Goal: Task Accomplishment & Management: Use online tool/utility

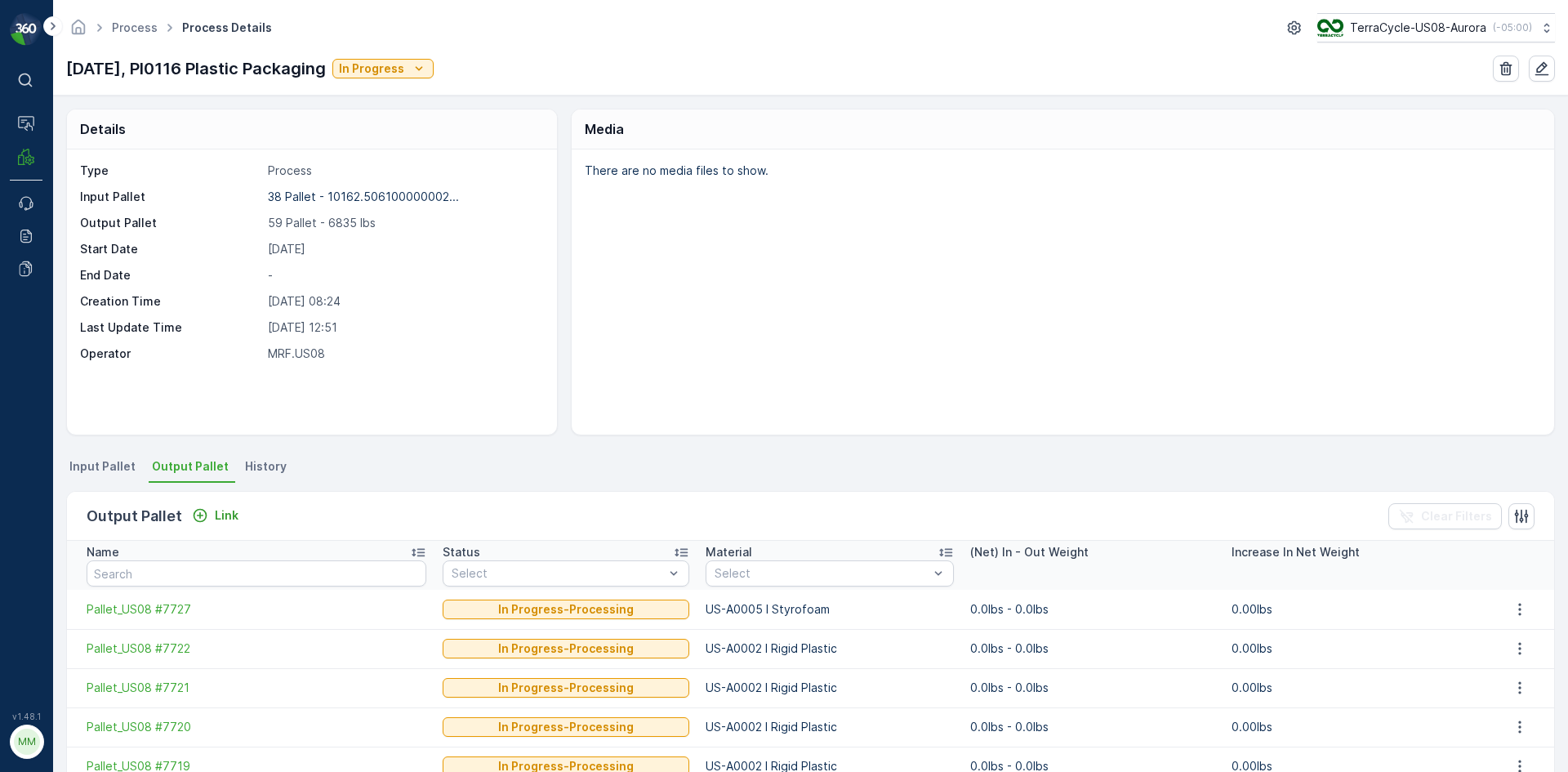
click at [111, 458] on span "Input Pallet" at bounding box center [103, 466] width 66 height 16
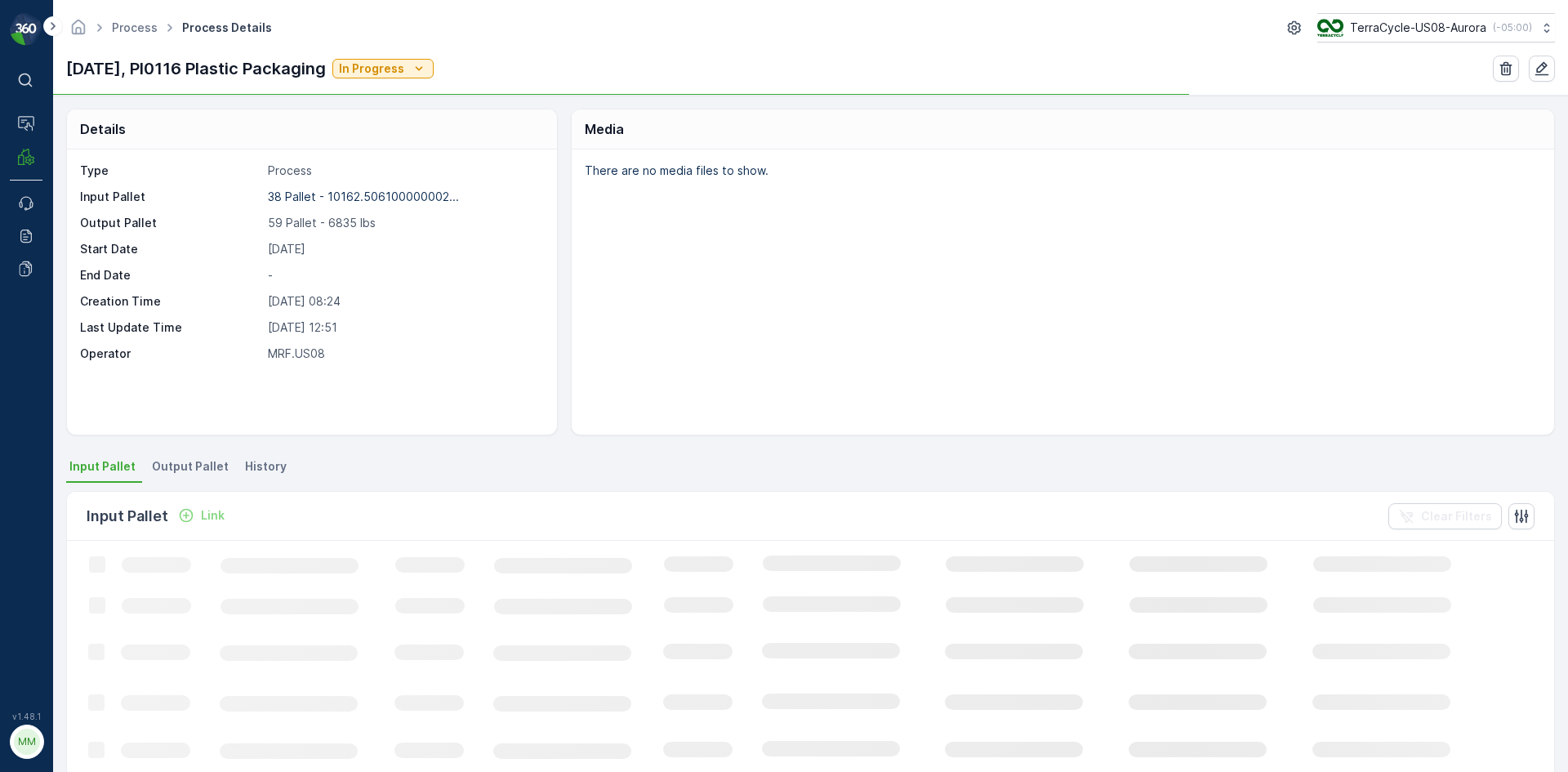
click at [217, 515] on p "Link" at bounding box center [212, 515] width 24 height 16
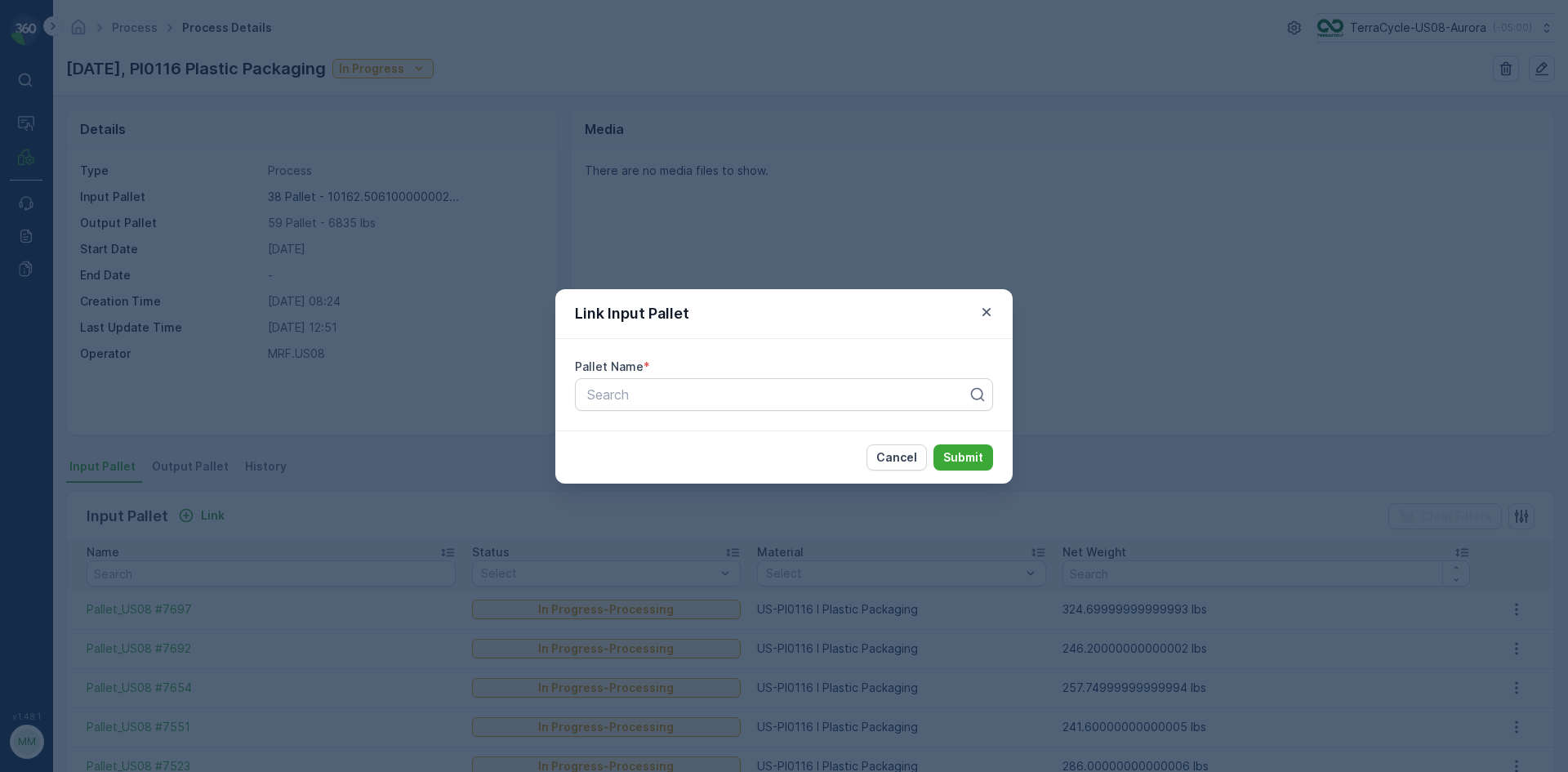
click at [851, 411] on div "Pallet Name * Search" at bounding box center [784, 385] width 457 height 91
click at [844, 395] on div at bounding box center [777, 394] width 384 height 14
type input "6936"
click at [835, 461] on div "Pallet_US08 #6936" at bounding box center [784, 462] width 399 height 14
click at [958, 452] on p "Submit" at bounding box center [963, 457] width 40 height 16
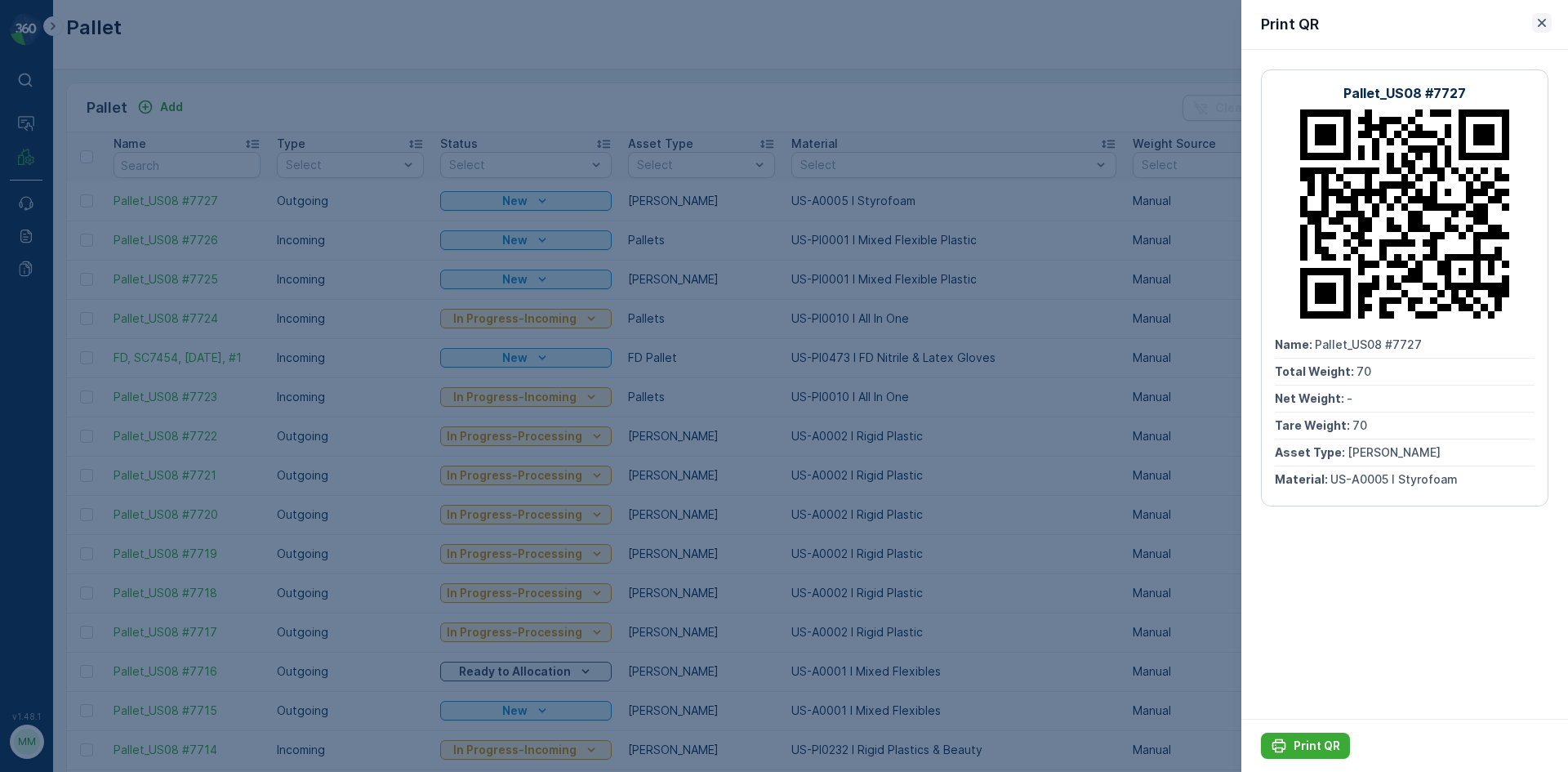
click at [1538, 18] on icon "button" at bounding box center [1542, 22] width 16 height 16
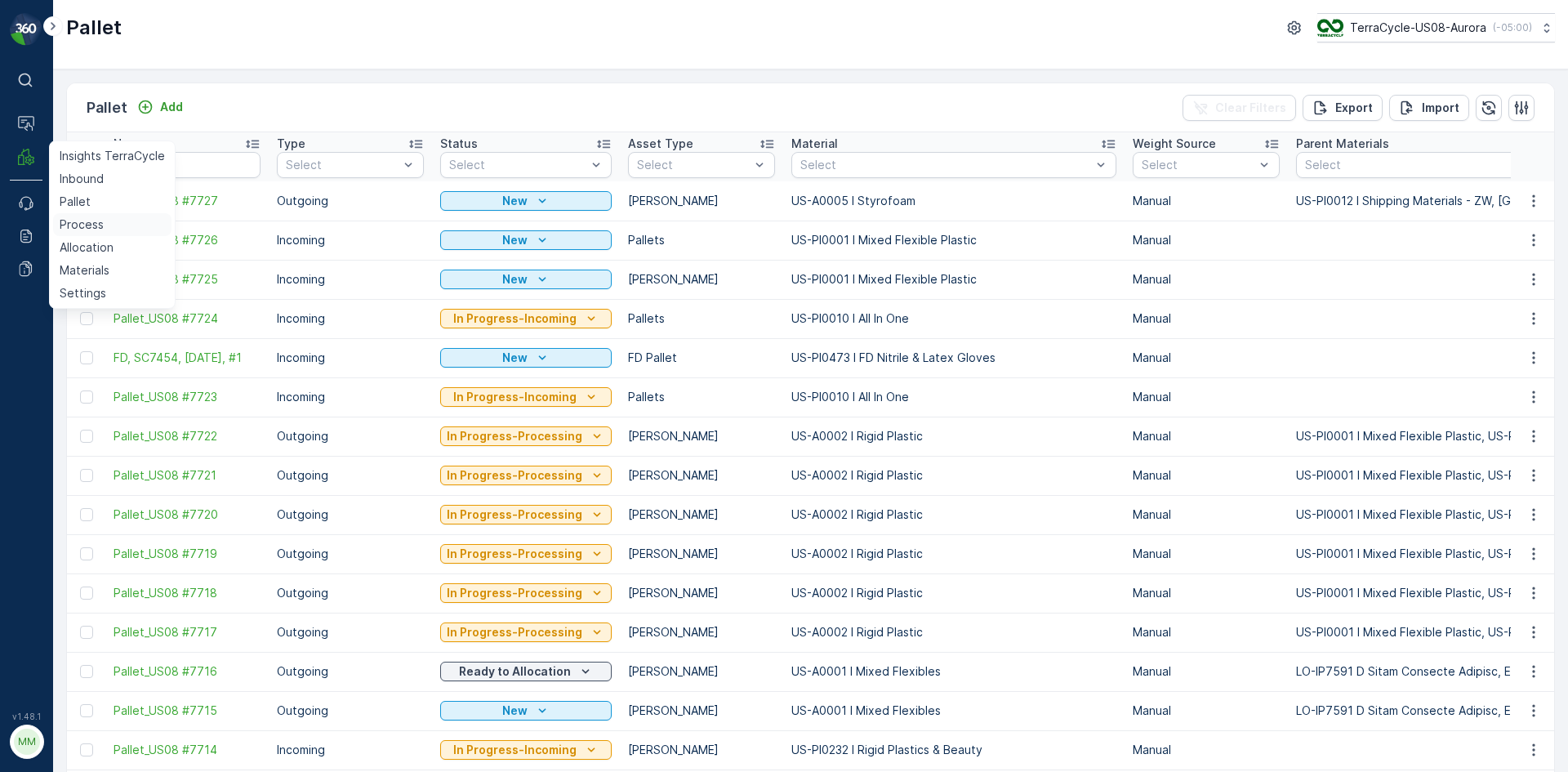
click at [90, 223] on p "Process" at bounding box center [81, 225] width 44 height 16
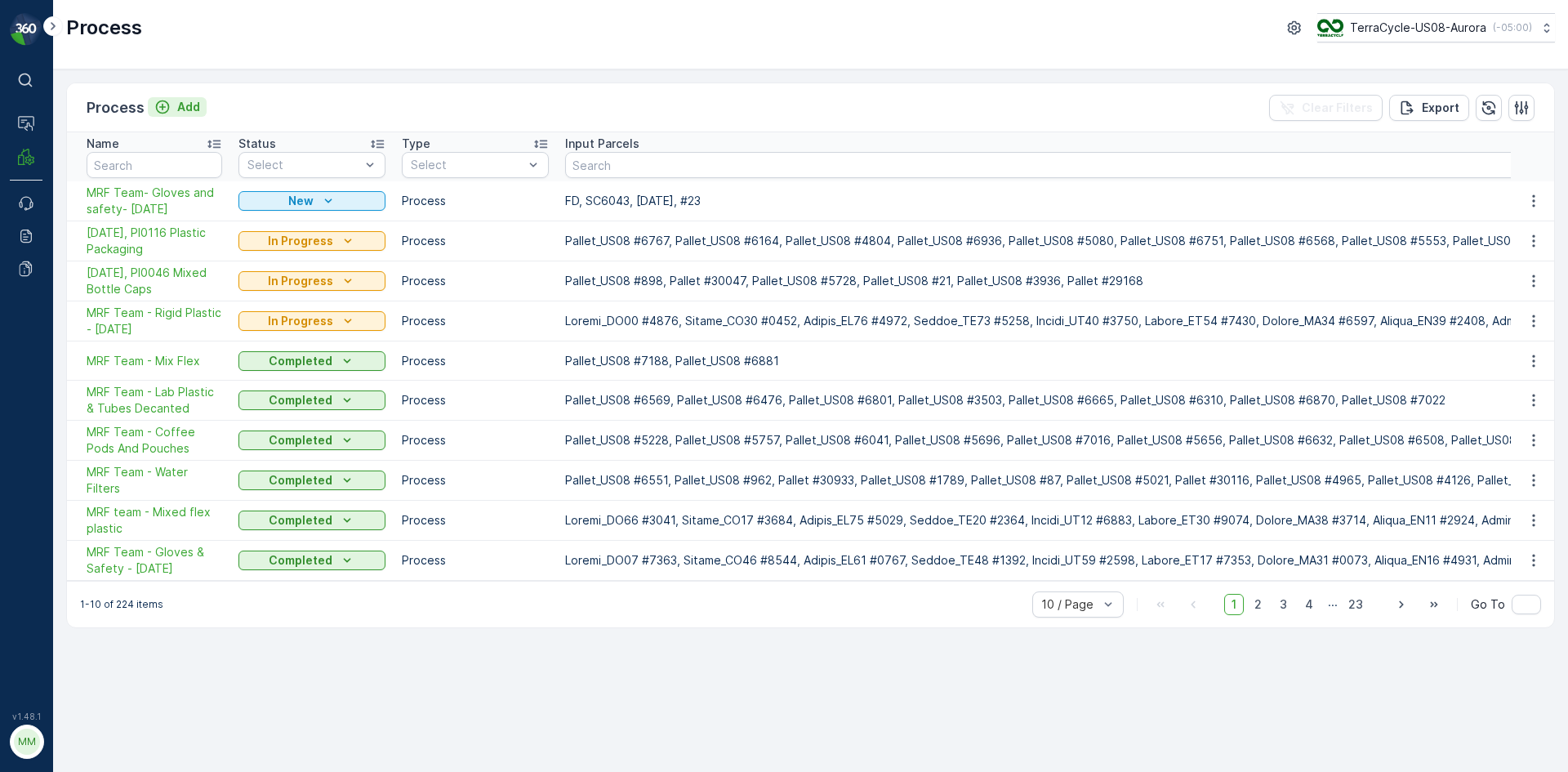
click at [193, 110] on p "Add" at bounding box center [189, 107] width 23 height 16
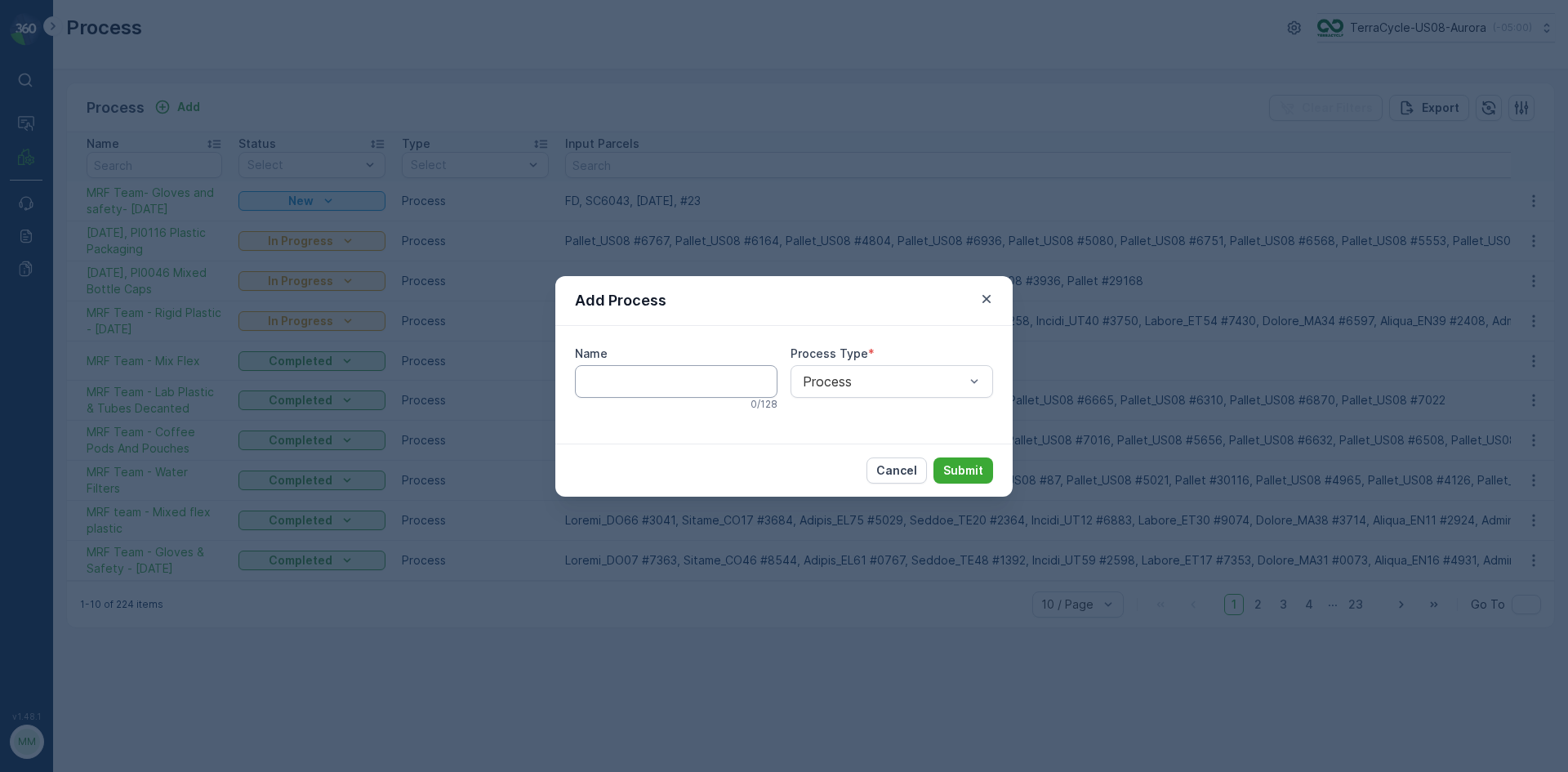
drag, startPoint x: 638, startPoint y: 386, endPoint x: 624, endPoint y: 381, distance: 14.9
click at [637, 386] on input "Name" at bounding box center [676, 381] width 203 height 33
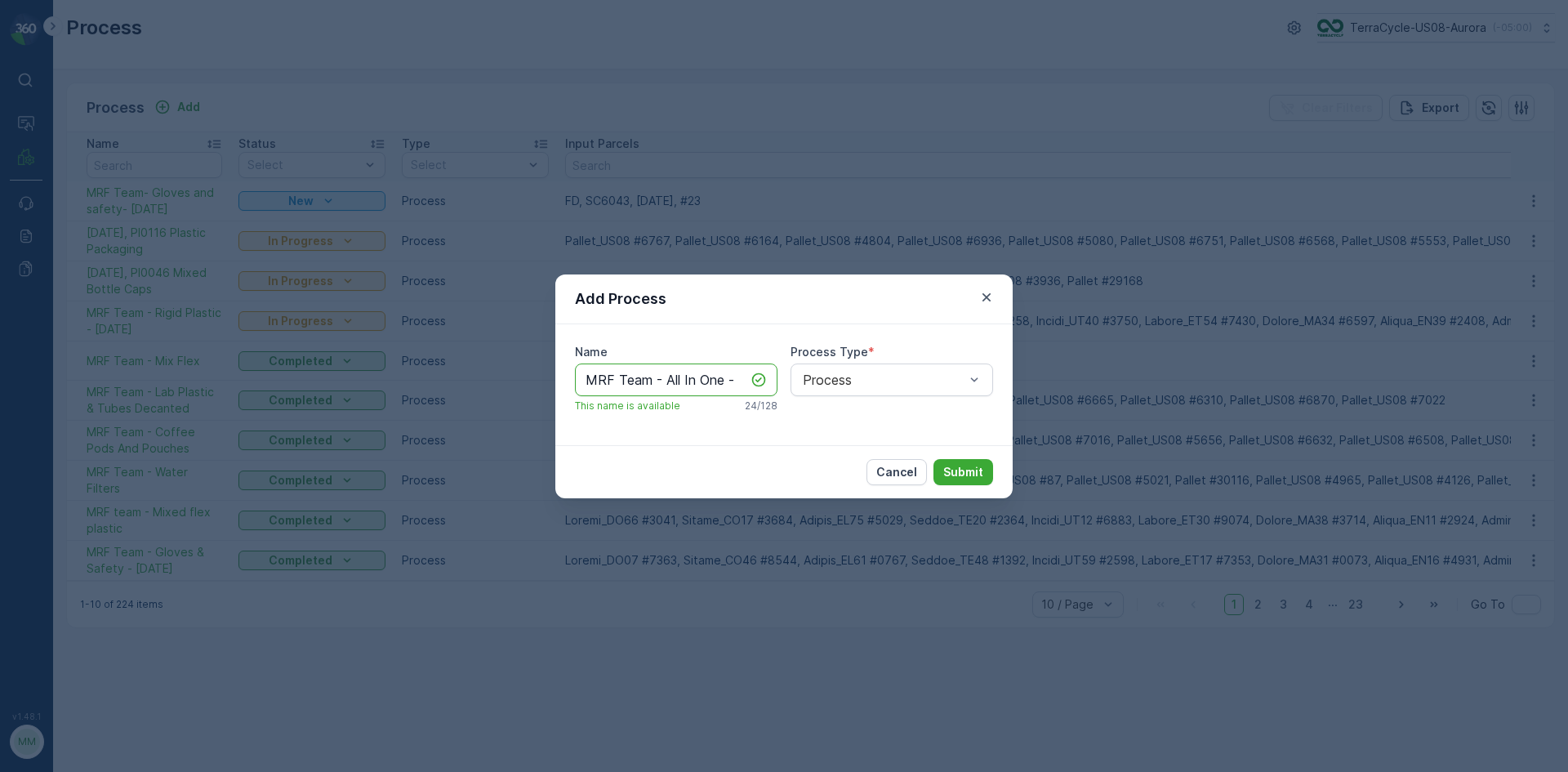
click at [654, 382] on input "MRF Team - All In One -" at bounding box center [676, 379] width 203 height 33
click at [722, 380] on input "MRF Team- All In One -" at bounding box center [676, 379] width 203 height 33
click at [722, 380] on input "MRF Team- All In One-" at bounding box center [676, 379] width 203 height 33
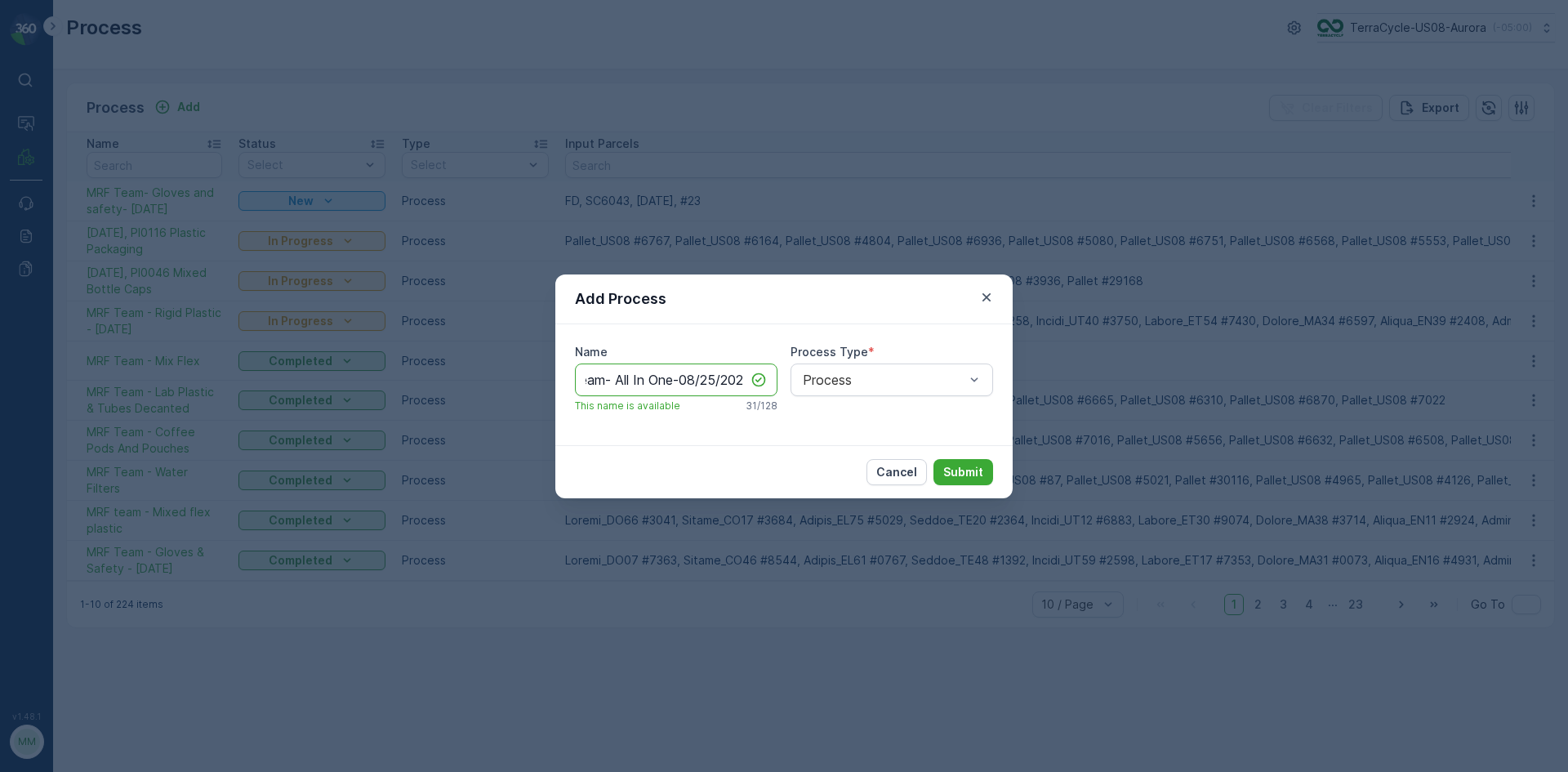
scroll to position [0, 55]
type input "MRF Team- All In One-08/25/2025"
click at [985, 466] on button "Submit" at bounding box center [963, 471] width 60 height 26
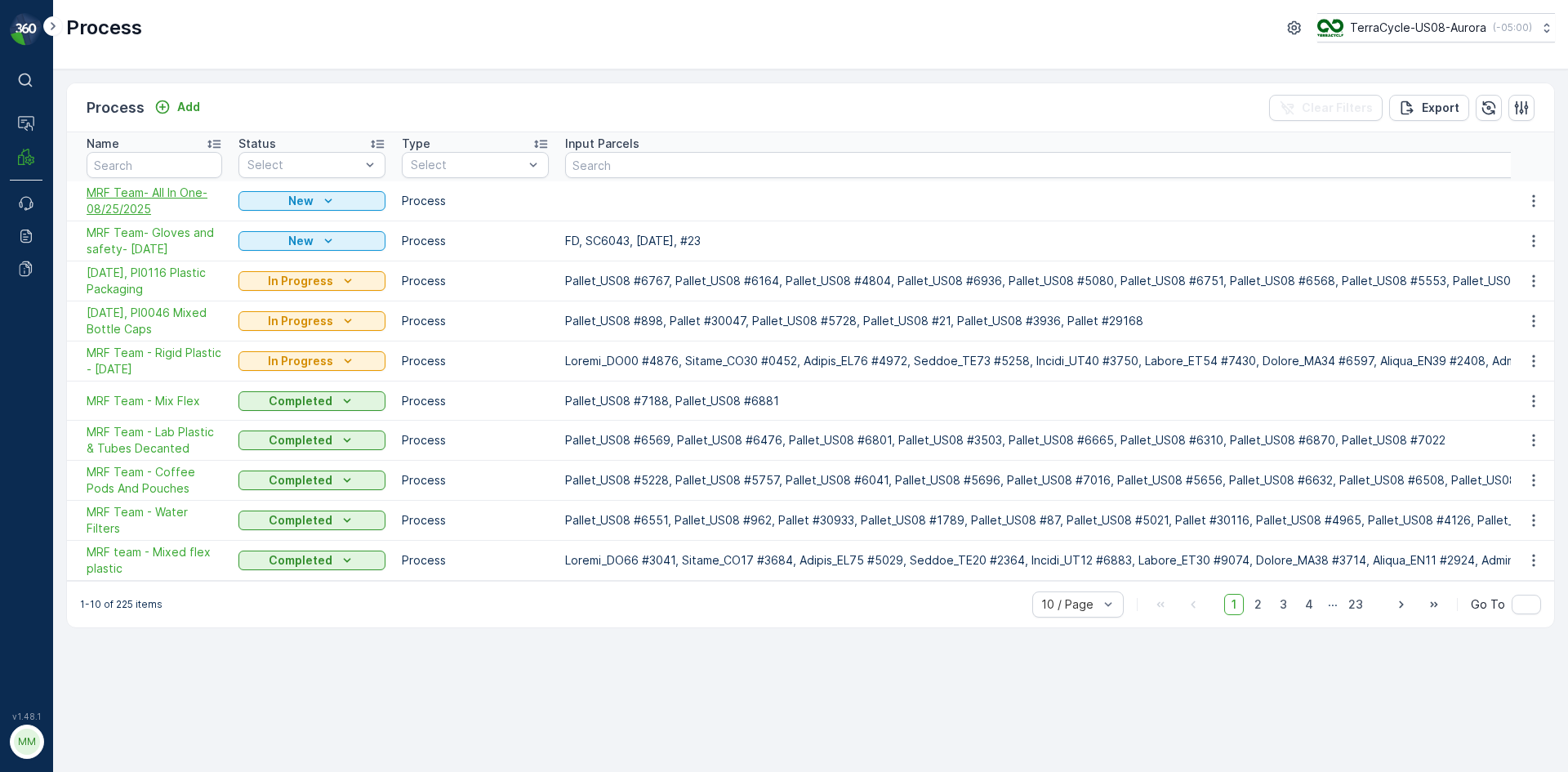
click at [157, 197] on span "MRF Team- All In One-08/25/2025" at bounding box center [154, 201] width 136 height 33
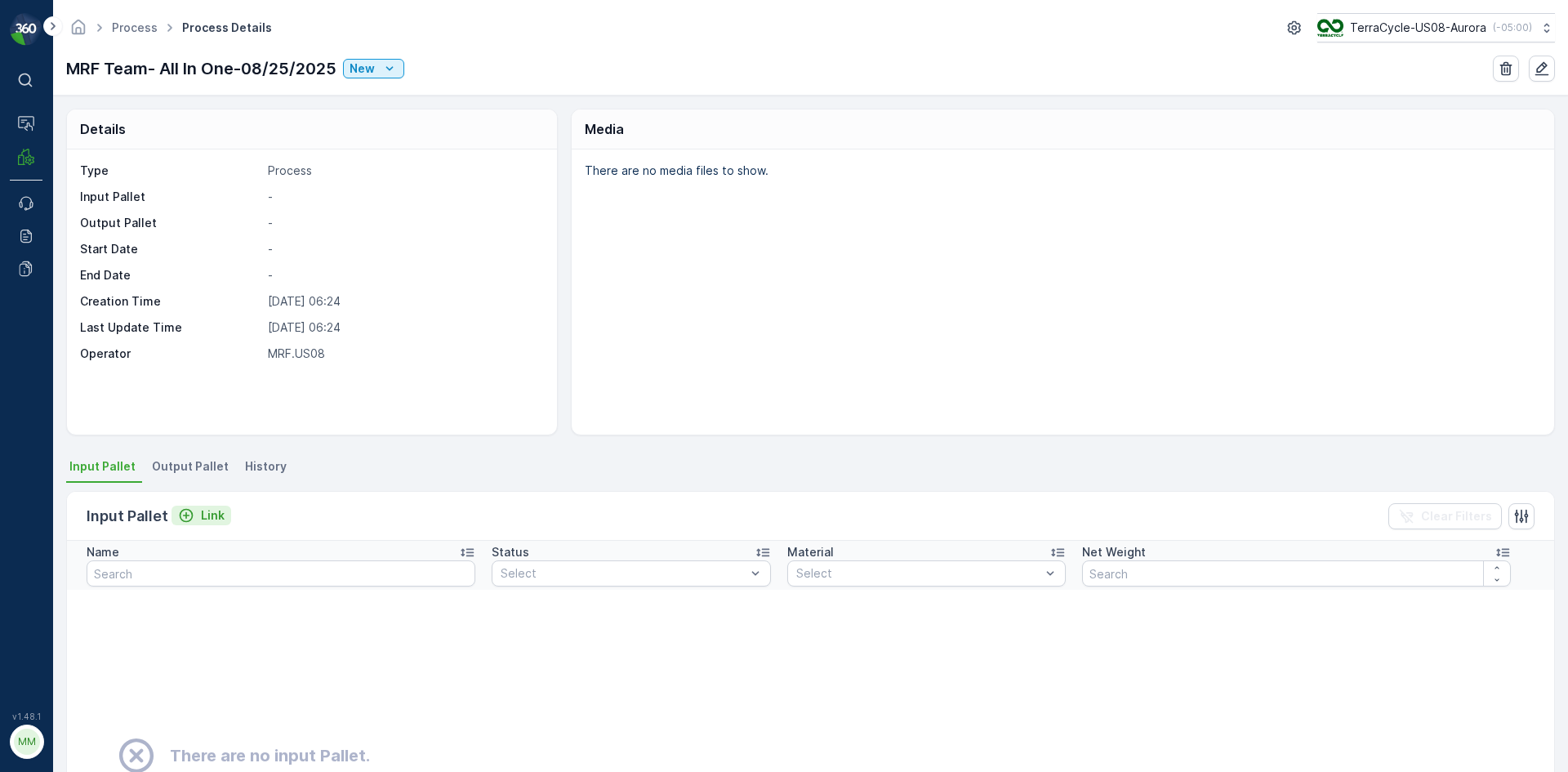
click at [203, 522] on p "Link" at bounding box center [212, 515] width 24 height 16
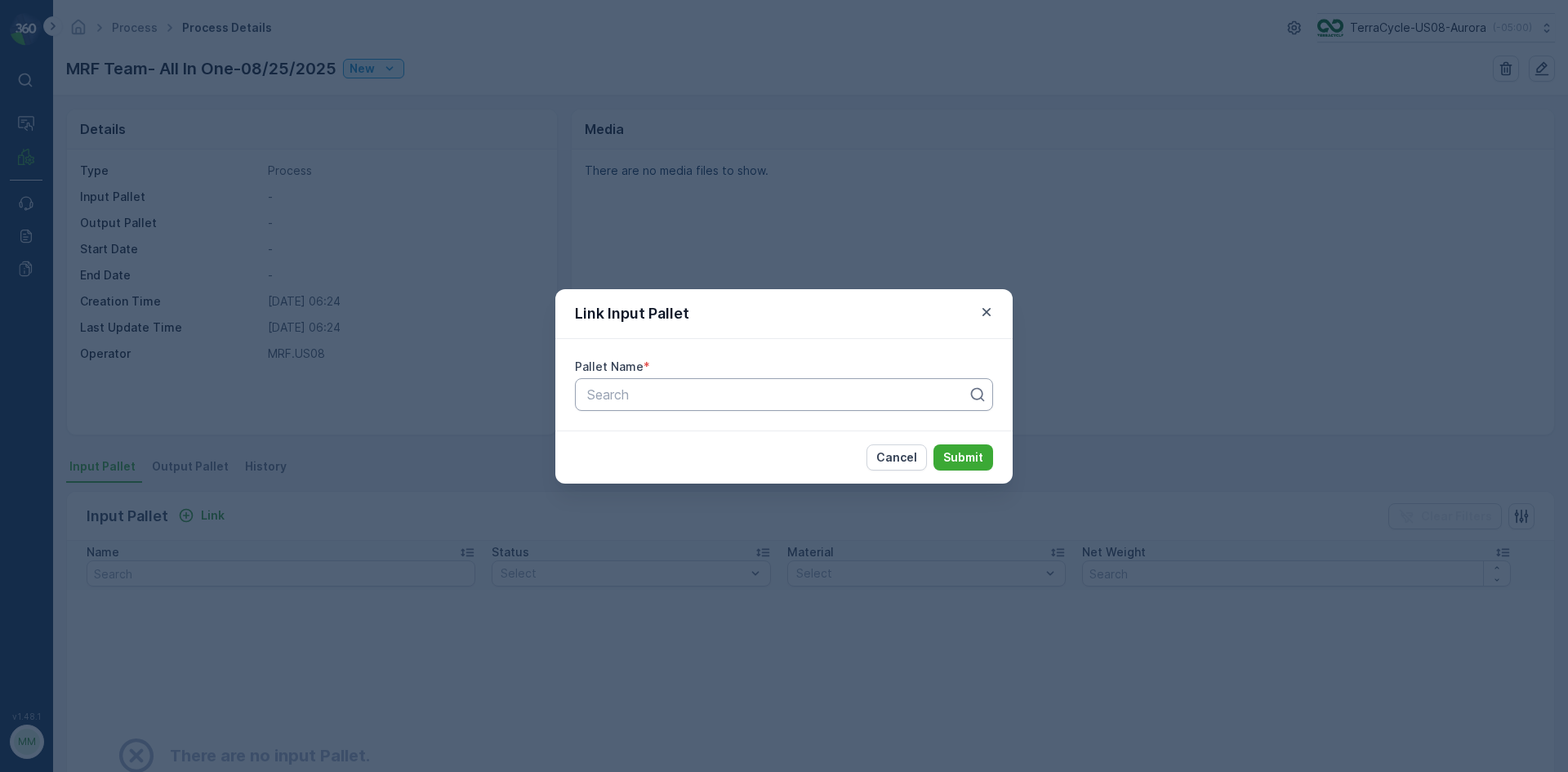
click at [700, 394] on div at bounding box center [777, 394] width 384 height 14
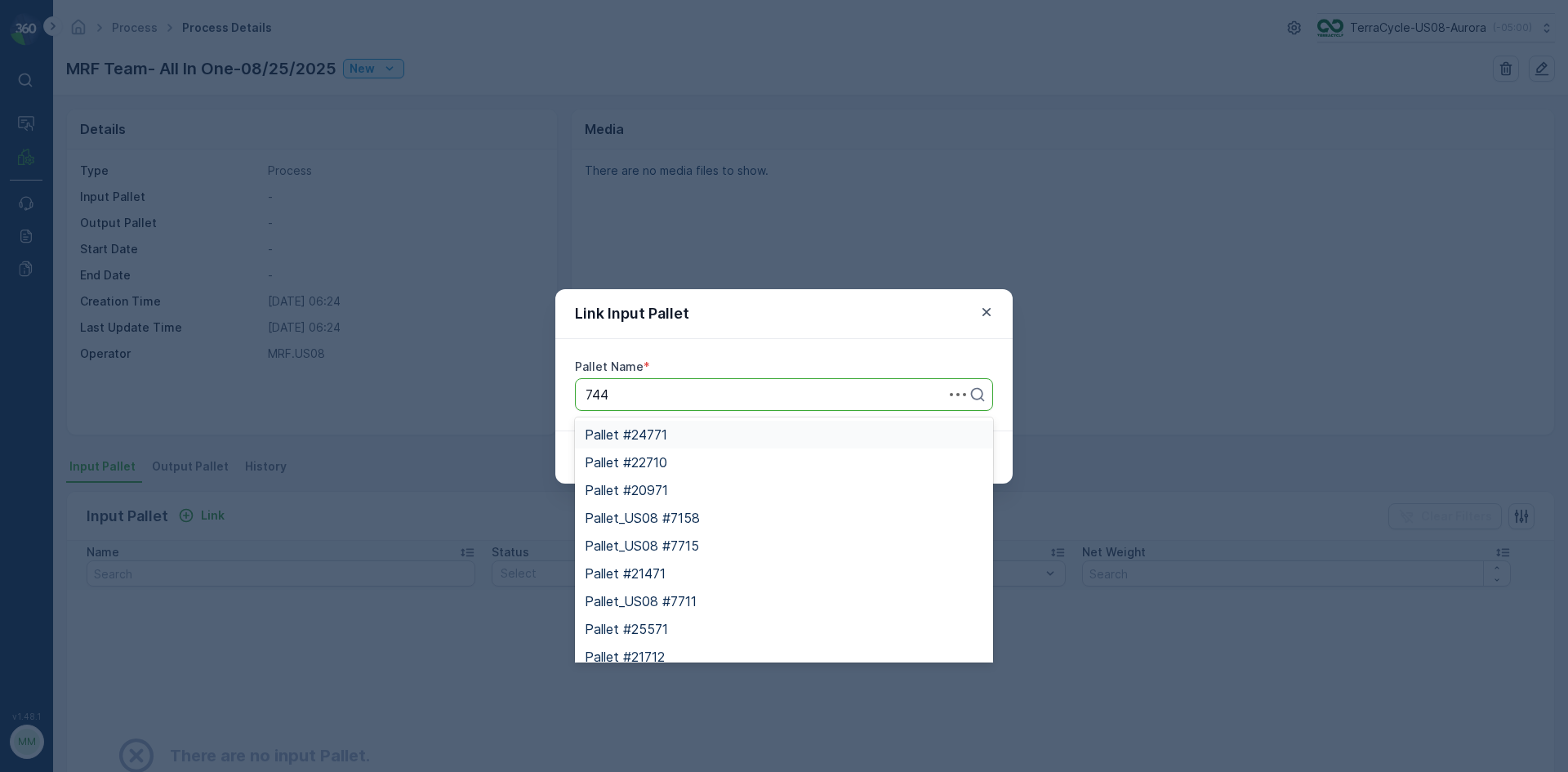
type input "7445"
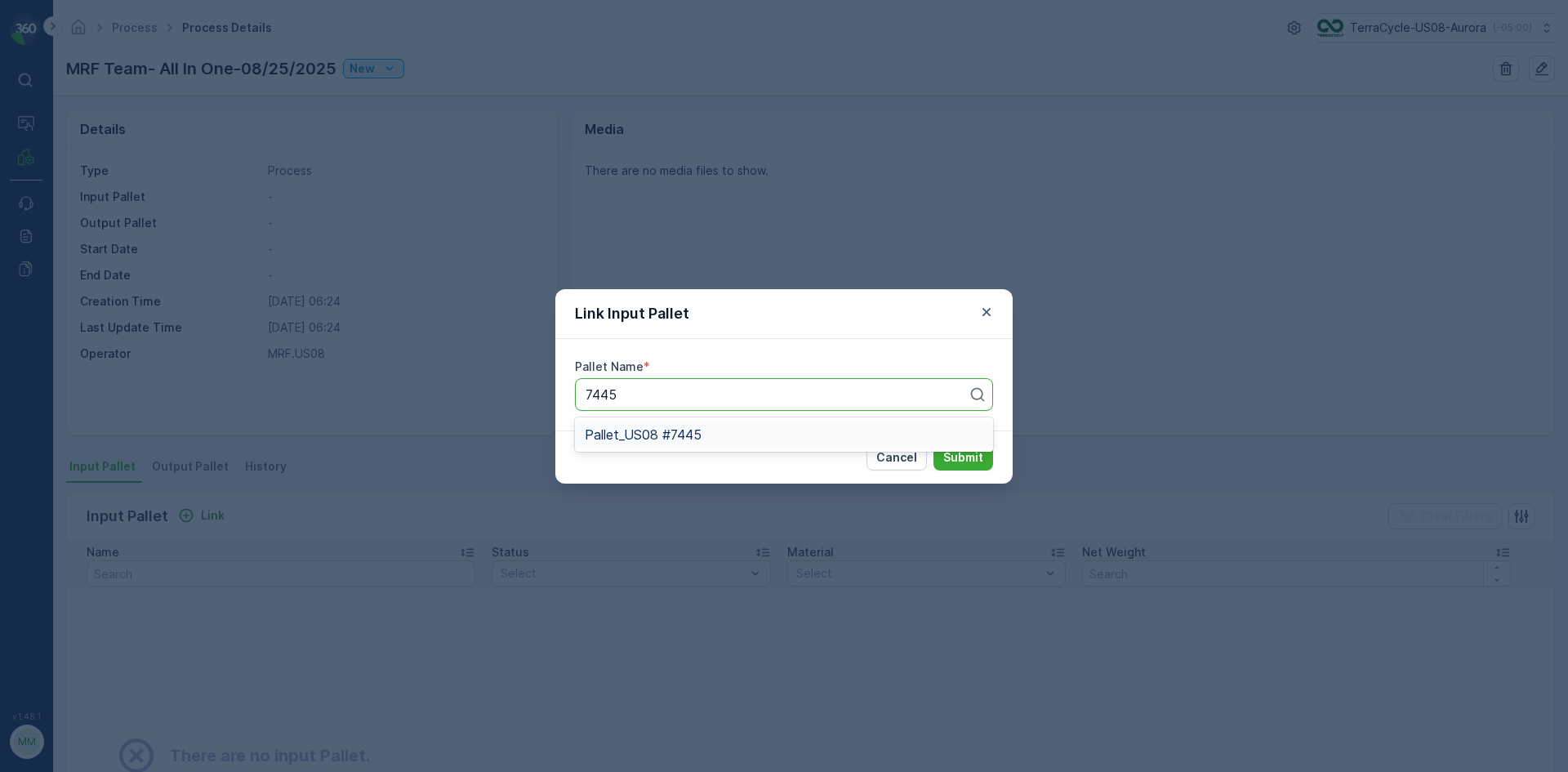
click at [801, 438] on div "Pallet_US08 #7445" at bounding box center [784, 435] width 399 height 14
click at [958, 454] on p "Submit" at bounding box center [963, 457] width 40 height 16
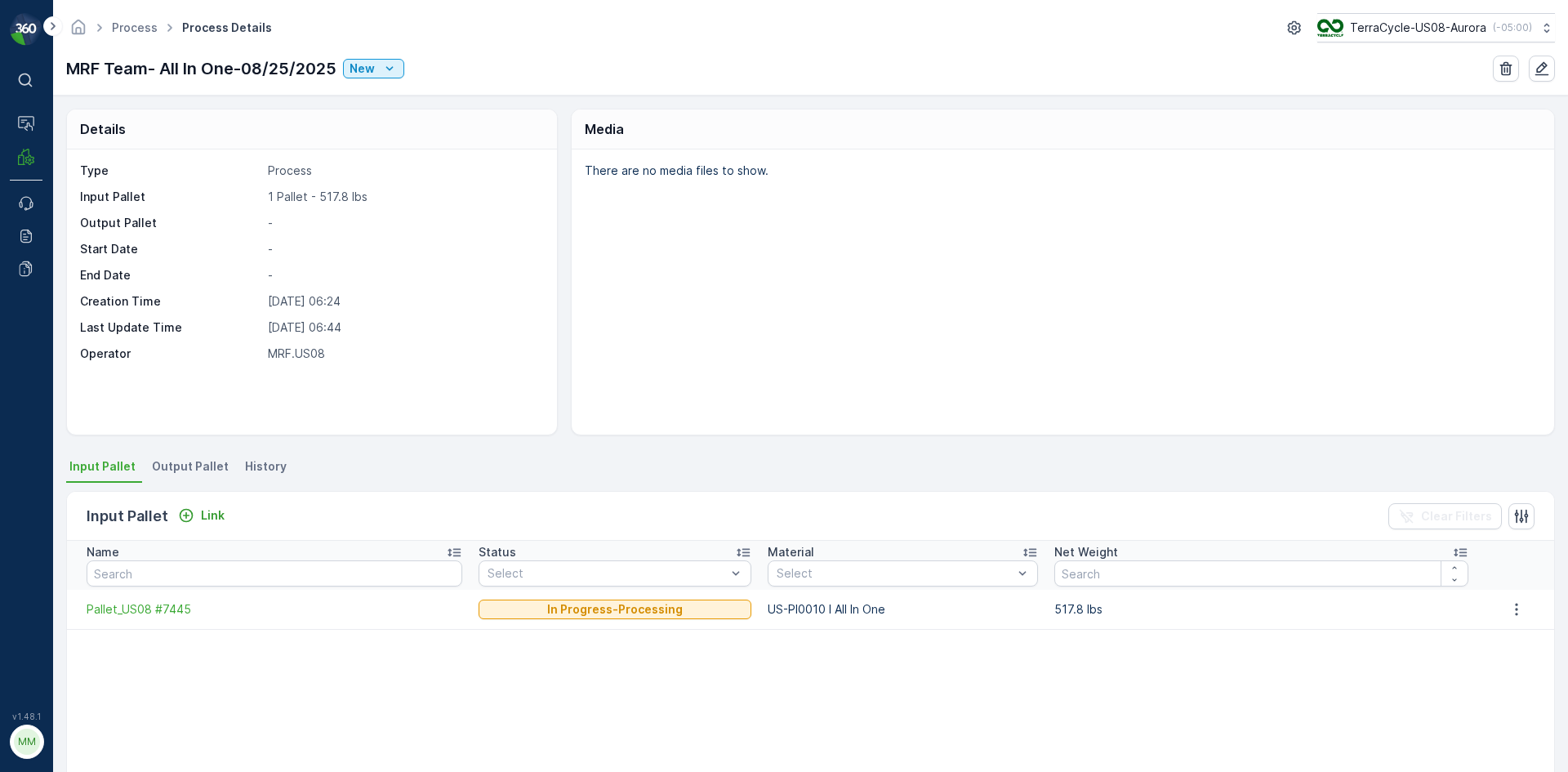
click at [202, 471] on span "Output Pallet" at bounding box center [190, 466] width 77 height 16
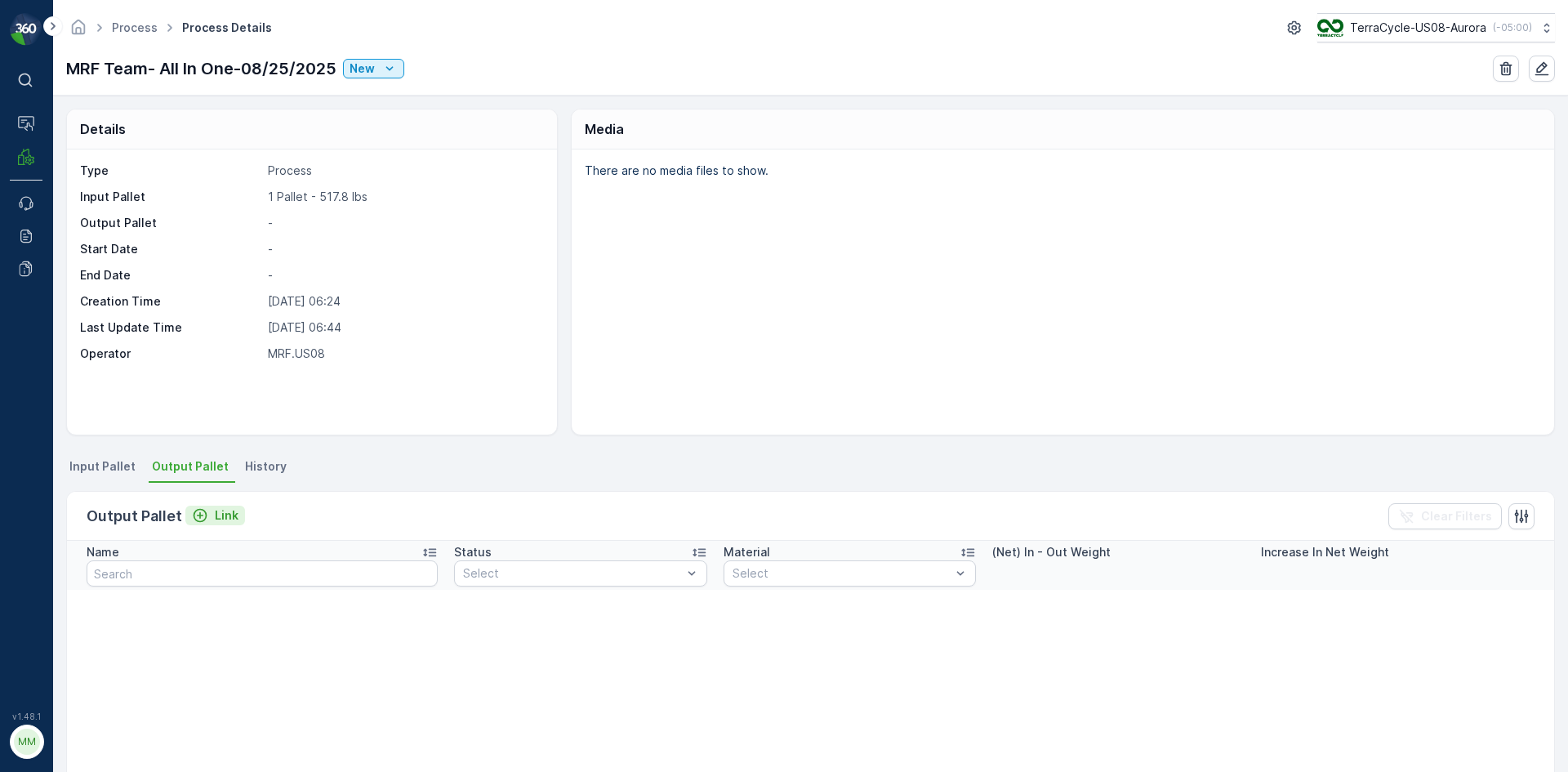
click at [221, 516] on p "Link" at bounding box center [227, 515] width 24 height 16
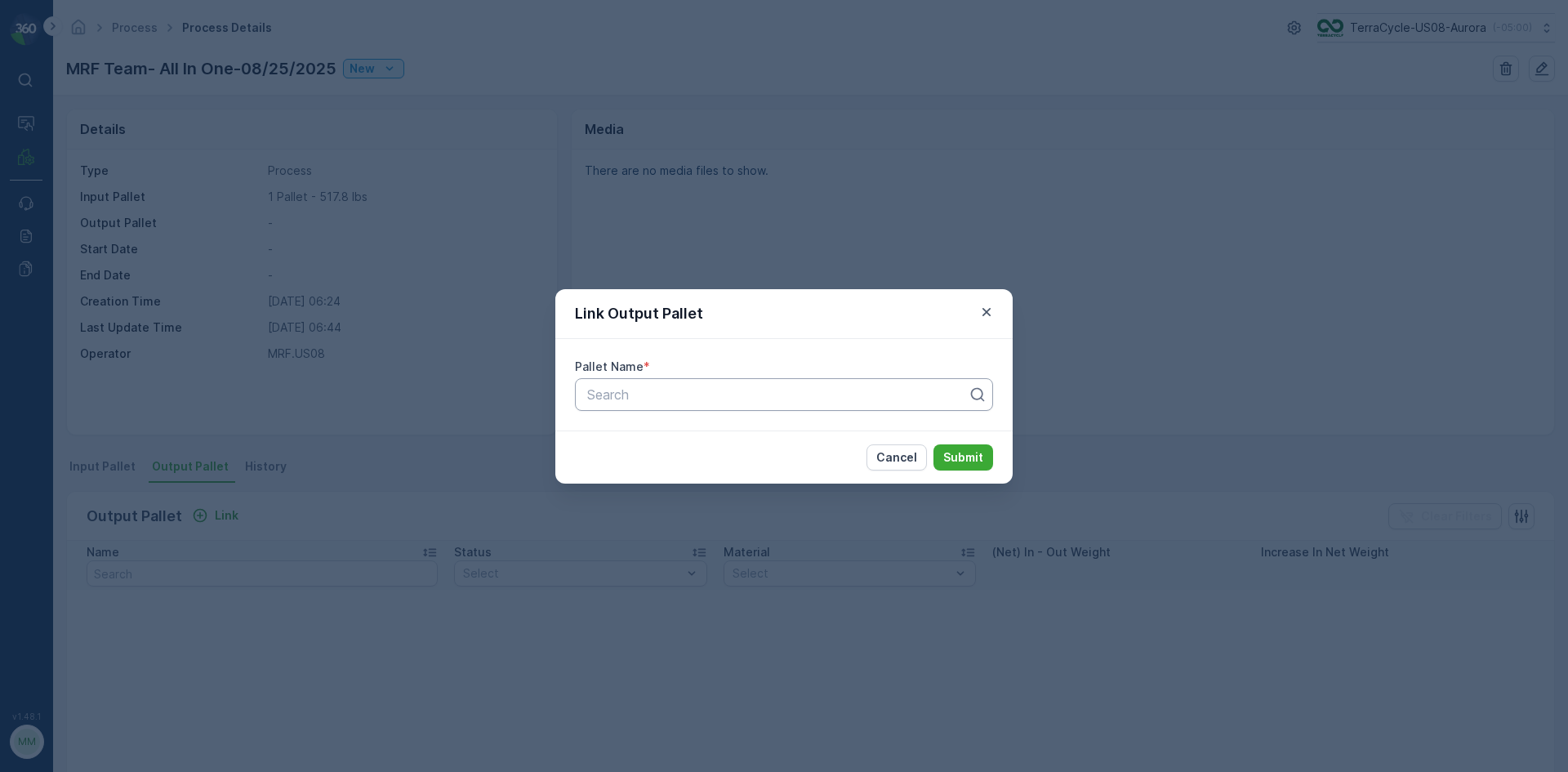
drag, startPoint x: 629, startPoint y: 380, endPoint x: 639, endPoint y: 401, distance: 23.3
click at [630, 383] on div "Search" at bounding box center [784, 394] width 419 height 33
type input "7735"
click at [669, 471] on div "Pallet_US08 #7735" at bounding box center [784, 461] width 419 height 28
click at [954, 461] on p "Submit" at bounding box center [963, 457] width 40 height 16
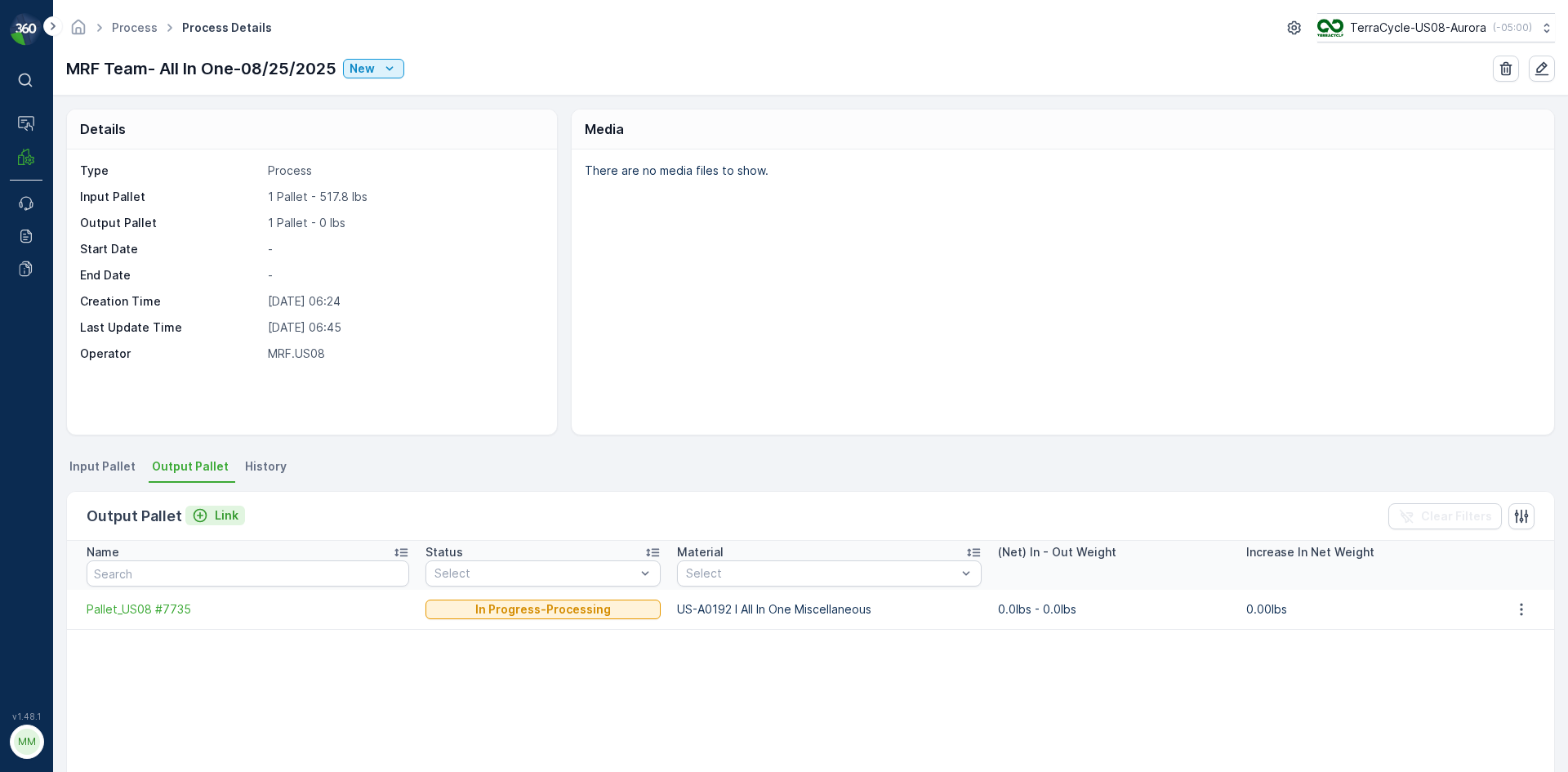
click at [221, 512] on p "Link" at bounding box center [227, 515] width 24 height 16
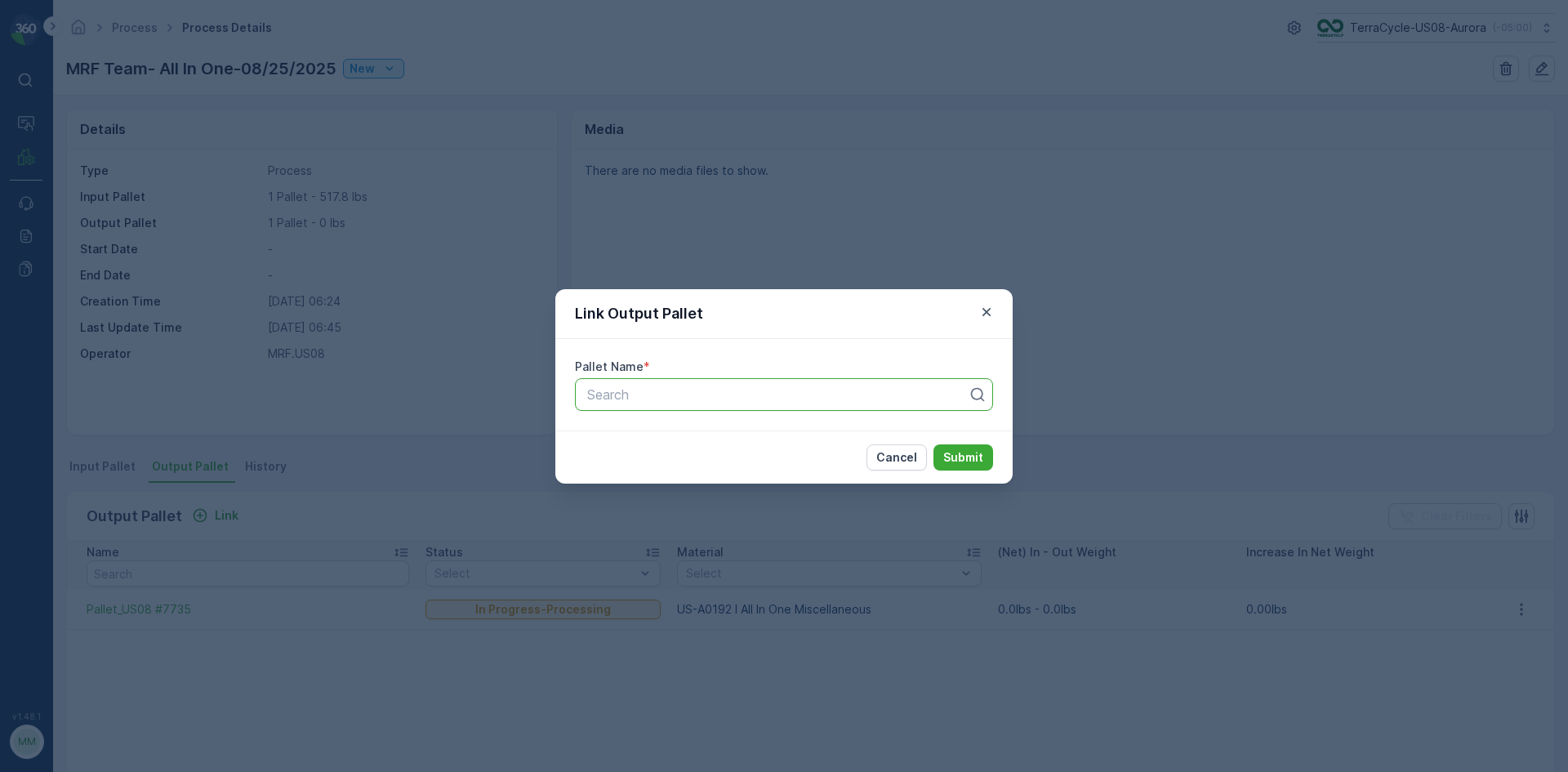
click at [618, 388] on div at bounding box center [777, 394] width 384 height 14
type input "7734"
click at [693, 467] on span "Pallet_US08 #7734" at bounding box center [643, 462] width 117 height 14
click at [970, 452] on p "Submit" at bounding box center [963, 457] width 40 height 16
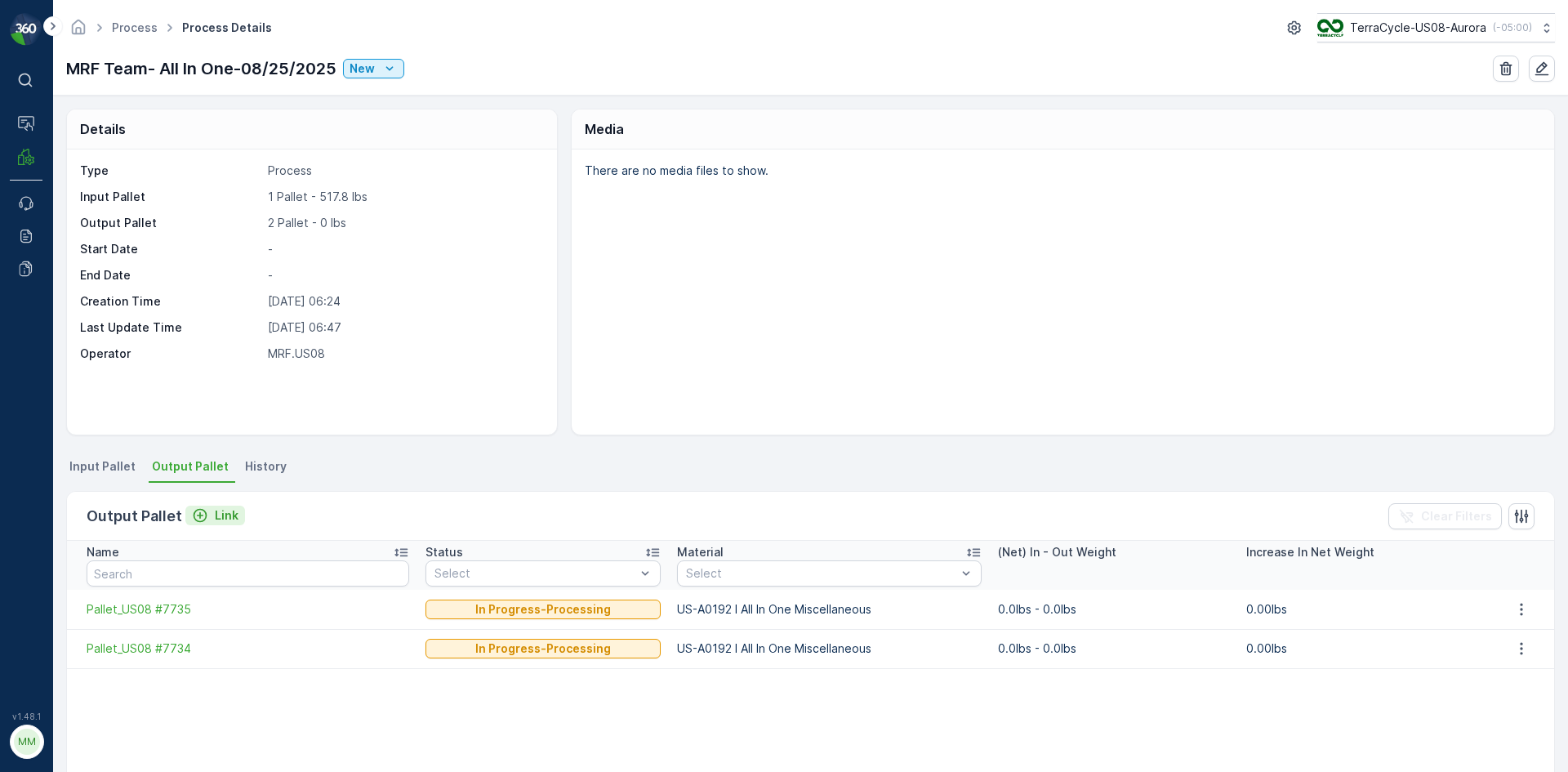
click at [223, 514] on p "Link" at bounding box center [227, 515] width 24 height 16
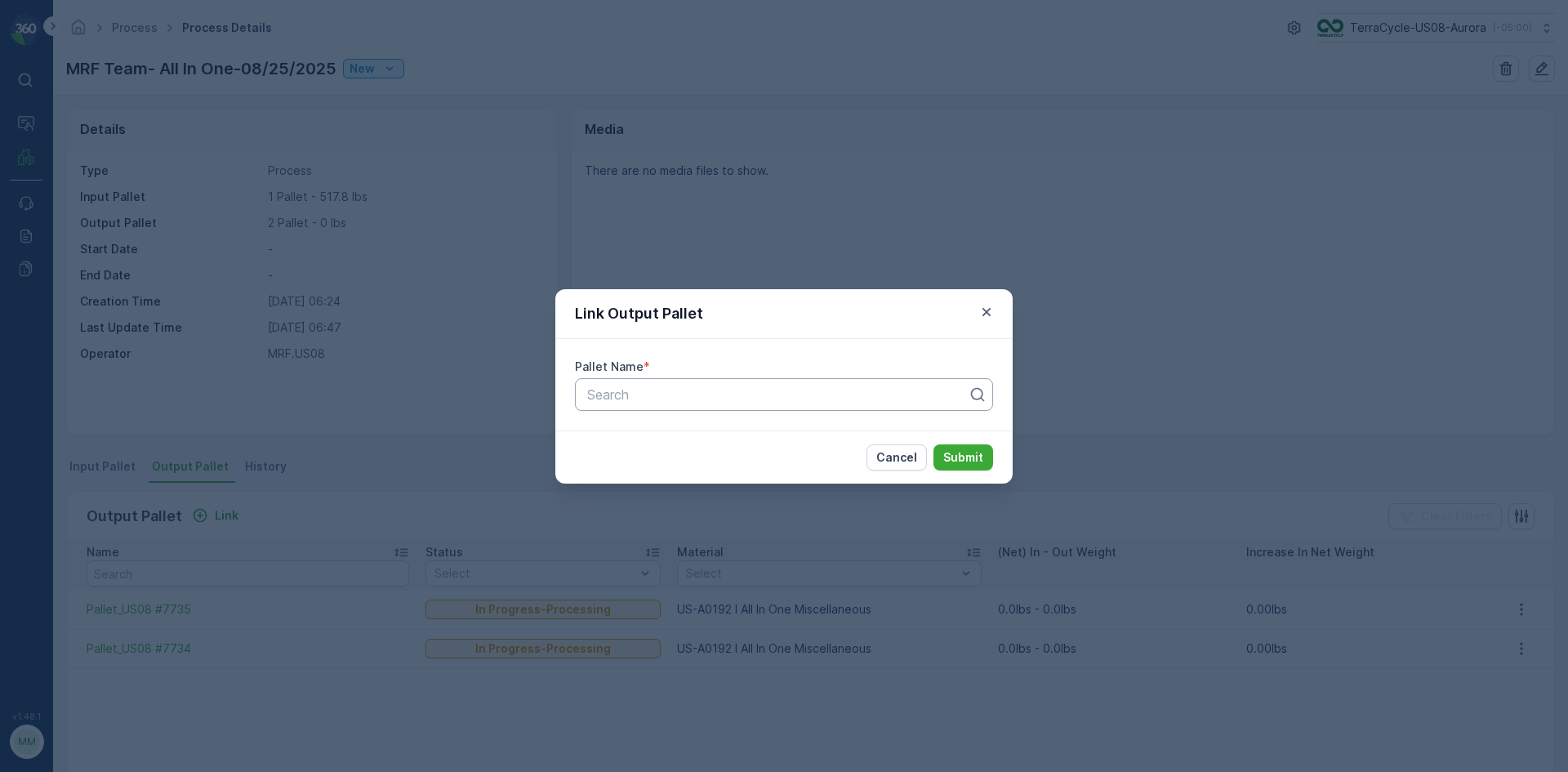
click at [736, 393] on div at bounding box center [777, 394] width 384 height 14
type input "7733"
click at [674, 433] on span "Pallet_US08 #7733" at bounding box center [643, 435] width 117 height 14
click at [955, 453] on p "Submit" at bounding box center [963, 457] width 40 height 16
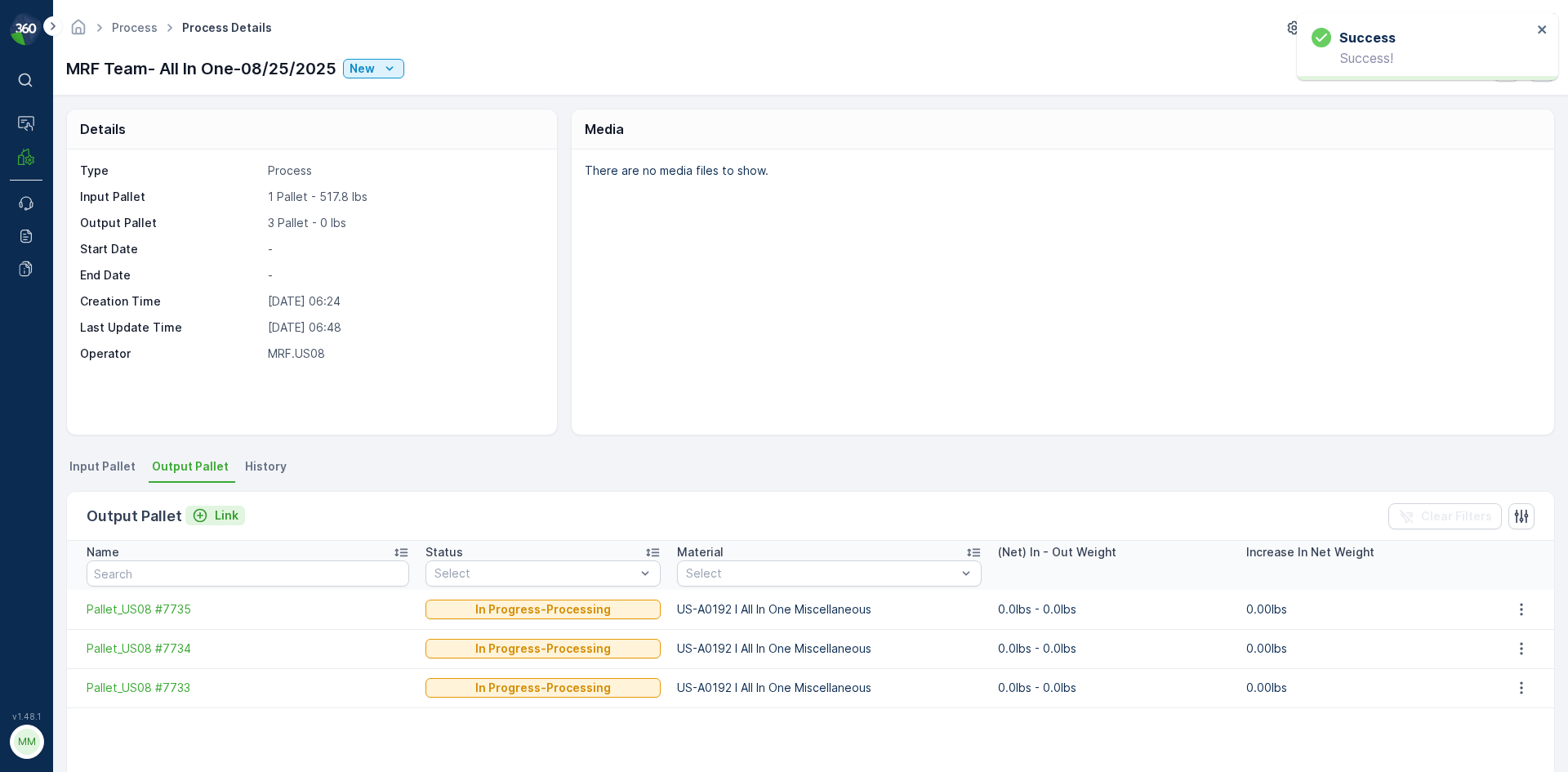
click at [223, 519] on p "Link" at bounding box center [227, 515] width 24 height 16
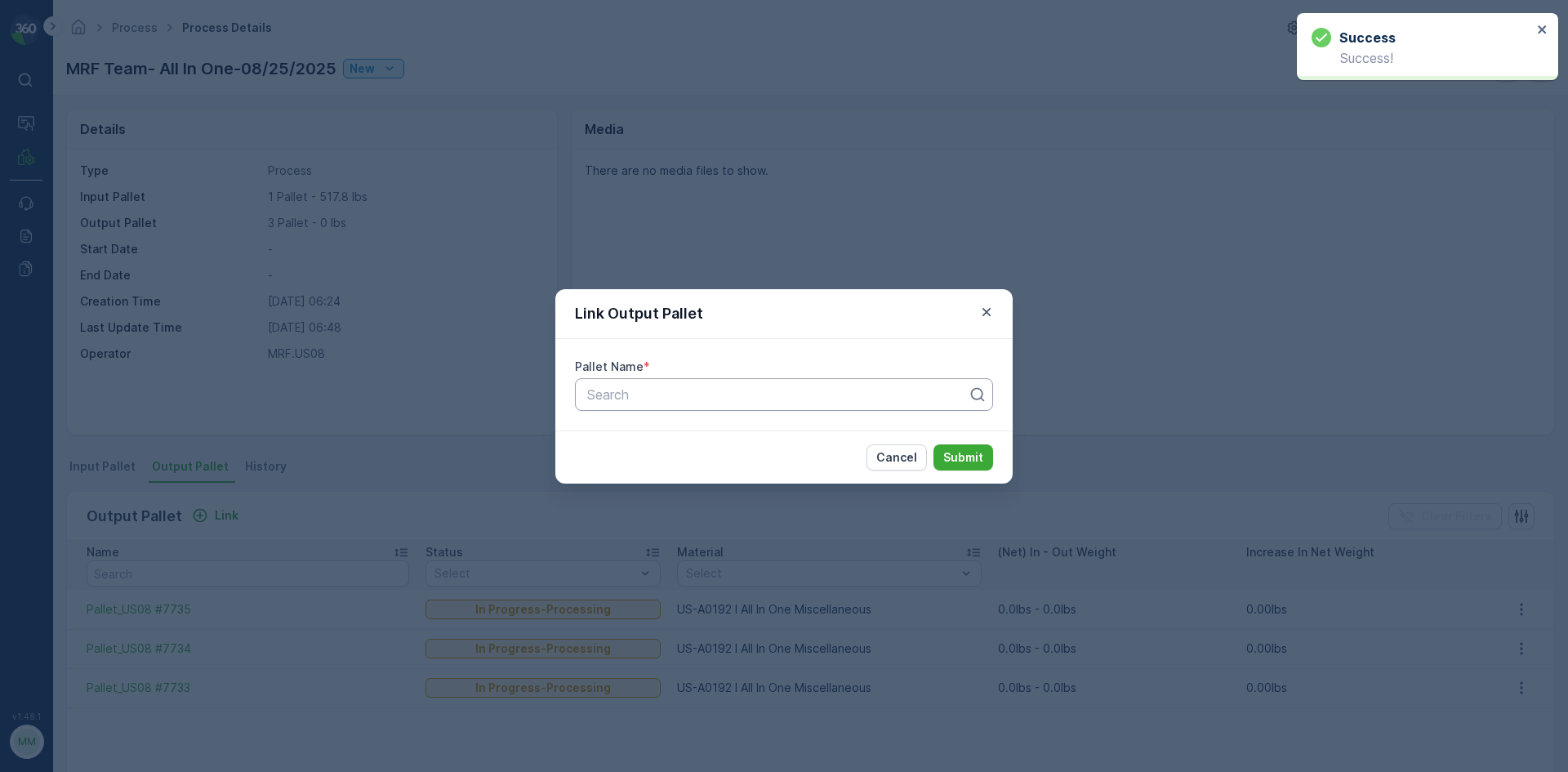
click at [639, 392] on div at bounding box center [777, 394] width 384 height 14
type input "7732"
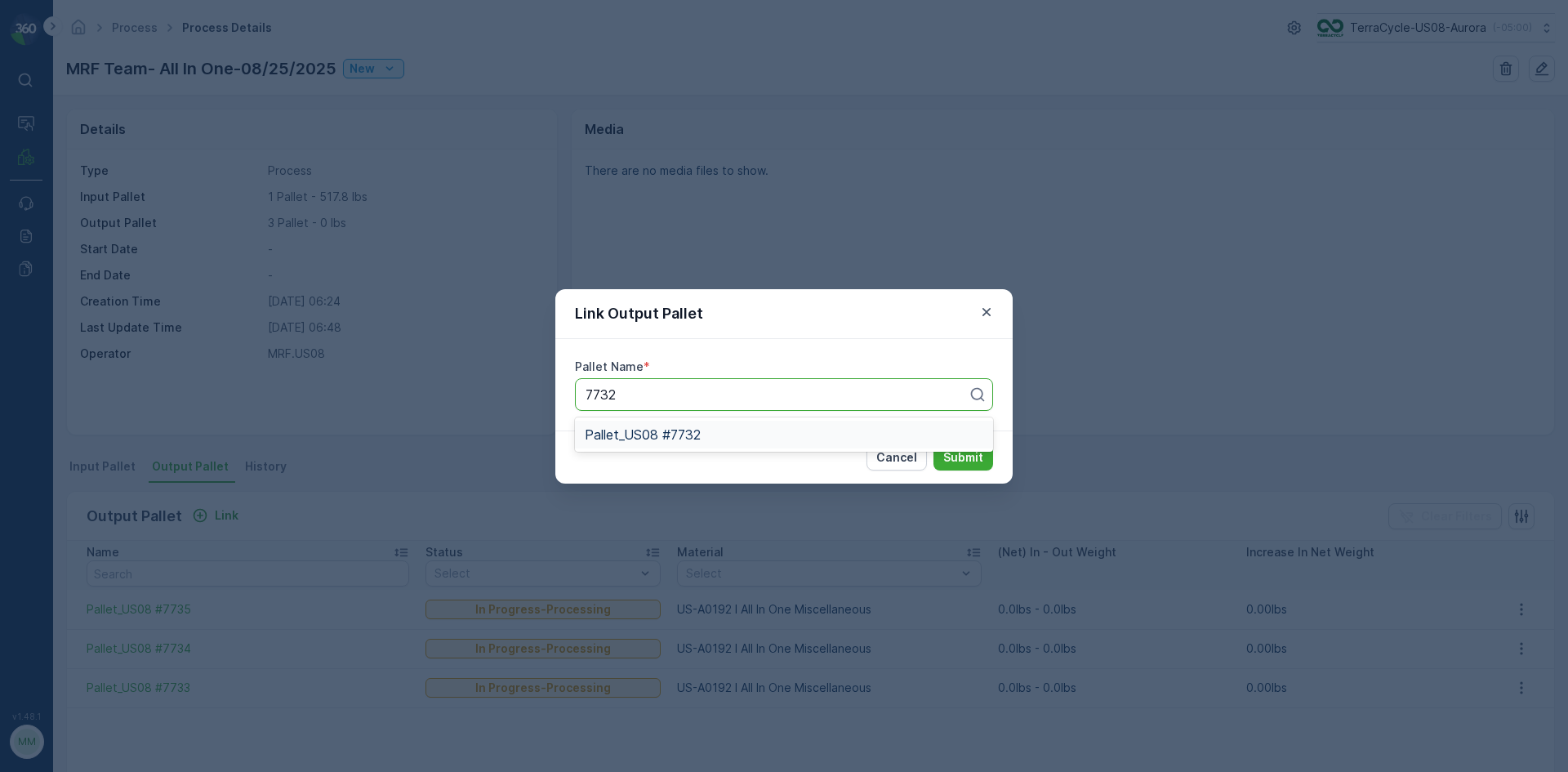
click at [663, 437] on span "Pallet_US08 #7732" at bounding box center [643, 435] width 116 height 14
click at [963, 456] on p "Submit" at bounding box center [963, 457] width 40 height 16
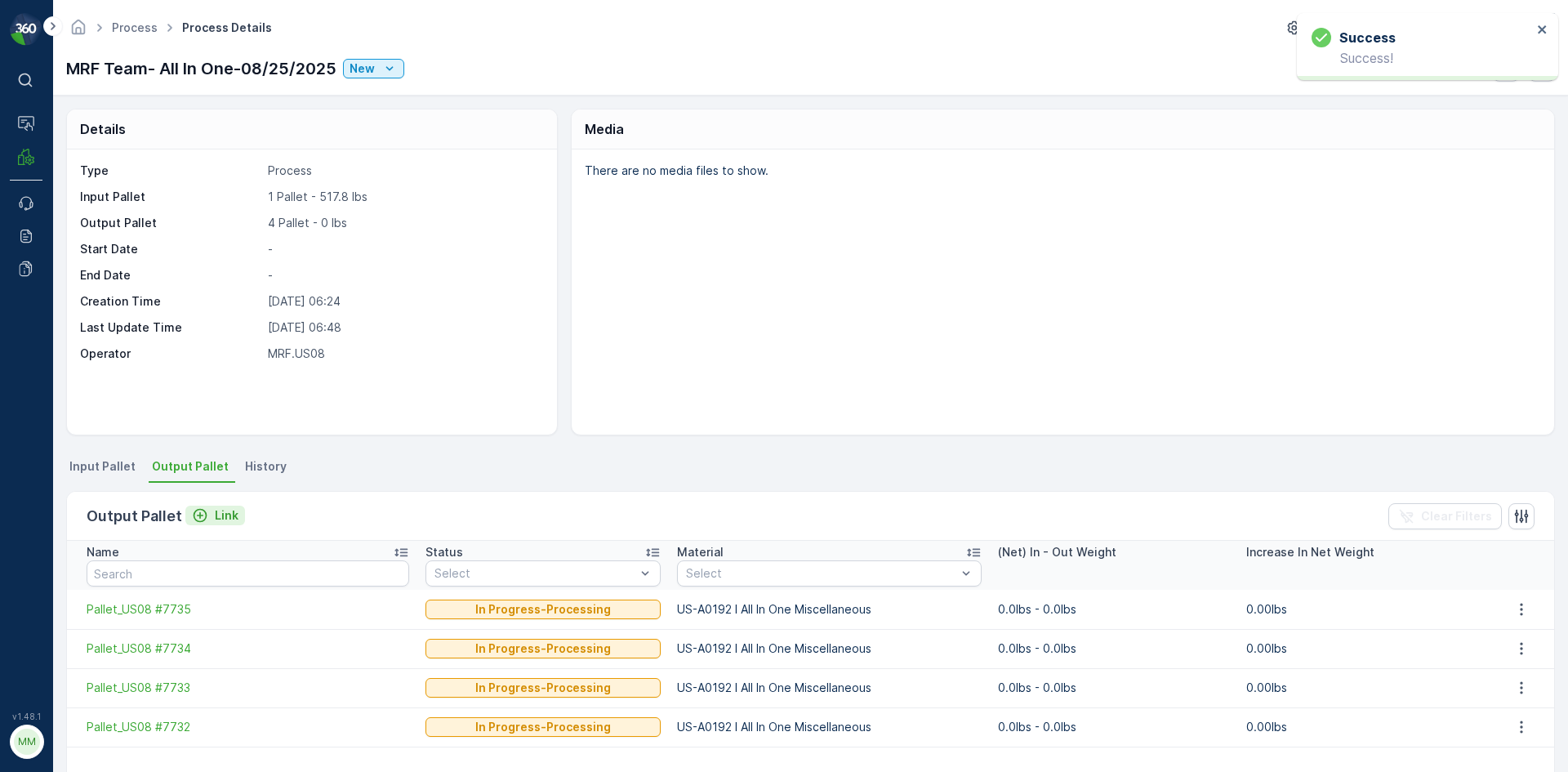
click at [226, 517] on p "Link" at bounding box center [227, 515] width 24 height 16
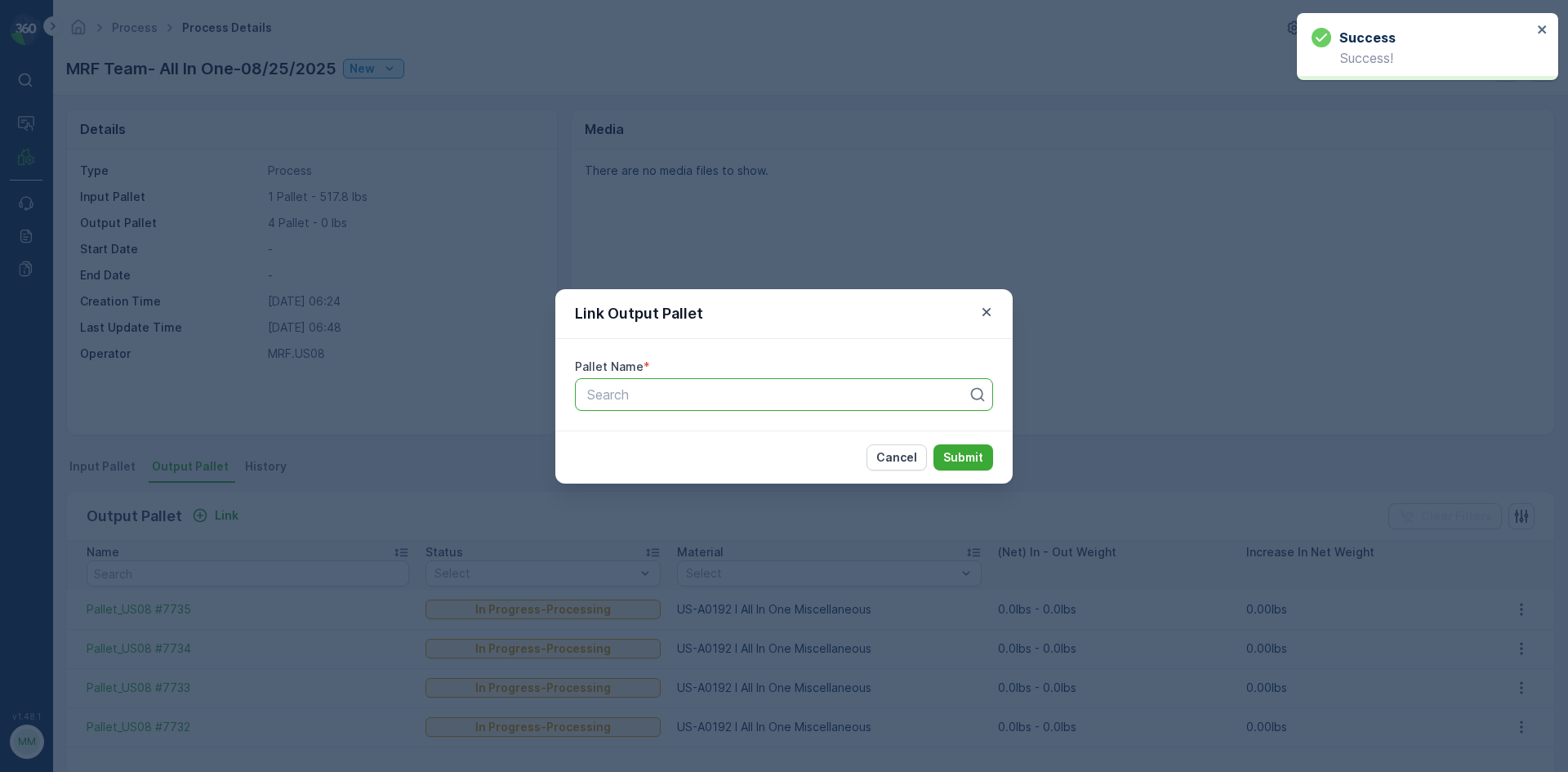
click at [820, 405] on div "Search" at bounding box center [784, 394] width 419 height 33
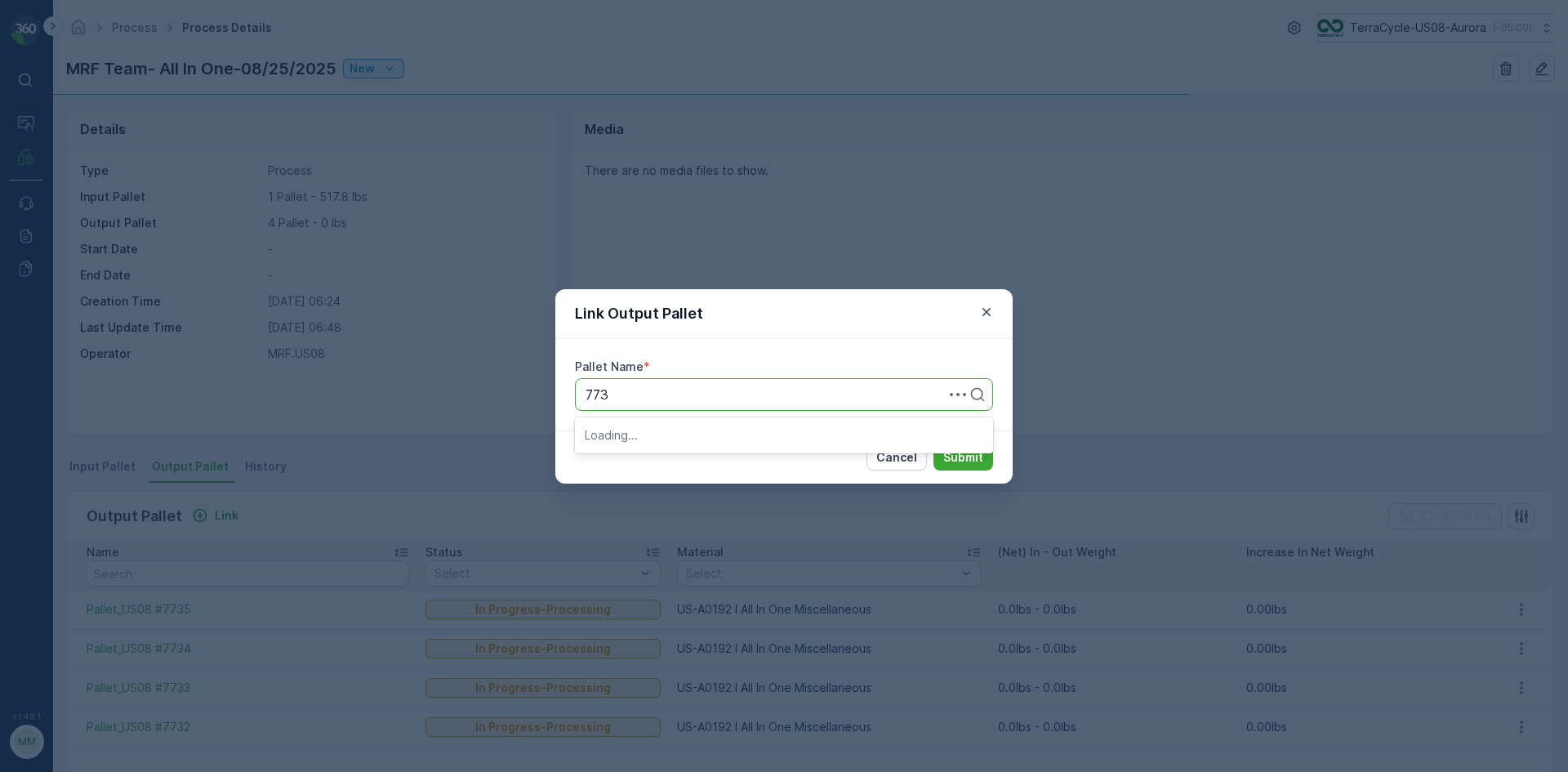
type input "7731"
click at [819, 433] on div "Pallet_US08 #7731" at bounding box center [784, 435] width 399 height 14
click at [956, 452] on p "Submit" at bounding box center [963, 457] width 40 height 16
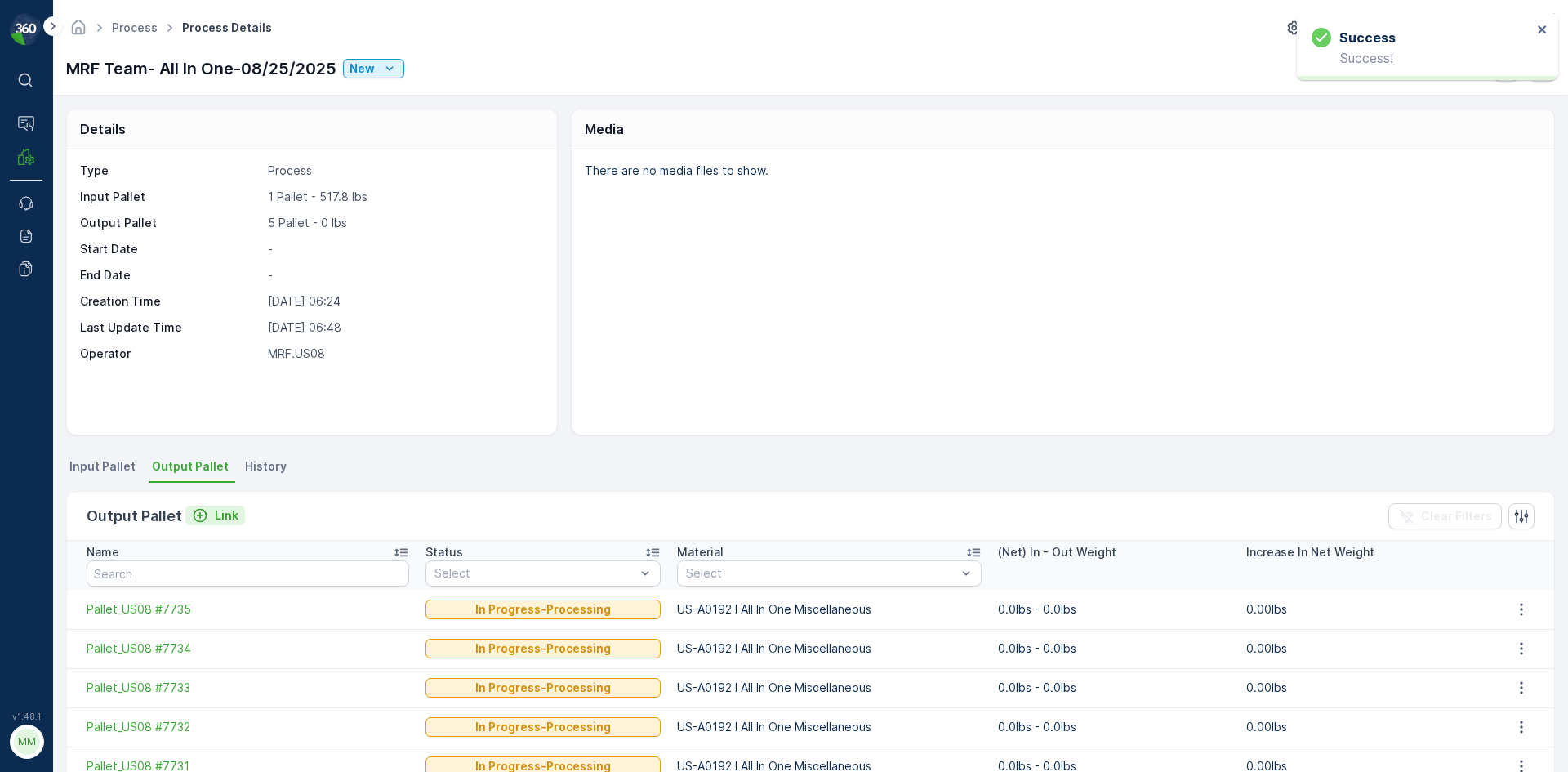
click at [216, 516] on p "Link" at bounding box center [227, 515] width 24 height 16
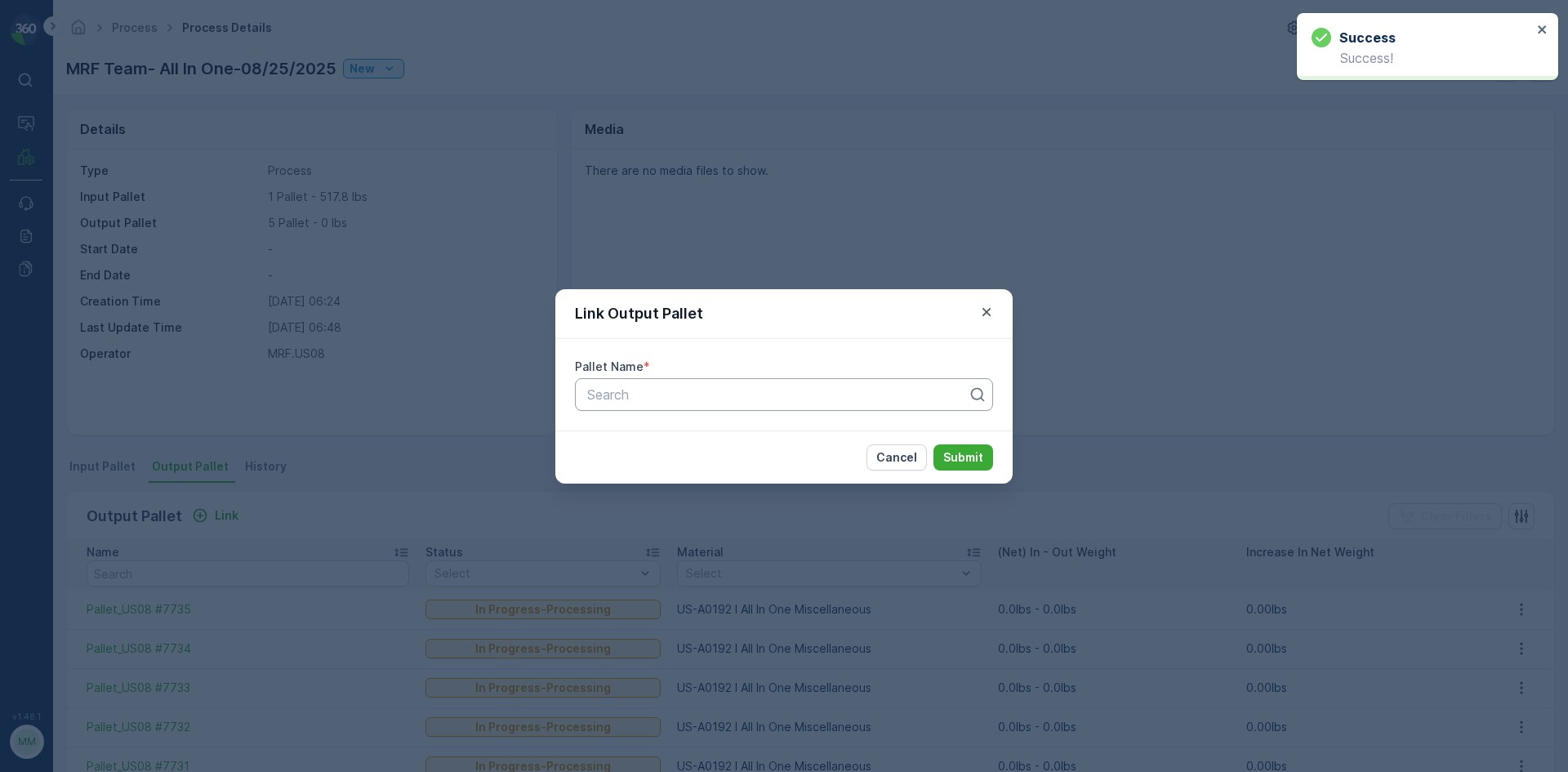
click at [634, 389] on div at bounding box center [777, 394] width 384 height 14
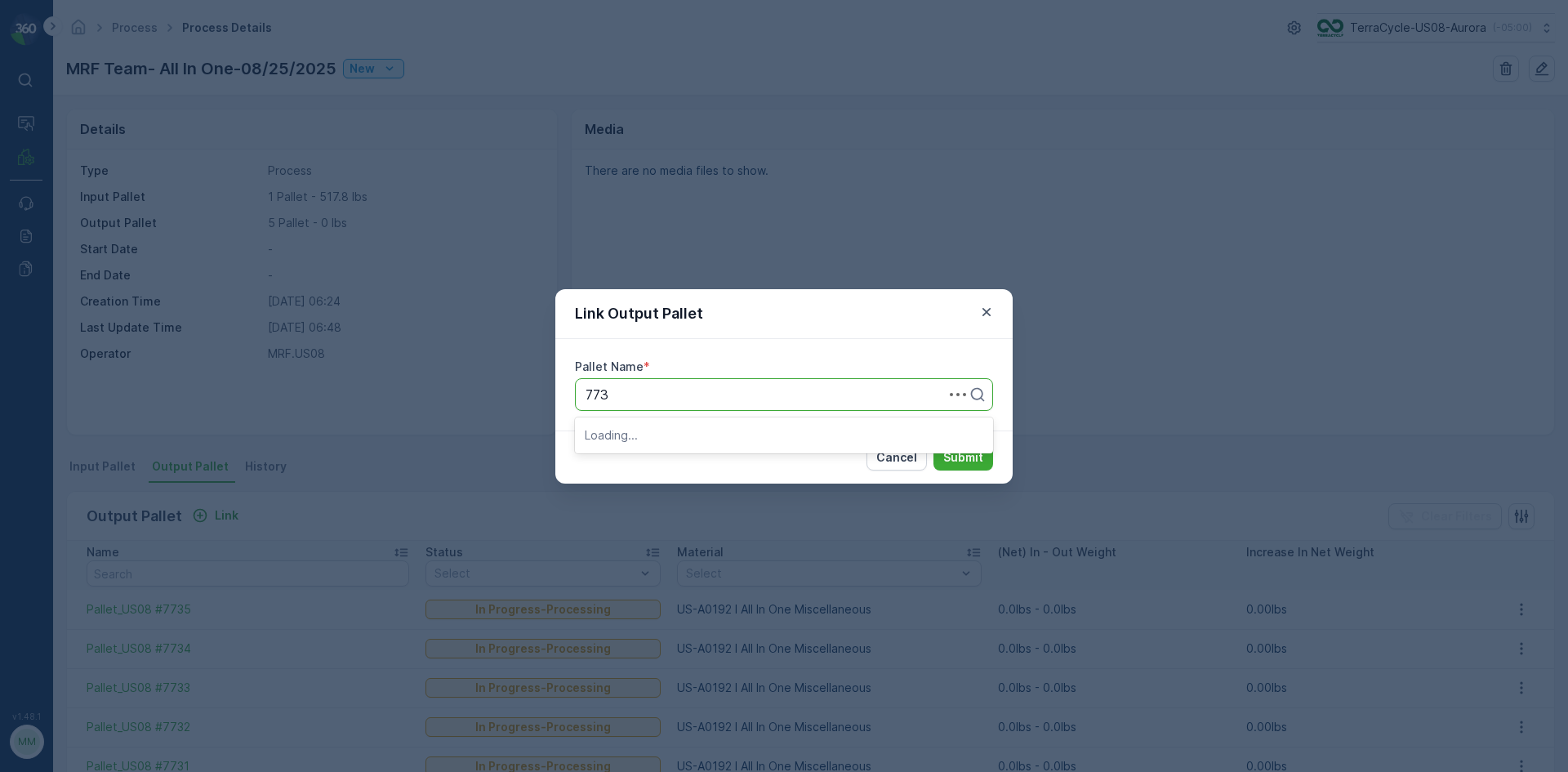
type input "7730"
click at [650, 436] on span "Pallet_US08 #7730" at bounding box center [643, 435] width 117 height 14
click at [954, 452] on p "Submit" at bounding box center [963, 457] width 40 height 16
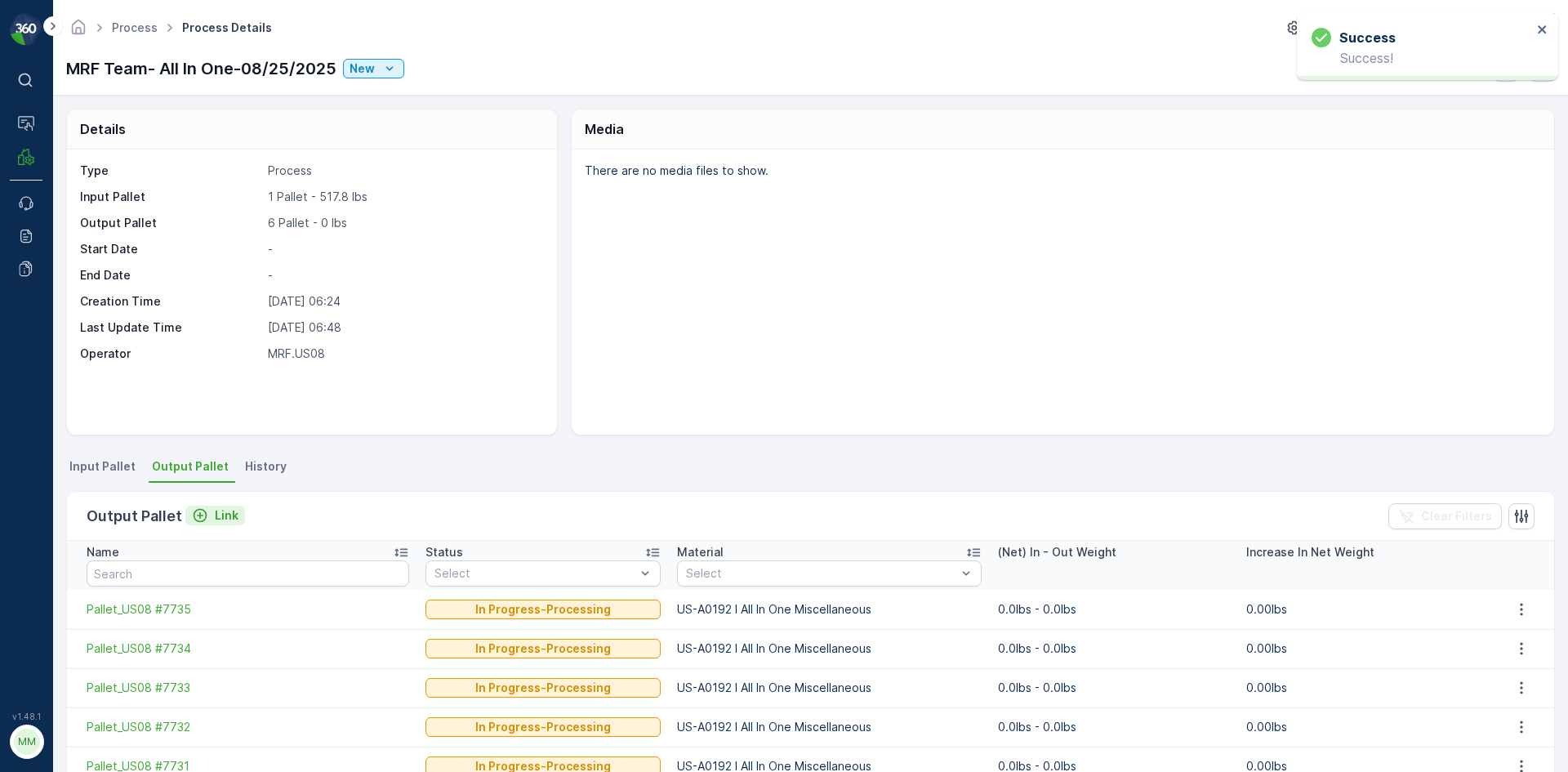
click at [215, 509] on p "Link" at bounding box center [227, 515] width 24 height 16
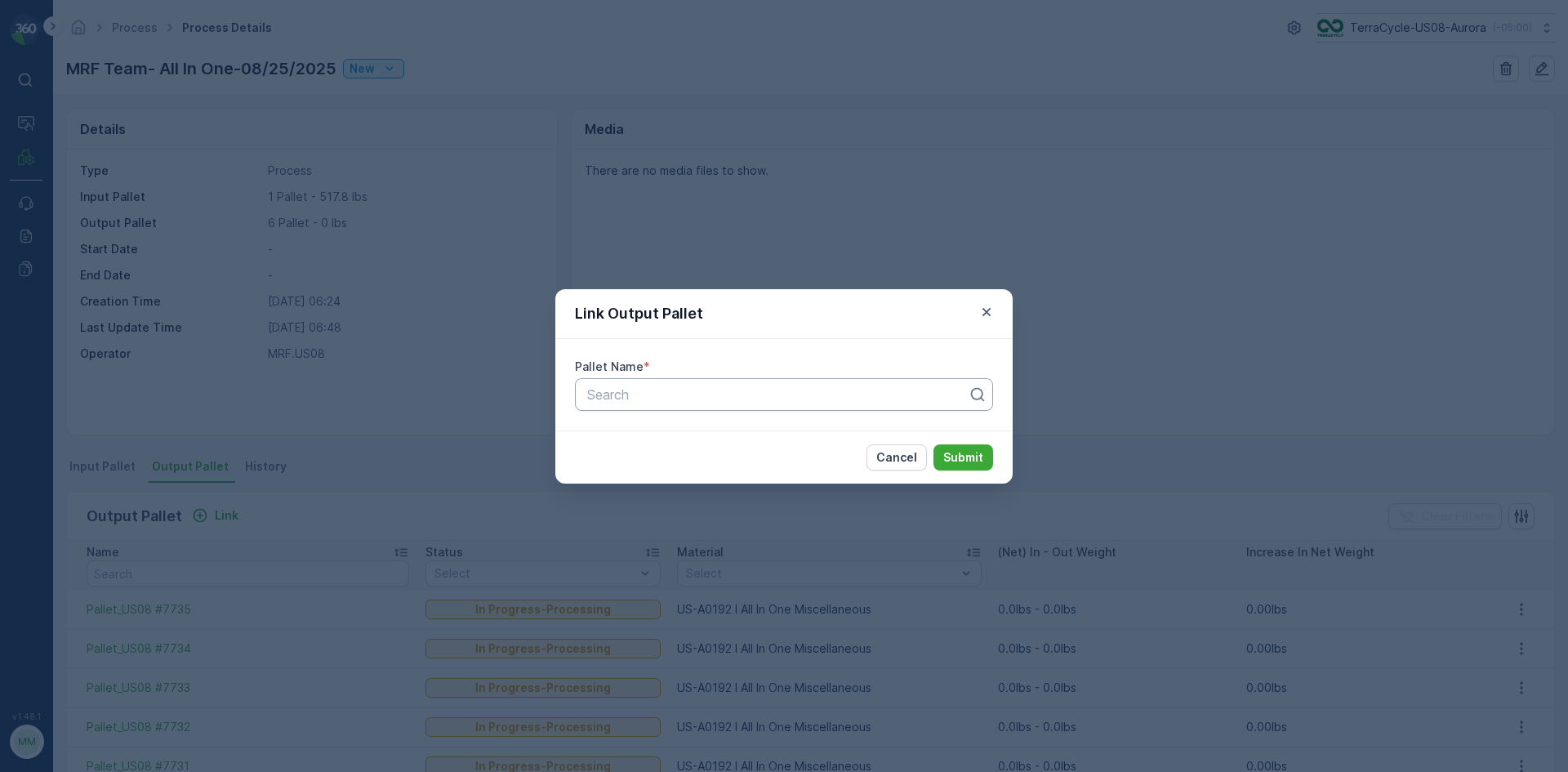
click at [675, 390] on div at bounding box center [777, 394] width 384 height 14
type input "7729"
click at [735, 444] on div "Pallet_US08 #7729" at bounding box center [784, 434] width 419 height 28
click at [961, 453] on p "Submit" at bounding box center [963, 457] width 40 height 16
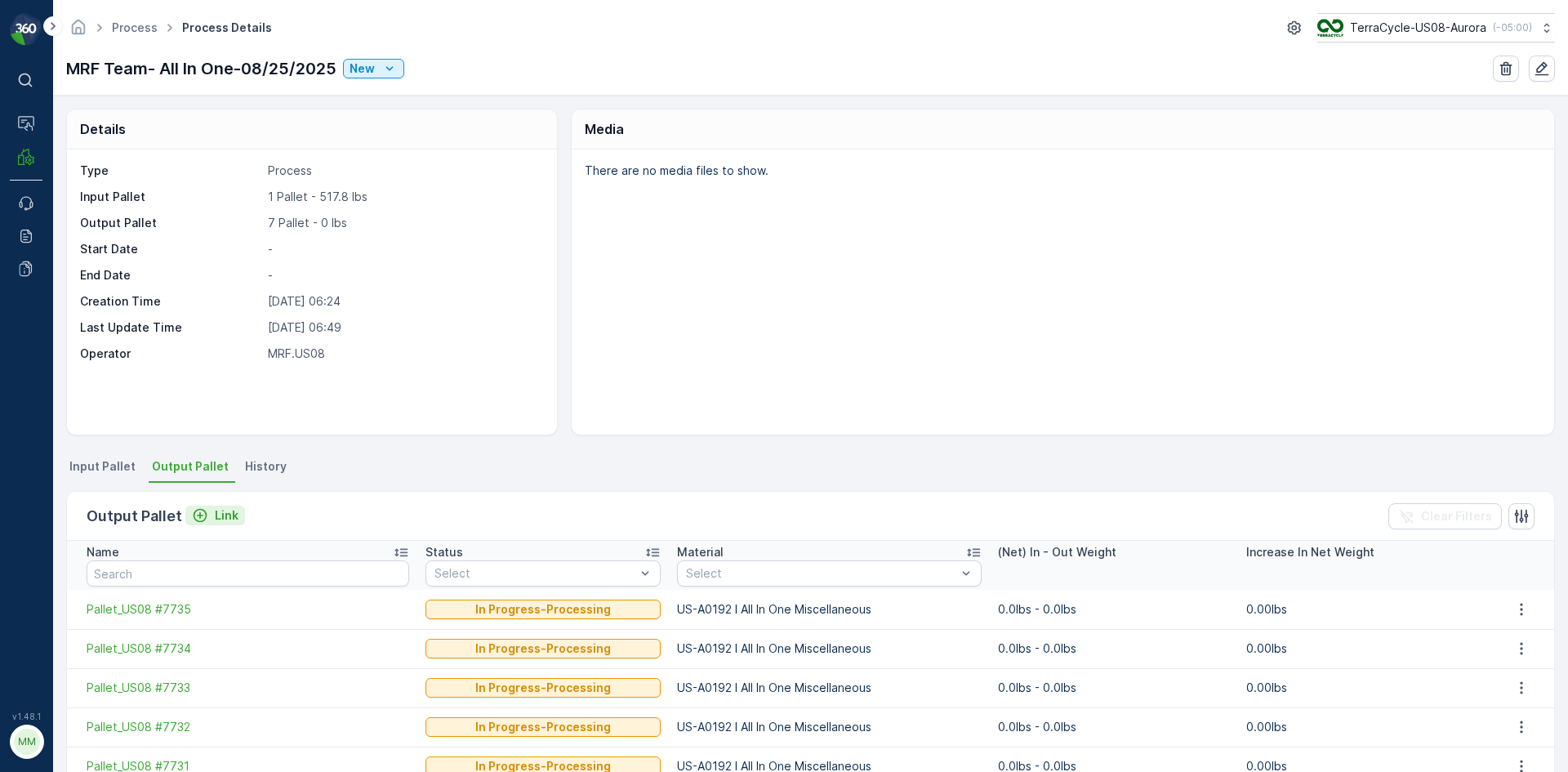
click at [215, 517] on p "Link" at bounding box center [227, 515] width 24 height 16
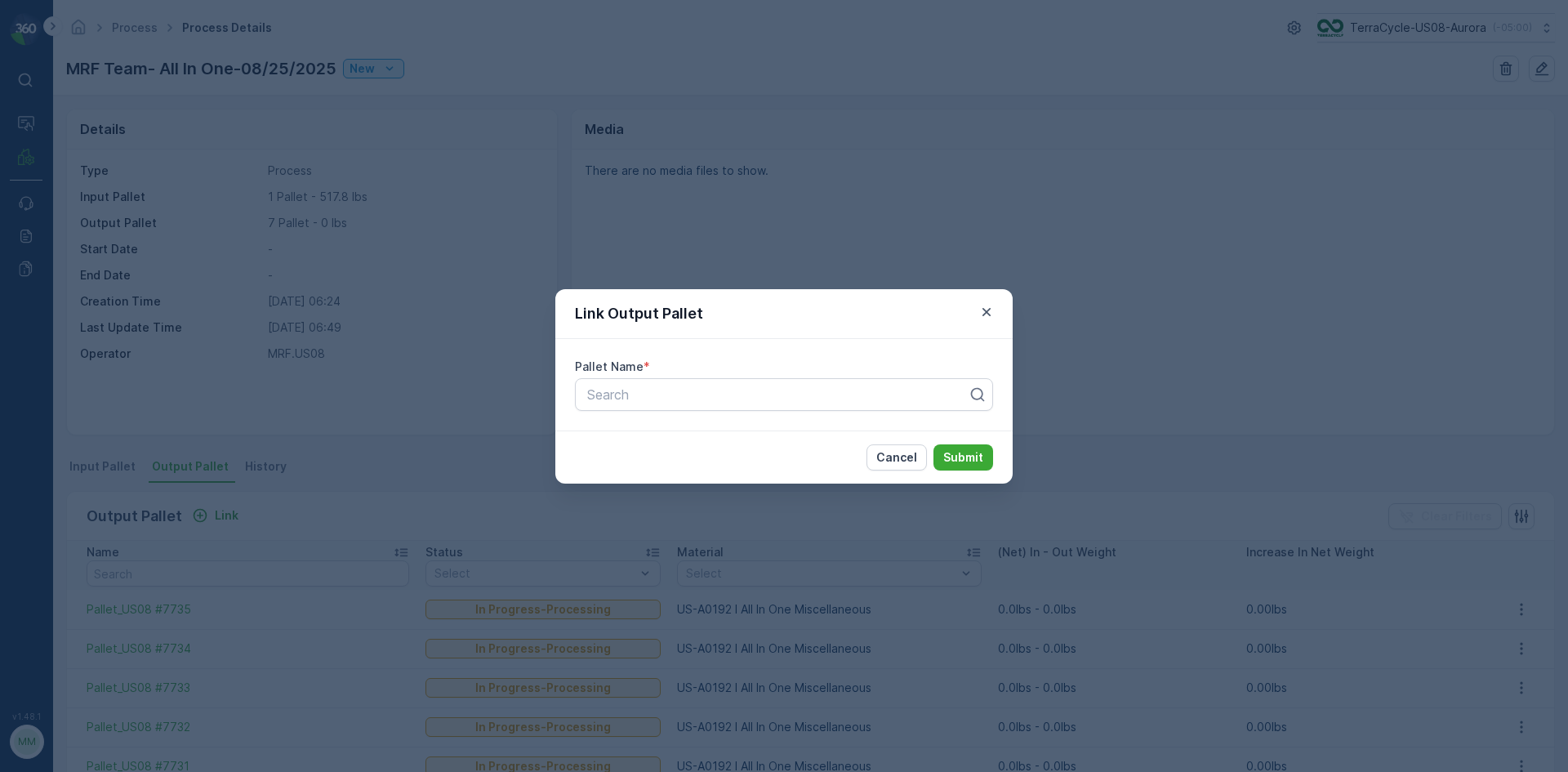
click at [660, 376] on div "Pallet Name * Search" at bounding box center [784, 385] width 457 height 91
click at [667, 389] on div at bounding box center [777, 394] width 384 height 14
type input "7745"
click at [710, 457] on div "Pallet_US08 #7745" at bounding box center [784, 462] width 399 height 14
click at [965, 460] on p "Submit" at bounding box center [963, 457] width 40 height 16
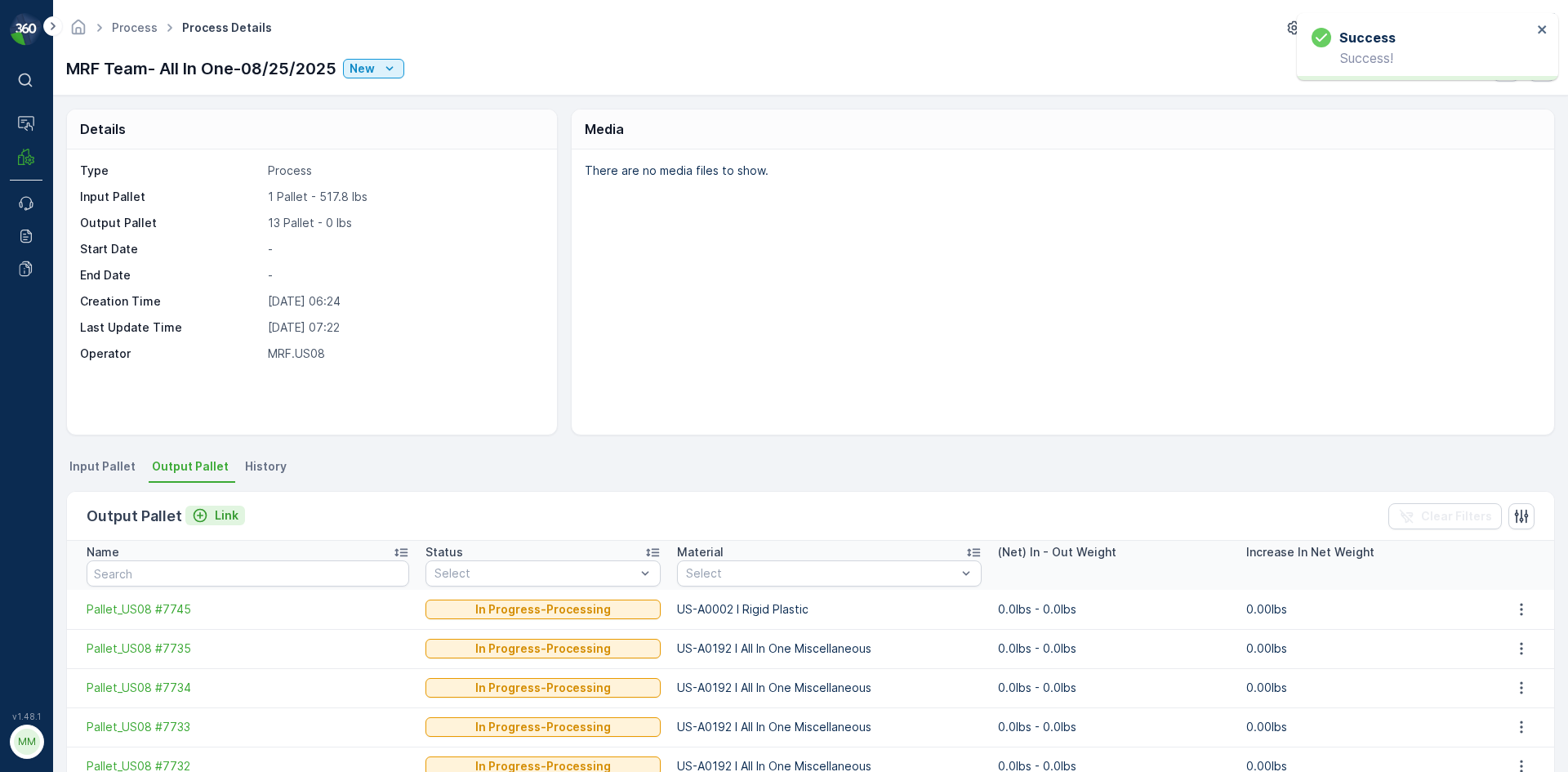
click at [219, 516] on p "Link" at bounding box center [227, 515] width 24 height 16
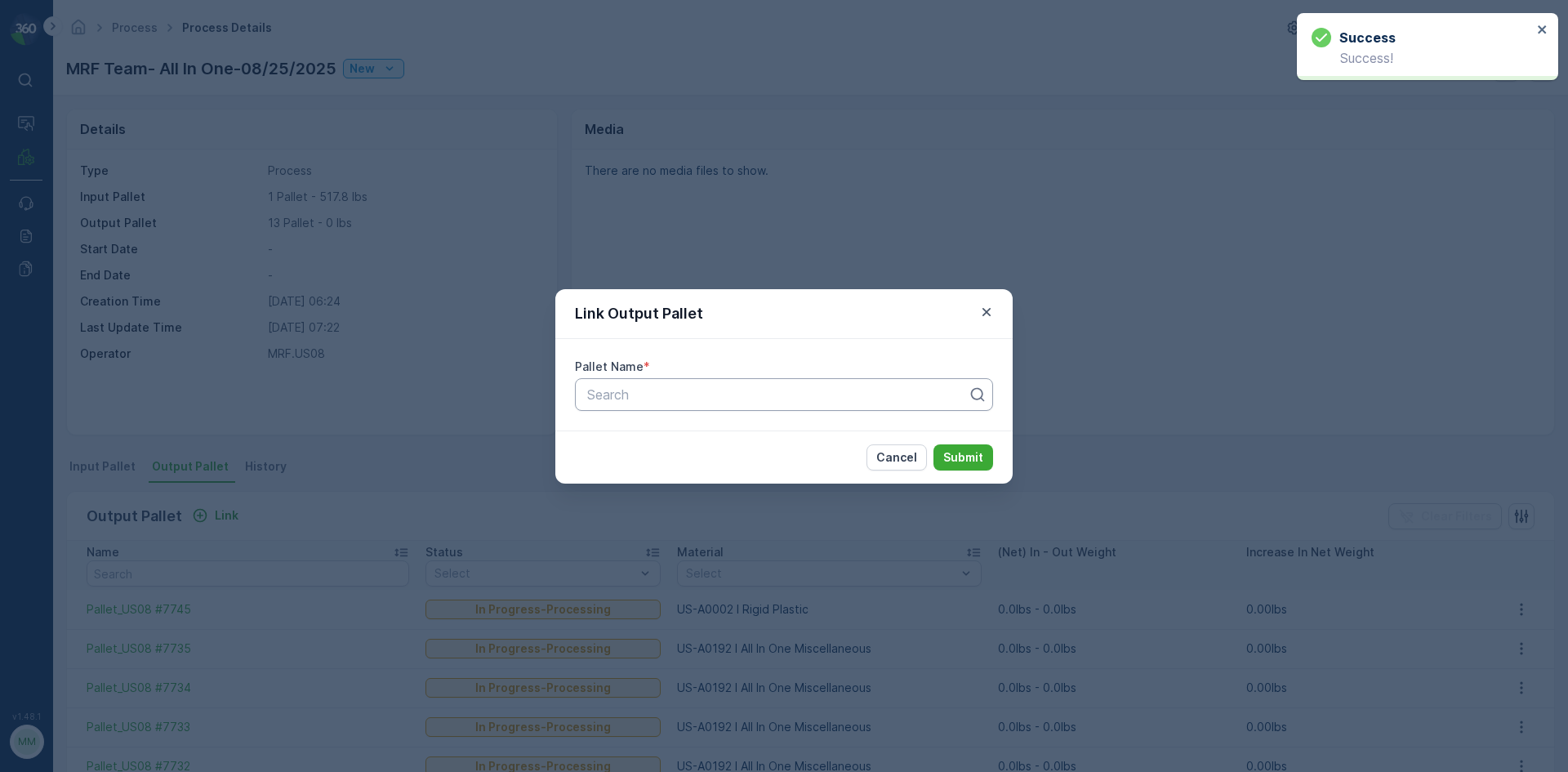
click at [836, 394] on div at bounding box center [777, 394] width 384 height 14
type input "7744"
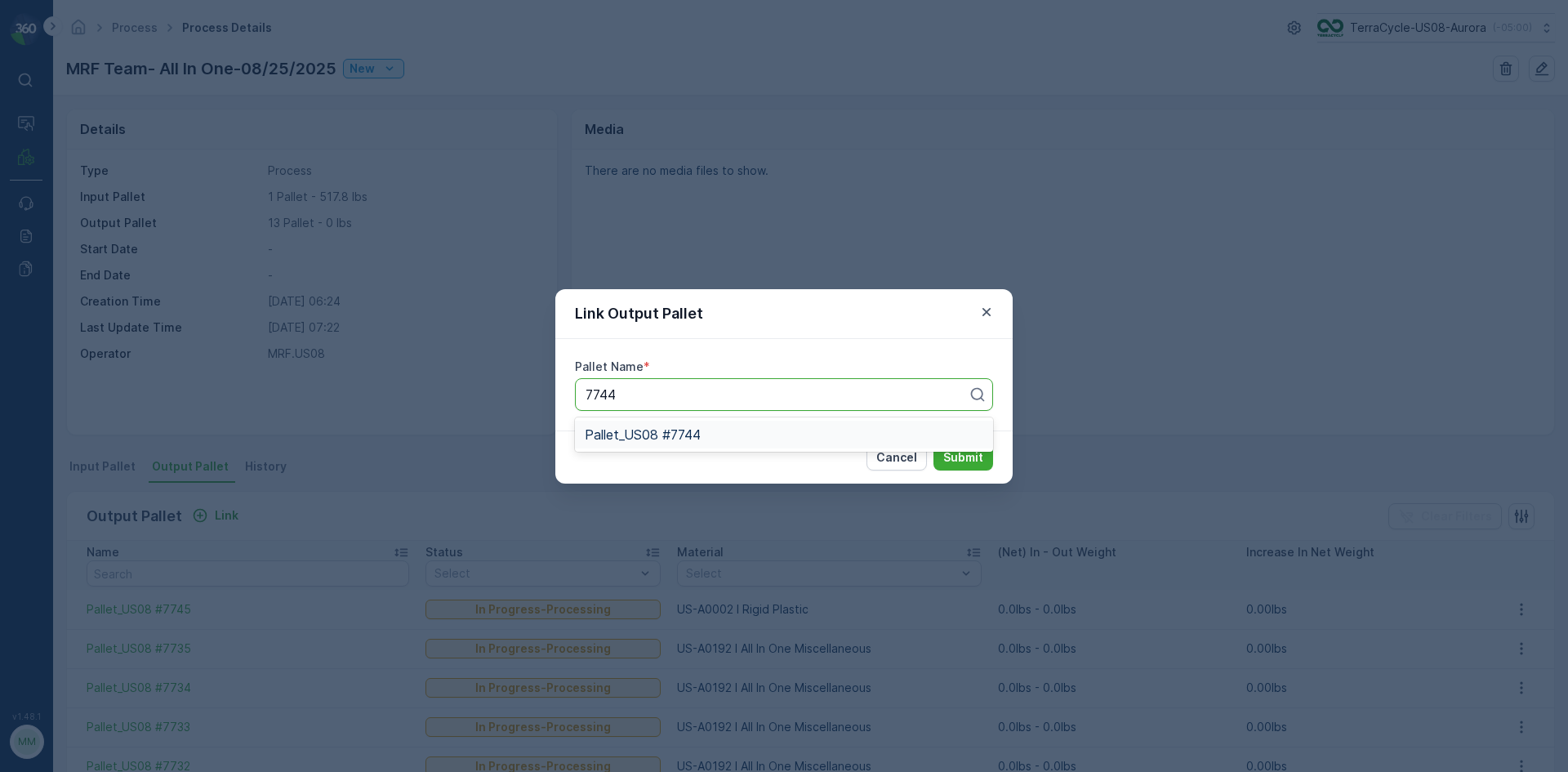
click at [811, 440] on div "Pallet_US08 #7744" at bounding box center [784, 435] width 399 height 14
click at [959, 452] on p "Submit" at bounding box center [963, 457] width 40 height 16
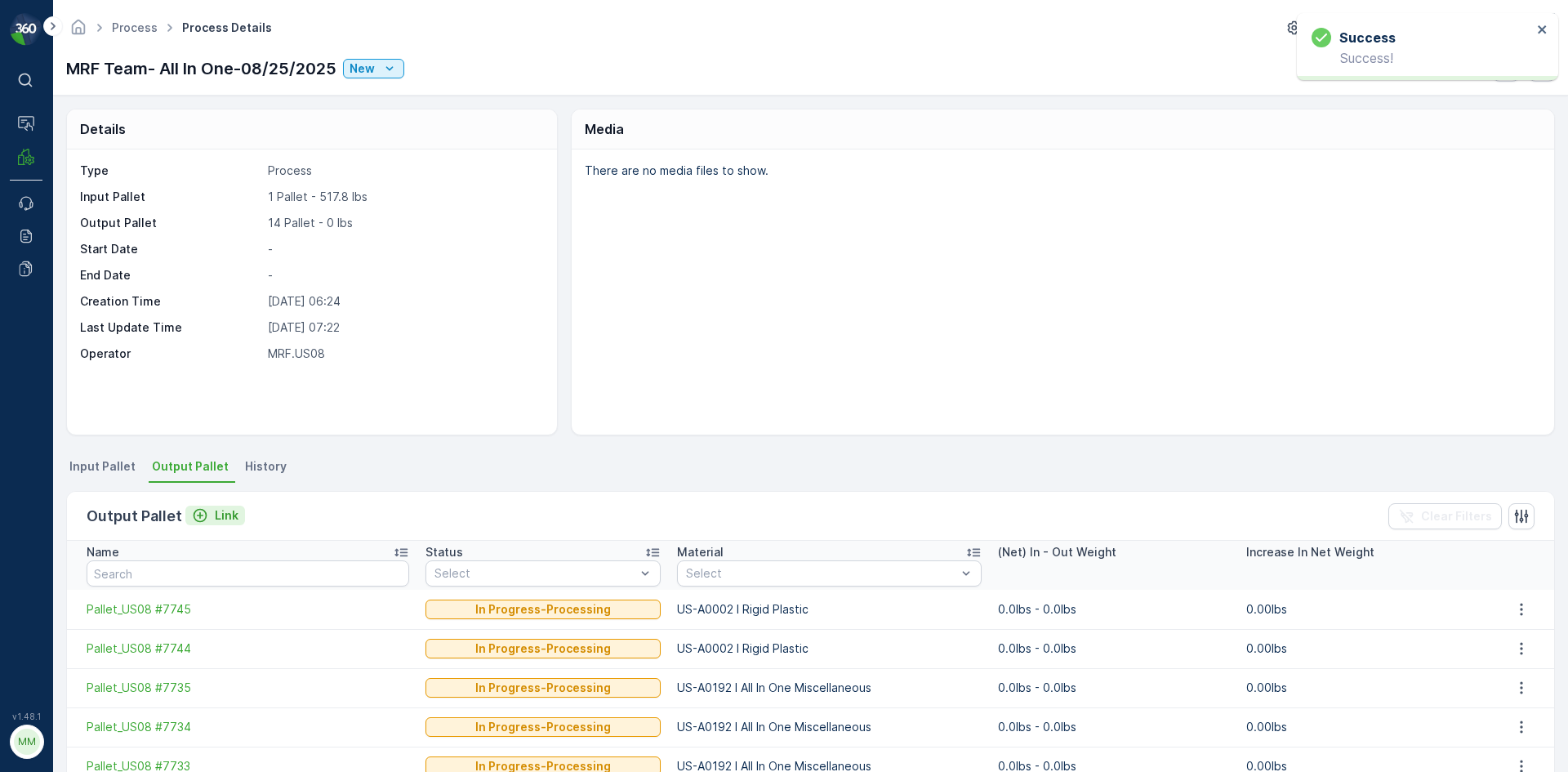
click at [229, 513] on p "Link" at bounding box center [227, 515] width 24 height 16
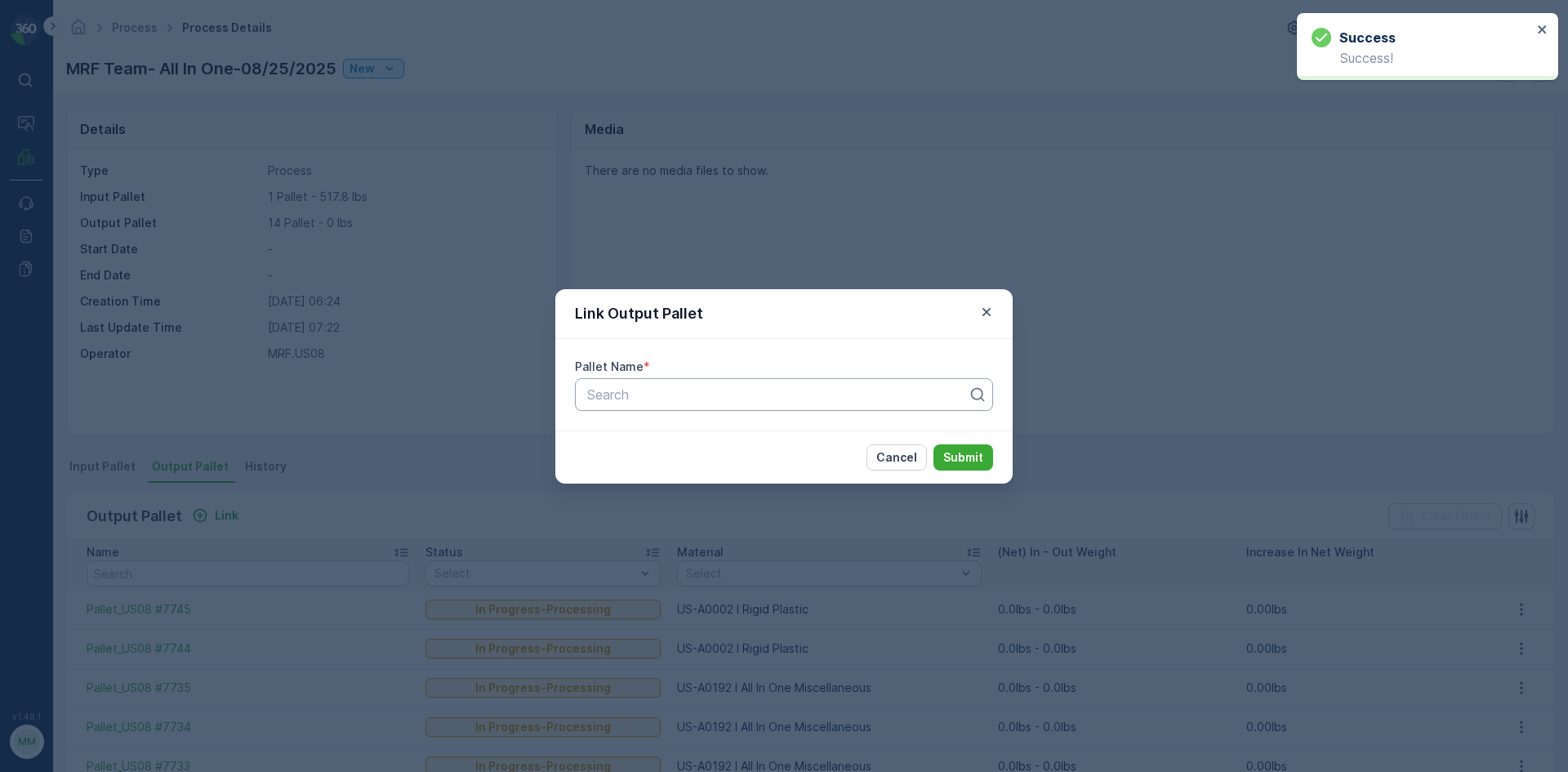
click at [606, 389] on div at bounding box center [777, 394] width 384 height 14
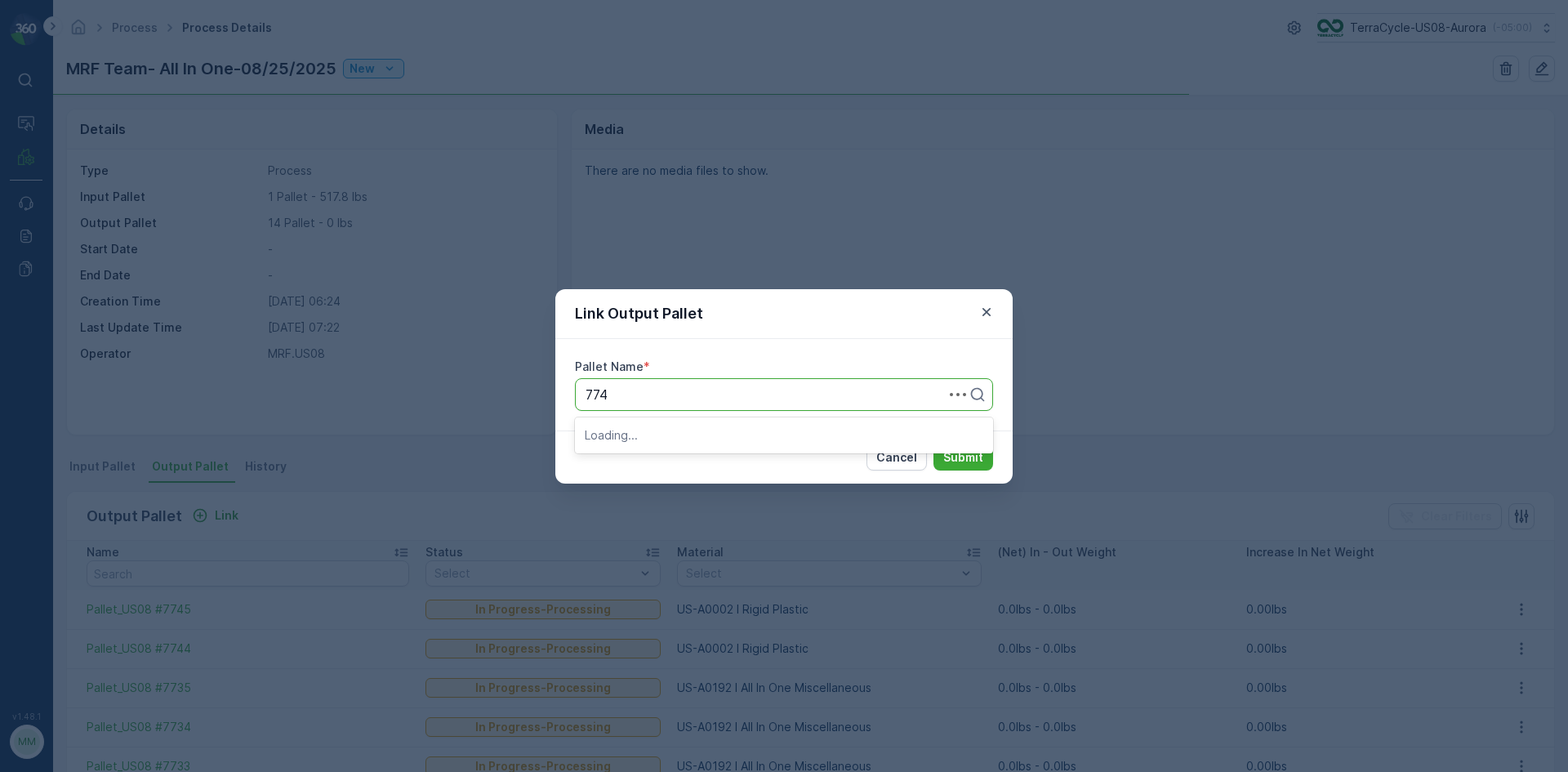
type input "7743"
click at [667, 441] on span "Pallet_US08 #7743" at bounding box center [643, 435] width 116 height 14
click at [975, 452] on p "Submit" at bounding box center [963, 457] width 40 height 16
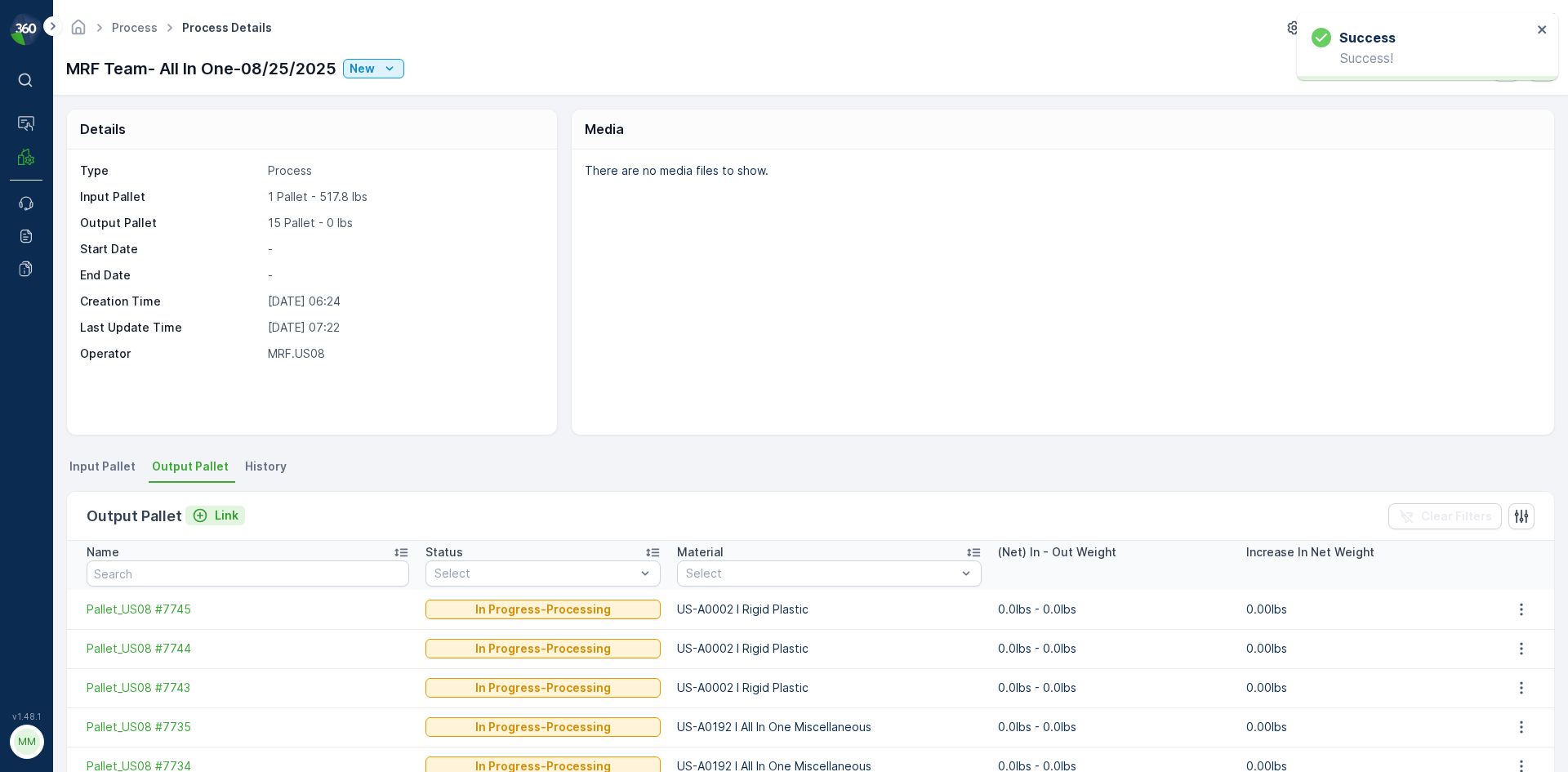
click at [220, 514] on p "Link" at bounding box center [227, 515] width 24 height 16
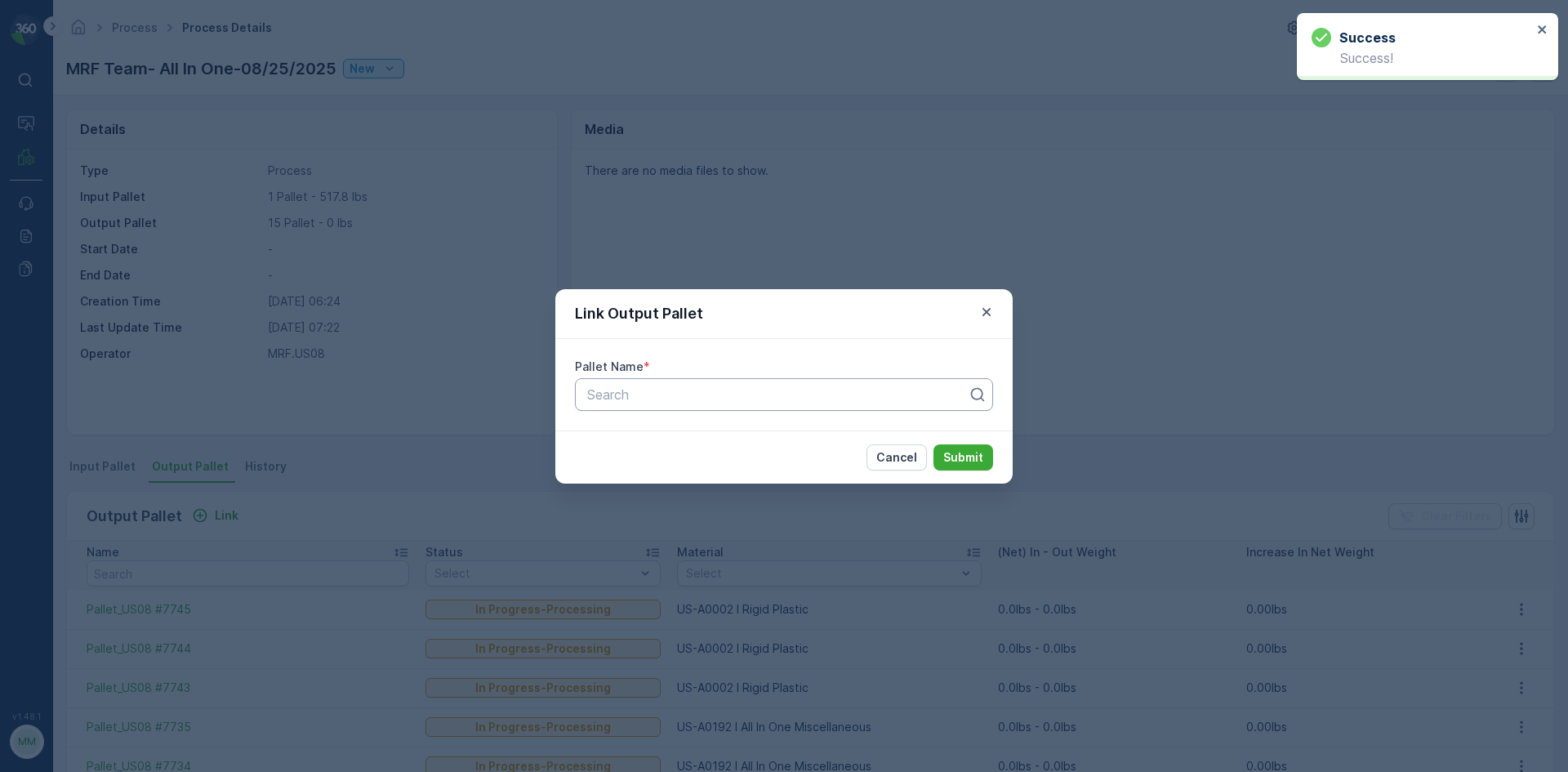
click at [740, 400] on div at bounding box center [777, 394] width 384 height 14
type input "7742"
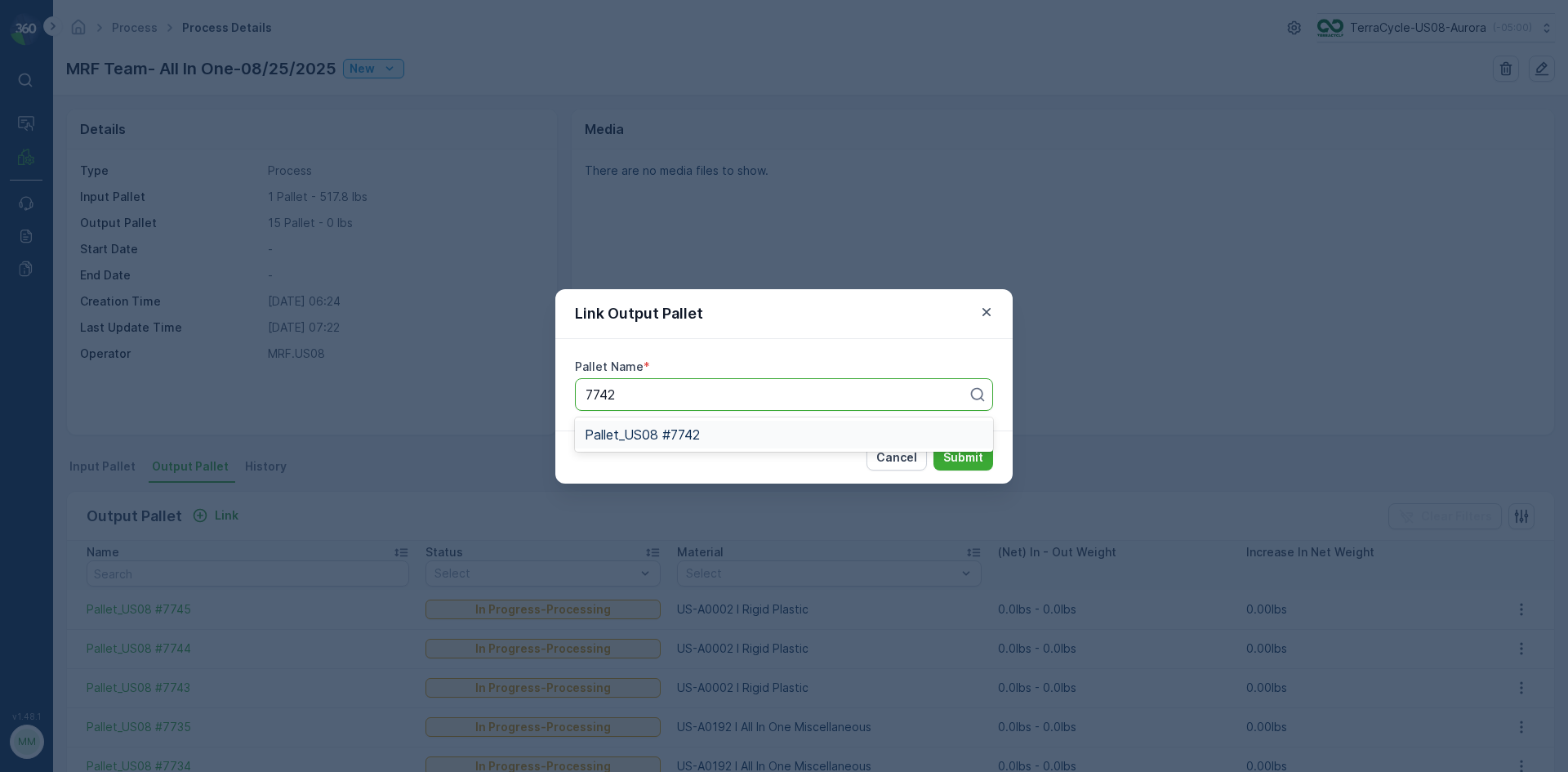
drag, startPoint x: 739, startPoint y: 440, endPoint x: 806, endPoint y: 433, distance: 67.4
click at [739, 439] on div "Pallet_US08 #7742" at bounding box center [784, 435] width 399 height 14
click at [946, 452] on p "Submit" at bounding box center [963, 457] width 40 height 16
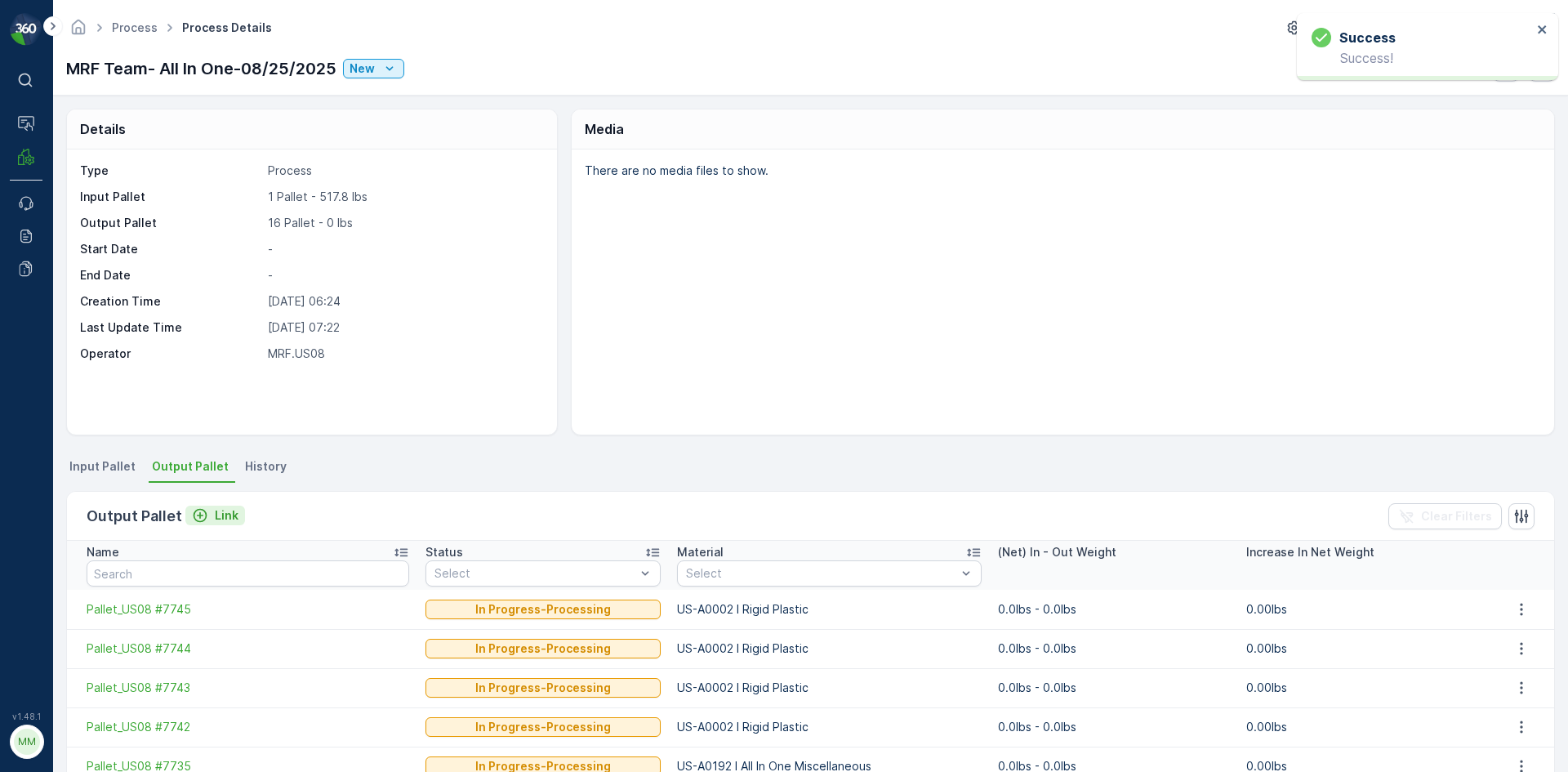
click at [235, 518] on p "Link" at bounding box center [227, 515] width 24 height 16
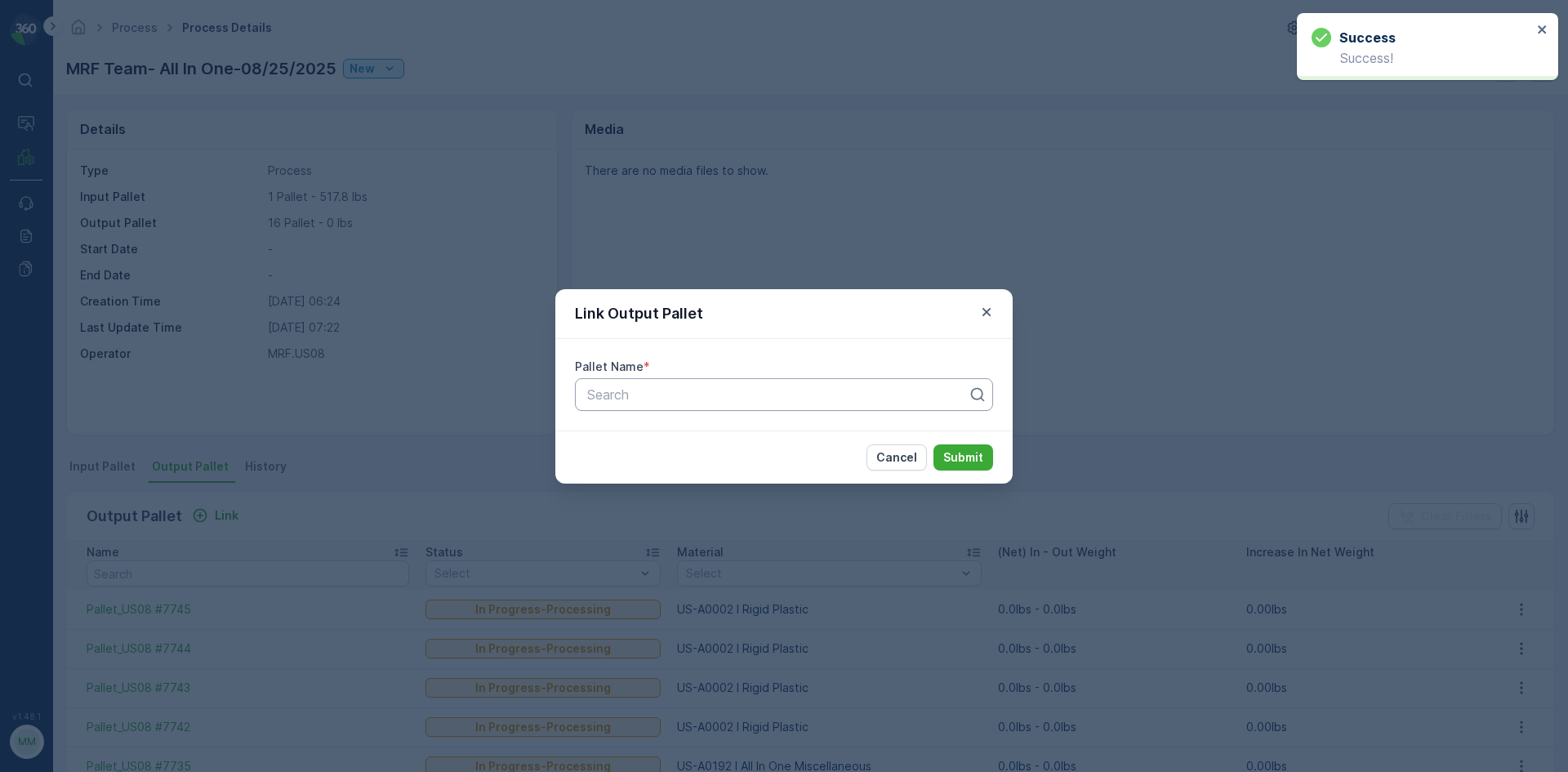
click at [658, 401] on div at bounding box center [777, 394] width 384 height 14
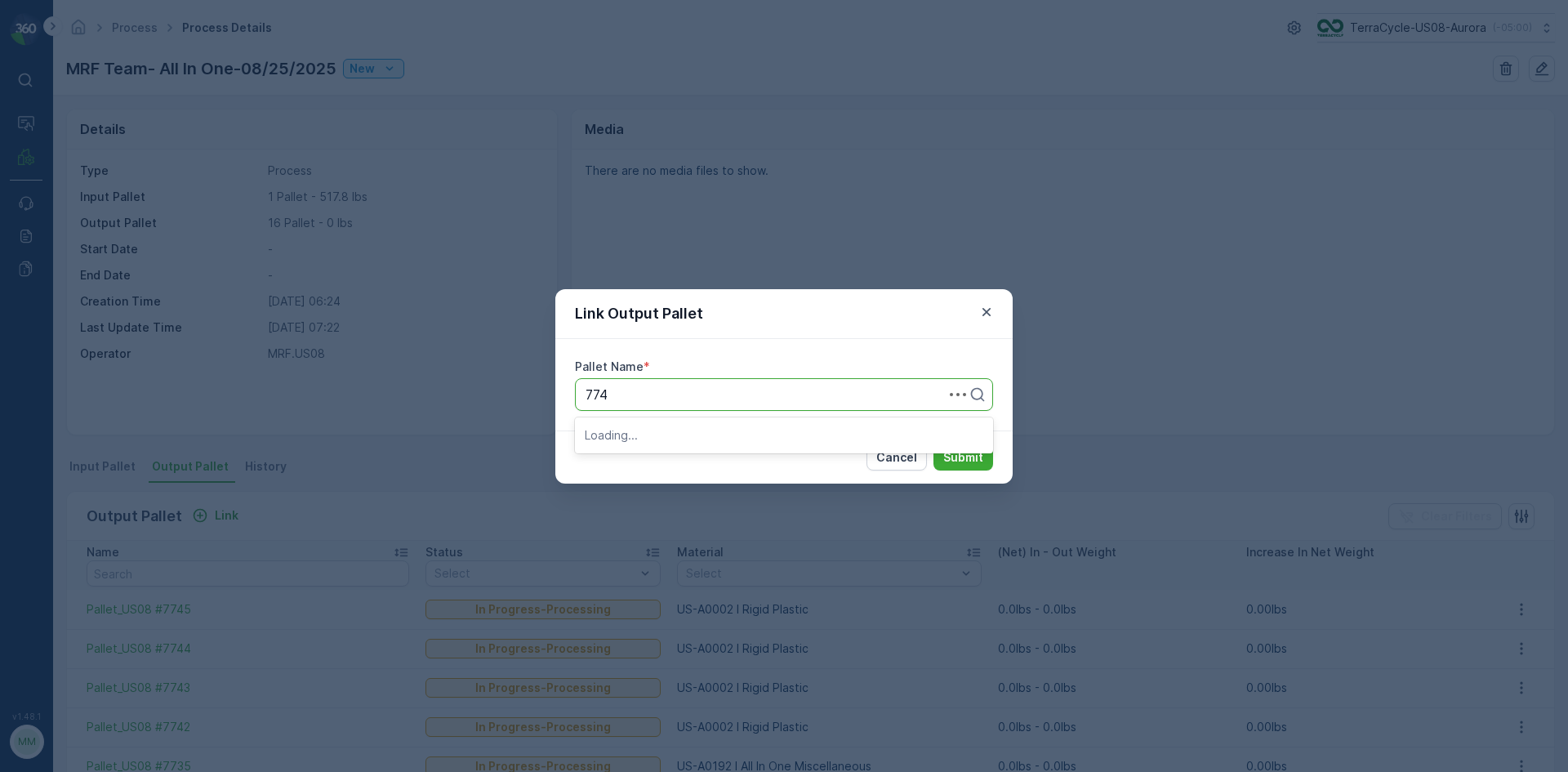
type input "7741"
click at [643, 425] on div "Pallet_US08 #7741" at bounding box center [784, 434] width 419 height 28
click at [960, 459] on p "Submit" at bounding box center [963, 457] width 40 height 16
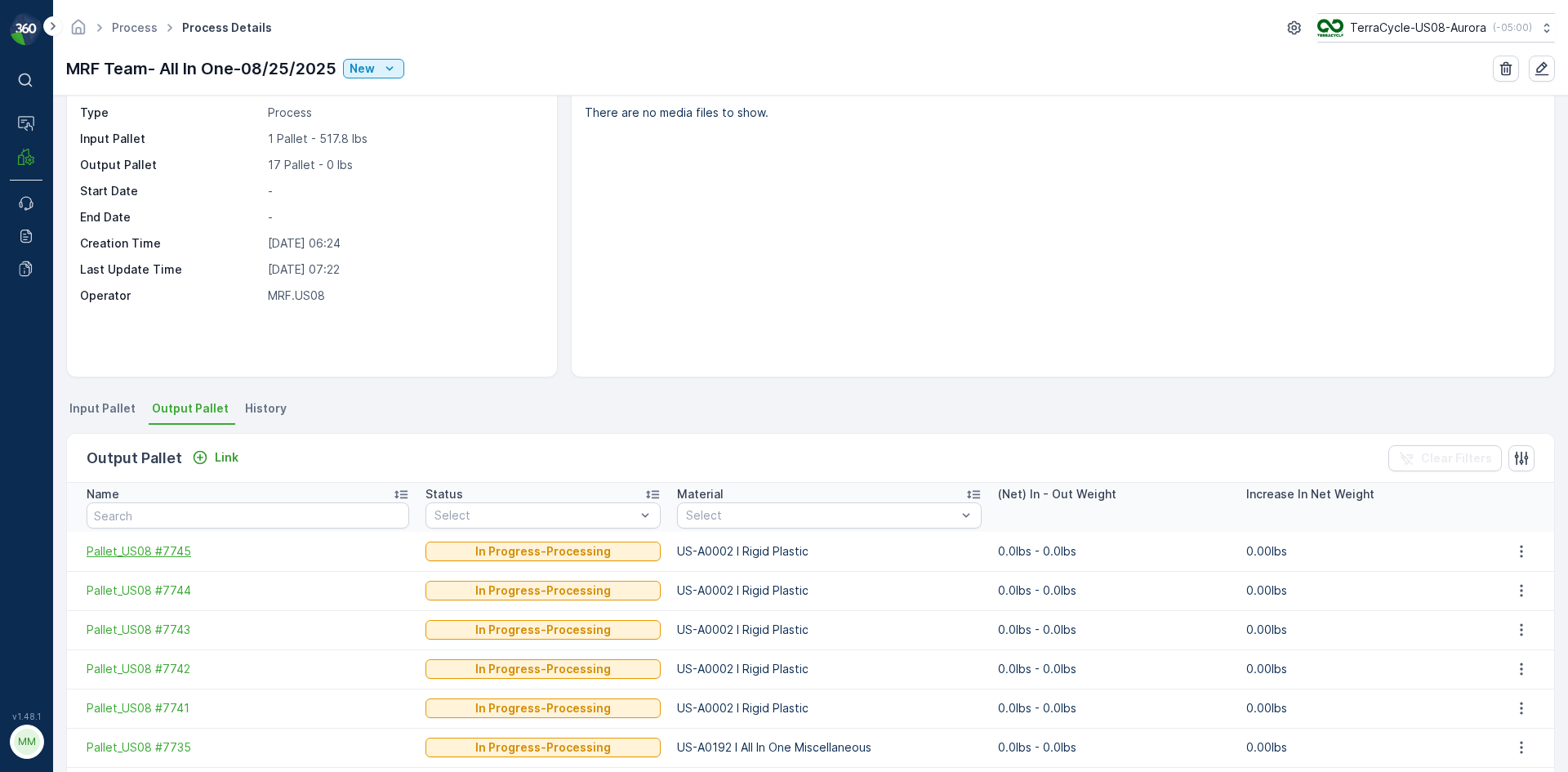
scroll to position [82, 0]
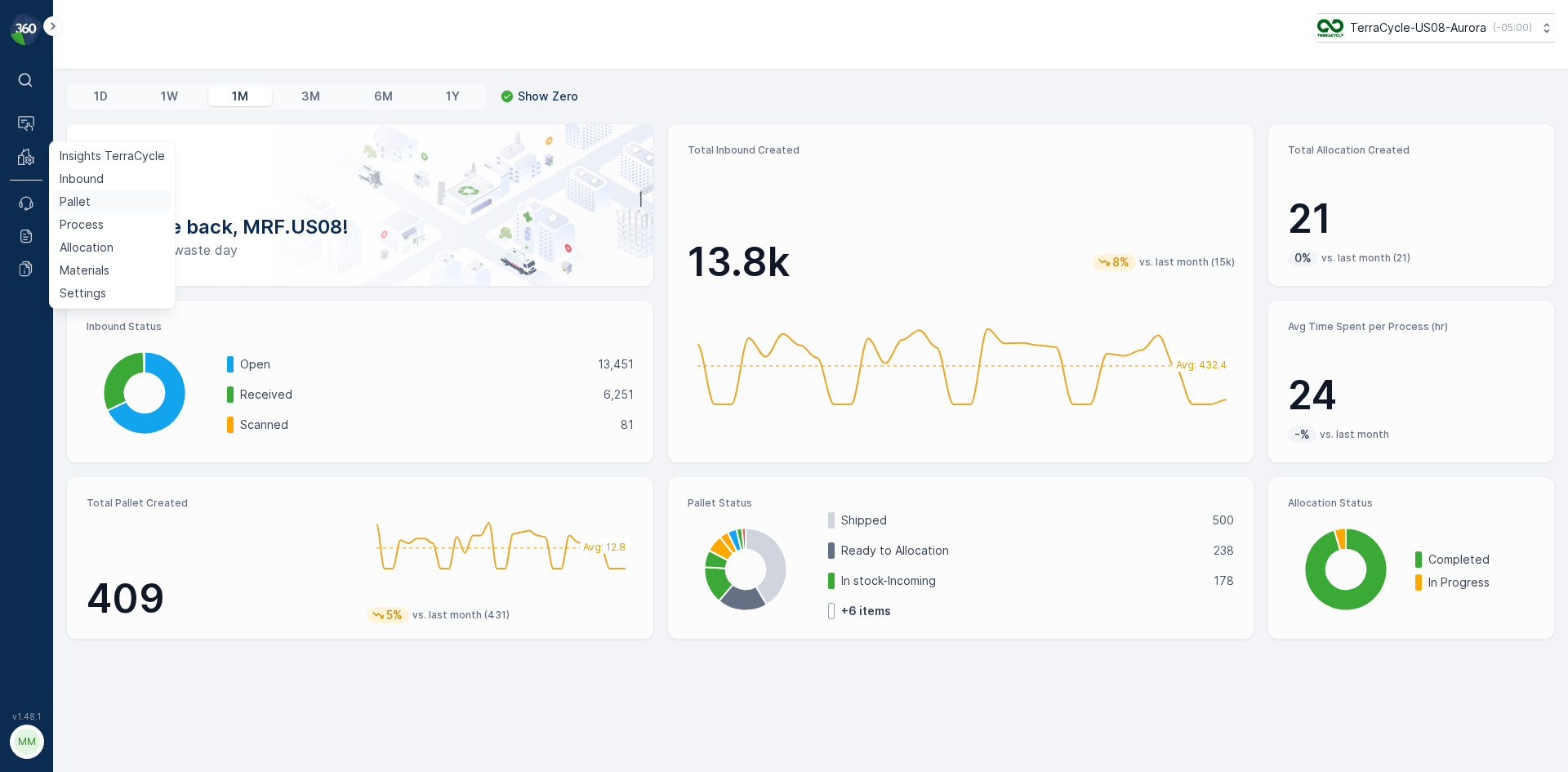
click at [94, 199] on link "Pallet" at bounding box center [112, 202] width 119 height 23
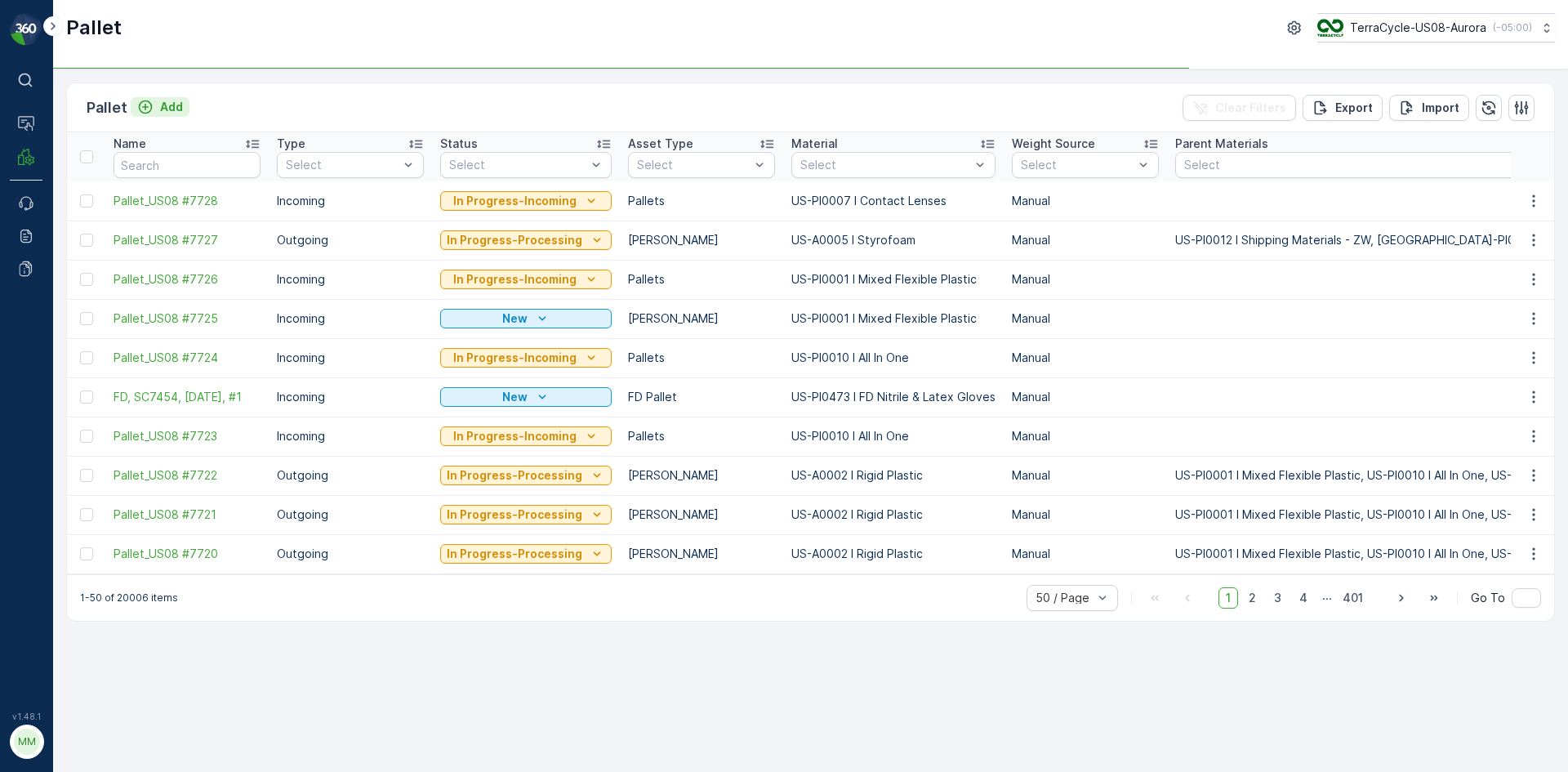
click at [152, 112] on icon "Add" at bounding box center [145, 107] width 16 height 16
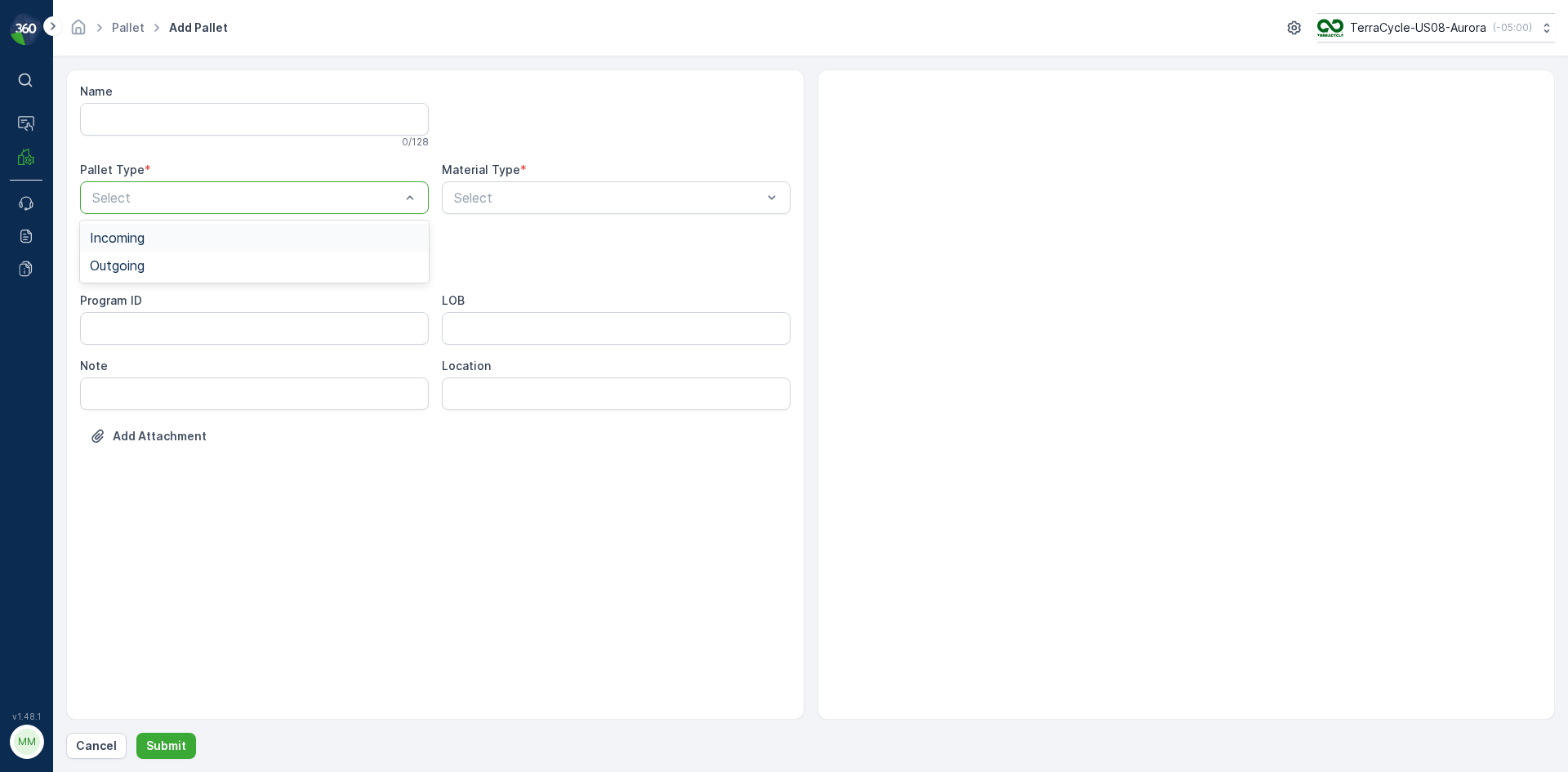
click at [356, 186] on div "Select" at bounding box center [254, 197] width 349 height 33
click at [315, 267] on div "Outgoing" at bounding box center [254, 265] width 329 height 14
click at [315, 267] on div at bounding box center [246, 262] width 311 height 14
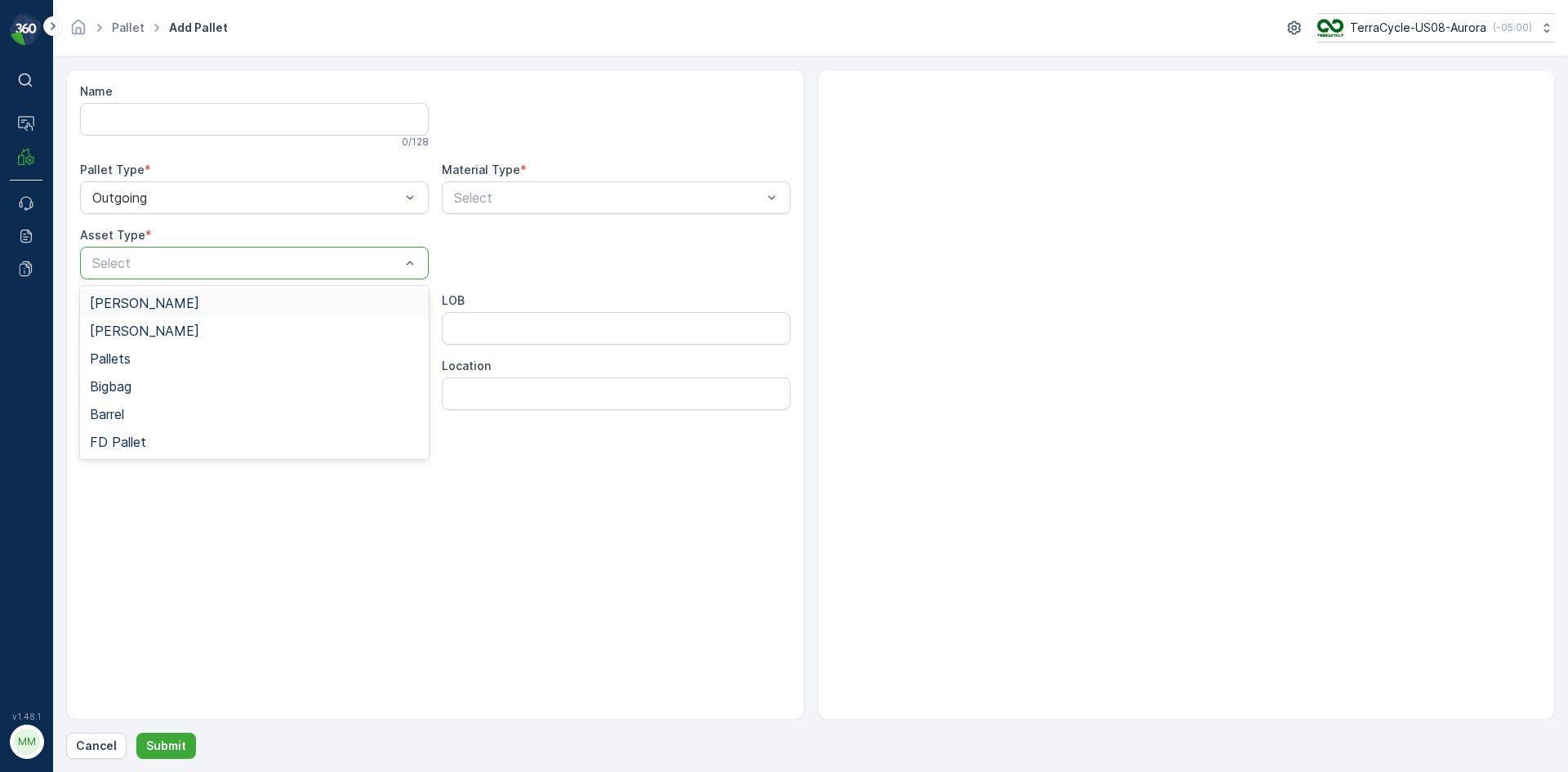
click at [307, 285] on div "Name 0 / 128 Pallet Type * Outgoing Material Type * Select Asset Type * 6 resul…" at bounding box center [436, 276] width 710 height 386
click at [313, 262] on div at bounding box center [246, 262] width 311 height 14
click at [294, 301] on div "[PERSON_NAME]" at bounding box center [254, 303] width 329 height 14
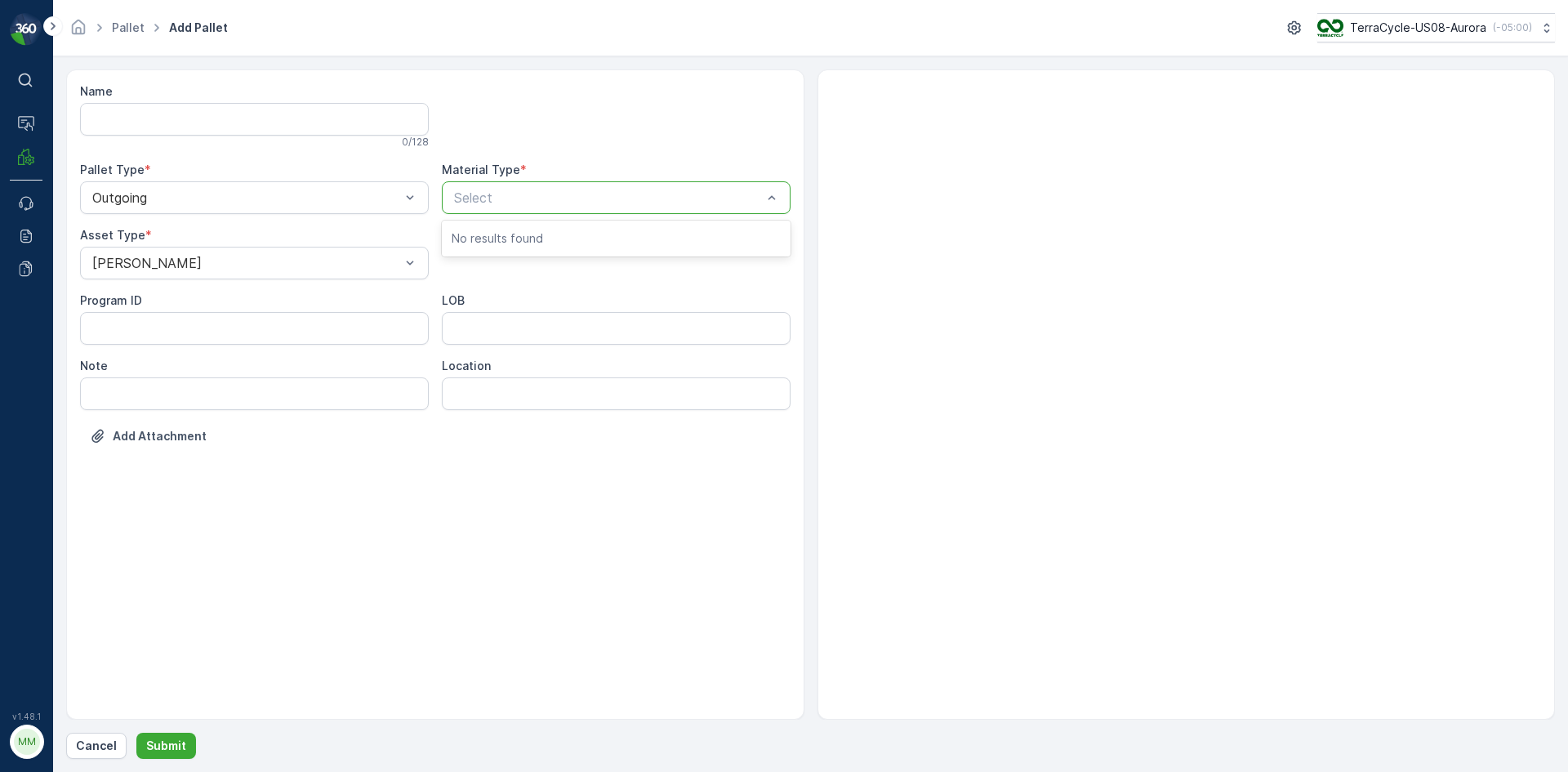
click at [535, 196] on div at bounding box center [608, 197] width 311 height 14
type input "0192"
click at [630, 240] on span "US-A0192 I All In One Miscellaneous" at bounding box center [561, 237] width 220 height 14
click at [167, 740] on p "Submit" at bounding box center [166, 745] width 40 height 16
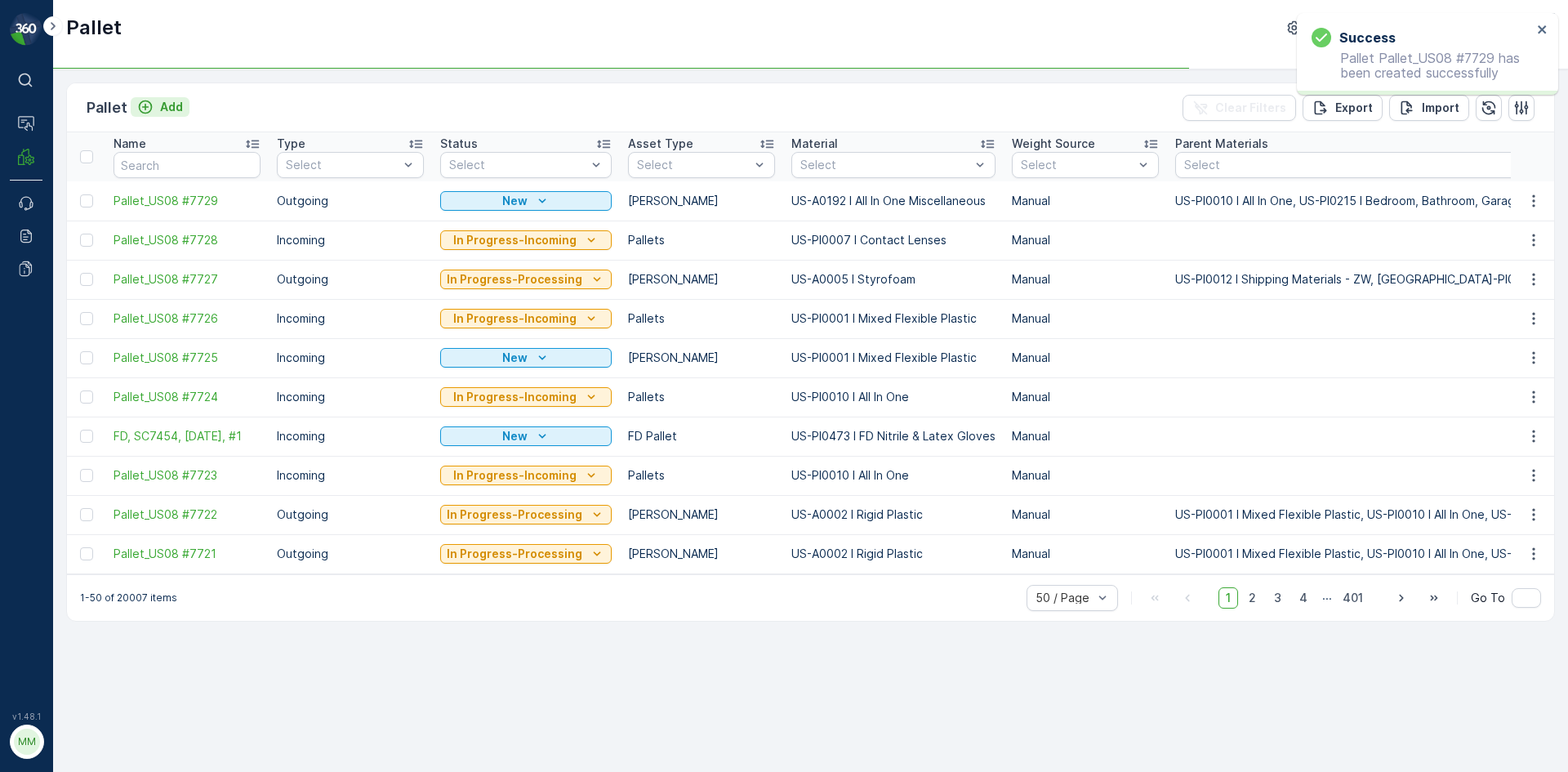
click at [166, 113] on p "Add" at bounding box center [171, 107] width 23 height 16
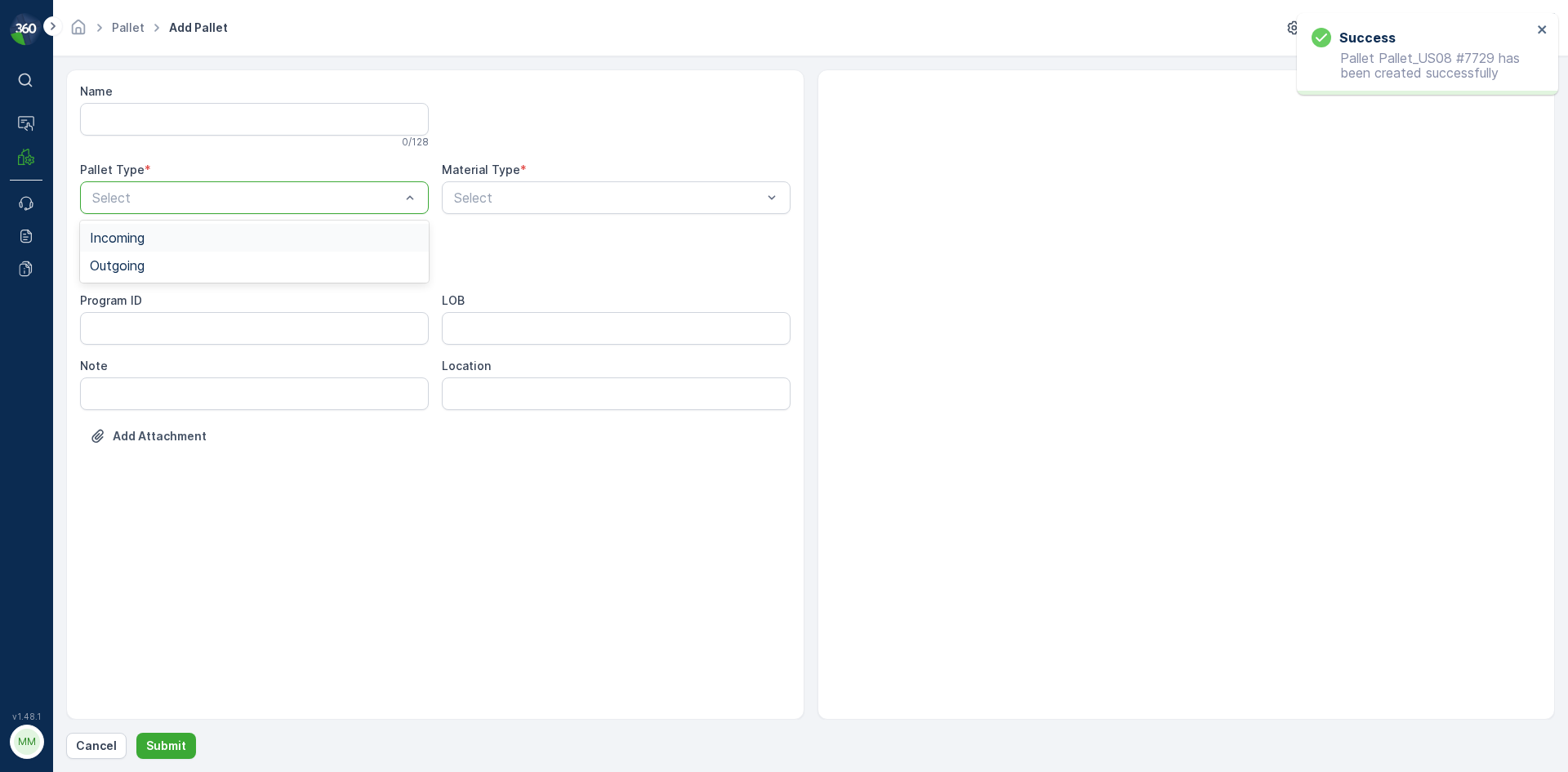
click at [203, 207] on div "Select" at bounding box center [254, 197] width 349 height 33
click at [203, 266] on div "Outgoing" at bounding box center [254, 265] width 329 height 14
click at [203, 266] on div at bounding box center [246, 262] width 311 height 14
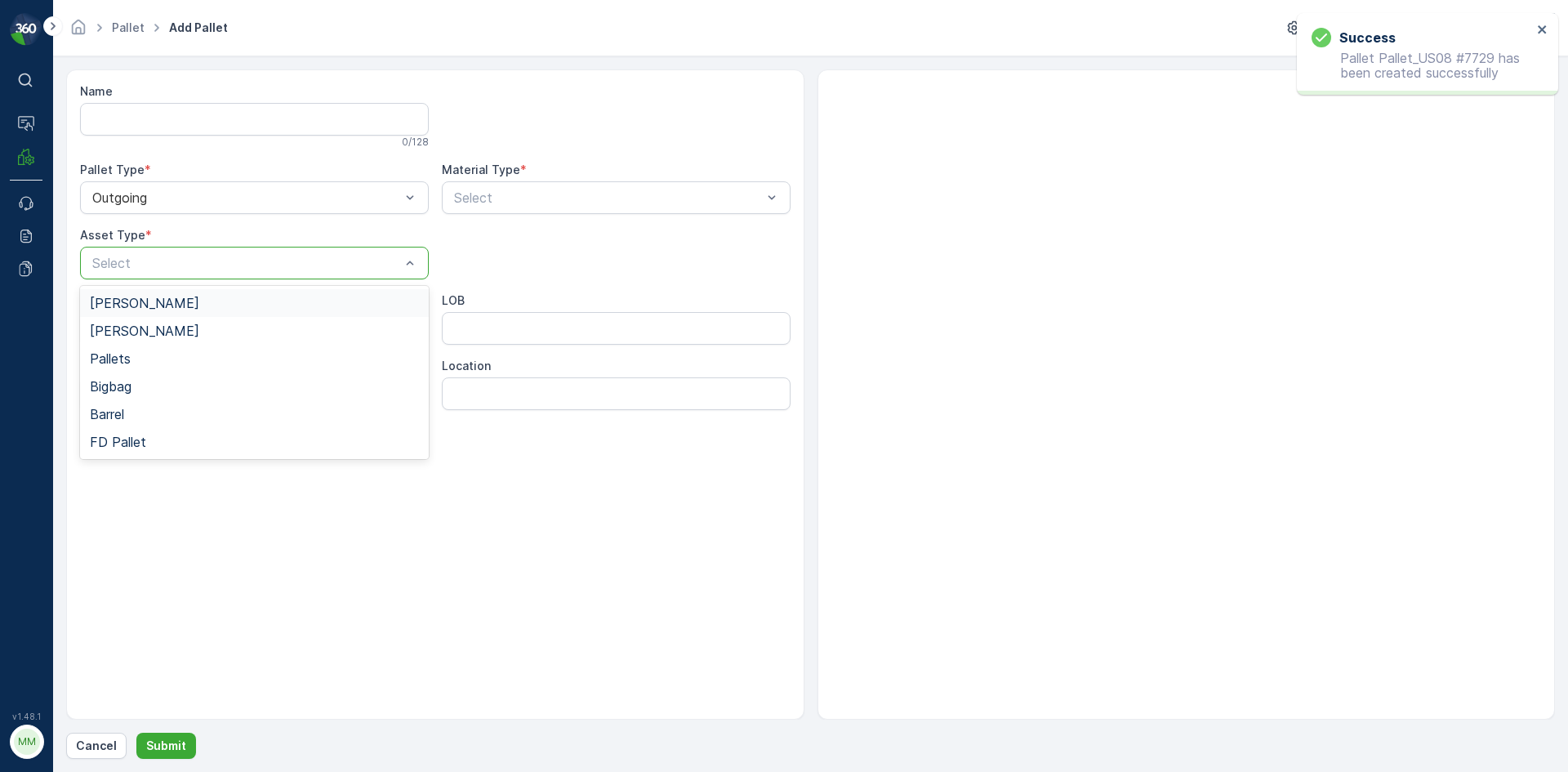
click at [199, 303] on div "[PERSON_NAME]" at bounding box center [254, 303] width 329 height 14
click at [566, 196] on div at bounding box center [608, 197] width 311 height 14
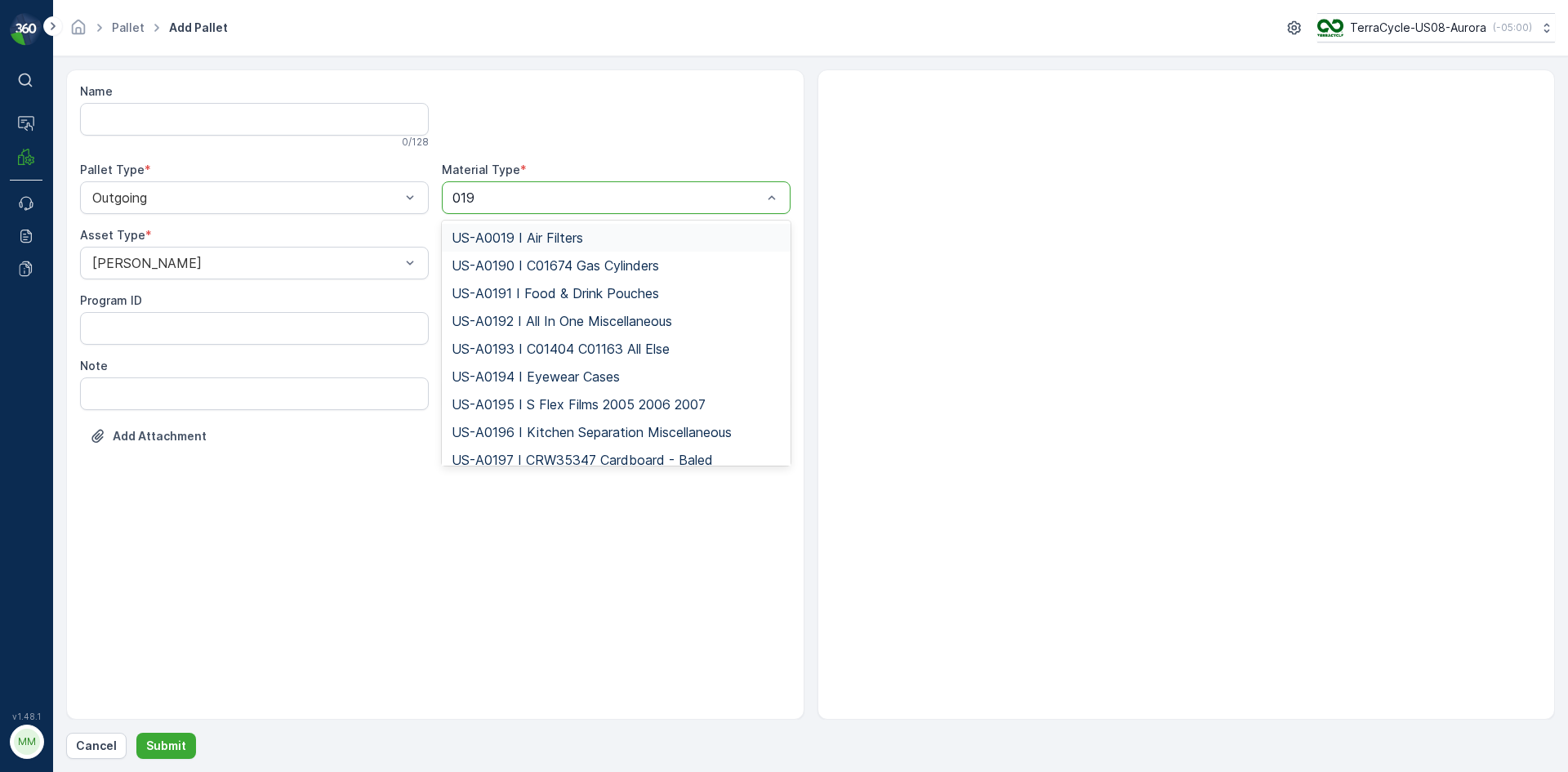
type input "0192"
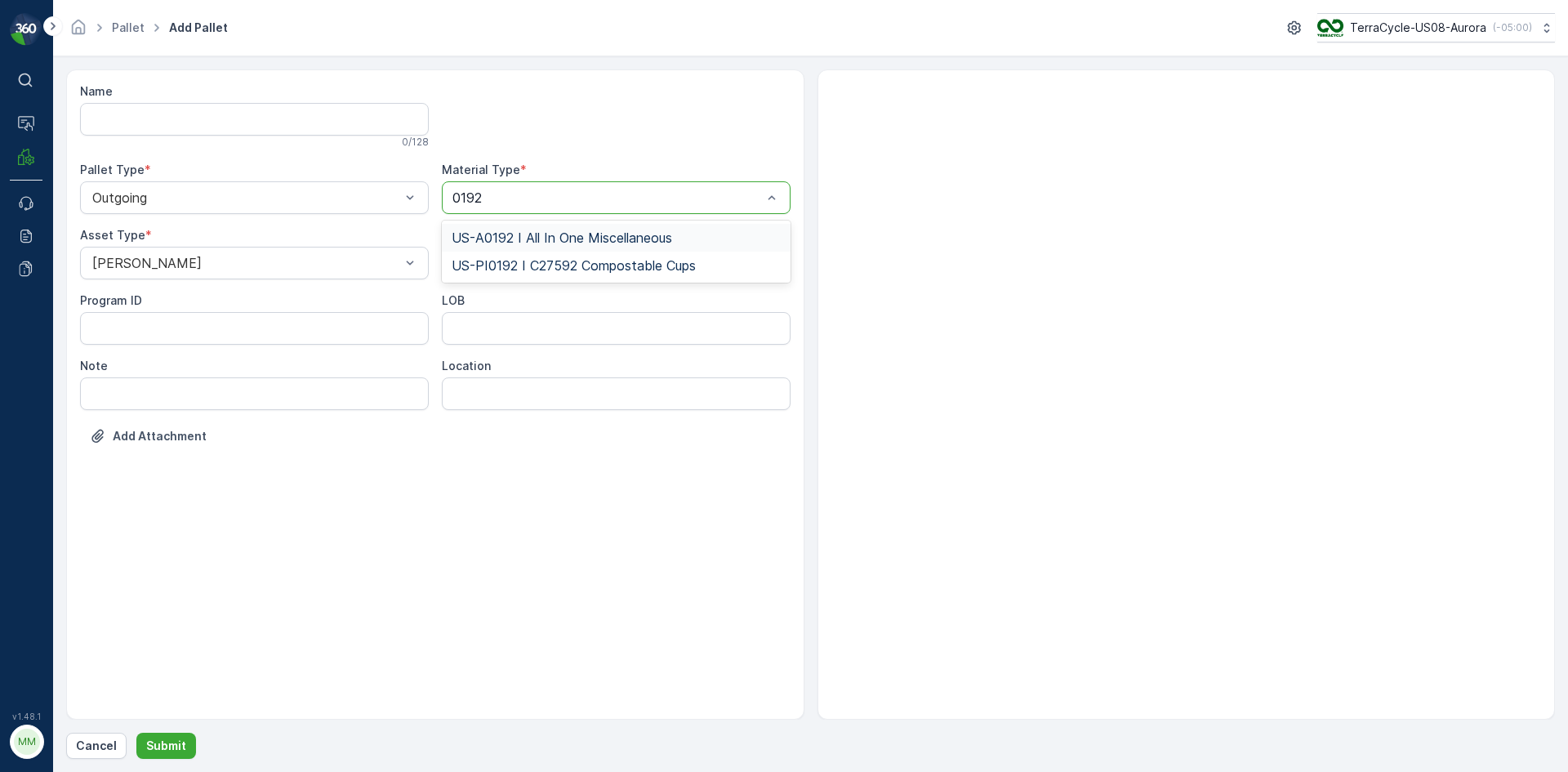
click at [559, 233] on span "US-A0192 I All In One Miscellaneous" at bounding box center [561, 237] width 220 height 14
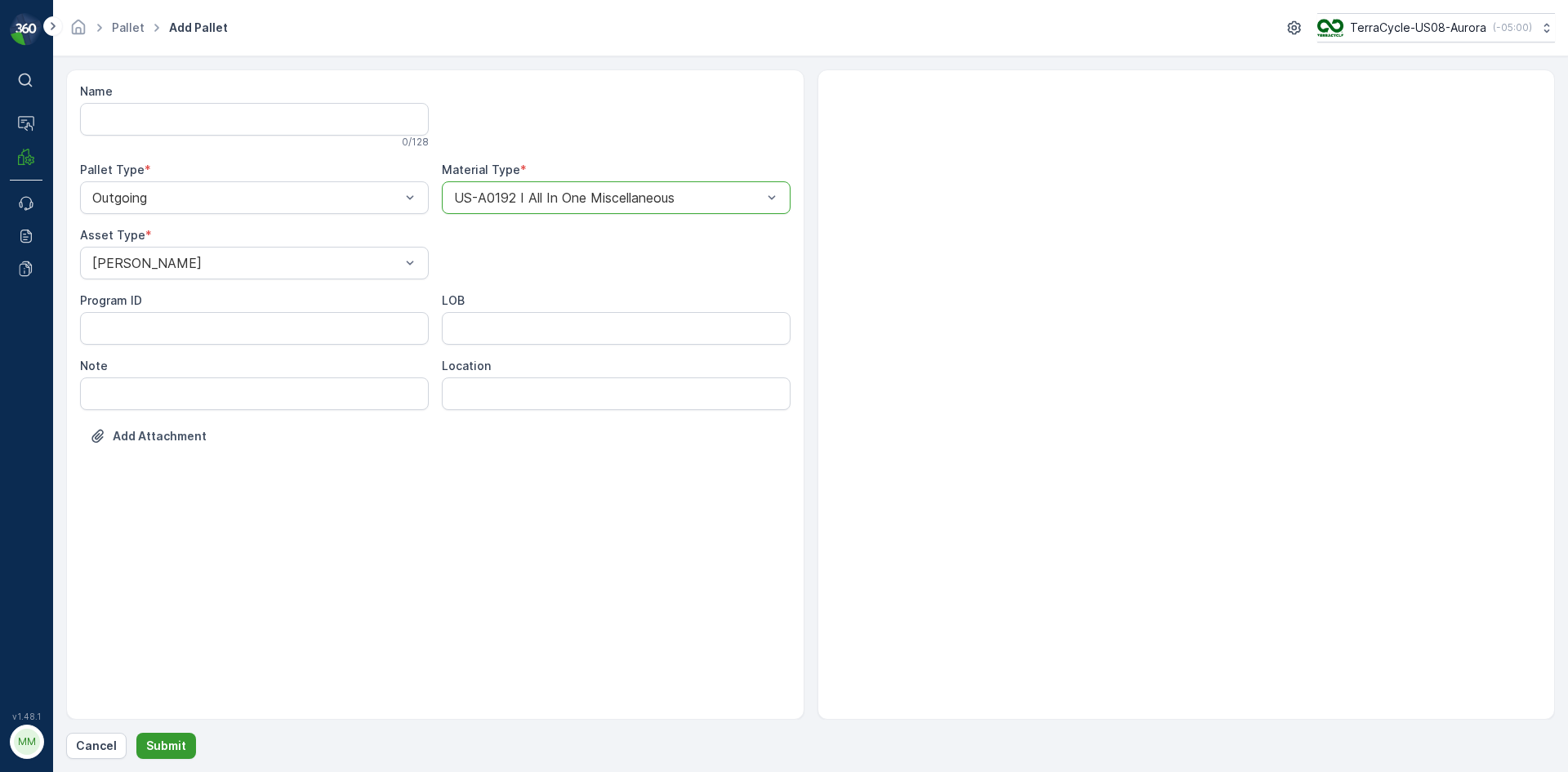
click at [157, 751] on p "Submit" at bounding box center [166, 745] width 40 height 16
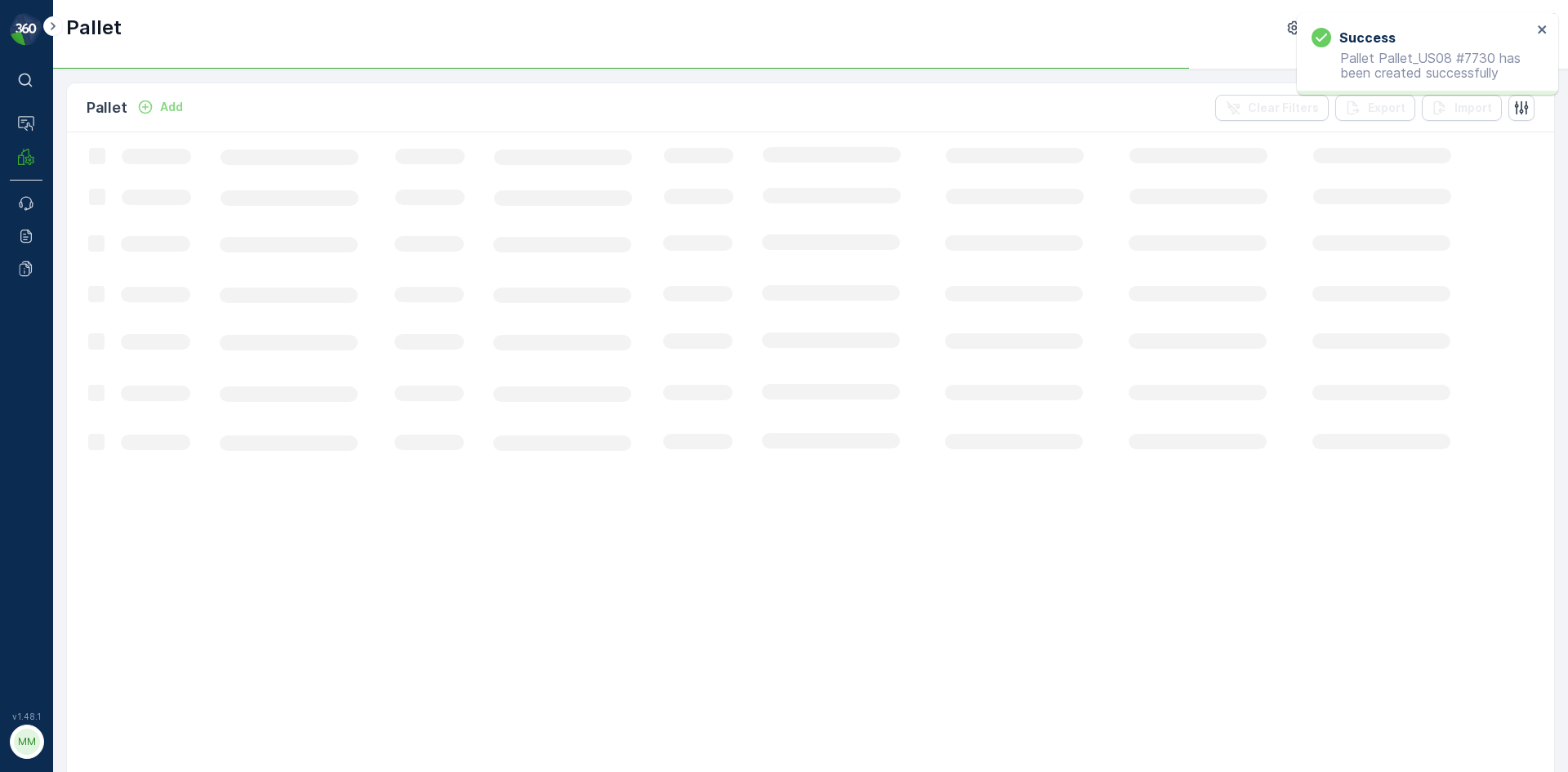
click at [164, 106] on p "Add" at bounding box center [171, 107] width 23 height 16
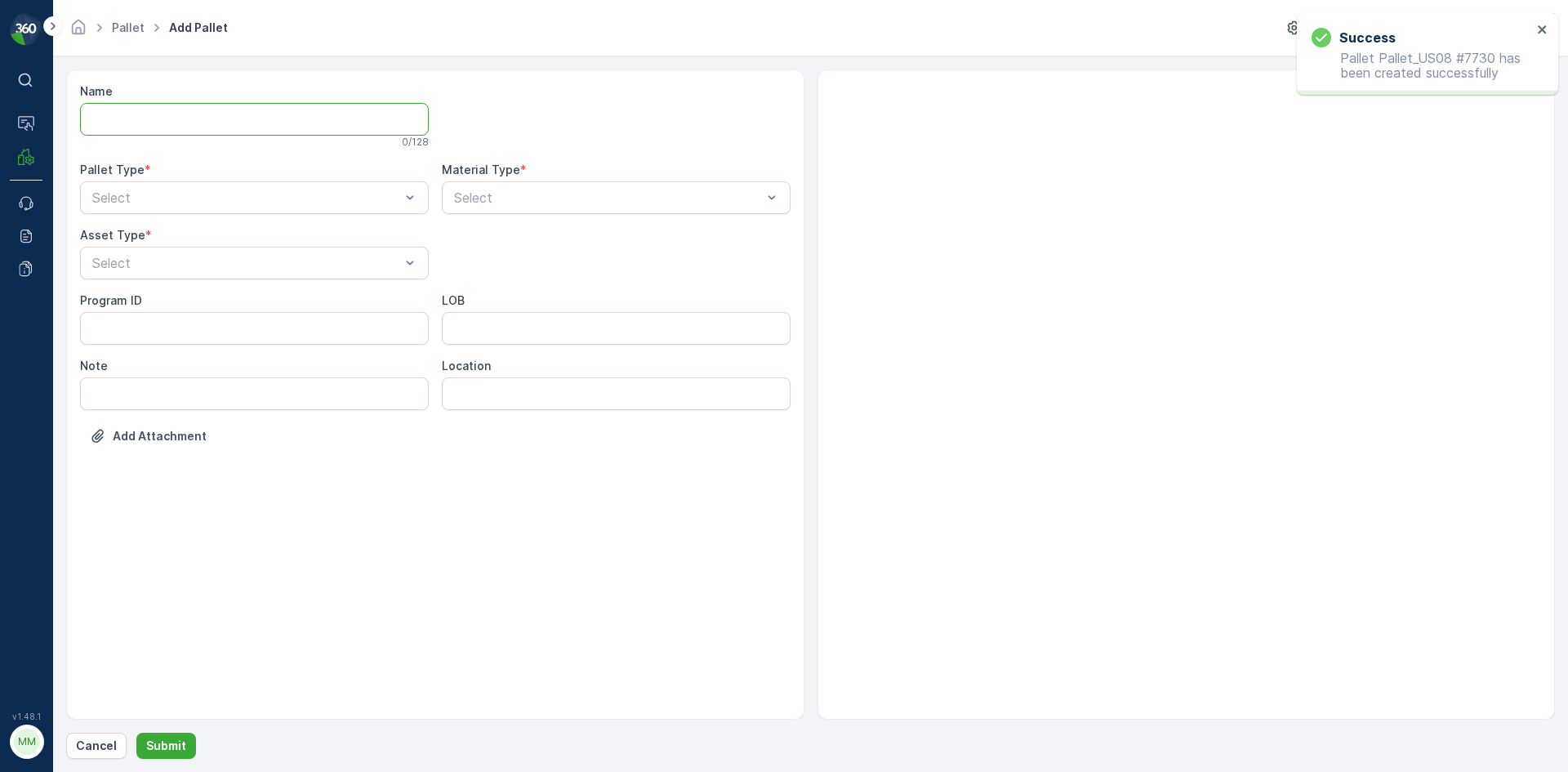
click at [164, 106] on input "Name" at bounding box center [254, 119] width 349 height 33
click at [162, 192] on div at bounding box center [246, 197] width 311 height 14
click at [162, 265] on div "Outgoing" at bounding box center [254, 265] width 329 height 14
click at [162, 265] on div at bounding box center [246, 262] width 311 height 14
click at [163, 305] on div "[PERSON_NAME]" at bounding box center [254, 303] width 329 height 14
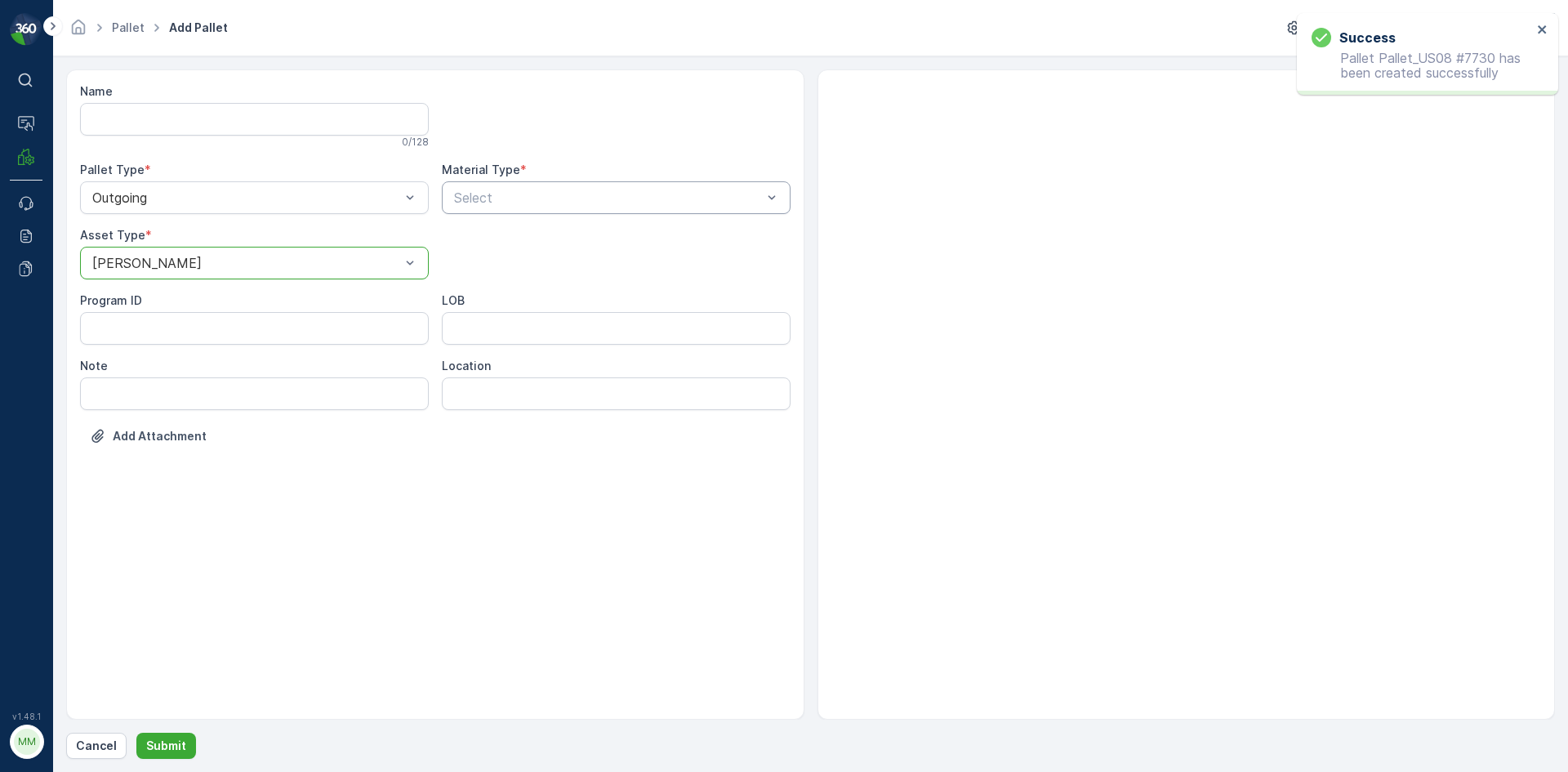
click at [516, 195] on div at bounding box center [608, 197] width 311 height 14
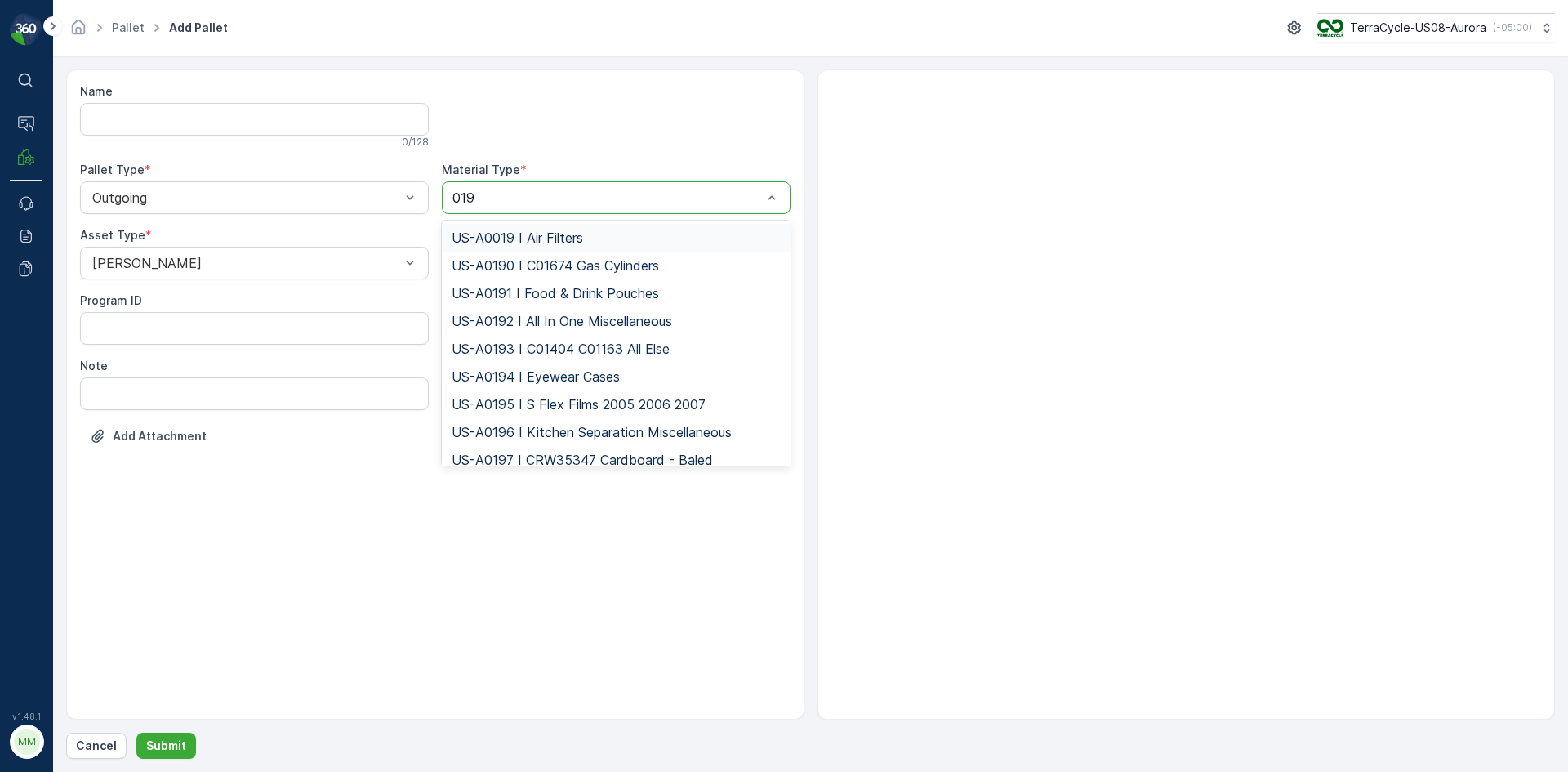
type input "0192"
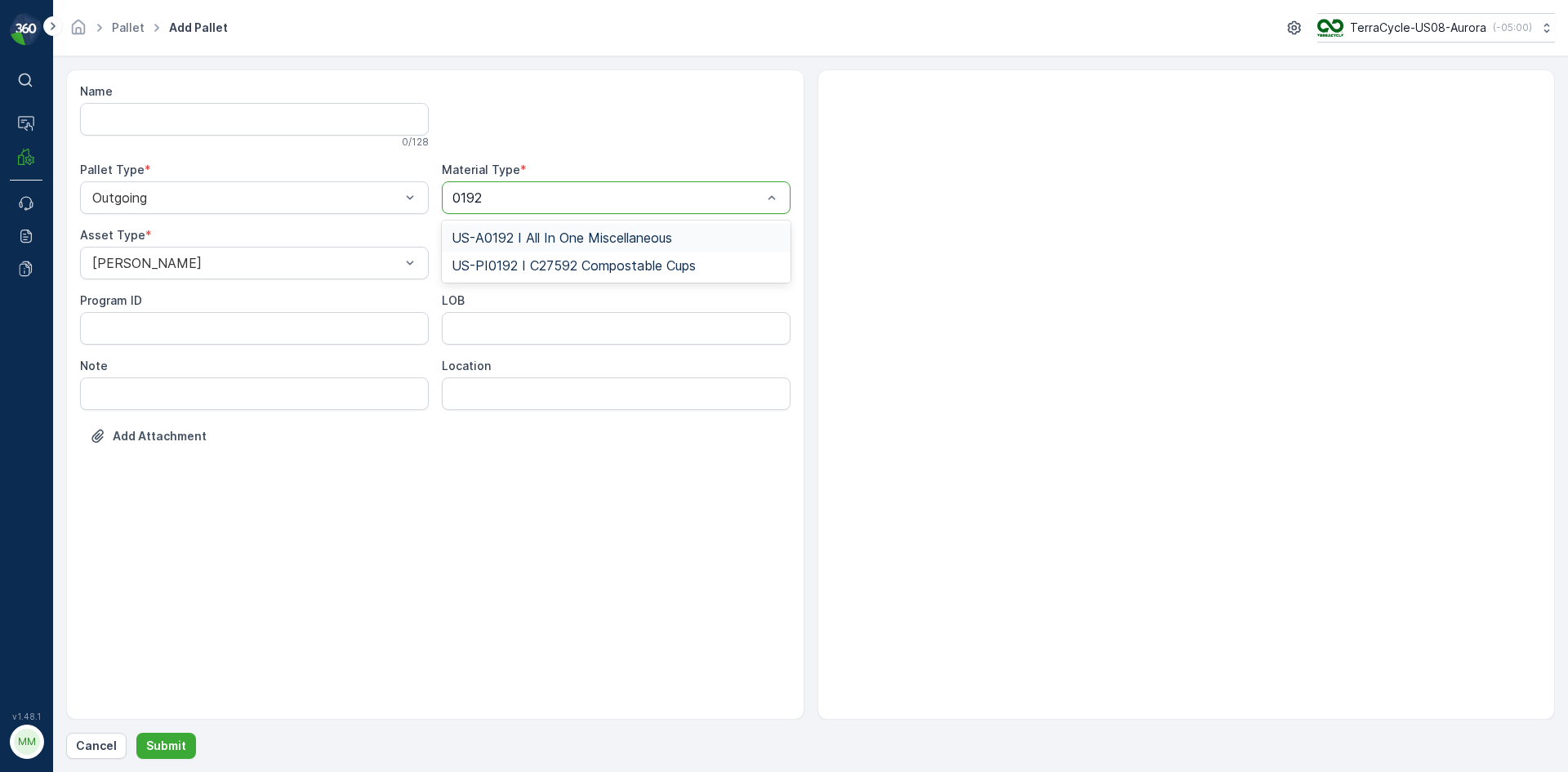
click at [553, 245] on span "US-A0192 I All In One Miscellaneous" at bounding box center [561, 237] width 220 height 14
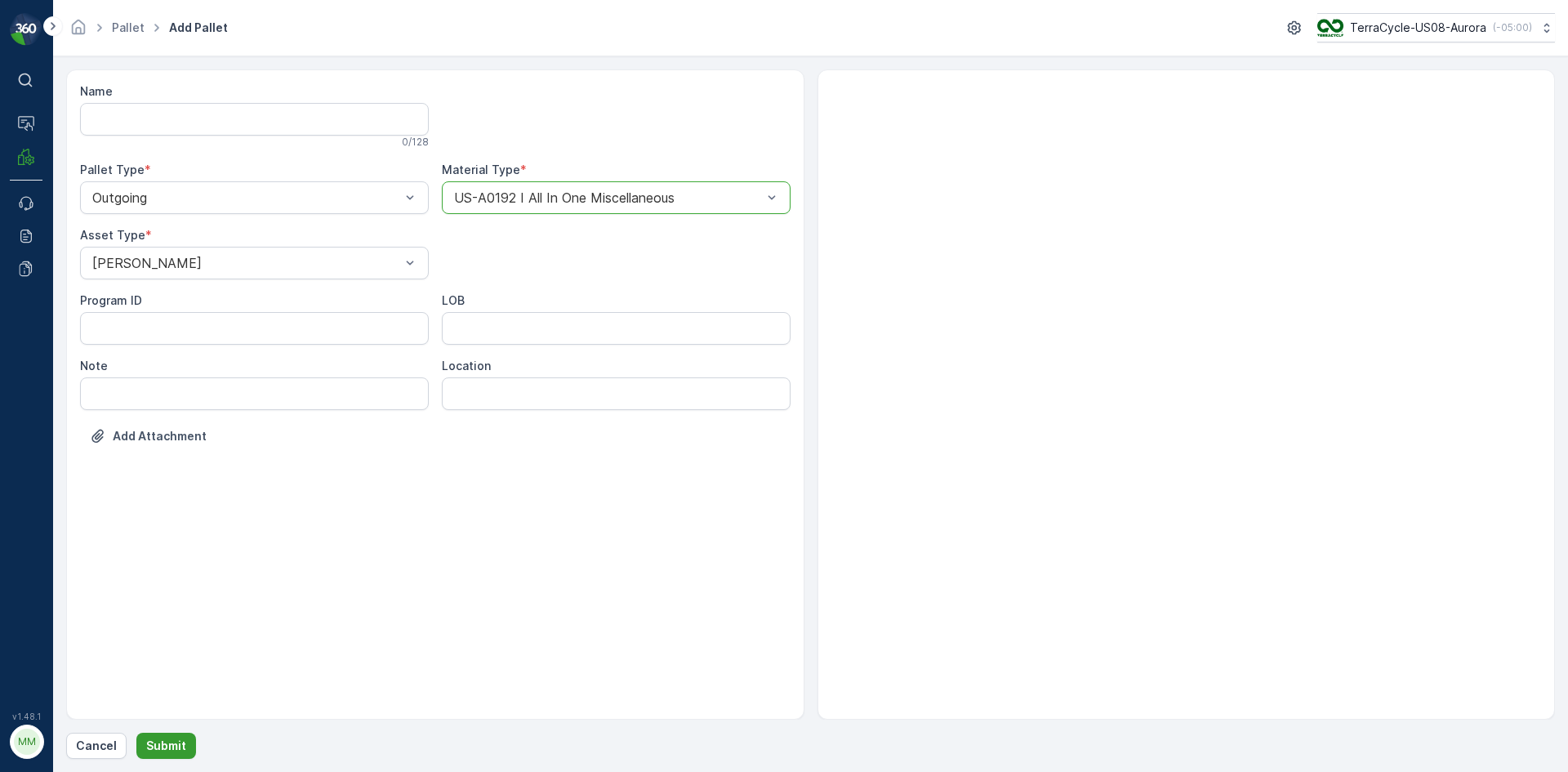
click at [181, 744] on p "Submit" at bounding box center [166, 745] width 40 height 16
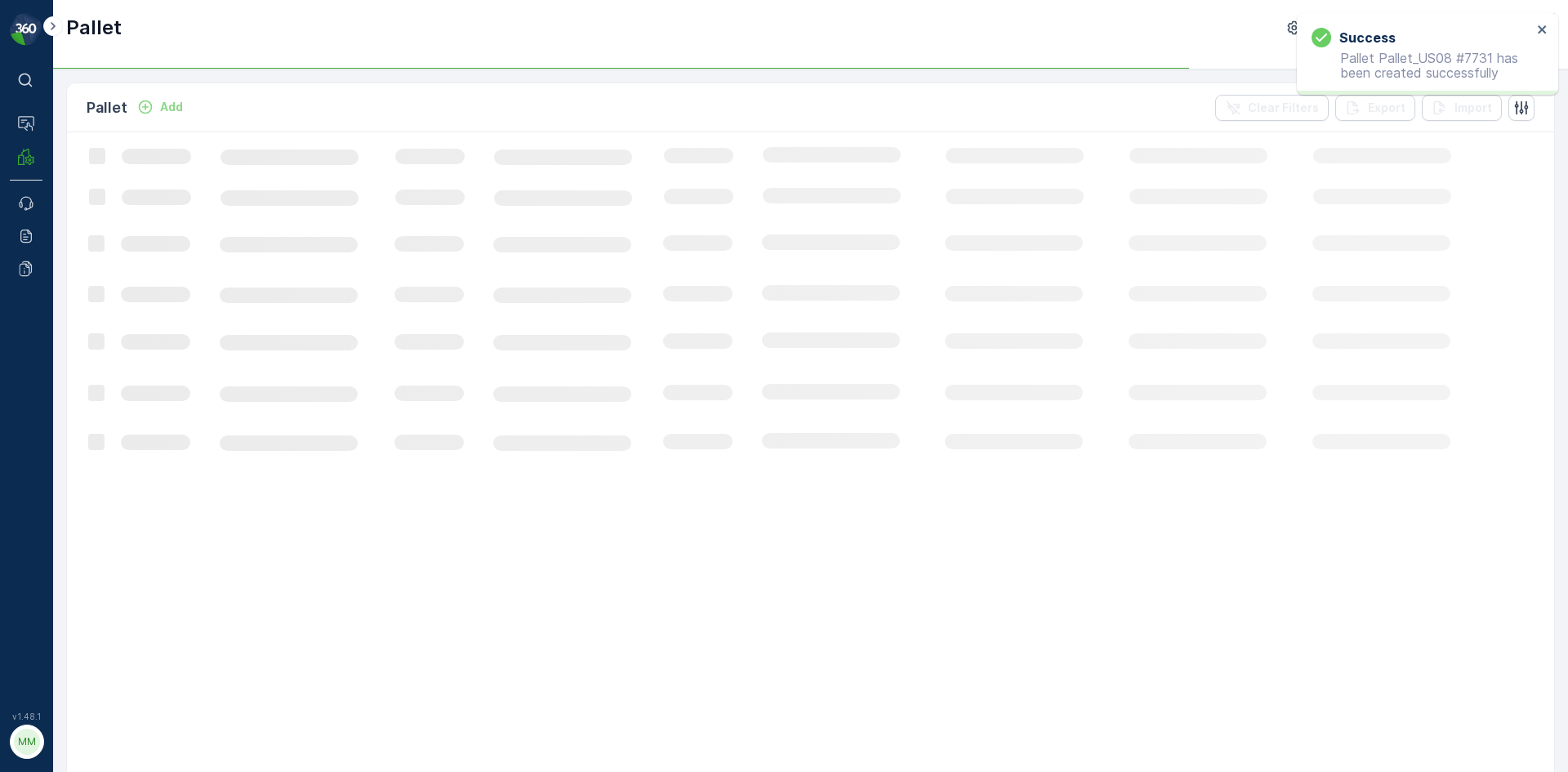
click at [152, 101] on icon "Add" at bounding box center [145, 107] width 16 height 16
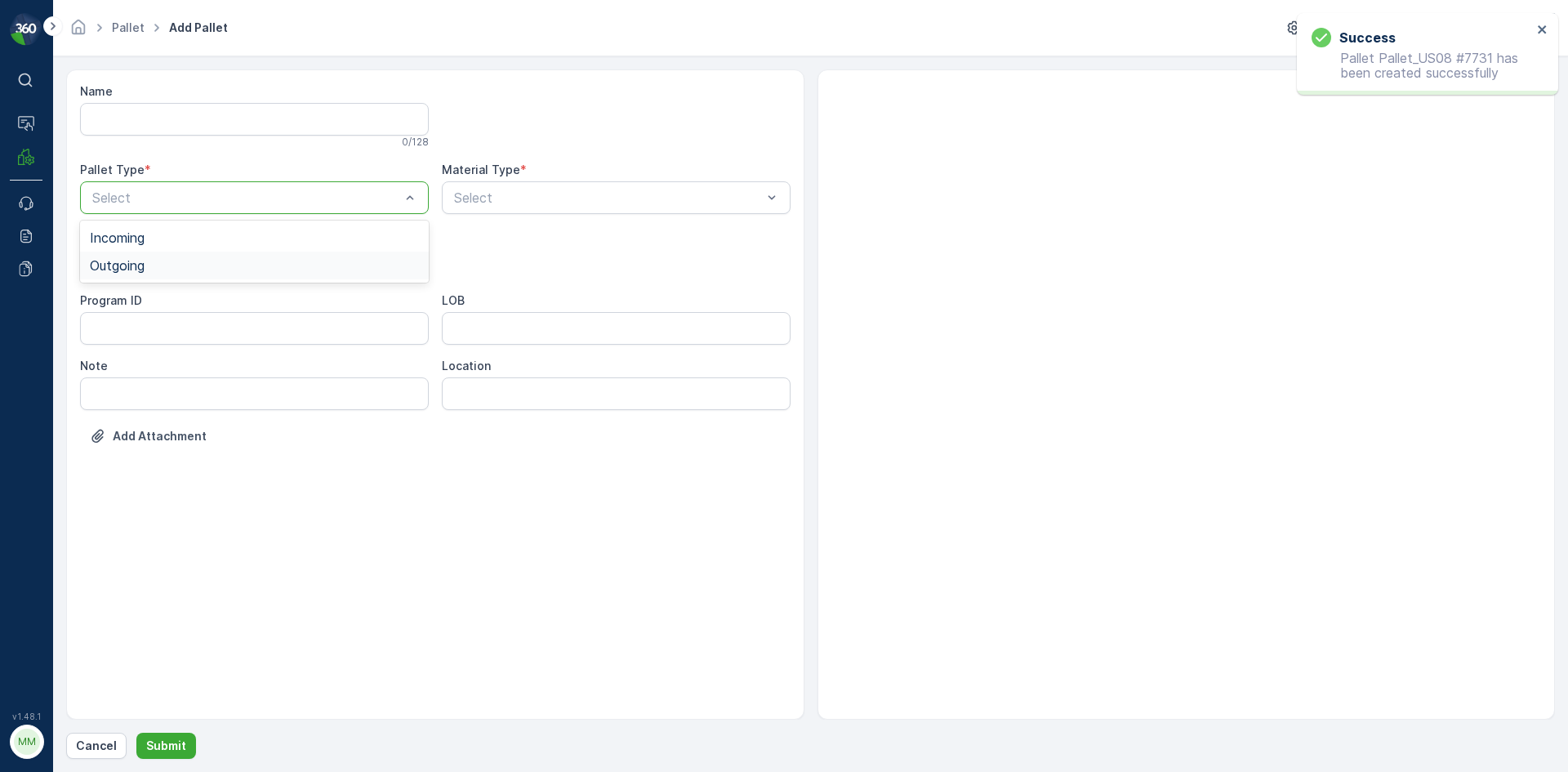
click at [177, 264] on div "Outgoing" at bounding box center [254, 265] width 329 height 14
click at [177, 263] on div at bounding box center [246, 262] width 311 height 14
click at [177, 299] on div "[PERSON_NAME]" at bounding box center [254, 303] width 329 height 14
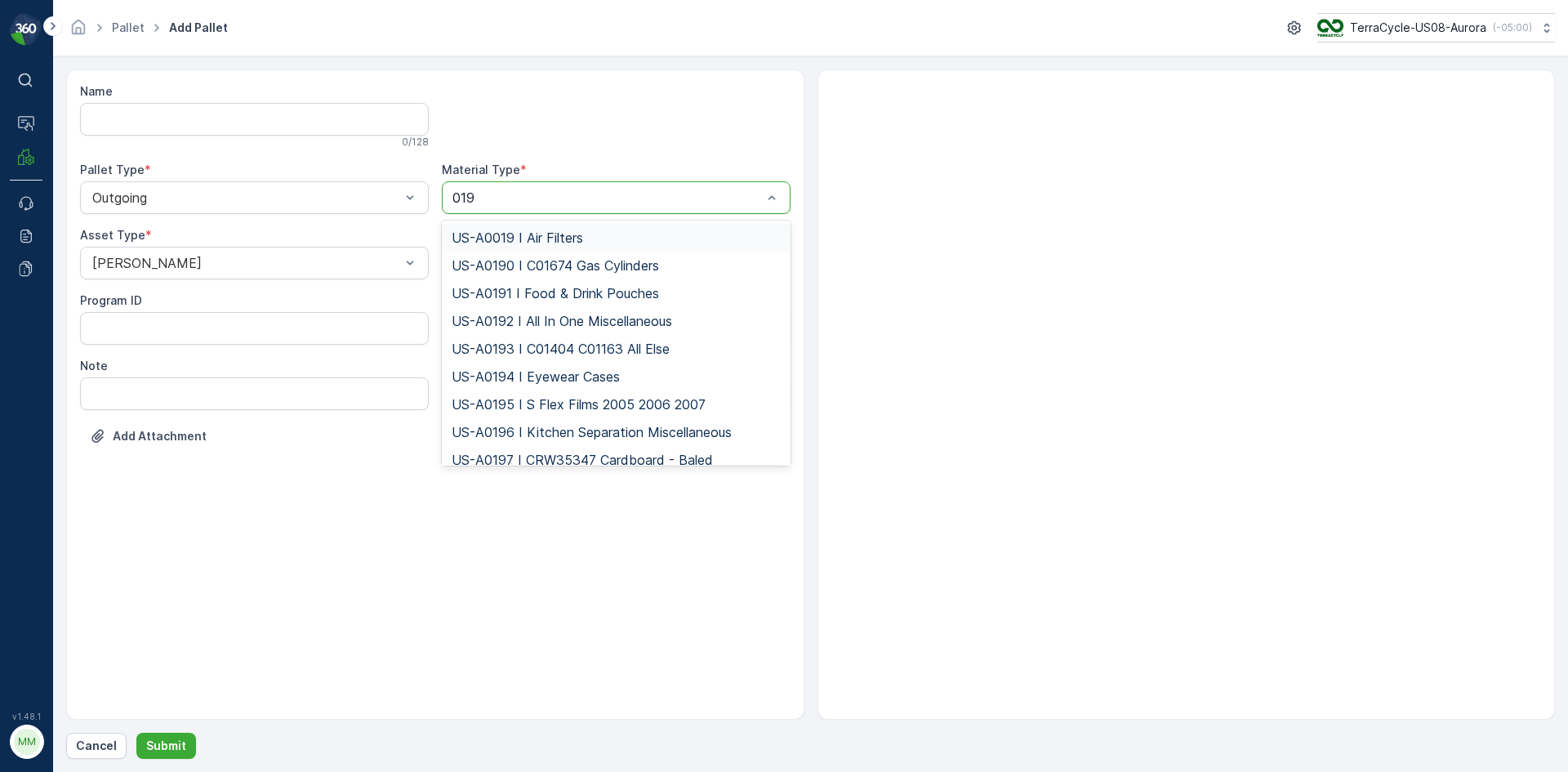
type input "0192"
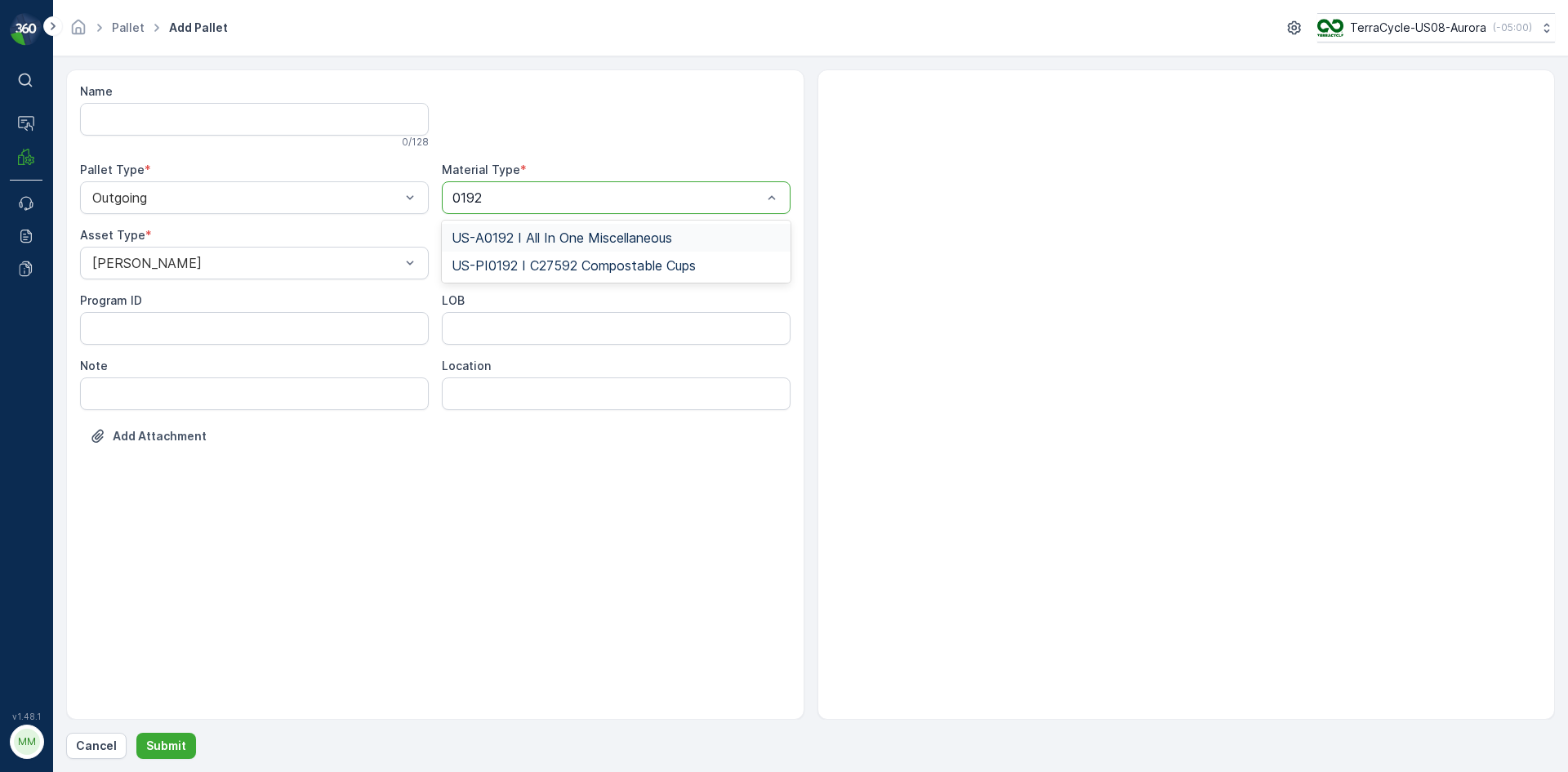
click at [626, 231] on span "US-A0192 I All In One Miscellaneous" at bounding box center [561, 237] width 220 height 14
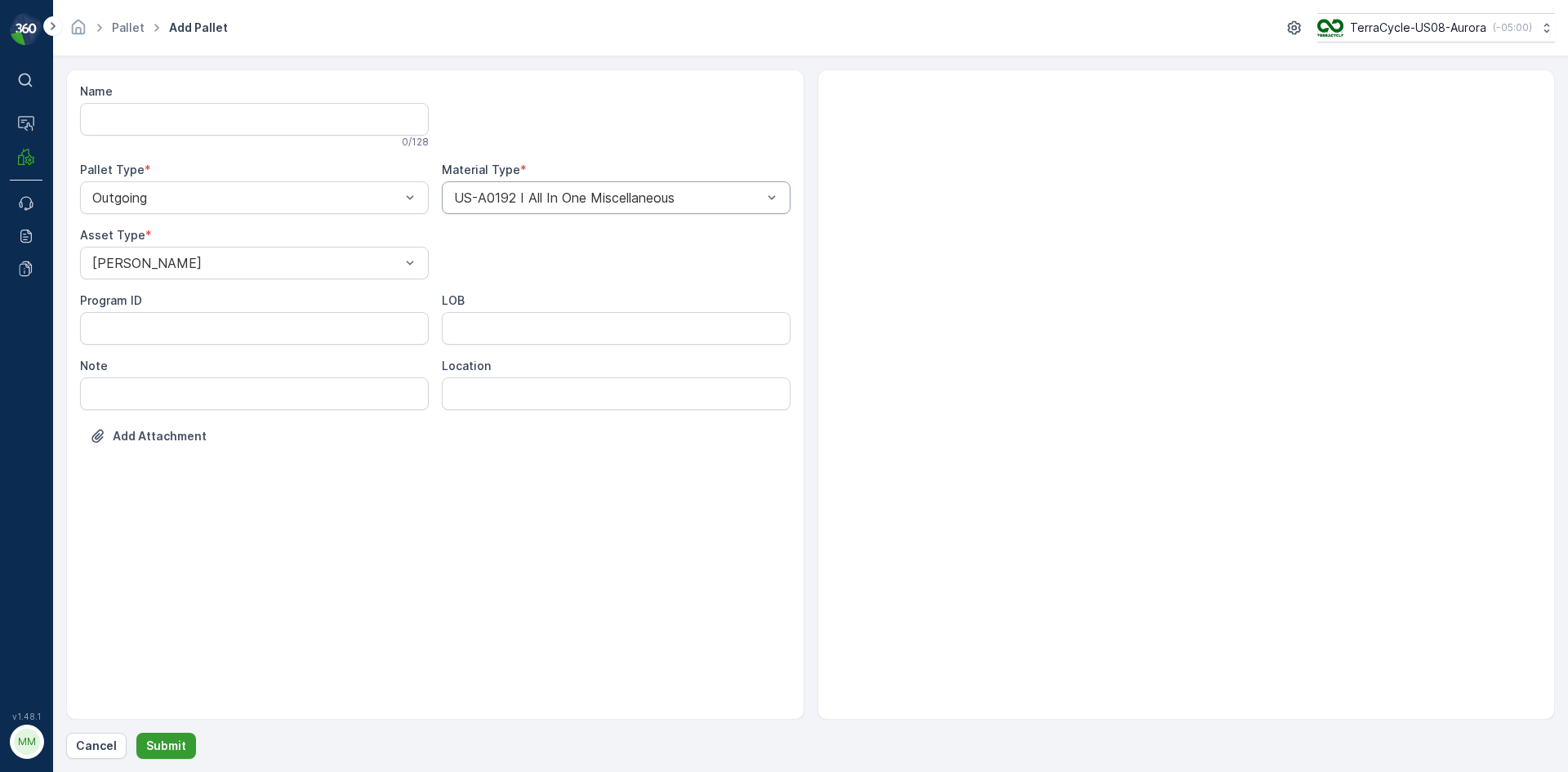
click at [152, 756] on button "Submit" at bounding box center [166, 745] width 60 height 26
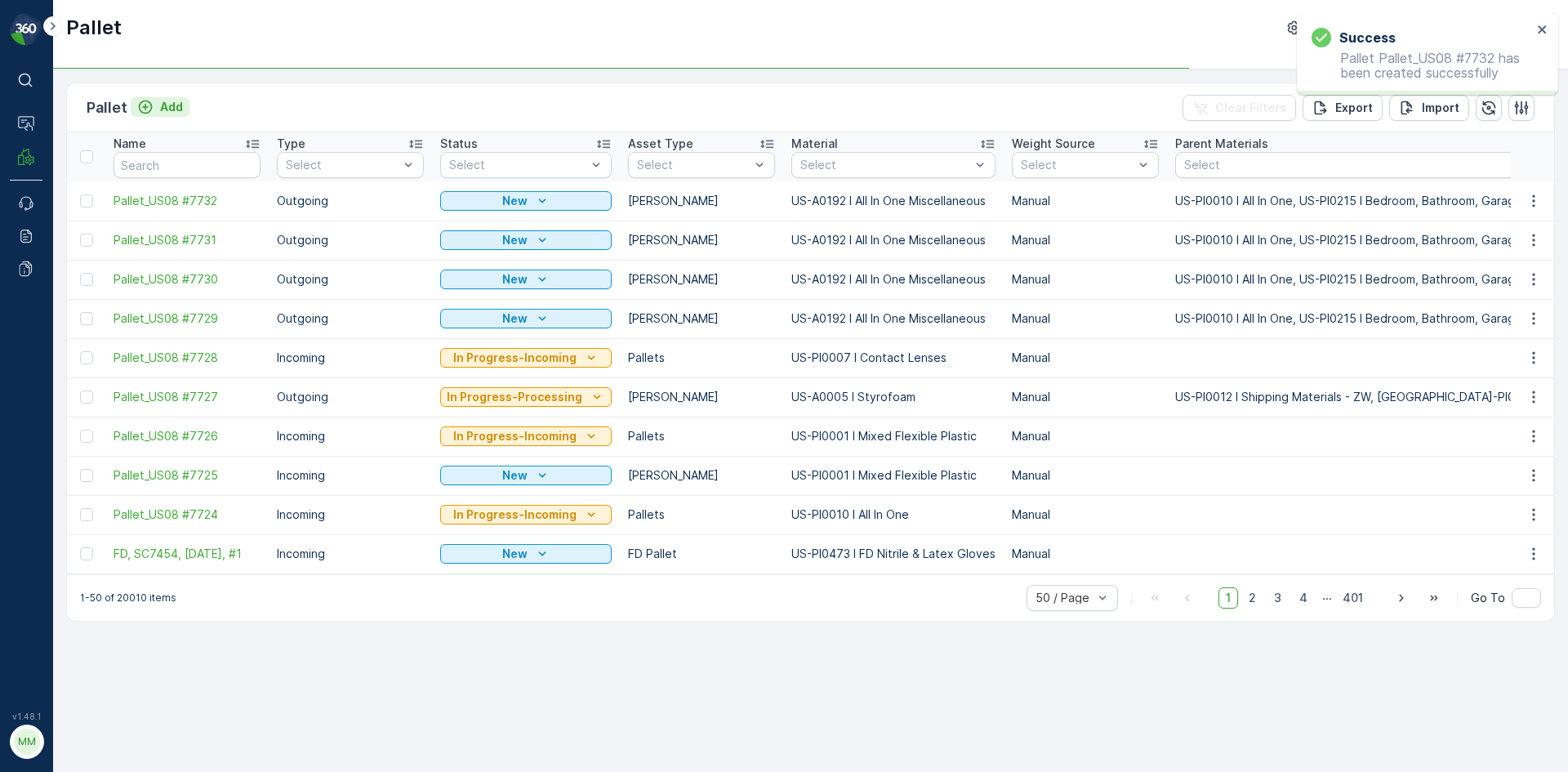
click at [169, 105] on p "Add" at bounding box center [171, 107] width 23 height 16
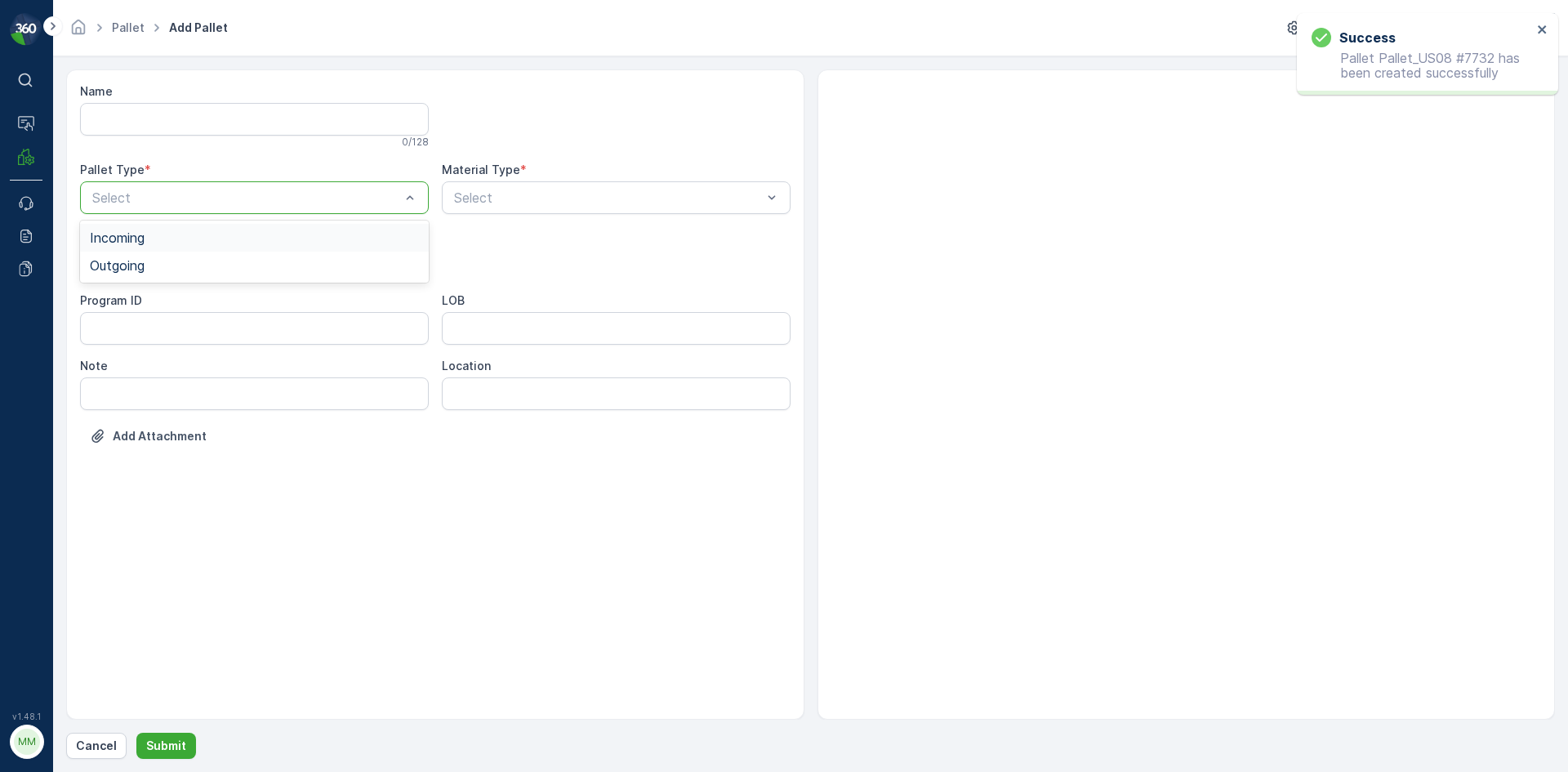
click at [211, 199] on div at bounding box center [246, 197] width 311 height 14
click at [188, 271] on div "Outgoing" at bounding box center [254, 265] width 329 height 14
click at [188, 268] on div at bounding box center [246, 262] width 311 height 14
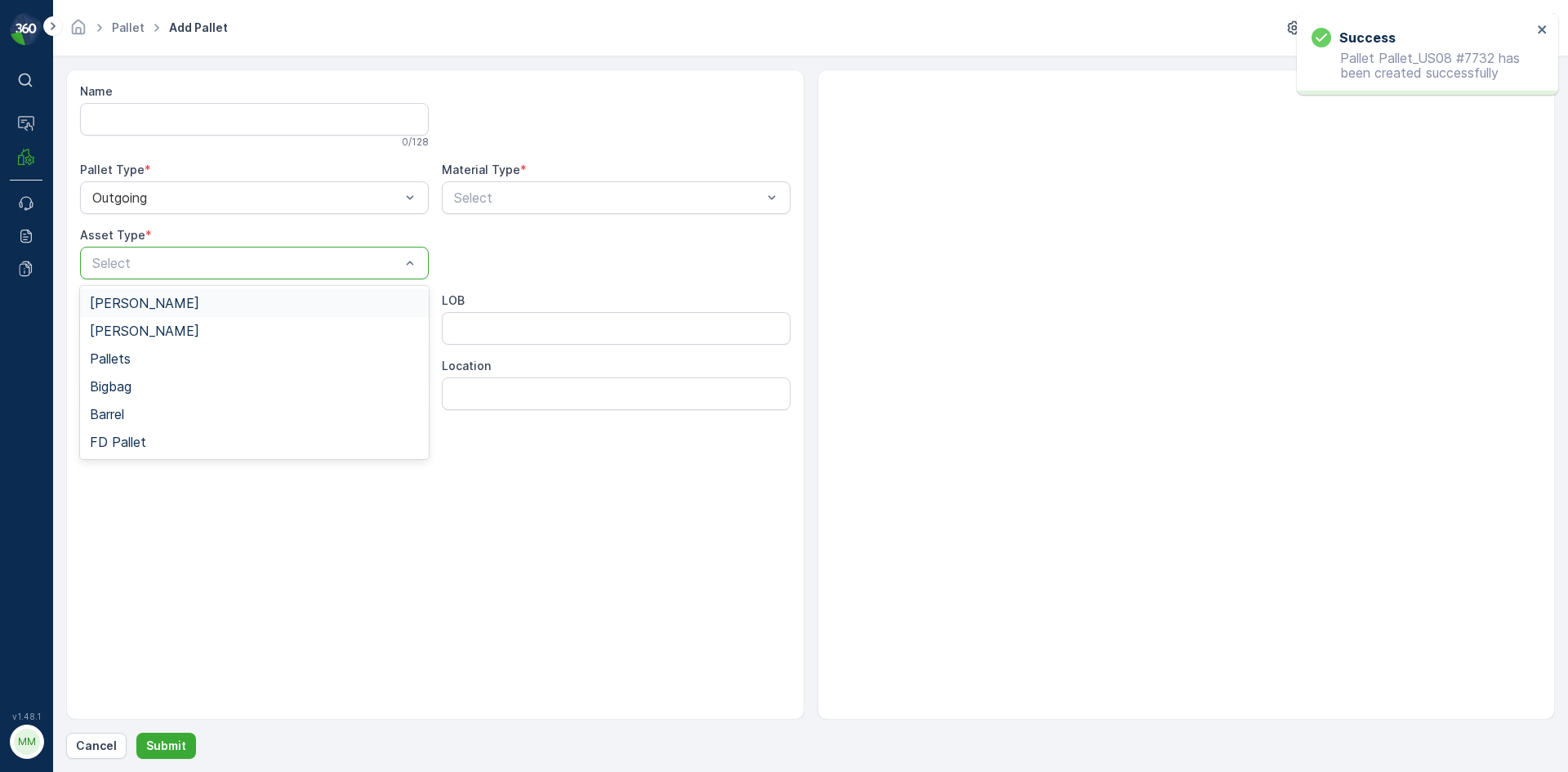
click at [187, 300] on div "[PERSON_NAME]" at bounding box center [254, 303] width 329 height 14
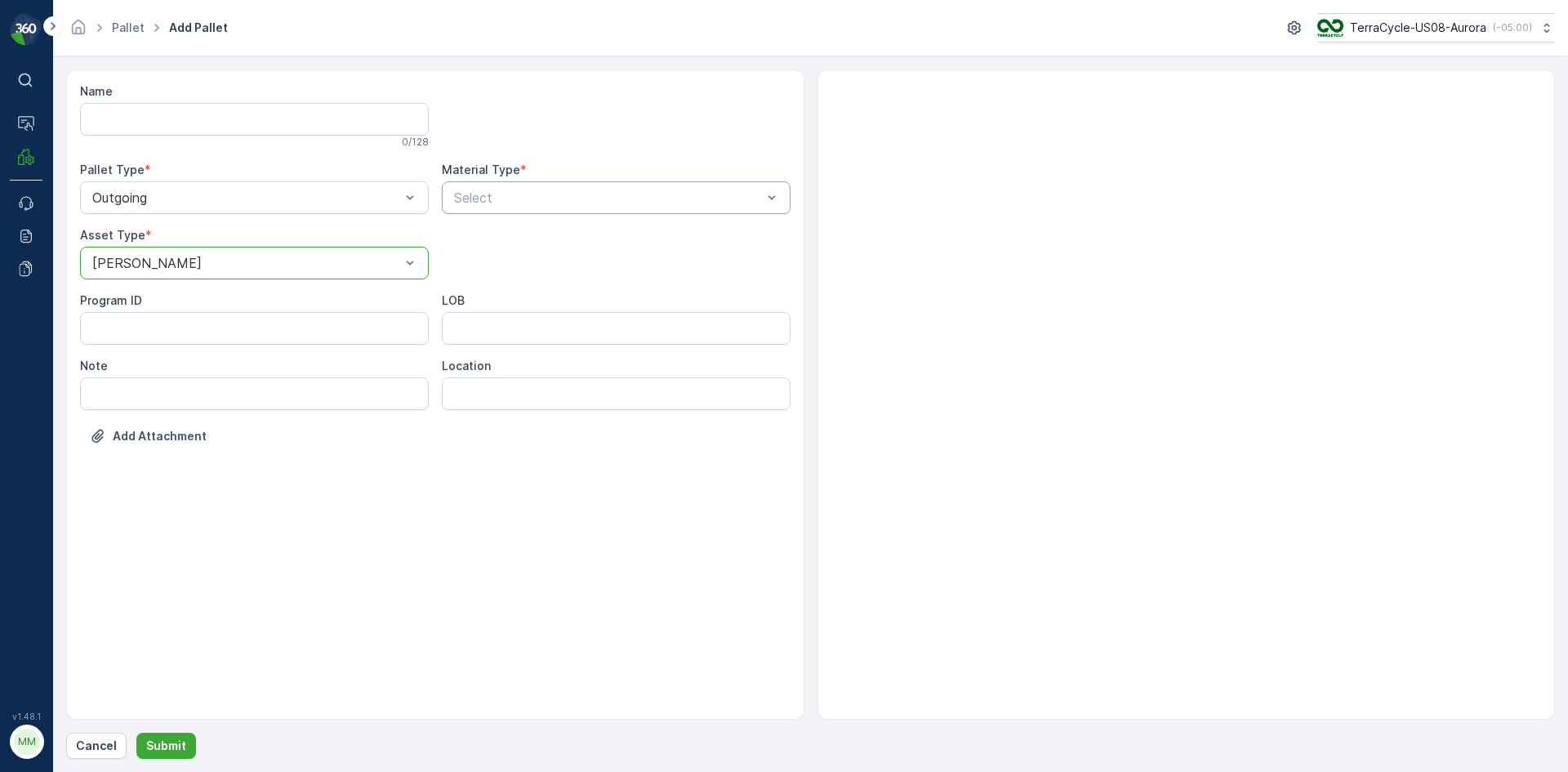
click at [488, 203] on div at bounding box center [608, 197] width 311 height 14
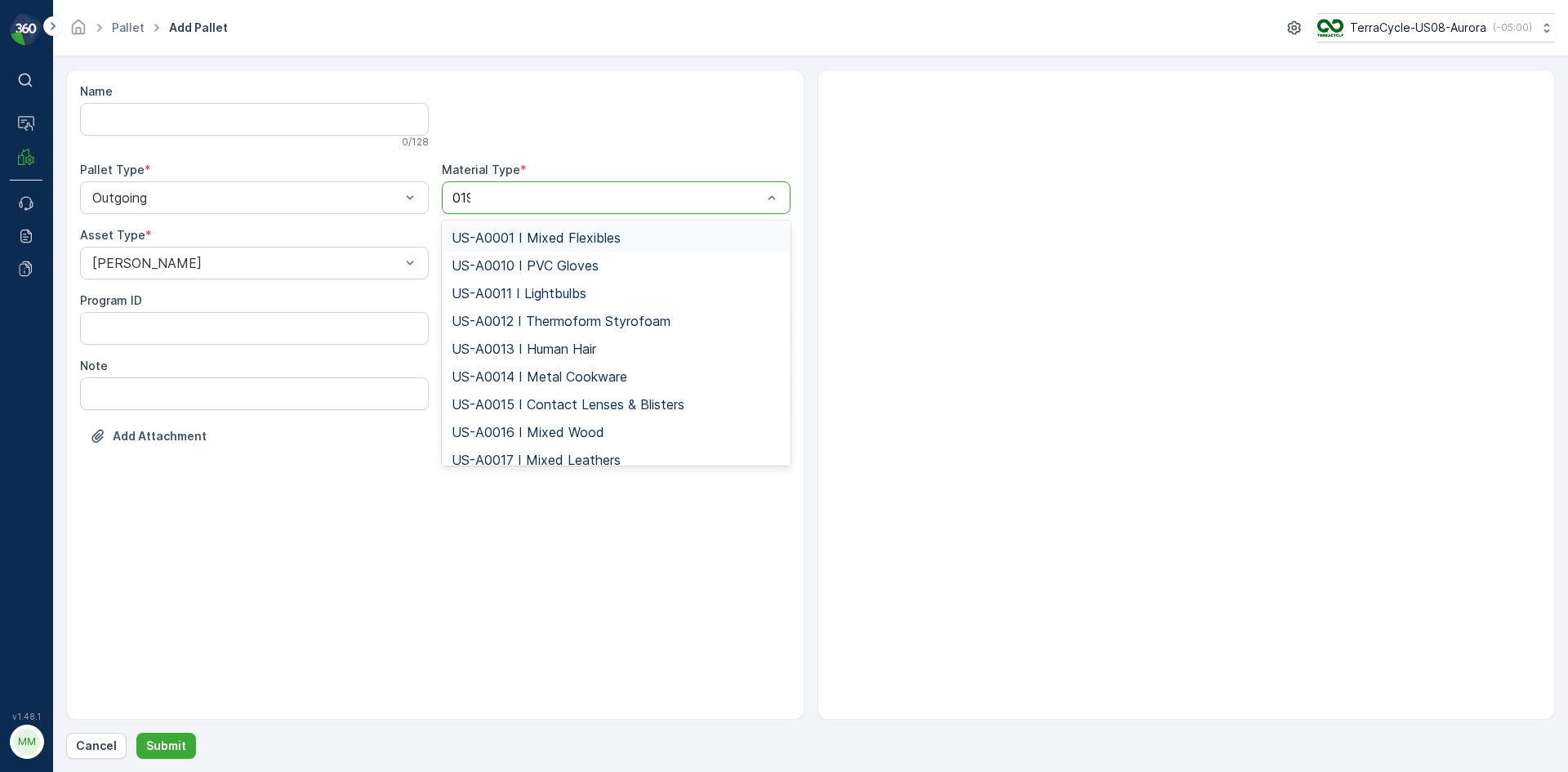
type input "0192"
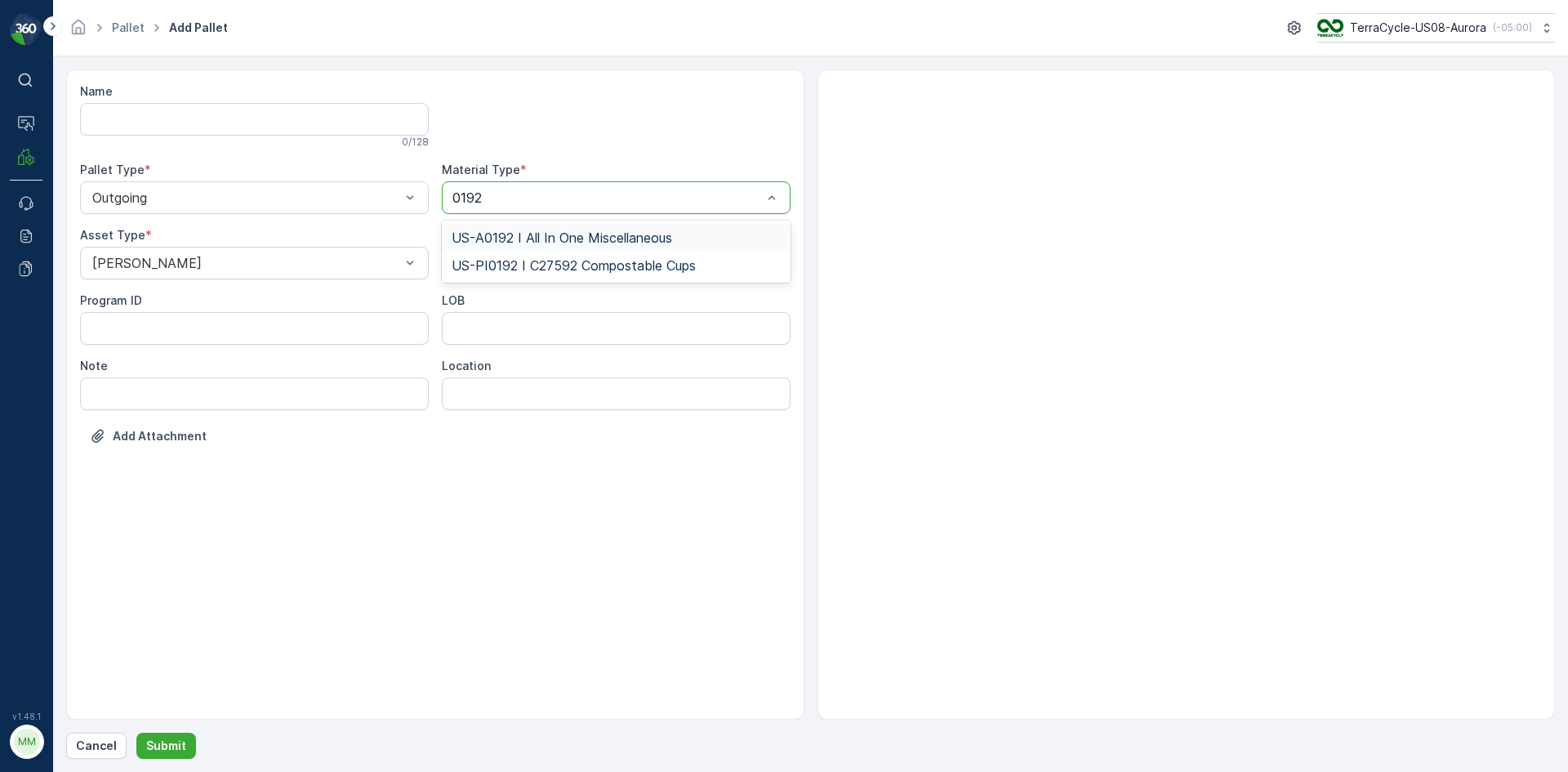
click at [531, 237] on span "US-A0192 I All In One Miscellaneous" at bounding box center [561, 237] width 220 height 14
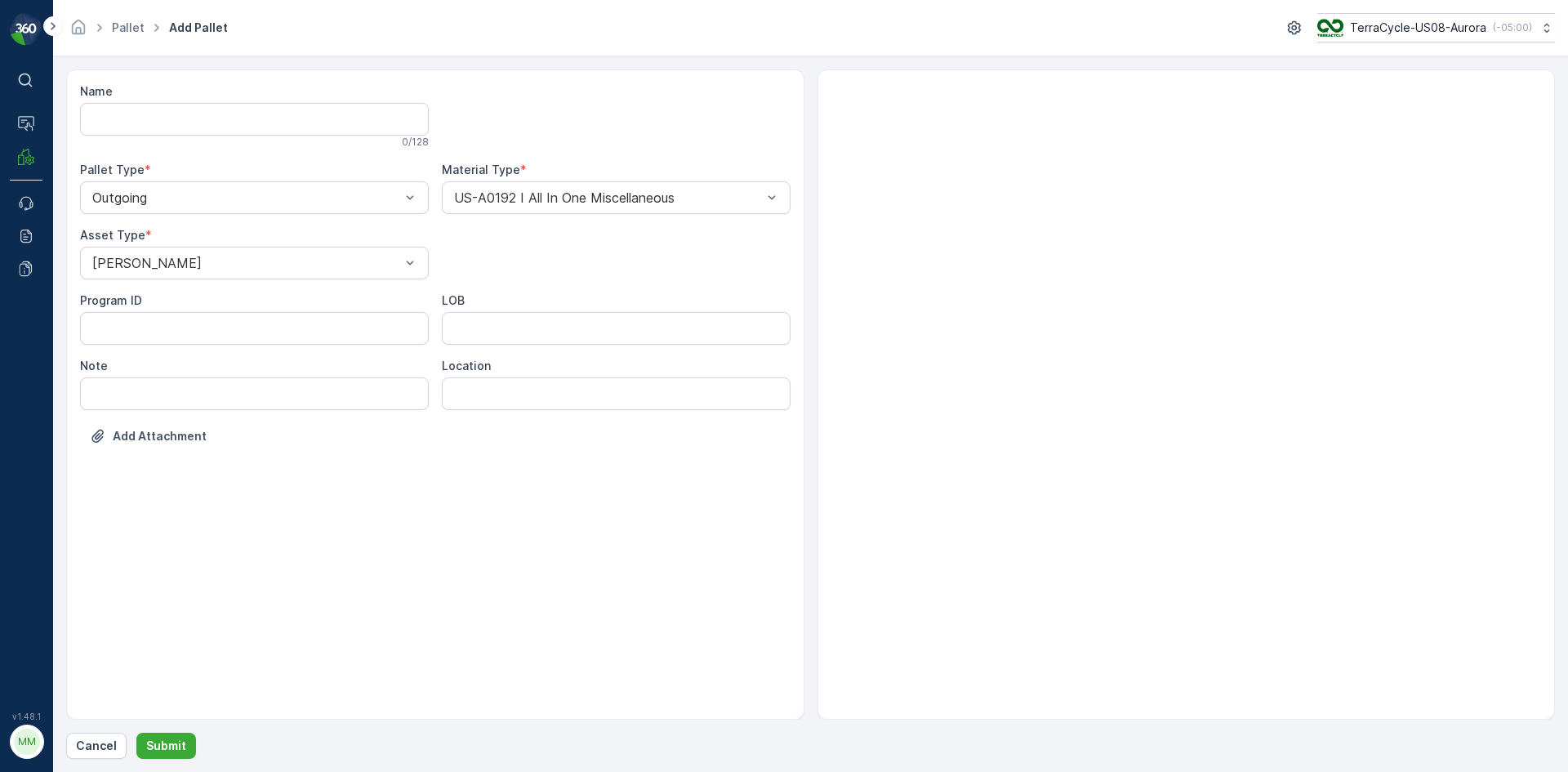
drag, startPoint x: 217, startPoint y: 652, endPoint x: 172, endPoint y: 726, distance: 86.6
click at [179, 719] on div "Name 0 / 128 Pallet Type * Outgoing Material Type * US-A0192 I All In One Misce…" at bounding box center [810, 414] width 1489 height 689
click at [168, 734] on button "Submit" at bounding box center [166, 745] width 60 height 26
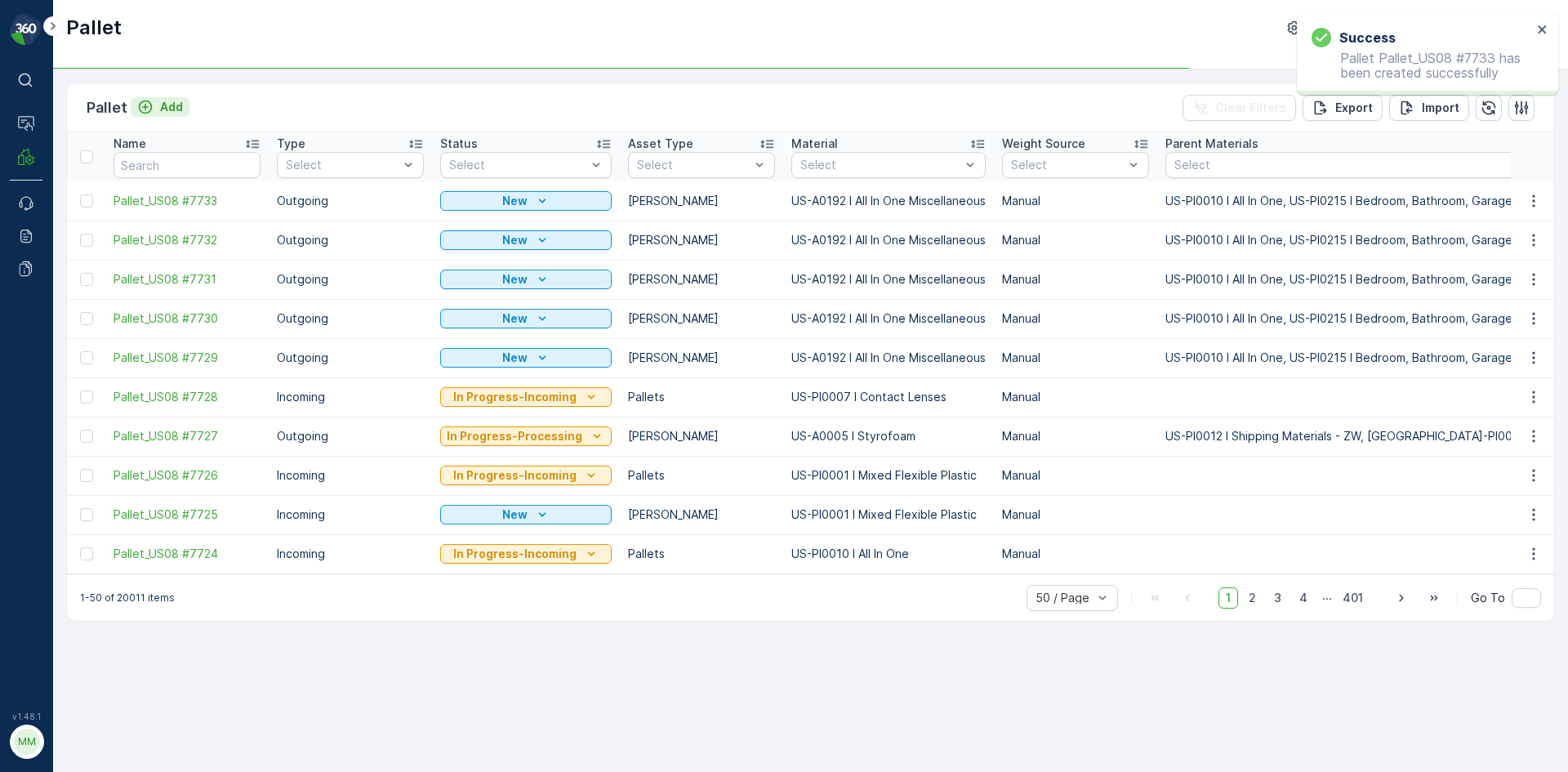
click at [178, 112] on p "Add" at bounding box center [171, 107] width 23 height 16
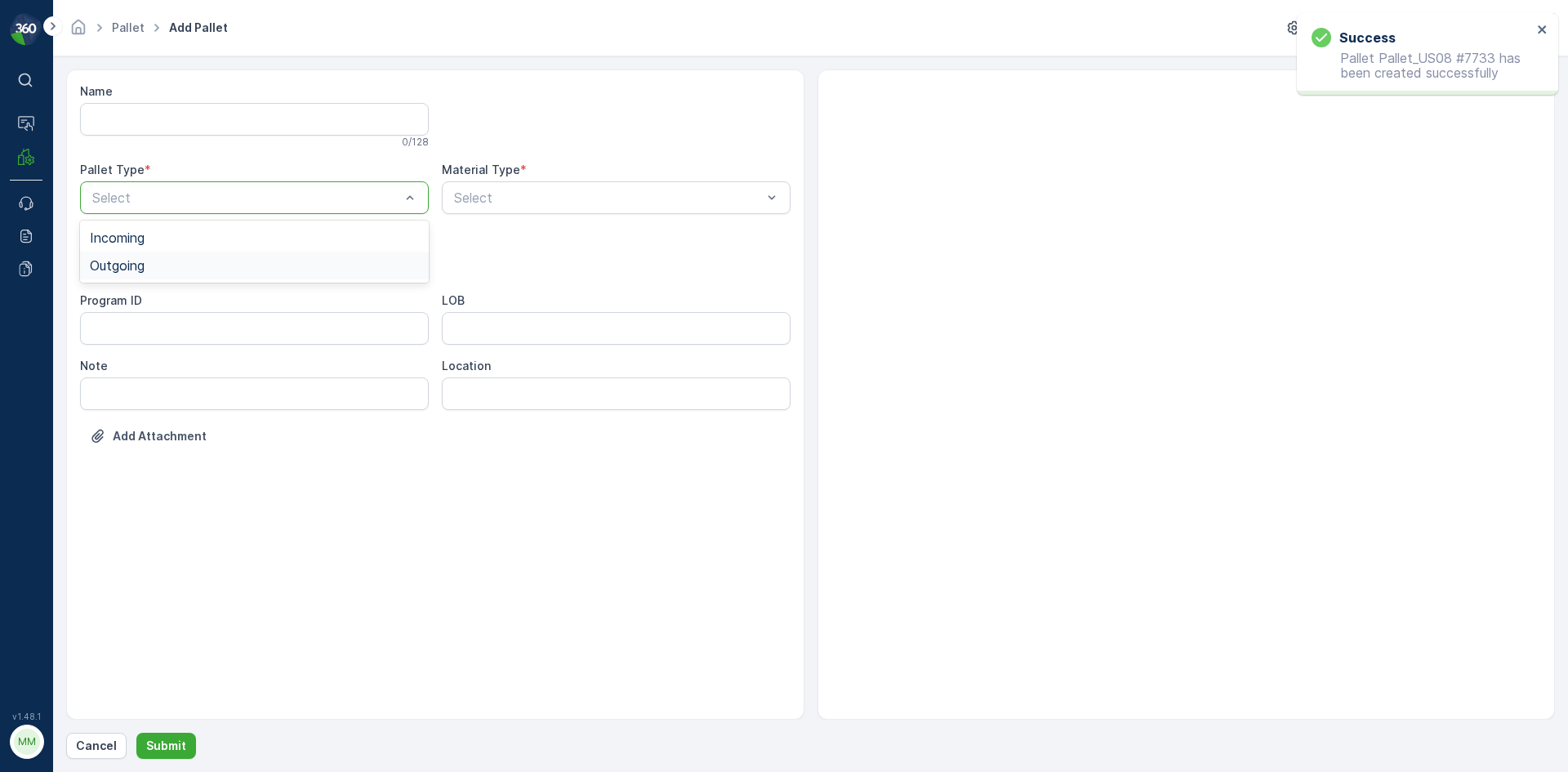
click at [187, 271] on div "Outgoing" at bounding box center [254, 265] width 329 height 14
click at [181, 296] on div "[PERSON_NAME]" at bounding box center [254, 303] width 329 height 14
click at [684, 228] on div "Name 0 / 128 Pallet Type * Outgoing Material Type * Select Asset Type * option …" at bounding box center [436, 276] width 710 height 386
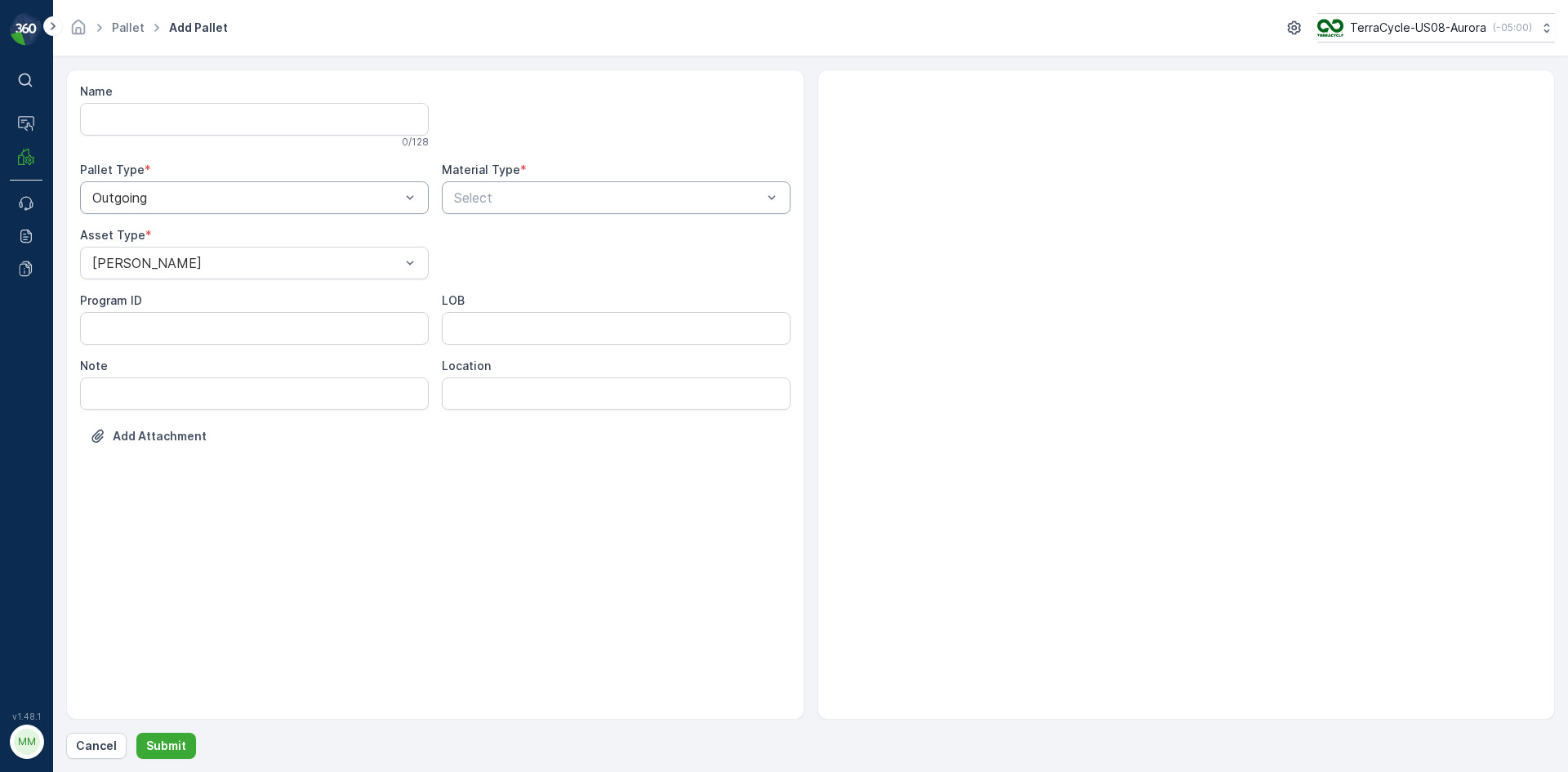
click at [684, 212] on div "Select" at bounding box center [616, 197] width 349 height 33
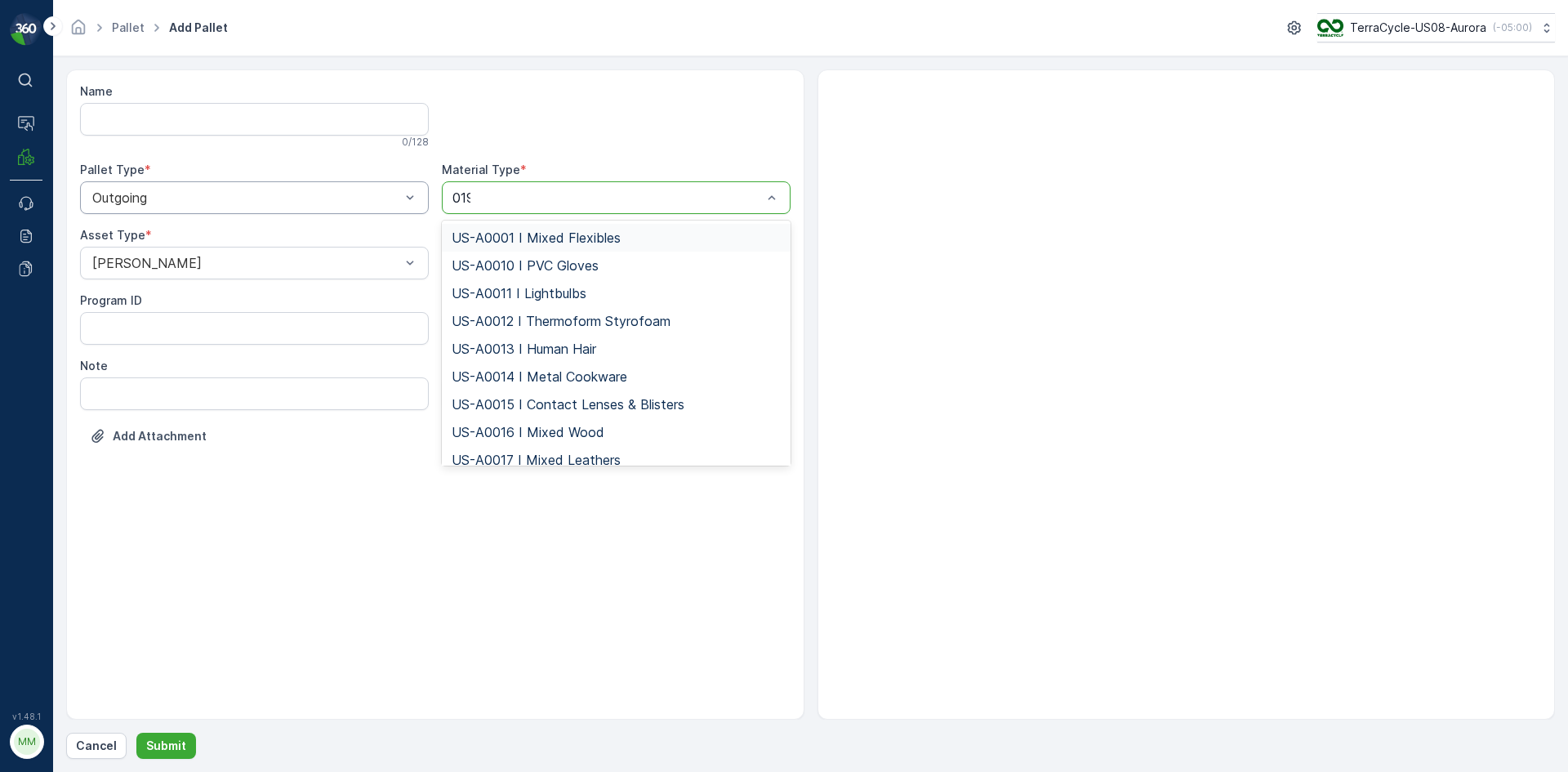
type input "0192"
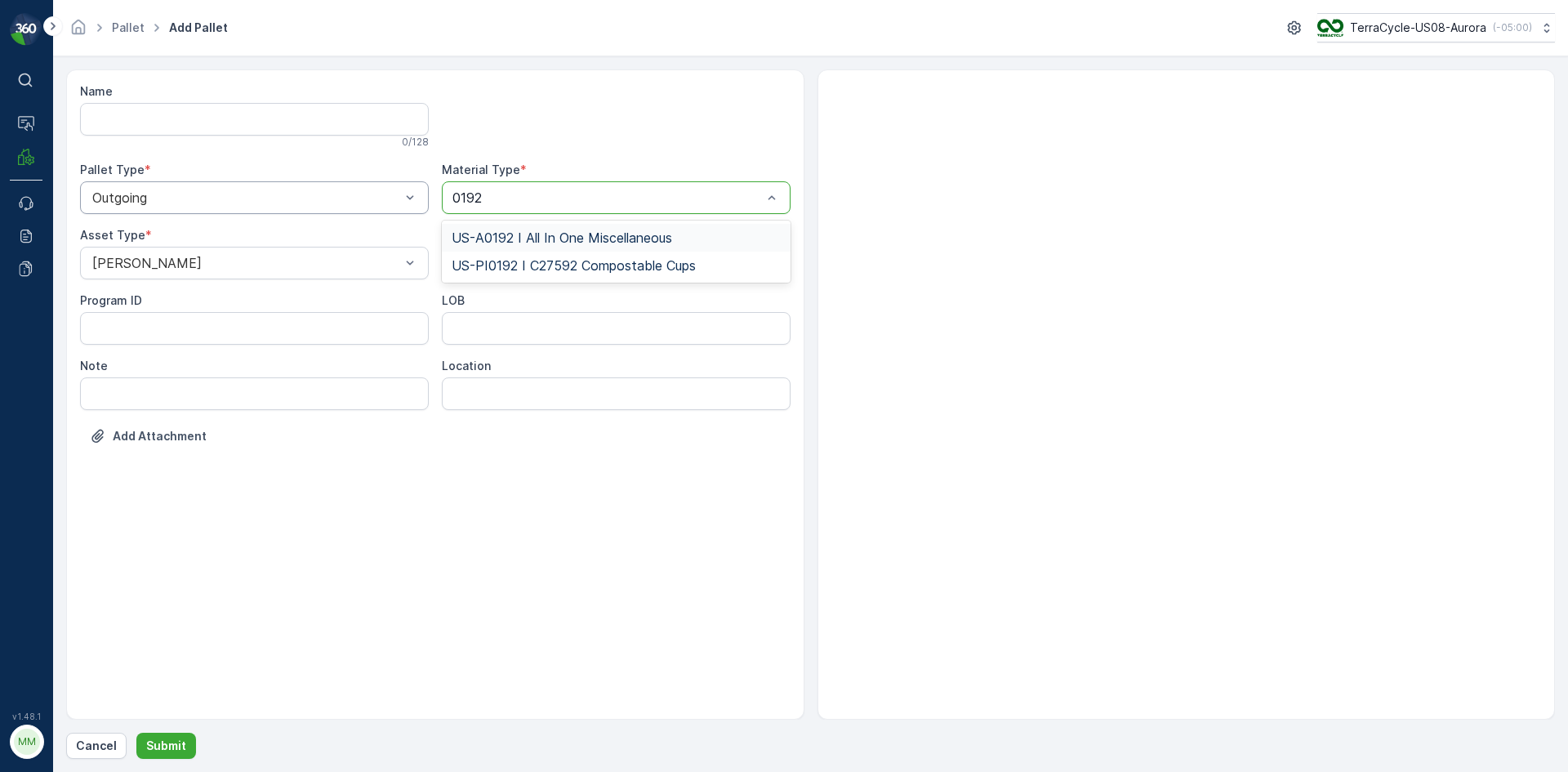
click at [672, 234] on span "US-A0192 I All In One Miscellaneous" at bounding box center [561, 237] width 220 height 14
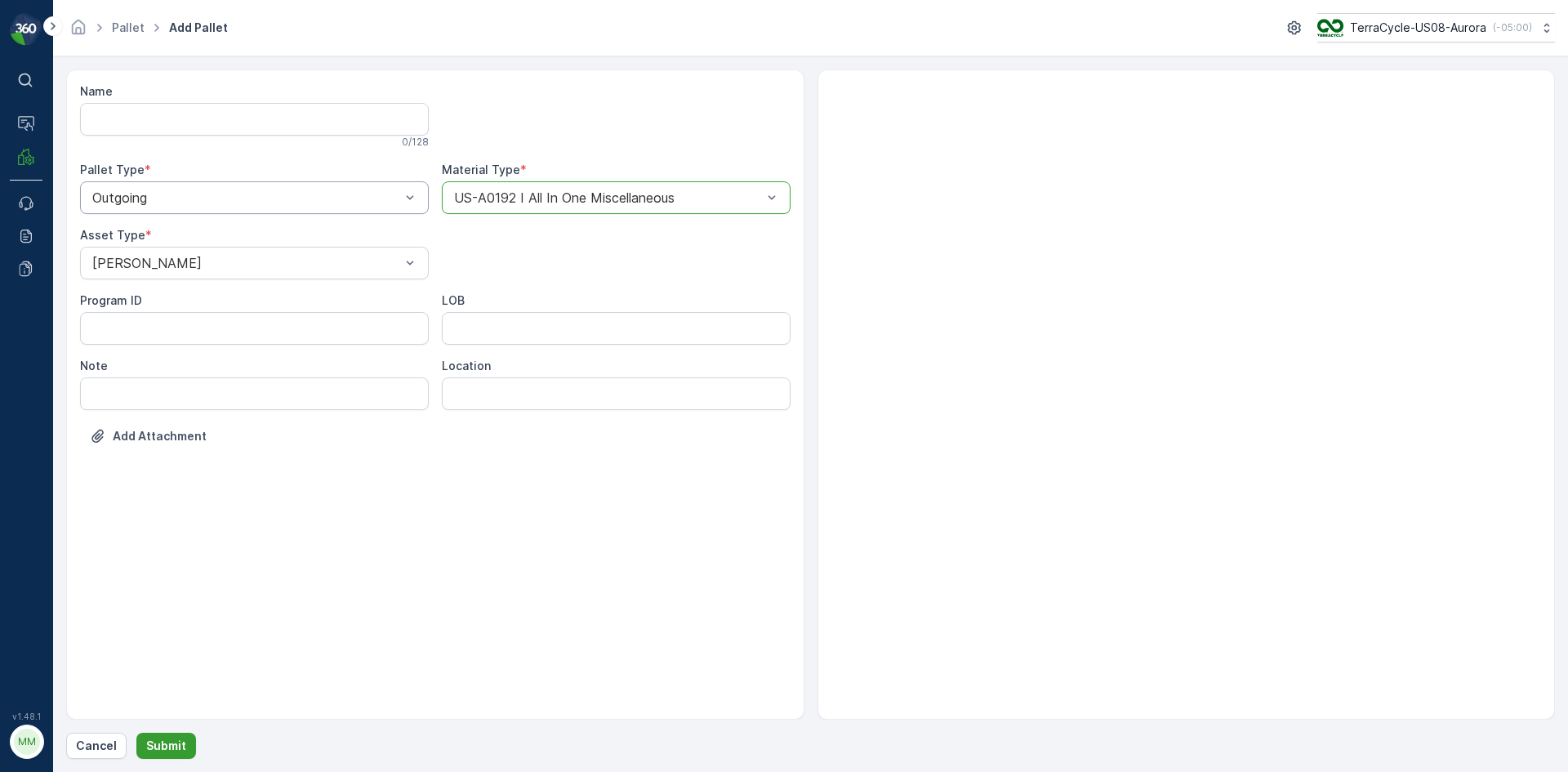
click at [172, 748] on p "Submit" at bounding box center [166, 745] width 40 height 16
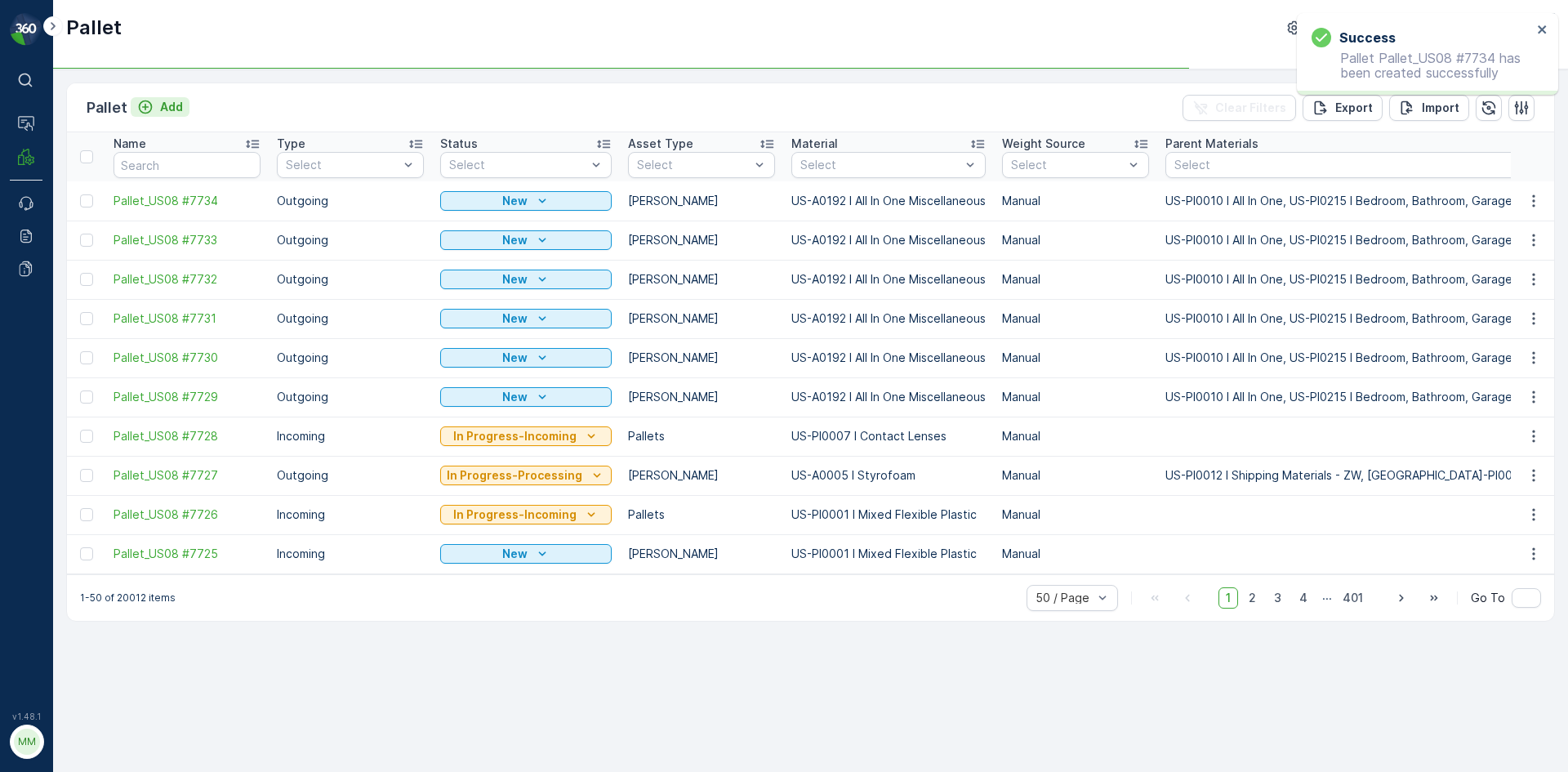
click at [169, 100] on p "Add" at bounding box center [171, 107] width 23 height 16
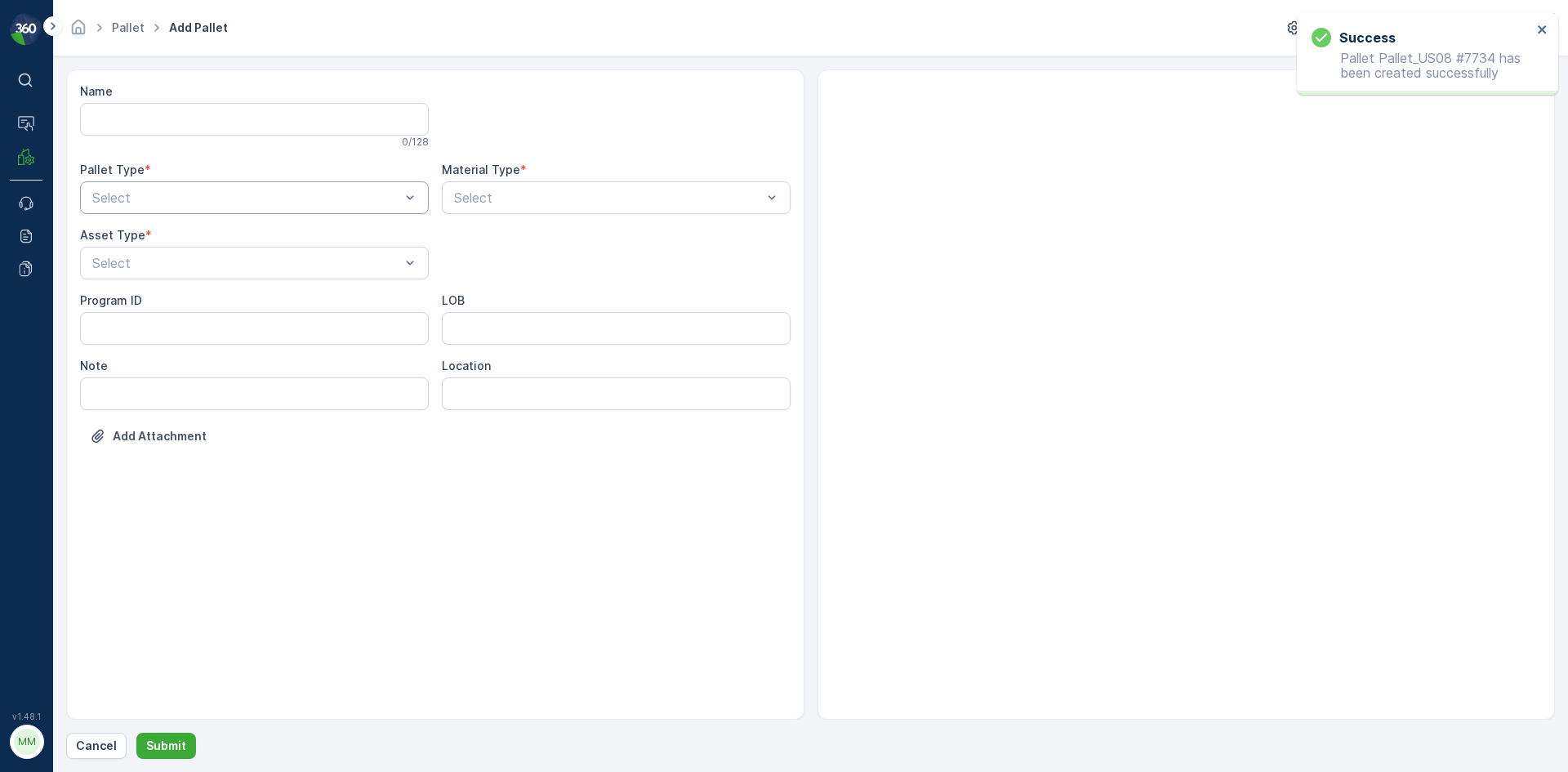
click at [290, 195] on div at bounding box center [246, 197] width 311 height 14
click at [260, 264] on div "Outgoing" at bounding box center [254, 265] width 329 height 14
click at [260, 264] on div at bounding box center [246, 262] width 311 height 14
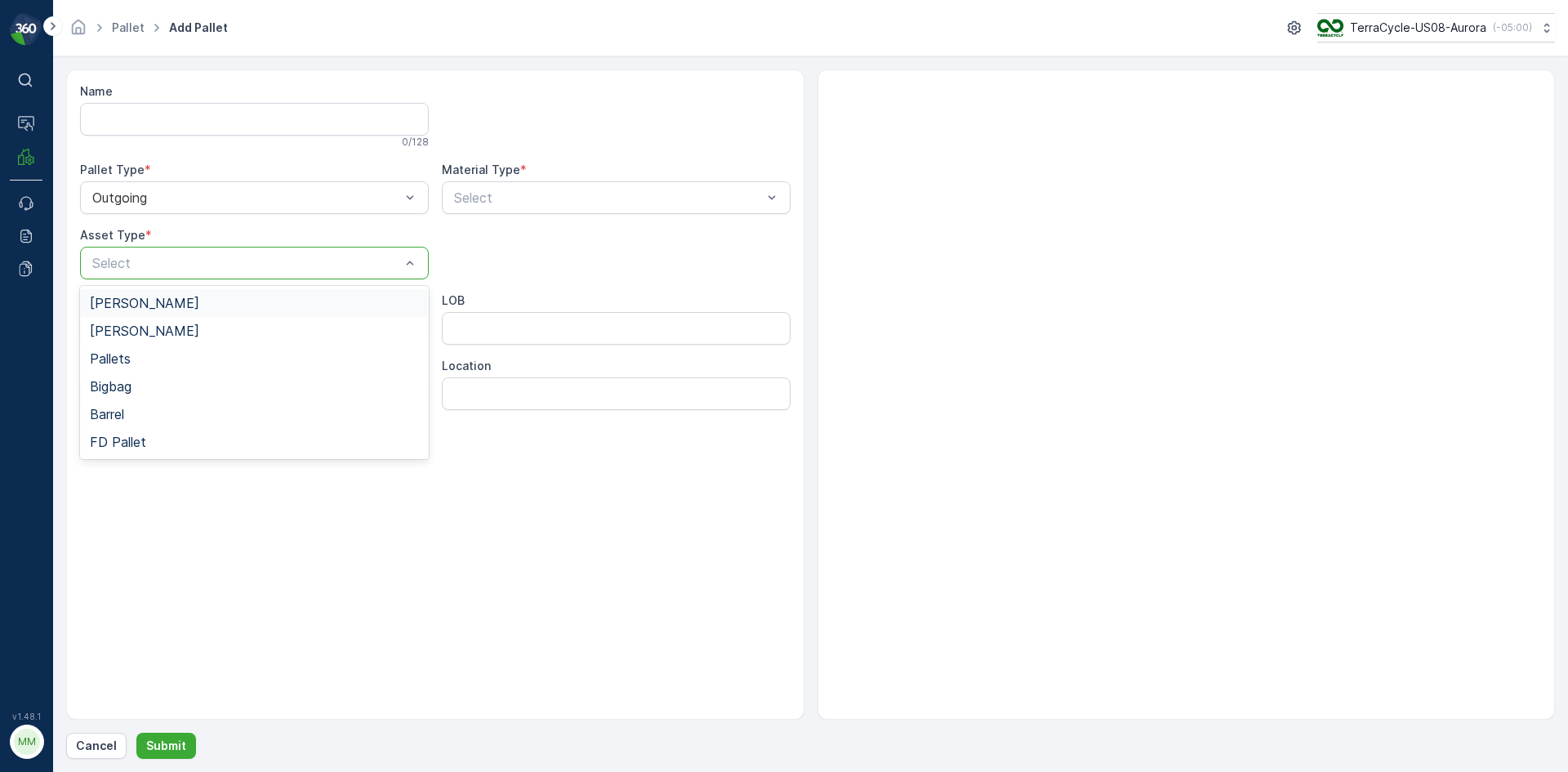
click at [271, 301] on div "[PERSON_NAME]" at bounding box center [254, 303] width 329 height 14
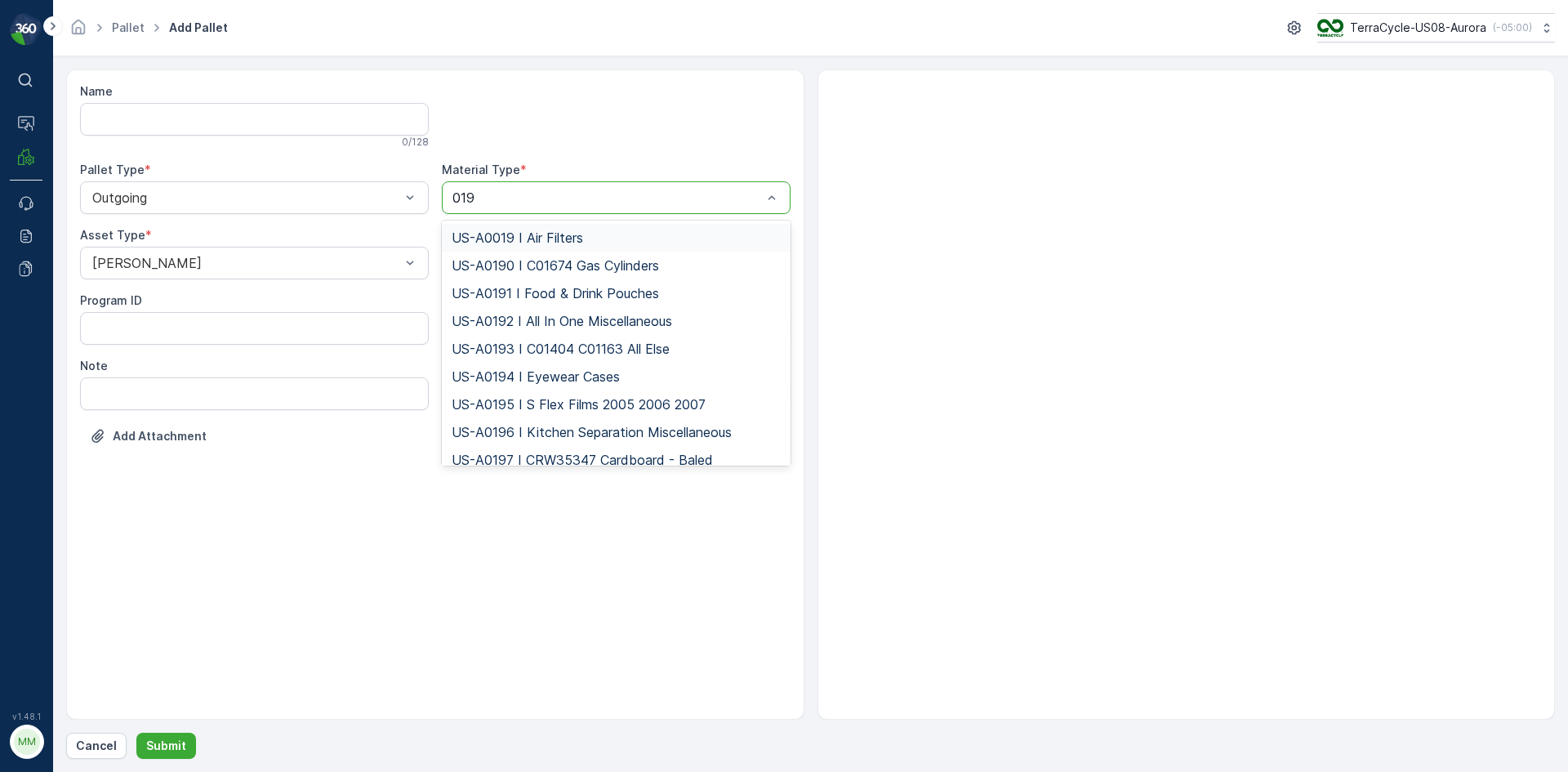
type input "0192"
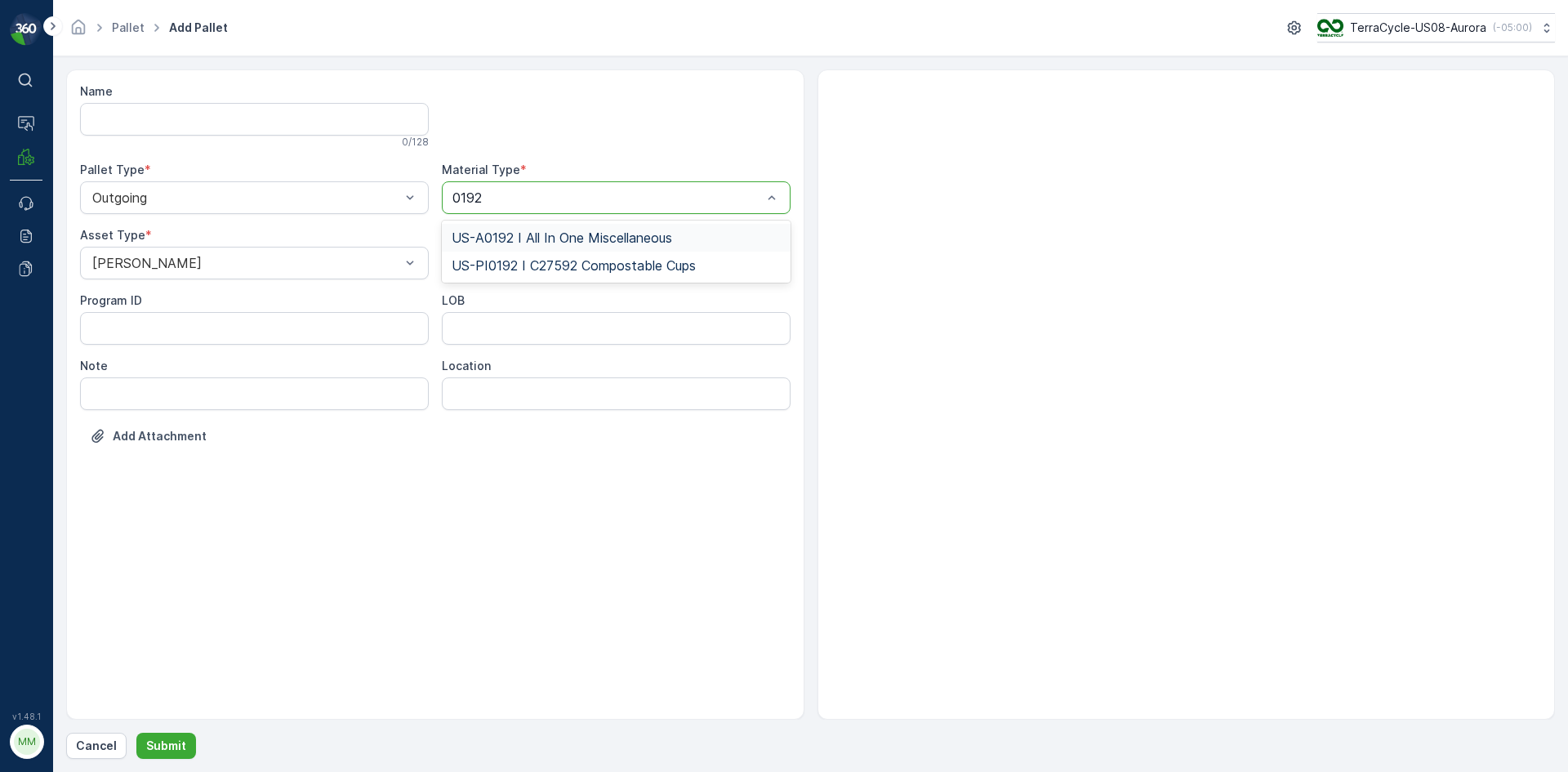
click at [577, 236] on span "US-A0192 I All In One Miscellaneous" at bounding box center [561, 237] width 220 height 14
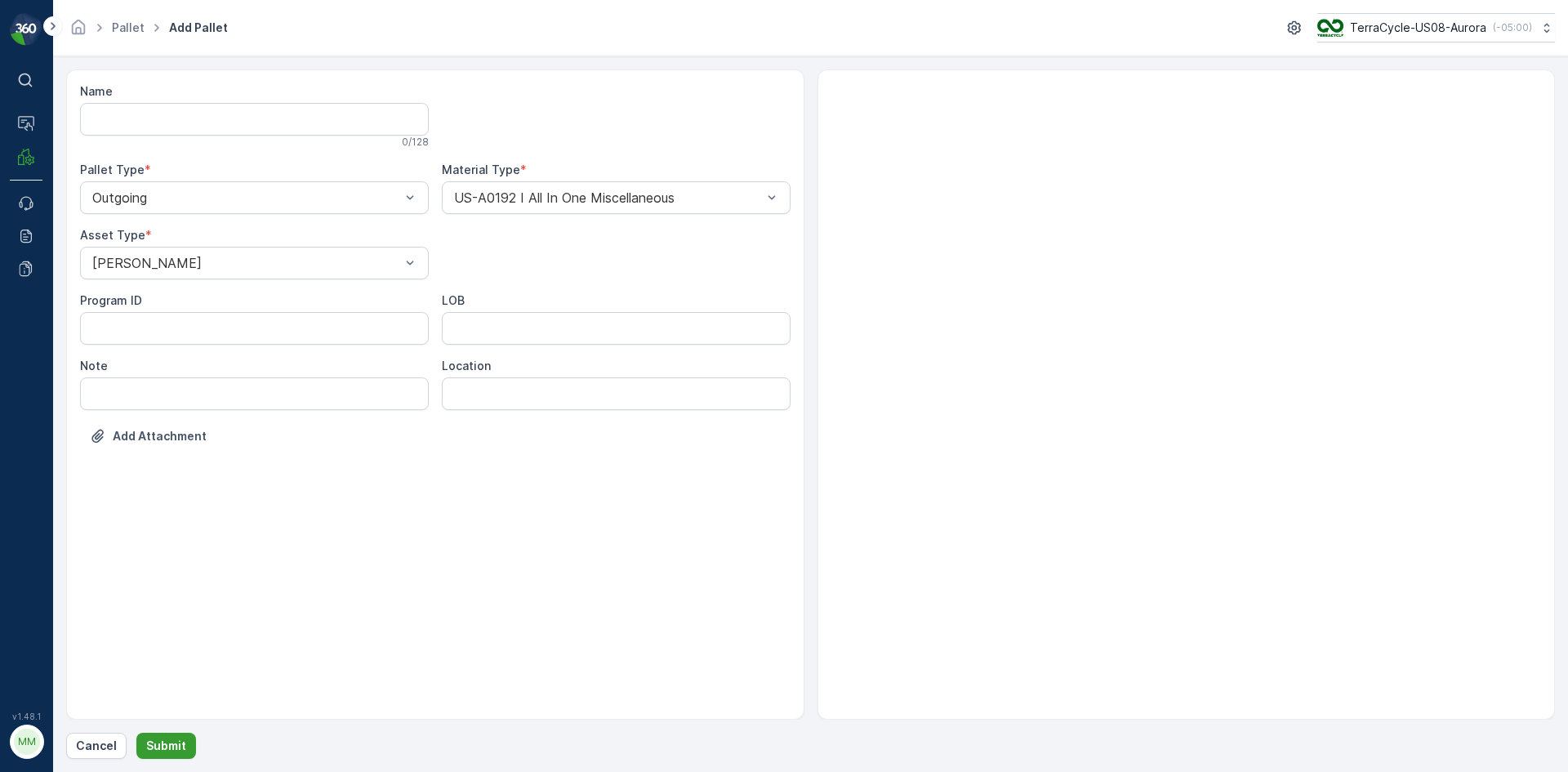
click at [162, 737] on p "Submit" at bounding box center [166, 745] width 40 height 16
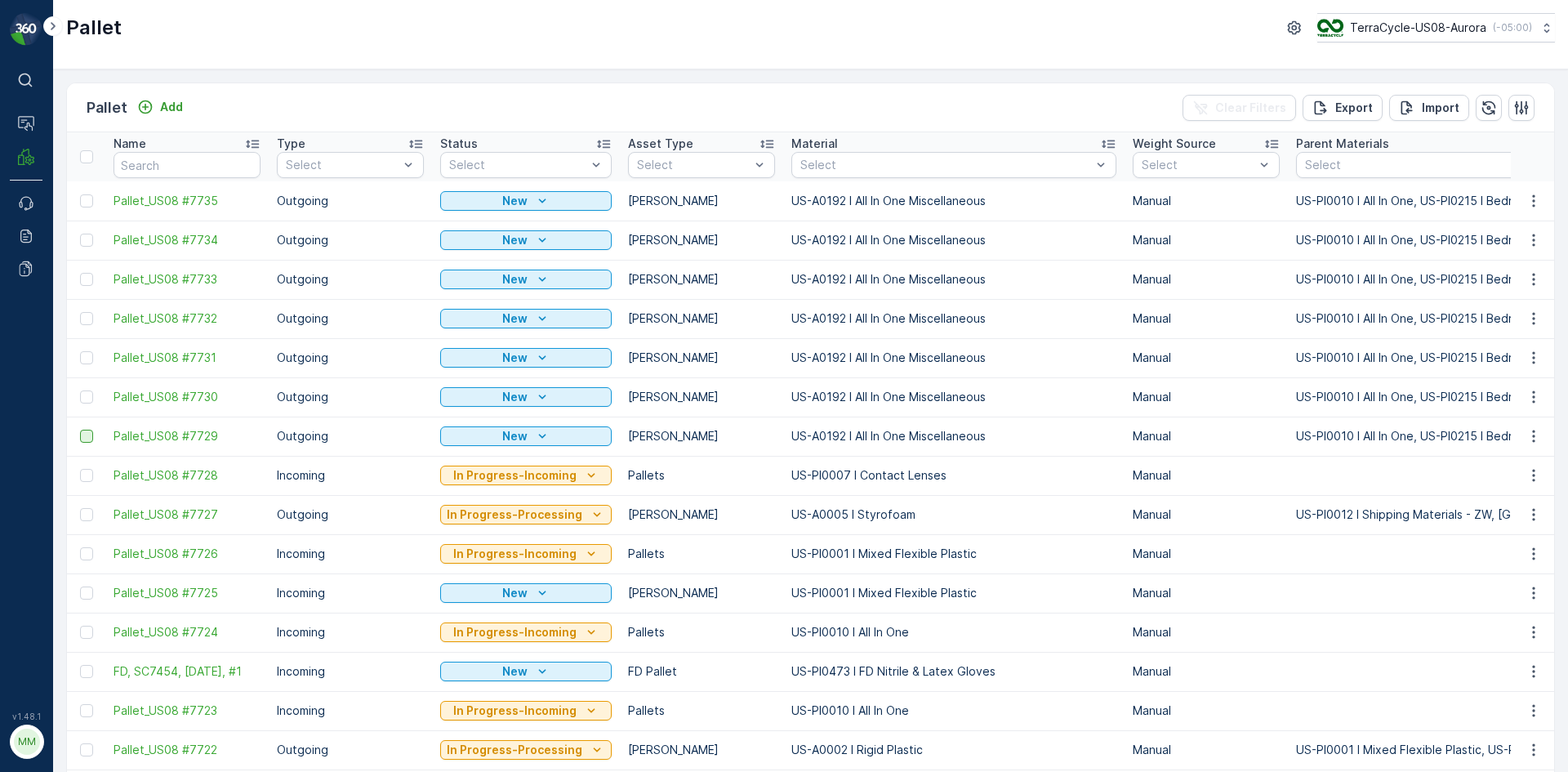
click at [86, 438] on div at bounding box center [87, 436] width 13 height 13
click at [80, 429] on input "checkbox" at bounding box center [80, 429] width 0 height 0
click at [87, 400] on div at bounding box center [87, 396] width 13 height 13
click at [80, 390] on input "checkbox" at bounding box center [80, 390] width 0 height 0
click at [90, 355] on div at bounding box center [87, 358] width 13 height 13
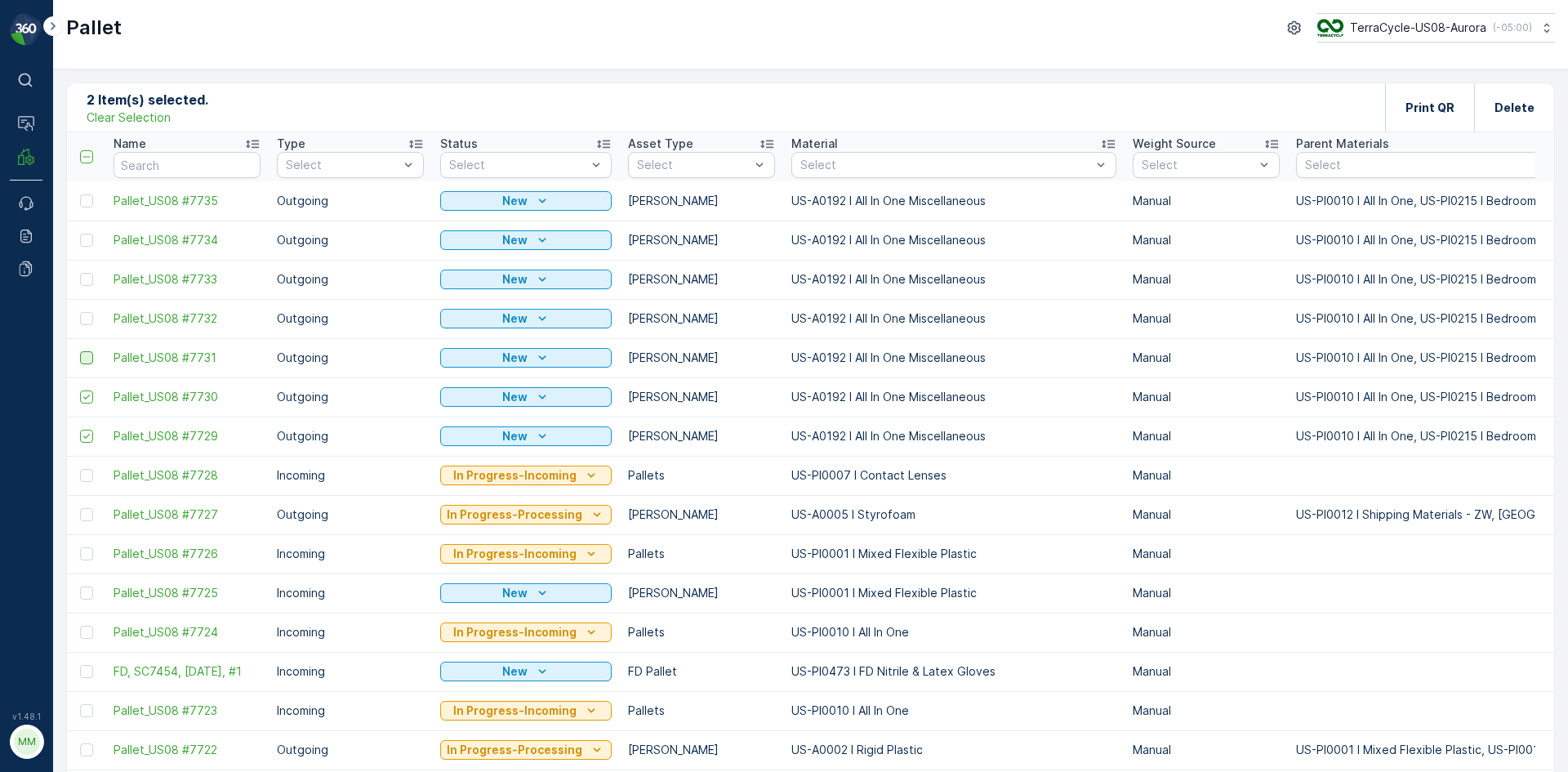
click at [80, 352] on input "checkbox" at bounding box center [80, 352] width 0 height 0
click at [86, 319] on div at bounding box center [87, 319] width 13 height 13
click at [80, 312] on input "checkbox" at bounding box center [80, 312] width 0 height 0
click at [89, 283] on div at bounding box center [87, 279] width 13 height 13
click at [80, 273] on input "checkbox" at bounding box center [80, 273] width 0 height 0
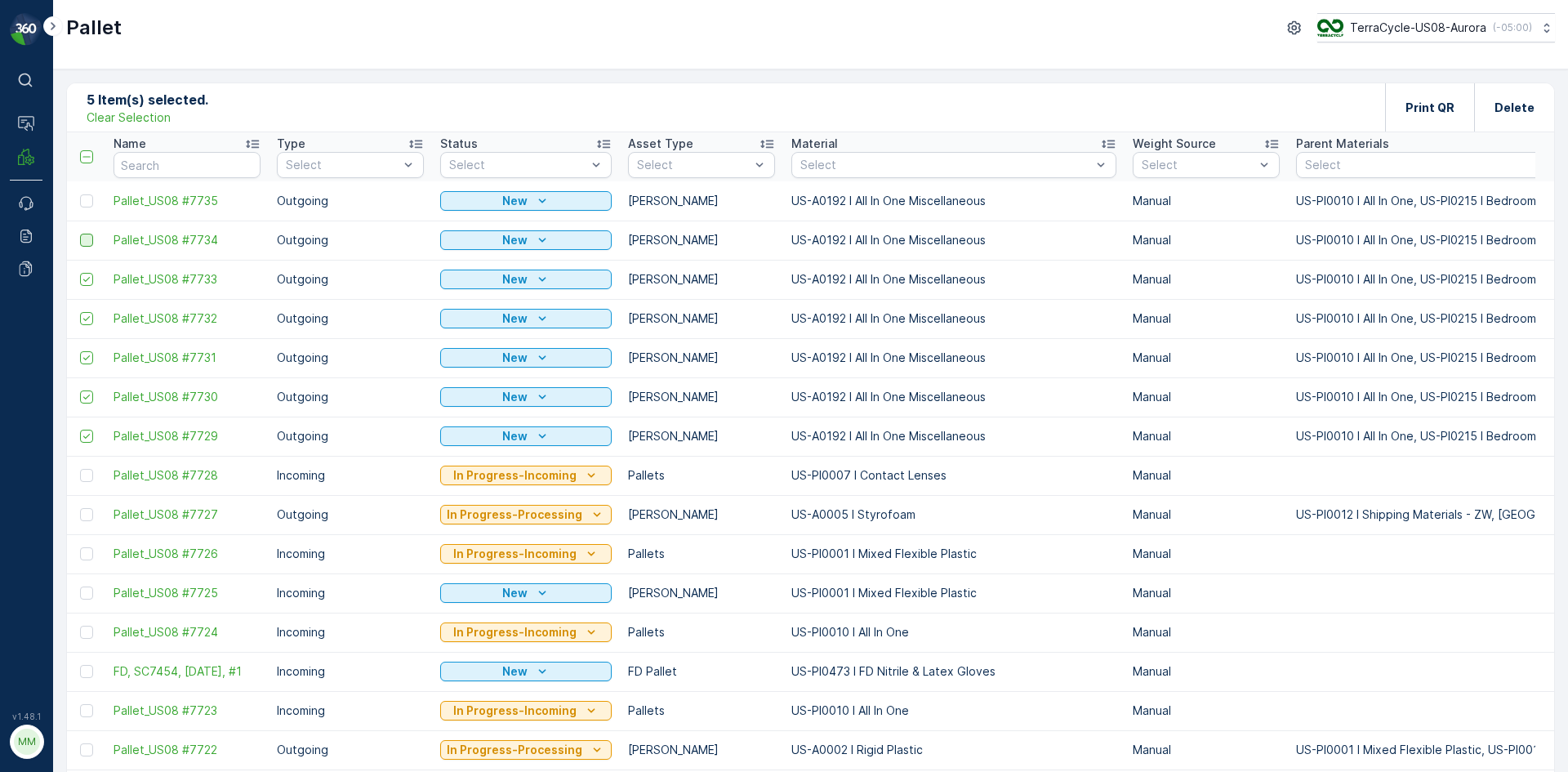
click at [87, 243] on div at bounding box center [87, 240] width 13 height 13
click at [80, 234] on input "checkbox" at bounding box center [80, 234] width 0 height 0
click at [86, 202] on div at bounding box center [87, 201] width 13 height 13
click at [80, 195] on input "checkbox" at bounding box center [80, 195] width 0 height 0
click at [1402, 98] on div "Print QR" at bounding box center [1430, 107] width 89 height 48
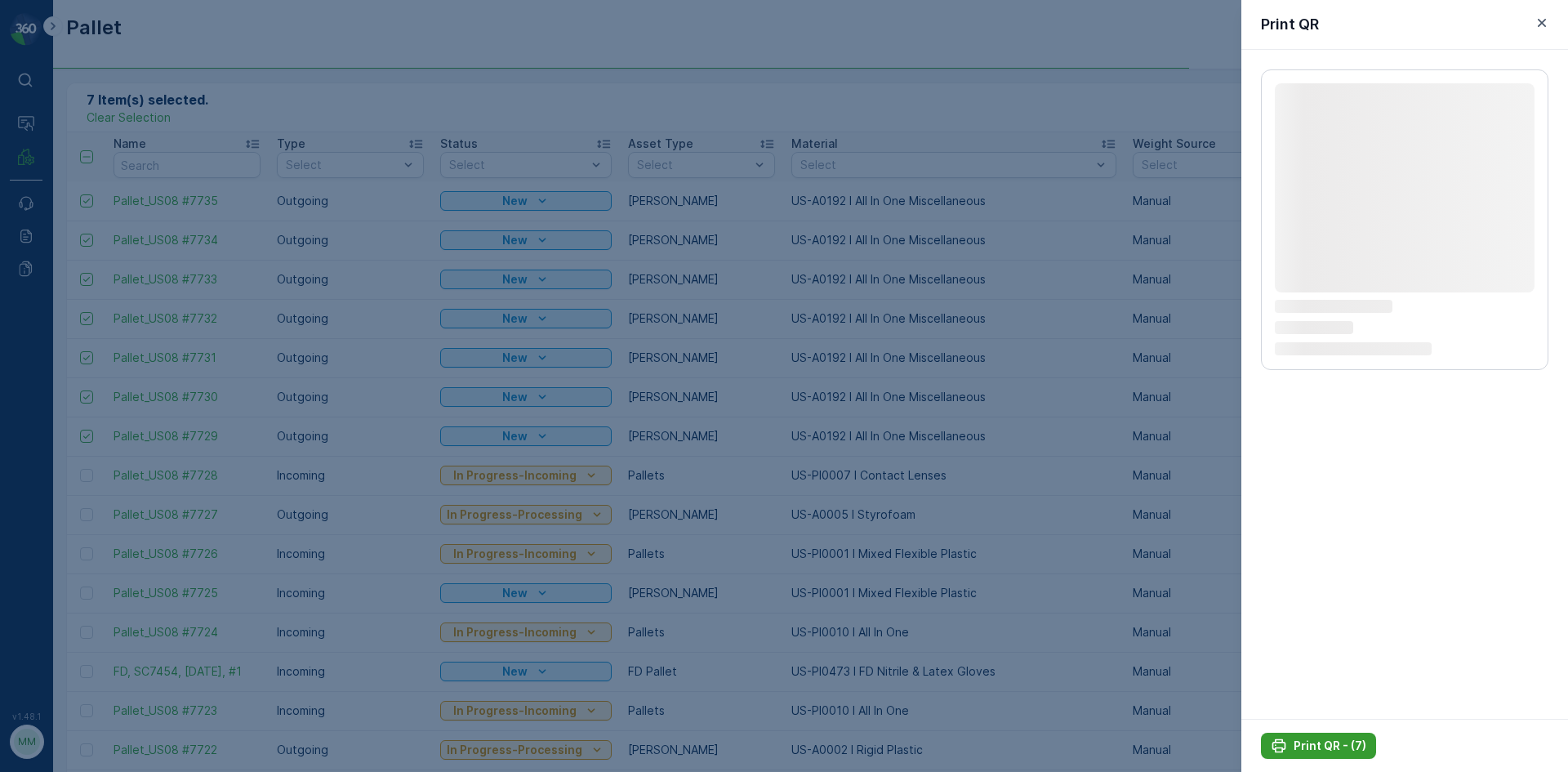
click at [1329, 741] on p "Print QR - (7)" at bounding box center [1330, 745] width 72 height 16
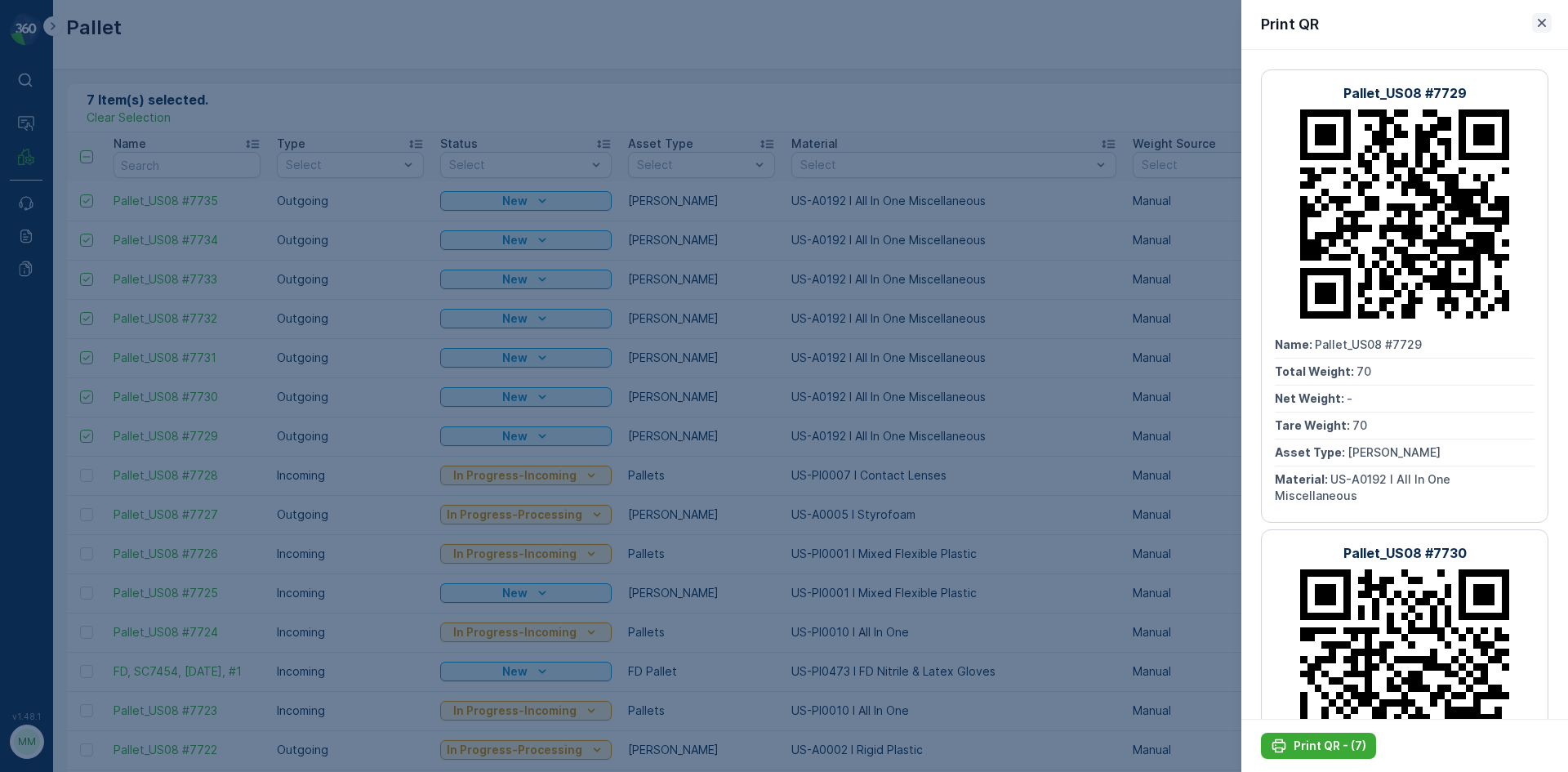
click at [1544, 22] on icon "button" at bounding box center [1541, 22] width 8 height 8
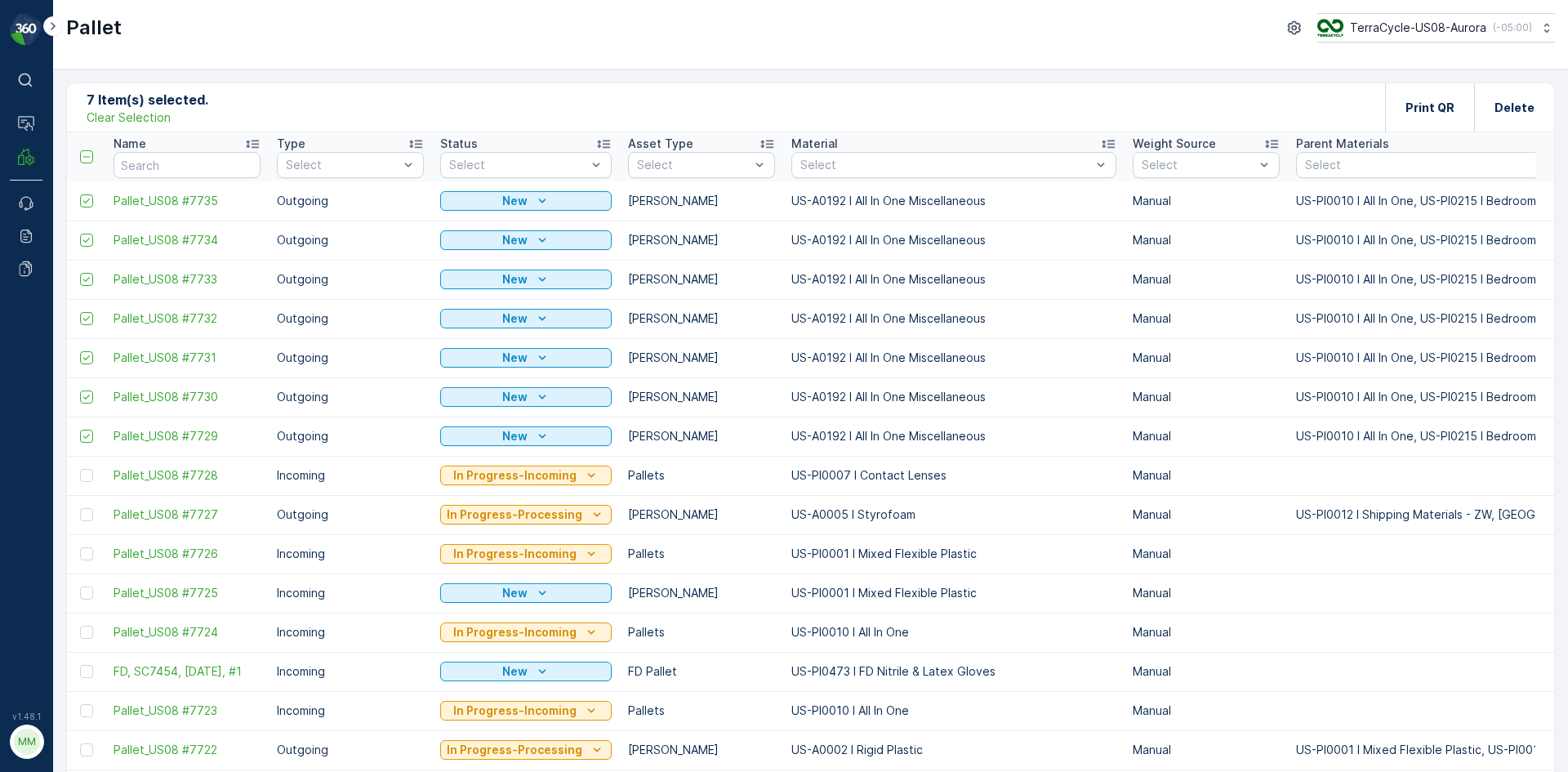
click at [110, 119] on p "Clear Selection" at bounding box center [129, 118] width 84 height 16
click at [162, 107] on p "Add" at bounding box center [171, 107] width 23 height 16
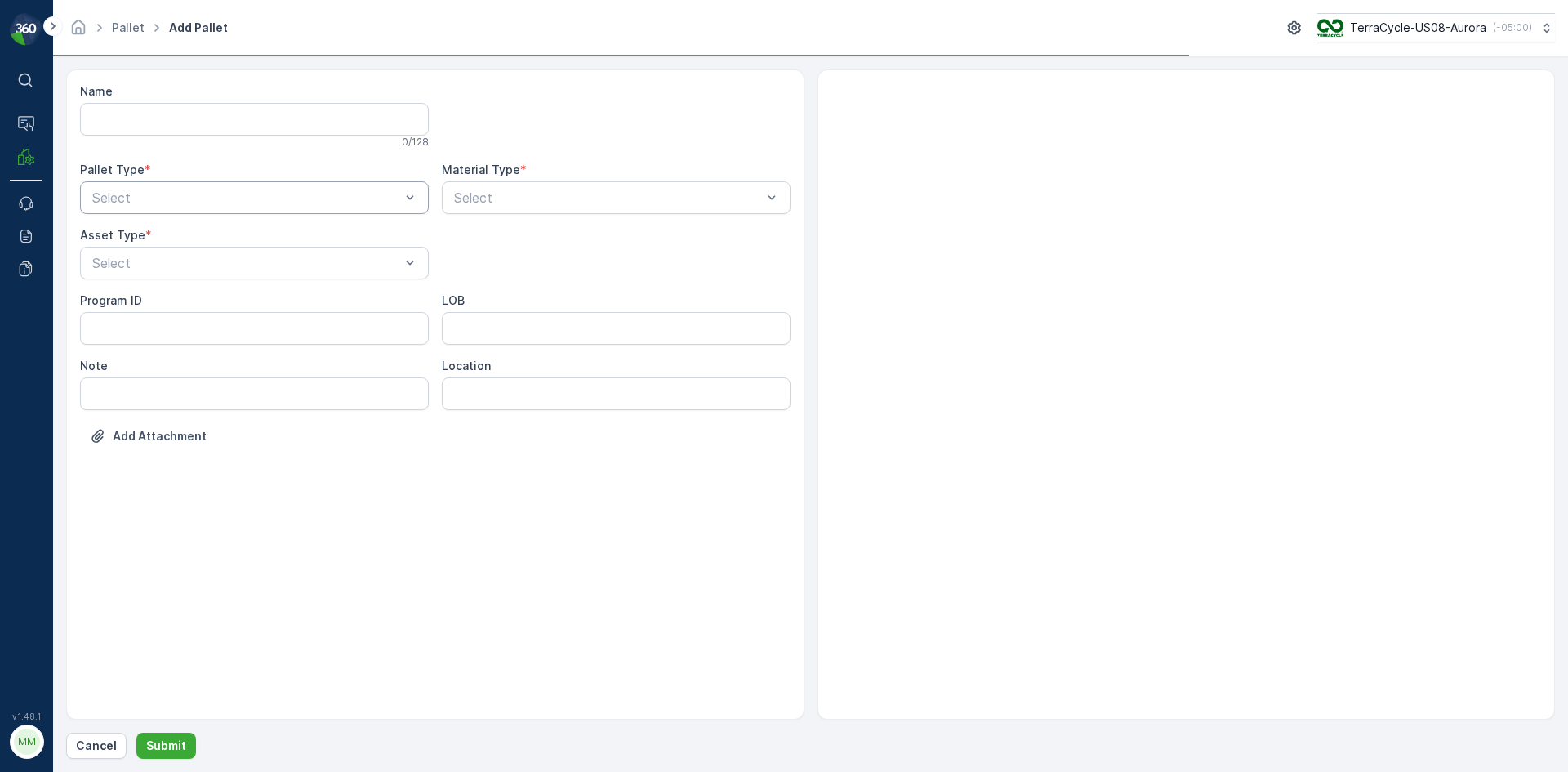
click at [216, 193] on div at bounding box center [246, 197] width 311 height 14
click at [208, 266] on div "Outgoing" at bounding box center [254, 265] width 329 height 14
click at [296, 252] on div "Select" at bounding box center [254, 262] width 349 height 33
click at [228, 303] on div "[PERSON_NAME]" at bounding box center [254, 303] width 329 height 14
click at [683, 198] on div at bounding box center [608, 197] width 311 height 14
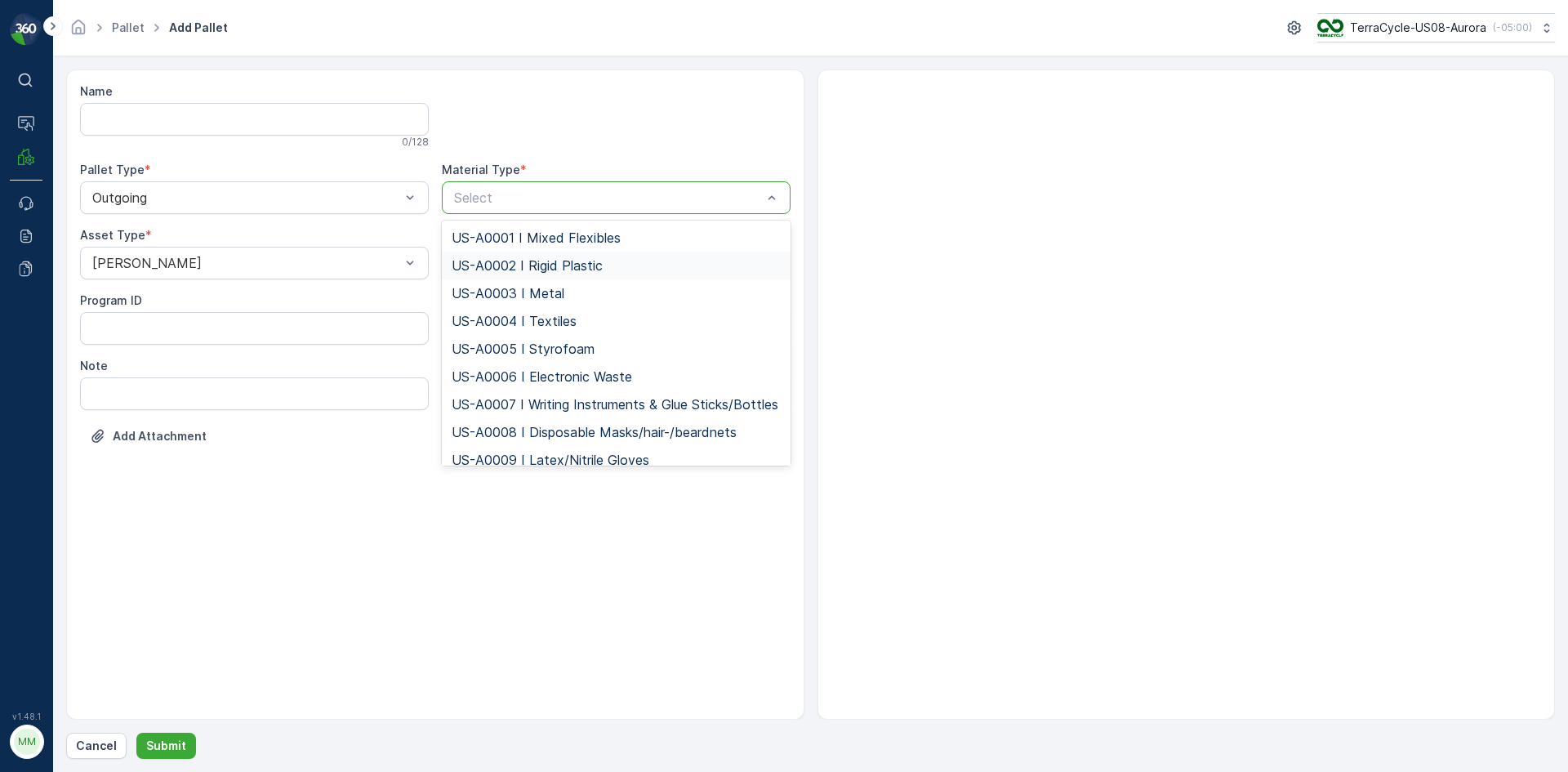
click at [557, 262] on span "US-A0002 I Rigid Plastic" at bounding box center [527, 265] width 151 height 14
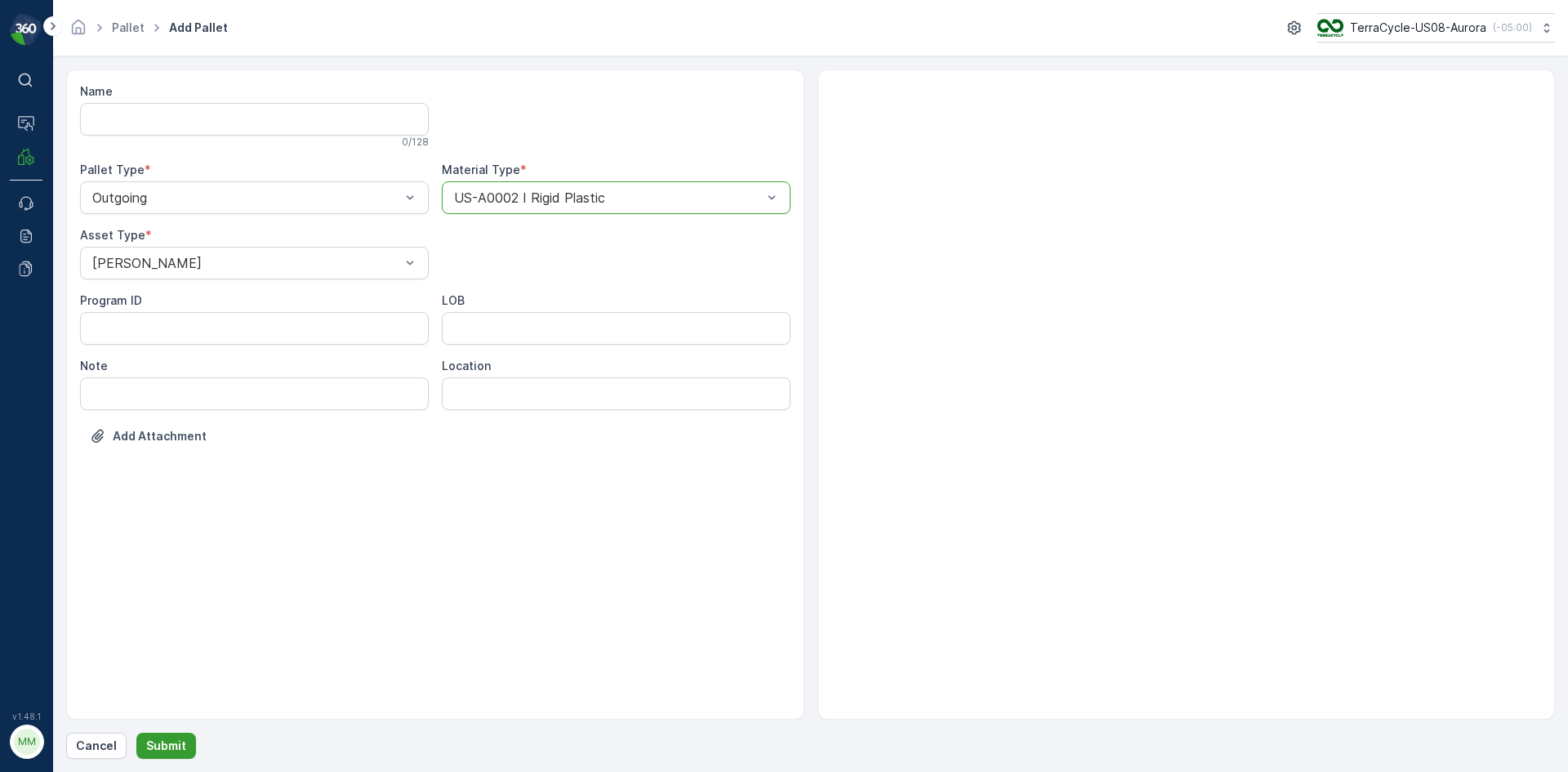
click at [183, 744] on button "Submit" at bounding box center [166, 745] width 60 height 26
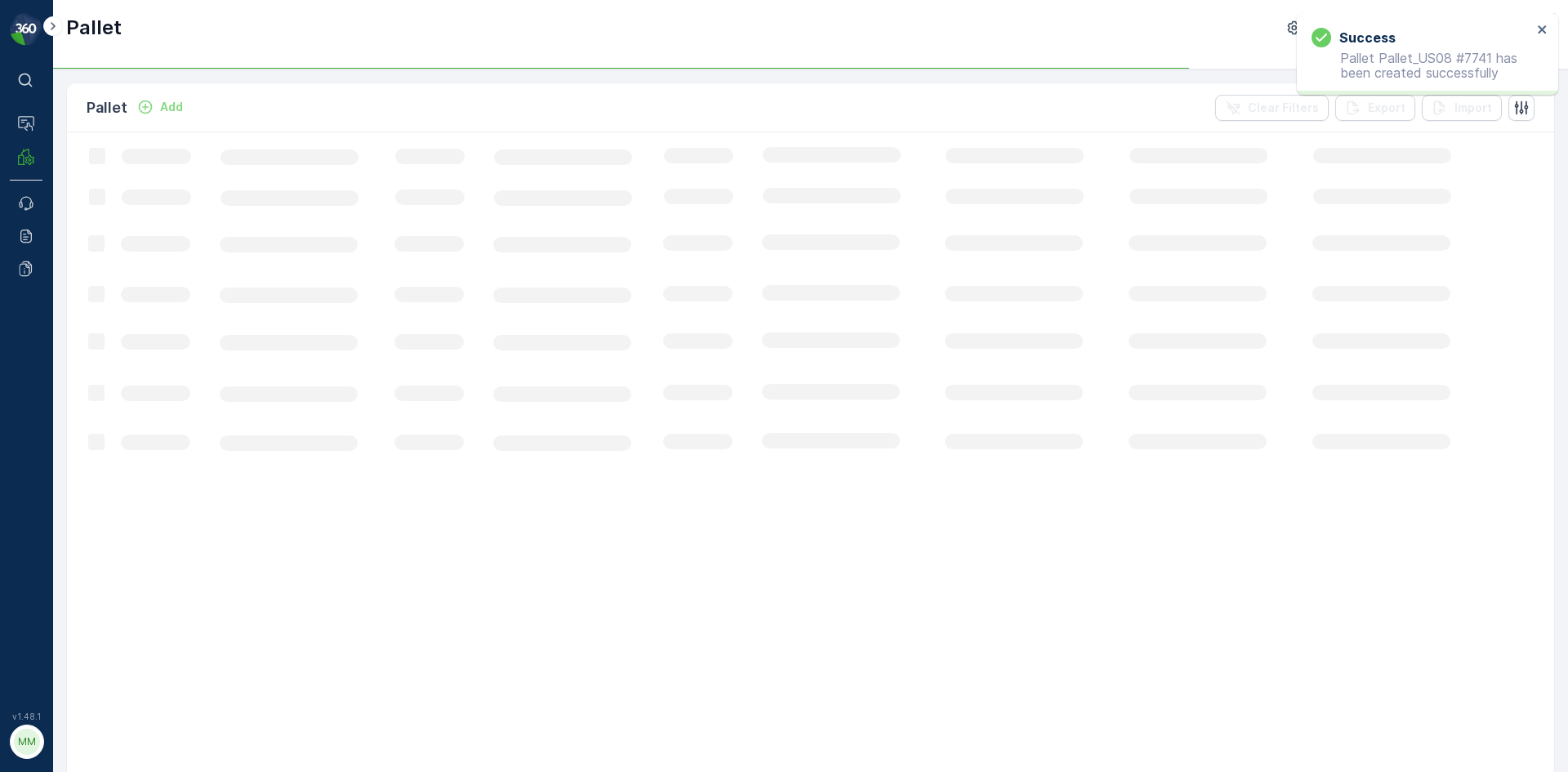
click at [169, 100] on p "Add" at bounding box center [171, 107] width 23 height 16
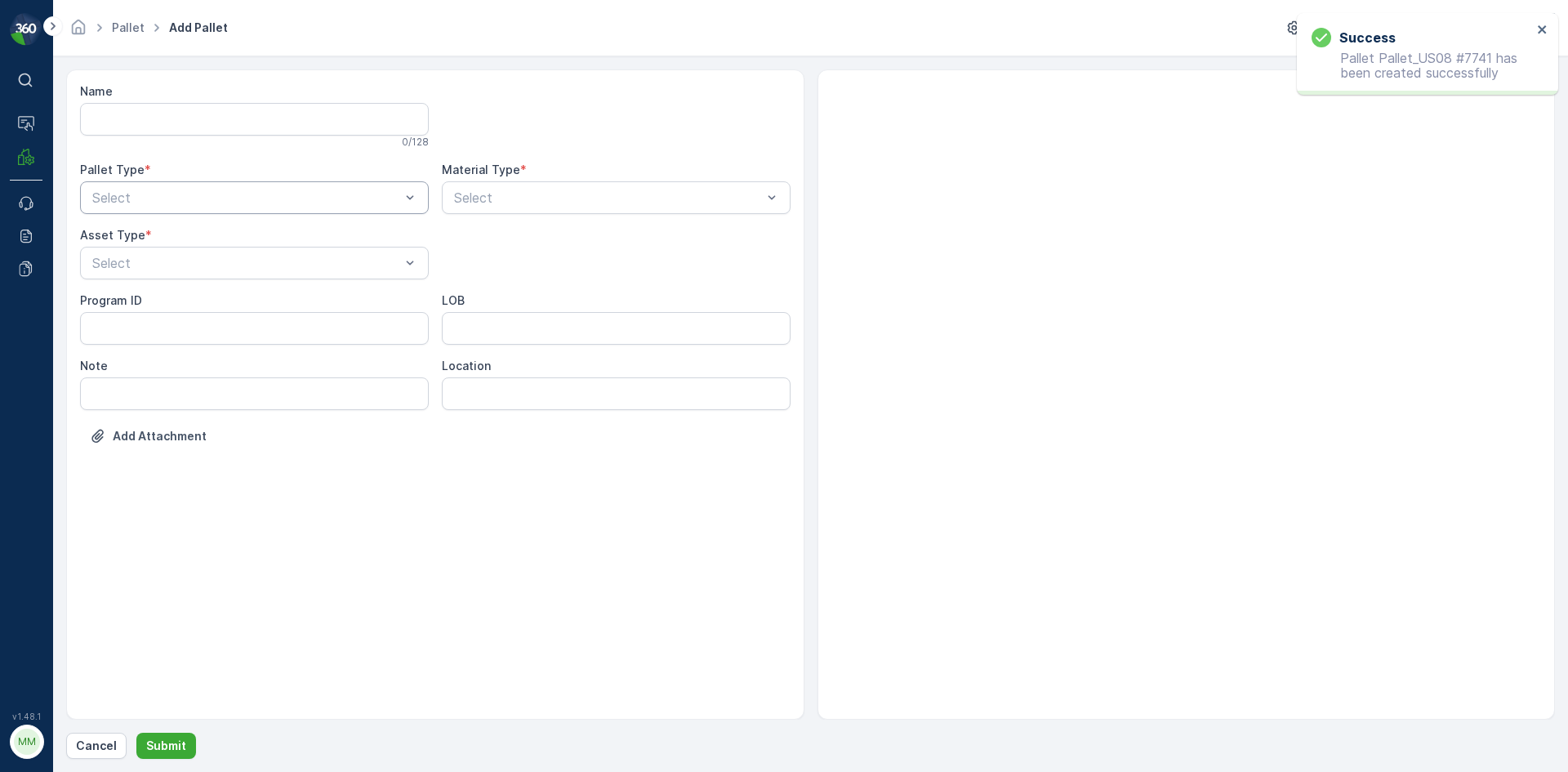
click at [203, 200] on div at bounding box center [246, 197] width 311 height 14
click at [202, 270] on div "Outgoing" at bounding box center [254, 265] width 329 height 14
click at [210, 261] on div at bounding box center [246, 262] width 311 height 14
click at [203, 299] on div "[PERSON_NAME]" at bounding box center [254, 303] width 329 height 14
click at [503, 202] on div at bounding box center [608, 197] width 311 height 14
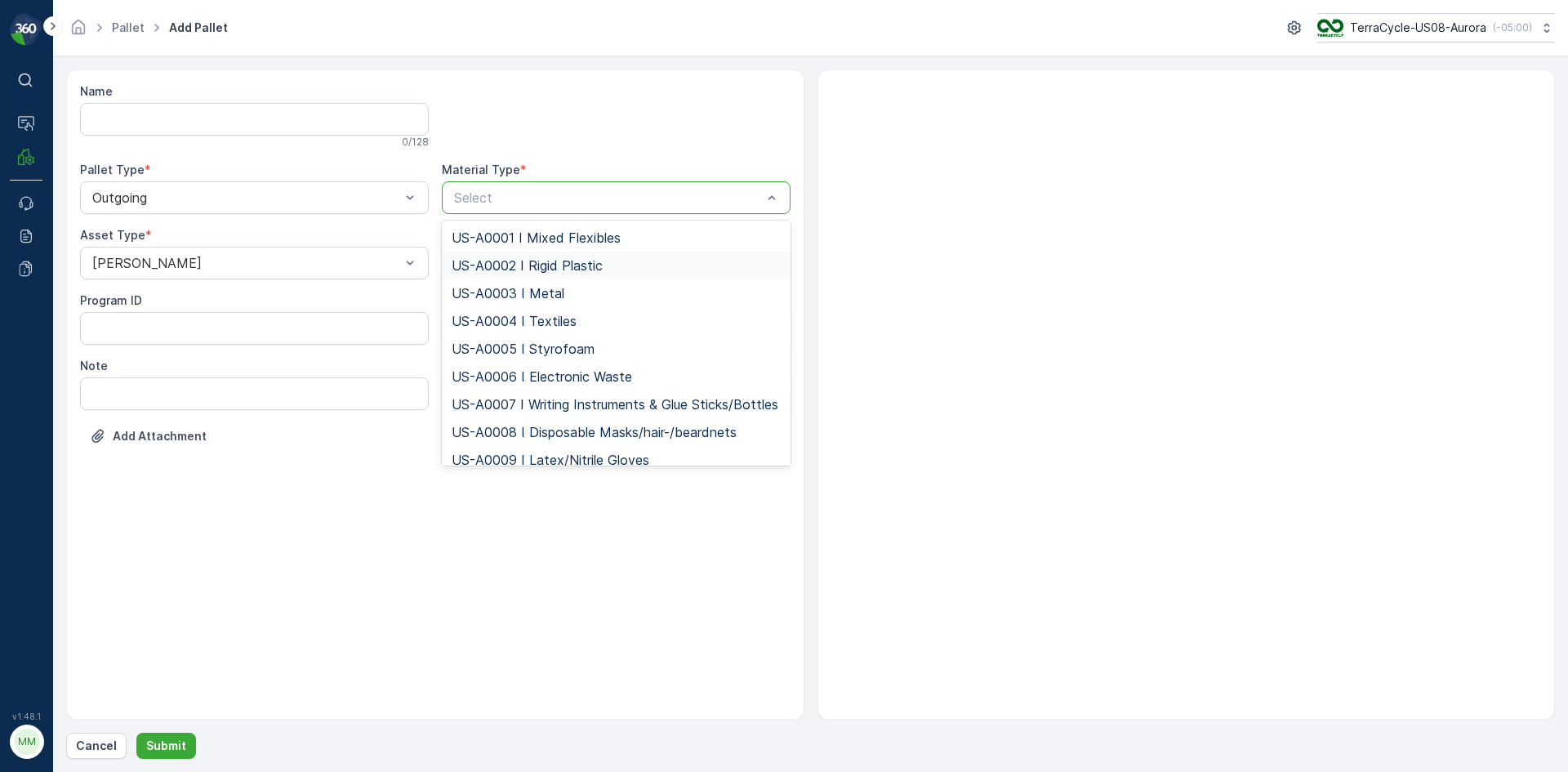
click at [515, 264] on span "US-A0002 I Rigid Plastic" at bounding box center [527, 265] width 151 height 14
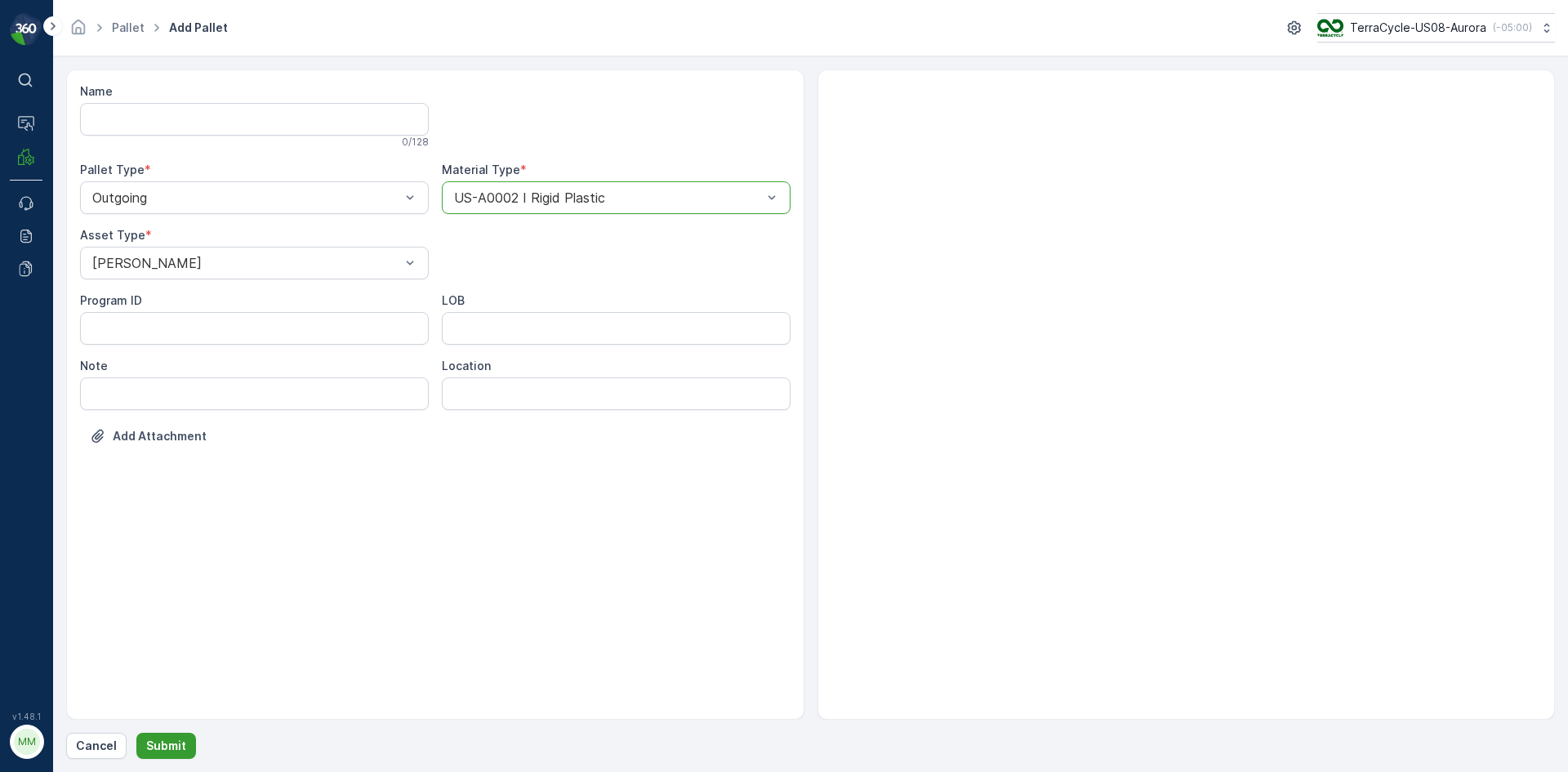
click at [173, 743] on p "Submit" at bounding box center [166, 745] width 40 height 16
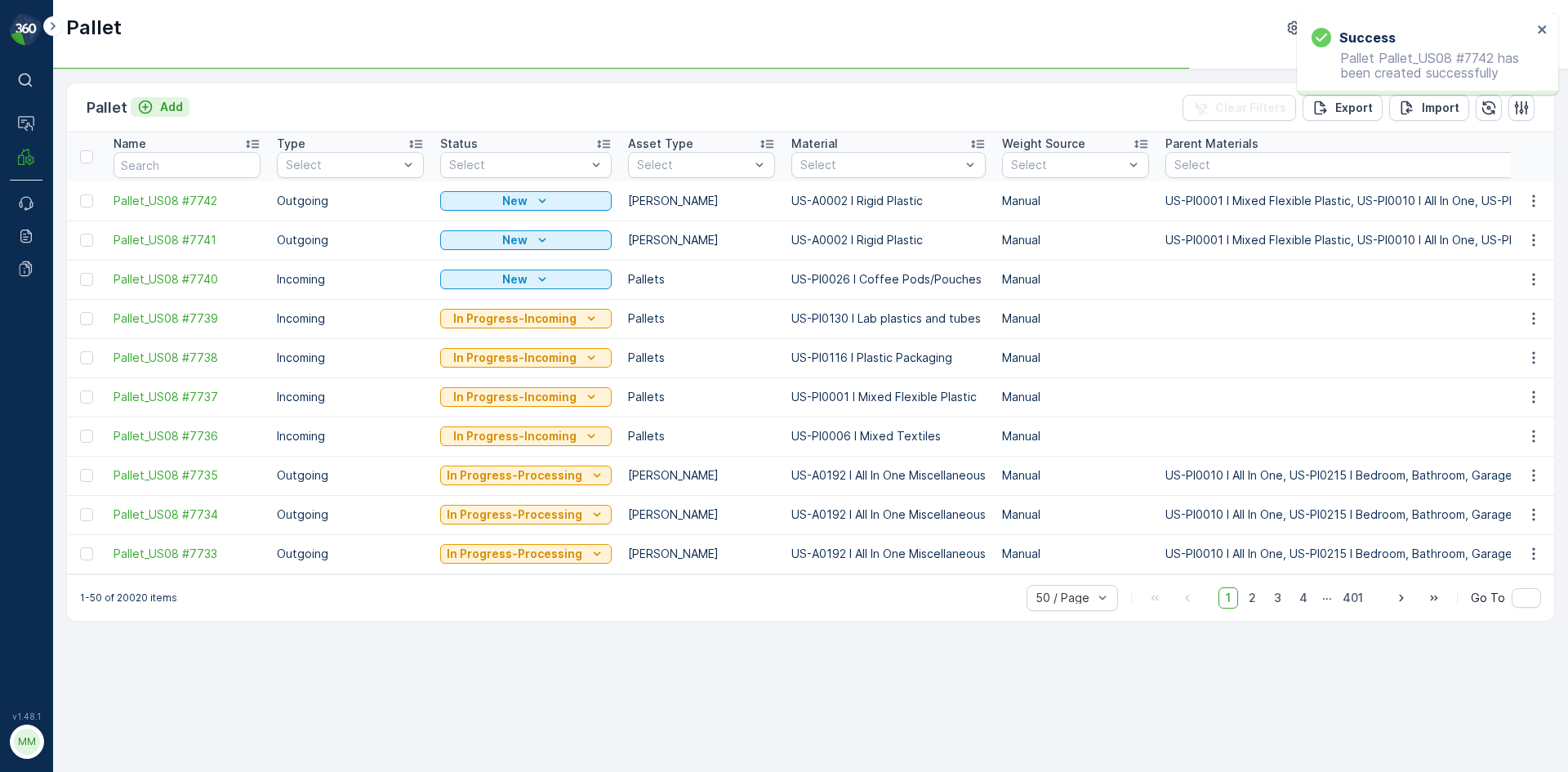
click at [171, 106] on p "Add" at bounding box center [171, 107] width 23 height 16
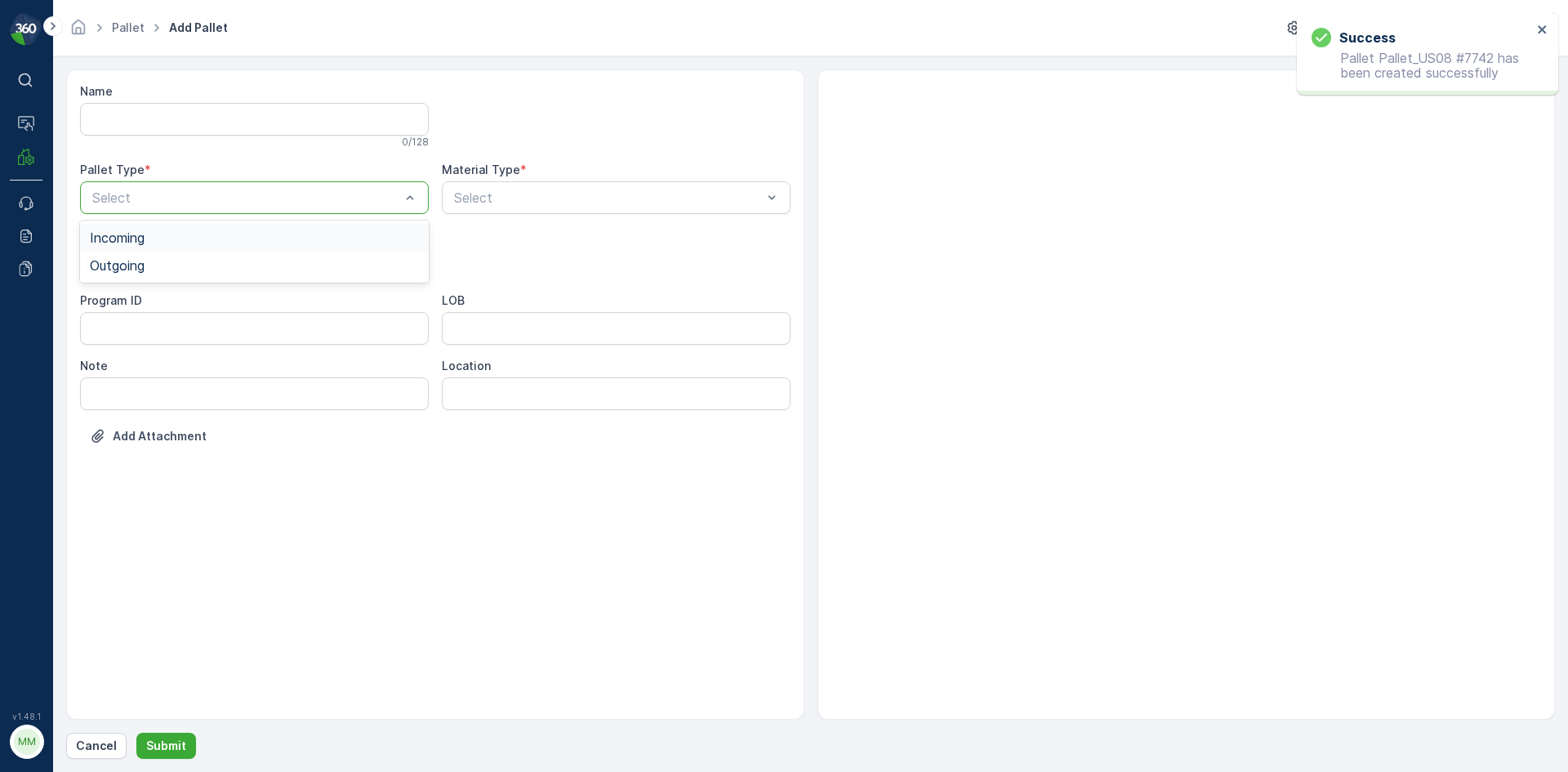
click at [195, 201] on div at bounding box center [246, 197] width 311 height 14
click at [187, 267] on div "Outgoing" at bounding box center [254, 265] width 329 height 14
click at [187, 267] on div at bounding box center [246, 262] width 311 height 14
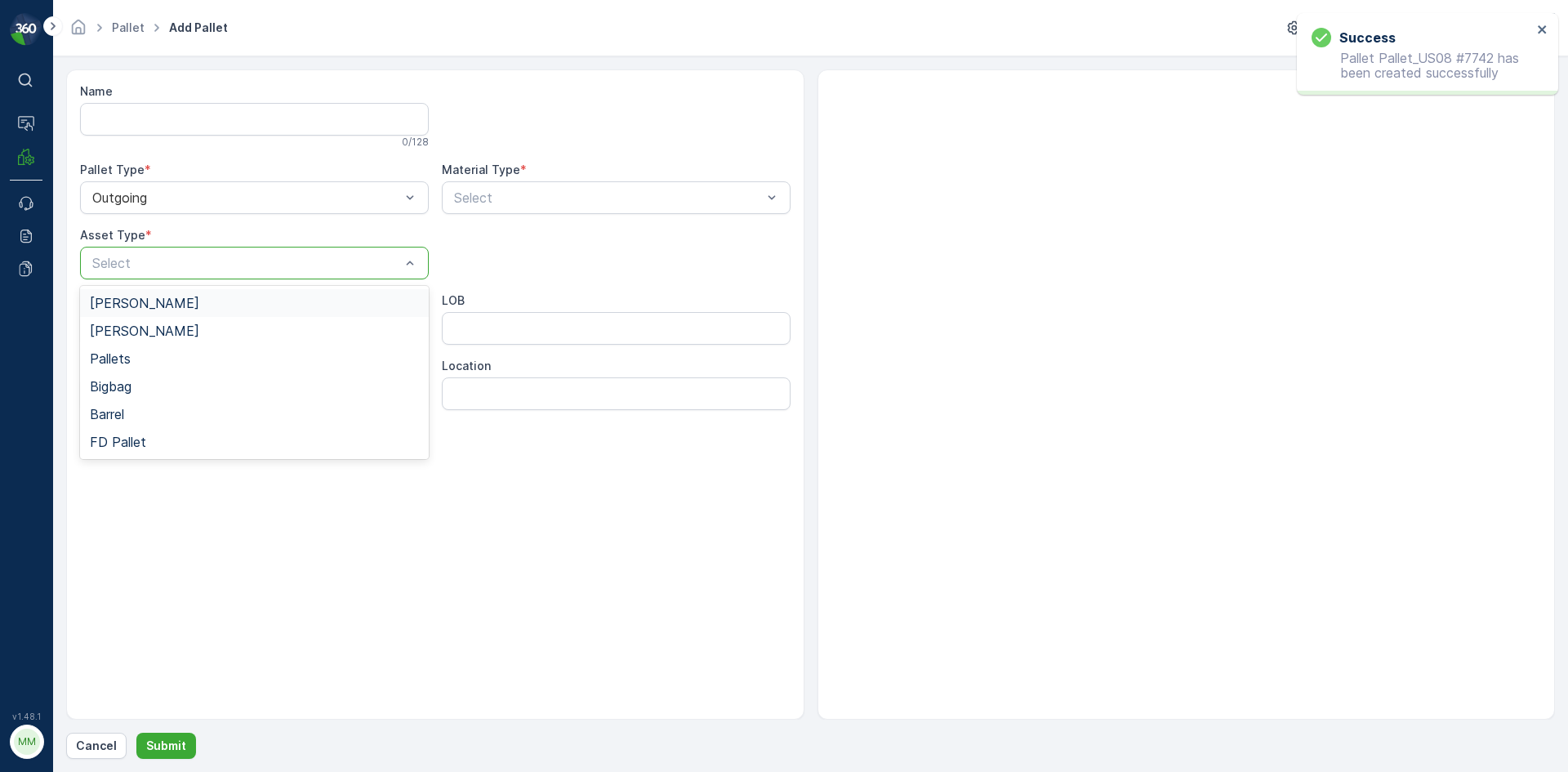
click at [184, 303] on div "[PERSON_NAME]" at bounding box center [254, 303] width 329 height 14
click at [570, 186] on div "Select" at bounding box center [616, 197] width 349 height 33
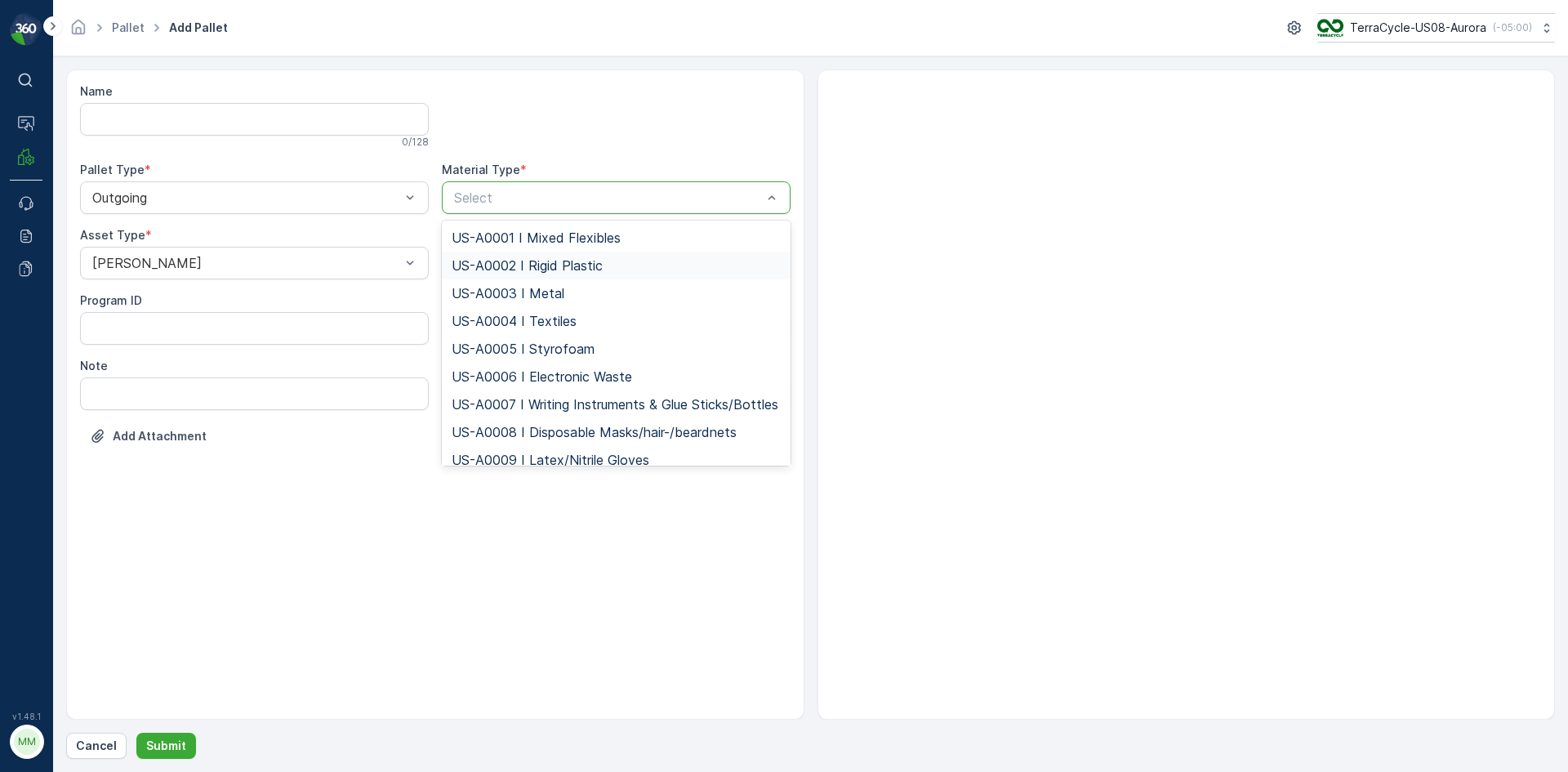
click at [567, 274] on div "US-A0002 I Rigid Plastic" at bounding box center [616, 265] width 349 height 28
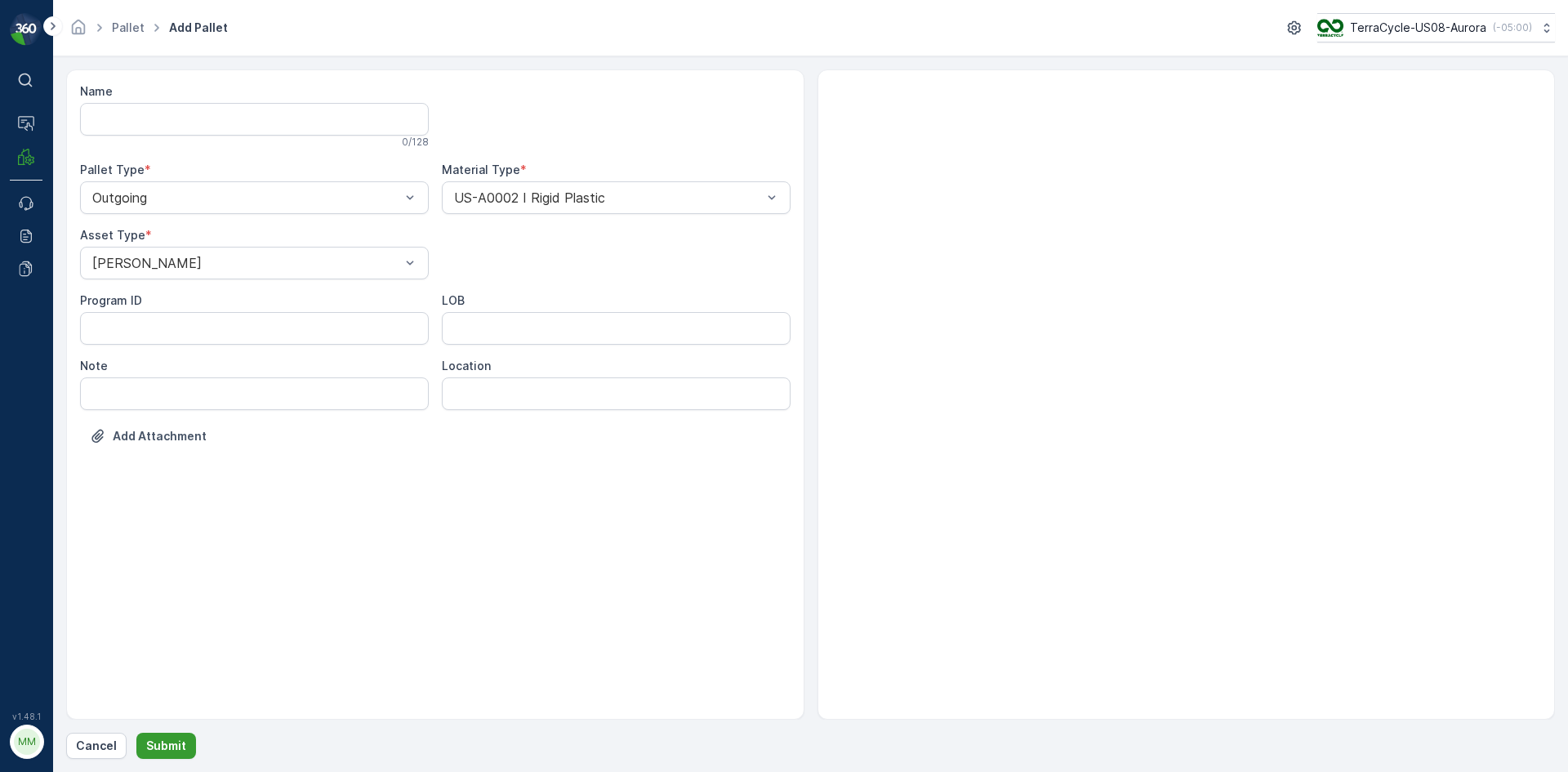
click at [178, 743] on p "Submit" at bounding box center [166, 745] width 40 height 16
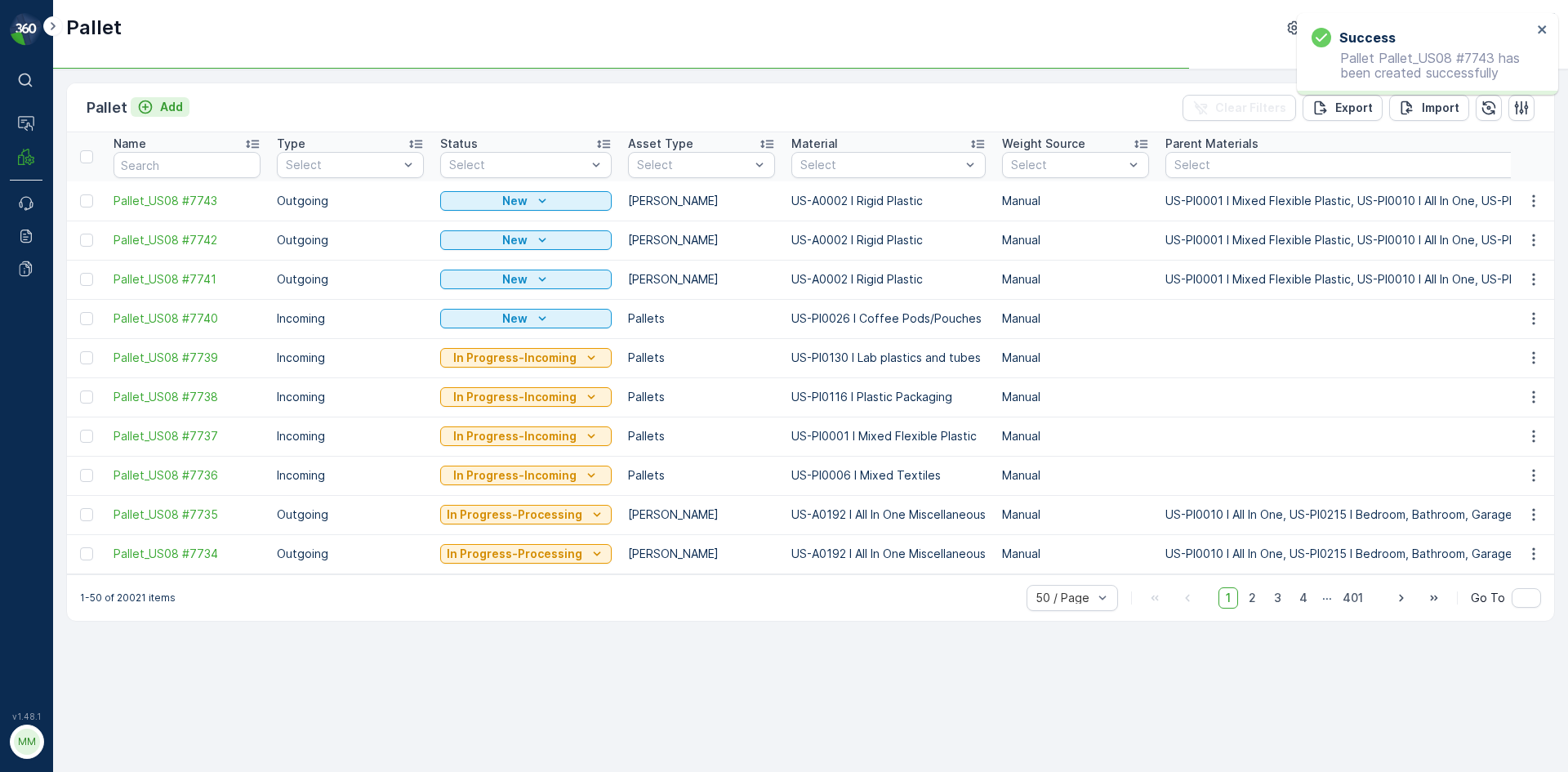
click at [177, 104] on p "Add" at bounding box center [171, 107] width 23 height 16
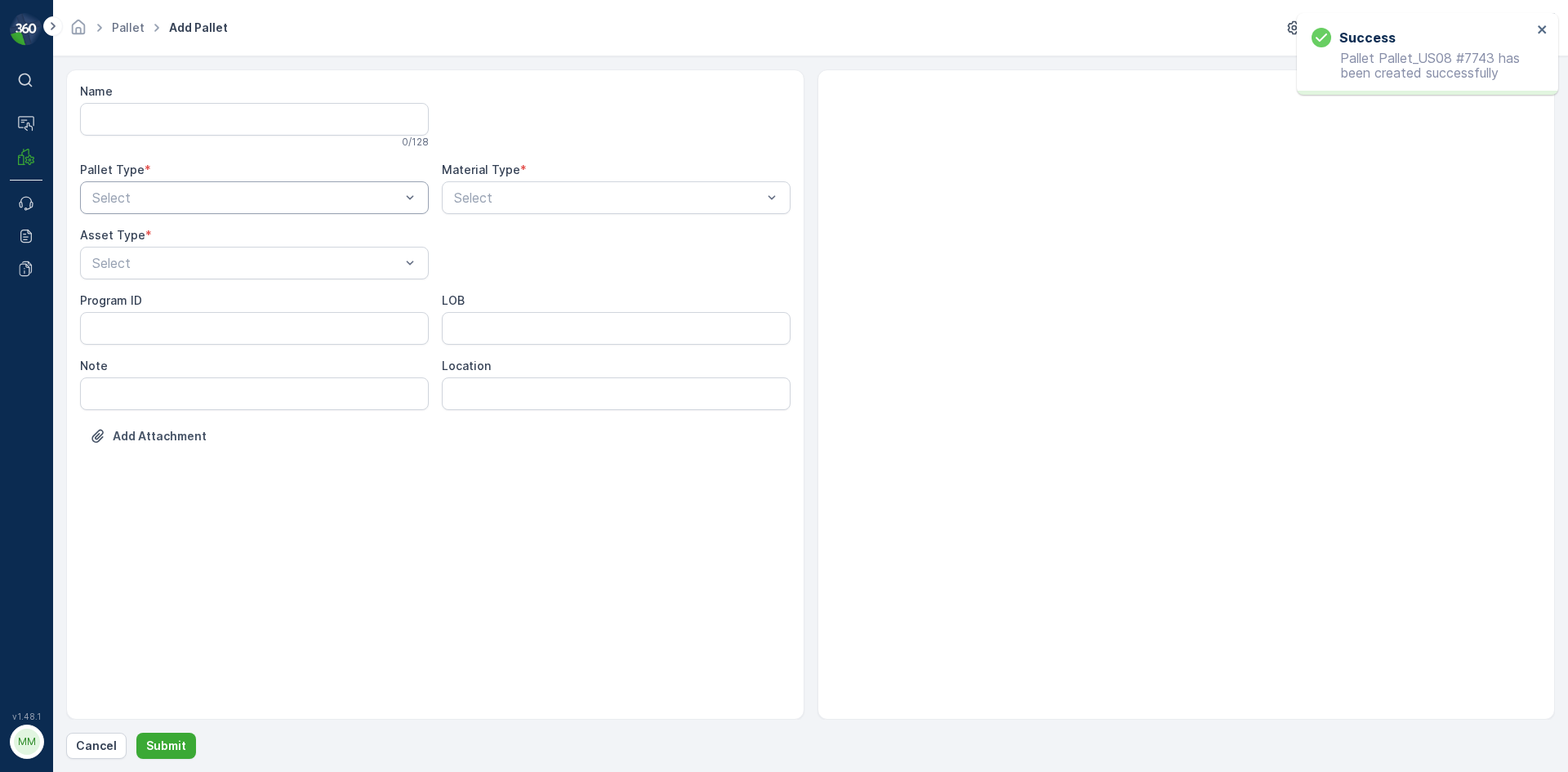
click at [173, 195] on div at bounding box center [246, 197] width 311 height 14
click at [170, 261] on div "Outgoing" at bounding box center [254, 265] width 329 height 14
click at [170, 261] on div at bounding box center [246, 262] width 311 height 14
click at [169, 308] on div "[PERSON_NAME]" at bounding box center [254, 303] width 329 height 14
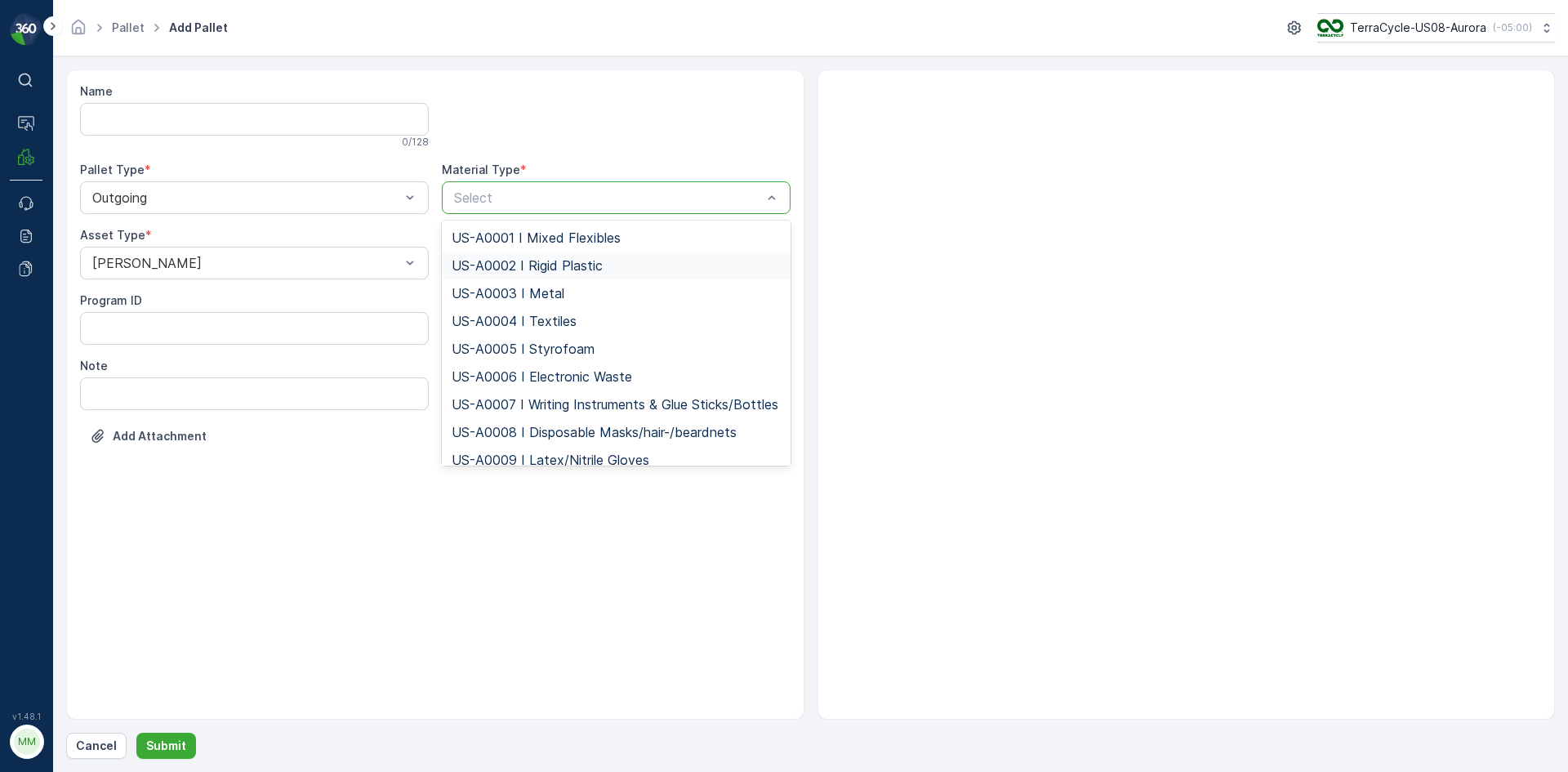
click at [496, 268] on span "US-A0002 I Rigid Plastic" at bounding box center [527, 265] width 151 height 14
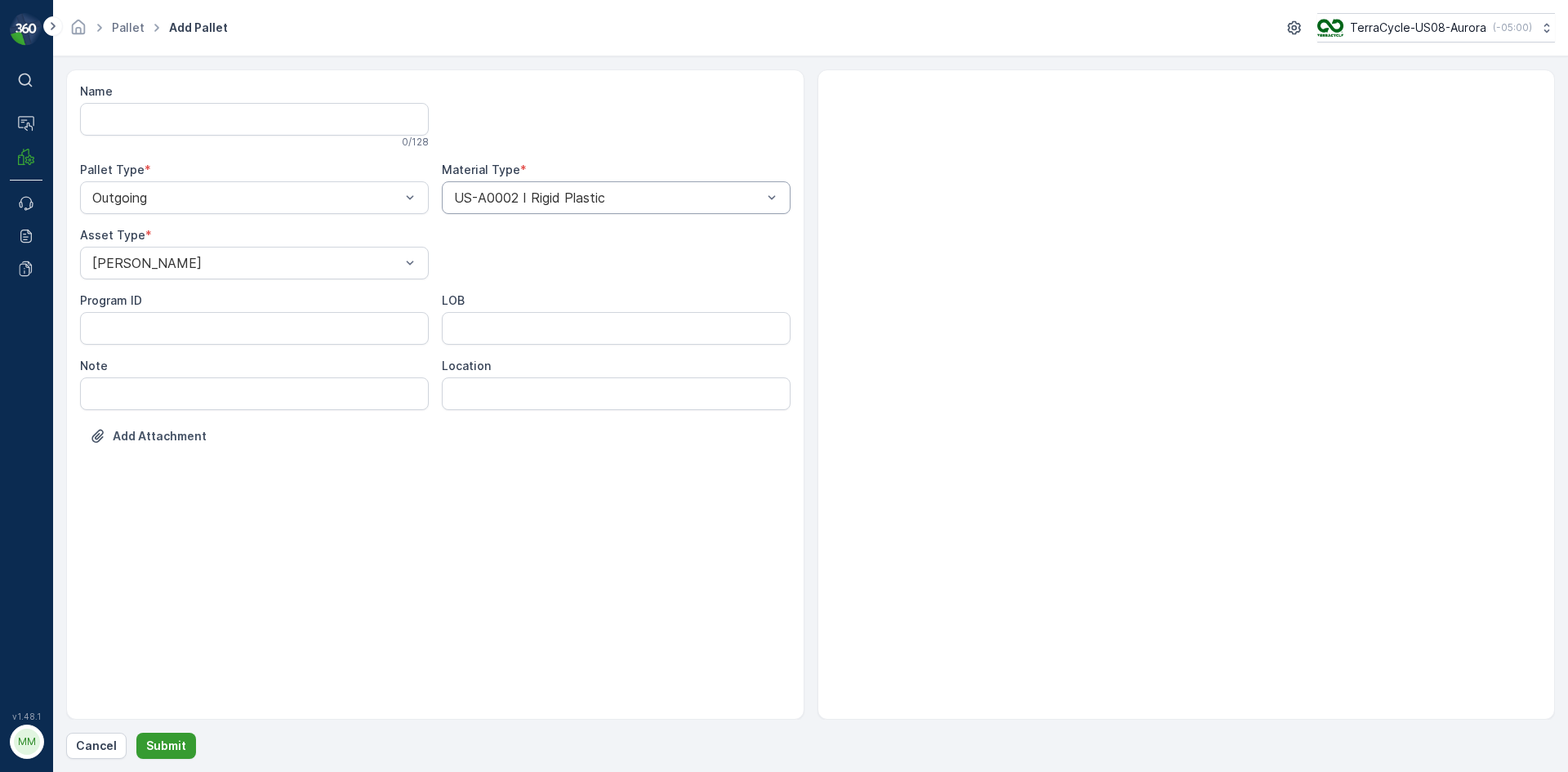
click at [165, 753] on p "Submit" at bounding box center [166, 745] width 40 height 16
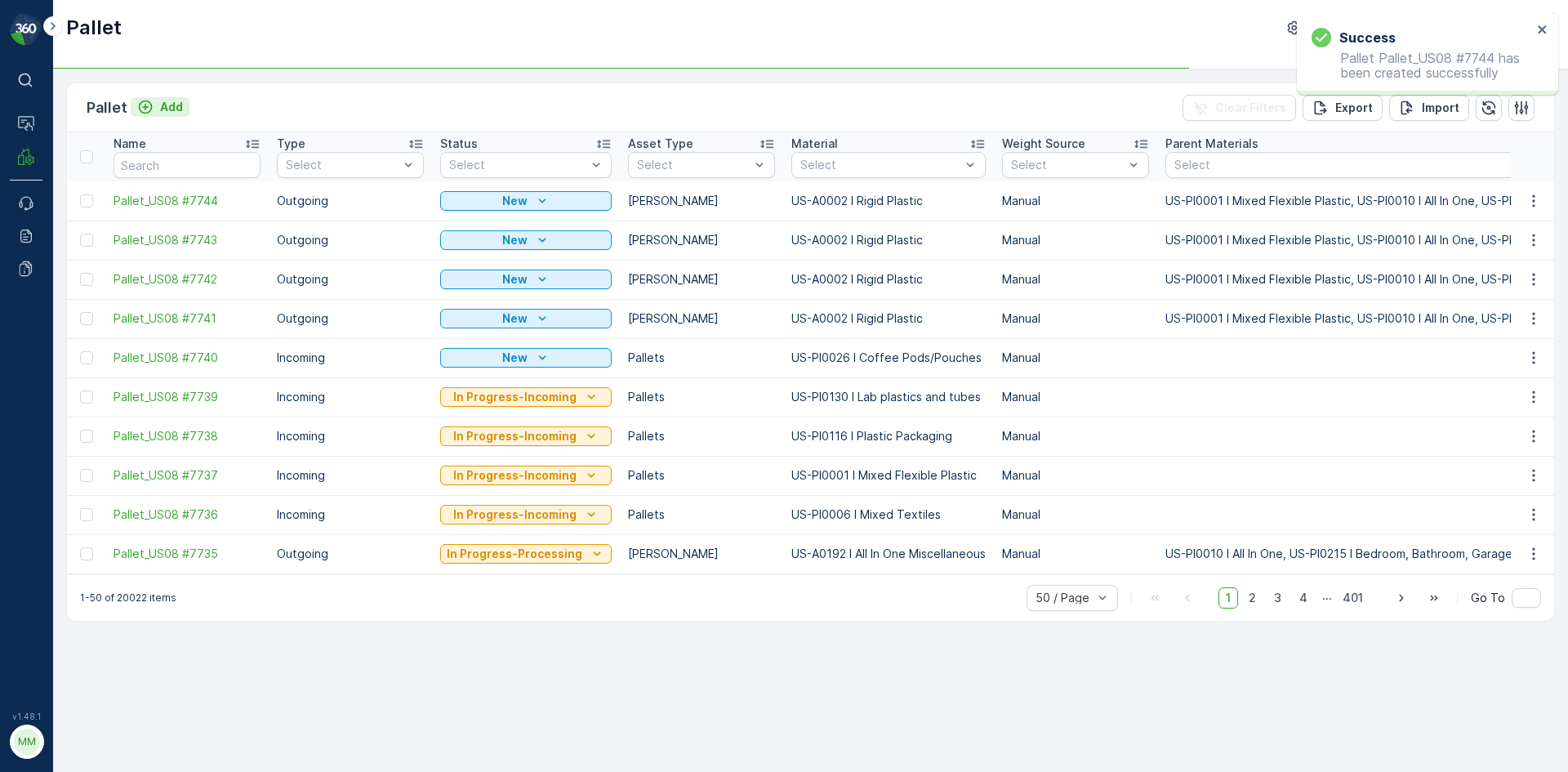
click at [163, 111] on p "Add" at bounding box center [171, 107] width 23 height 16
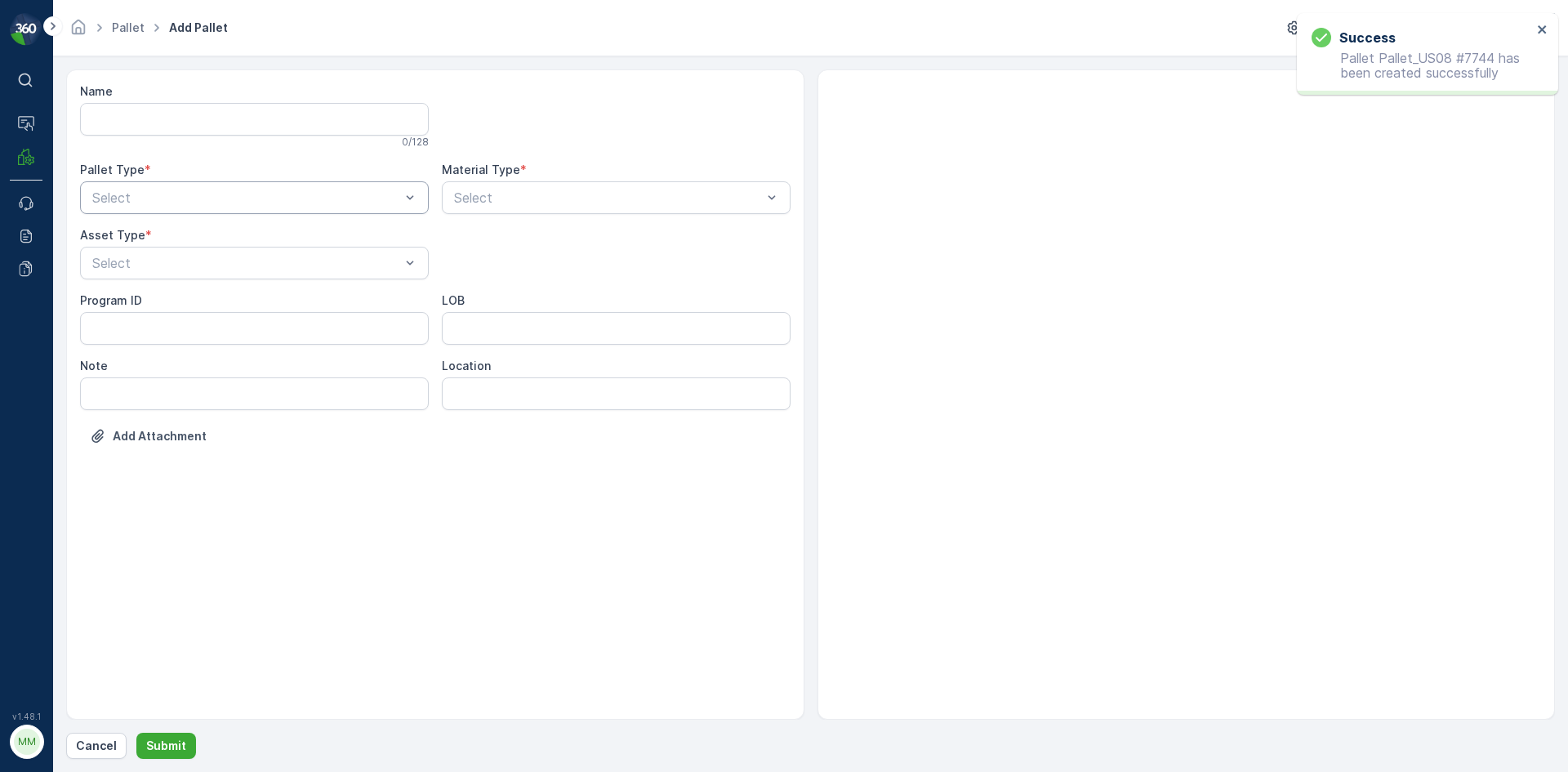
click at [180, 195] on div at bounding box center [246, 197] width 311 height 14
click at [169, 261] on div "Outgoing" at bounding box center [254, 265] width 329 height 14
click at [169, 261] on div at bounding box center [246, 262] width 311 height 14
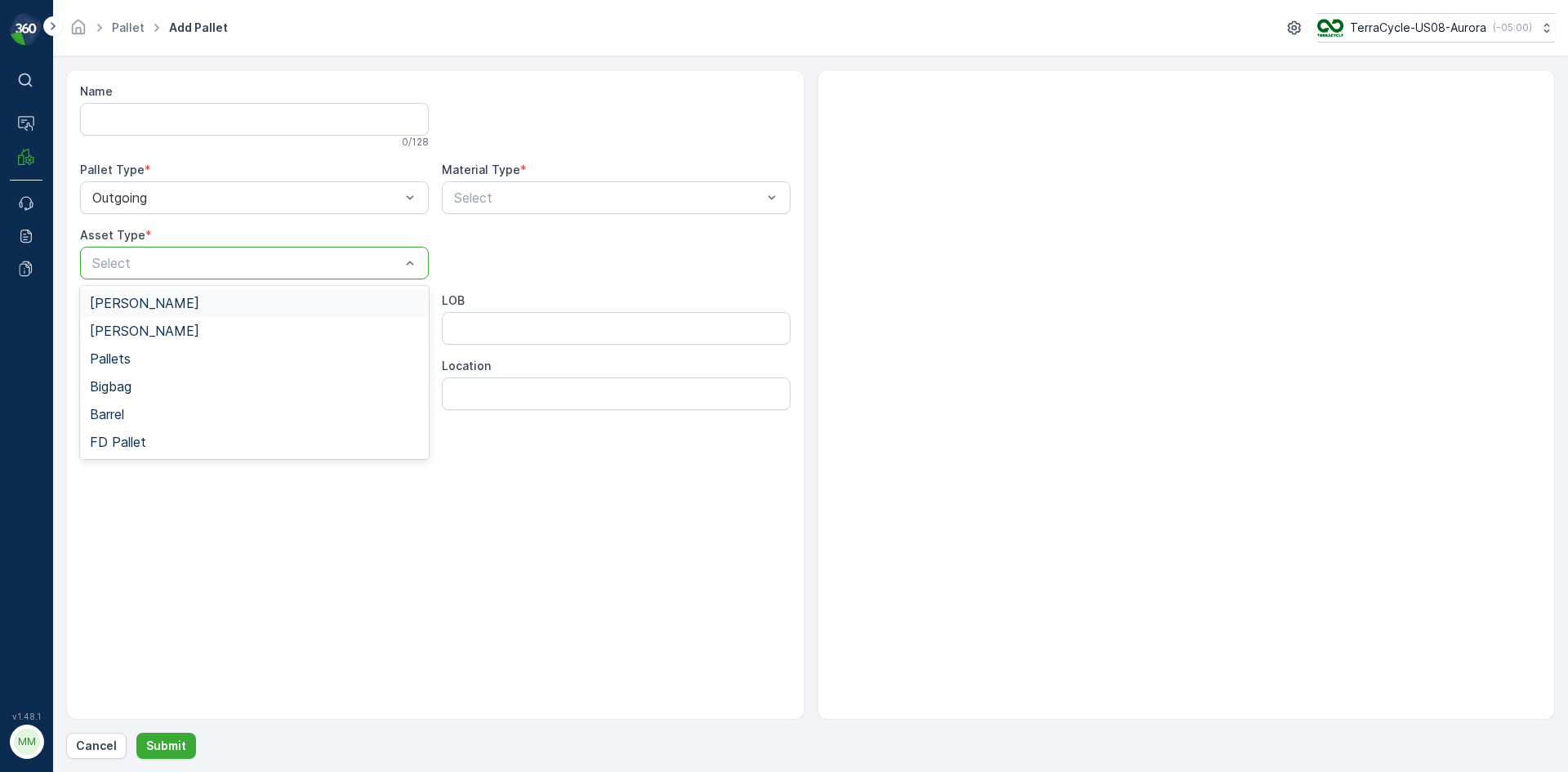
click at [162, 301] on div "[PERSON_NAME]" at bounding box center [254, 303] width 329 height 14
click at [605, 203] on div at bounding box center [608, 197] width 311 height 14
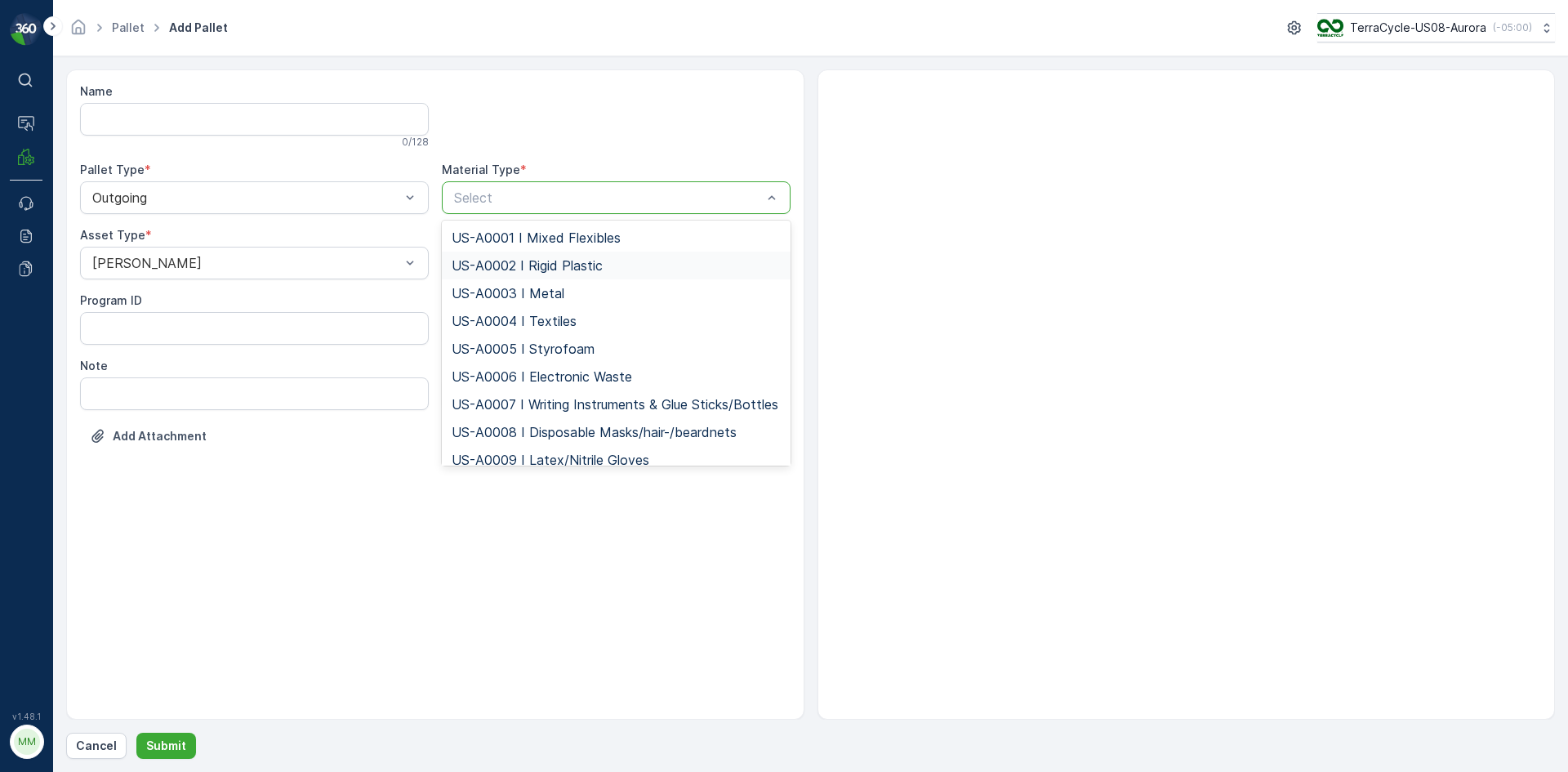
click at [582, 261] on span "US-A0002 I Rigid Plastic" at bounding box center [527, 265] width 151 height 14
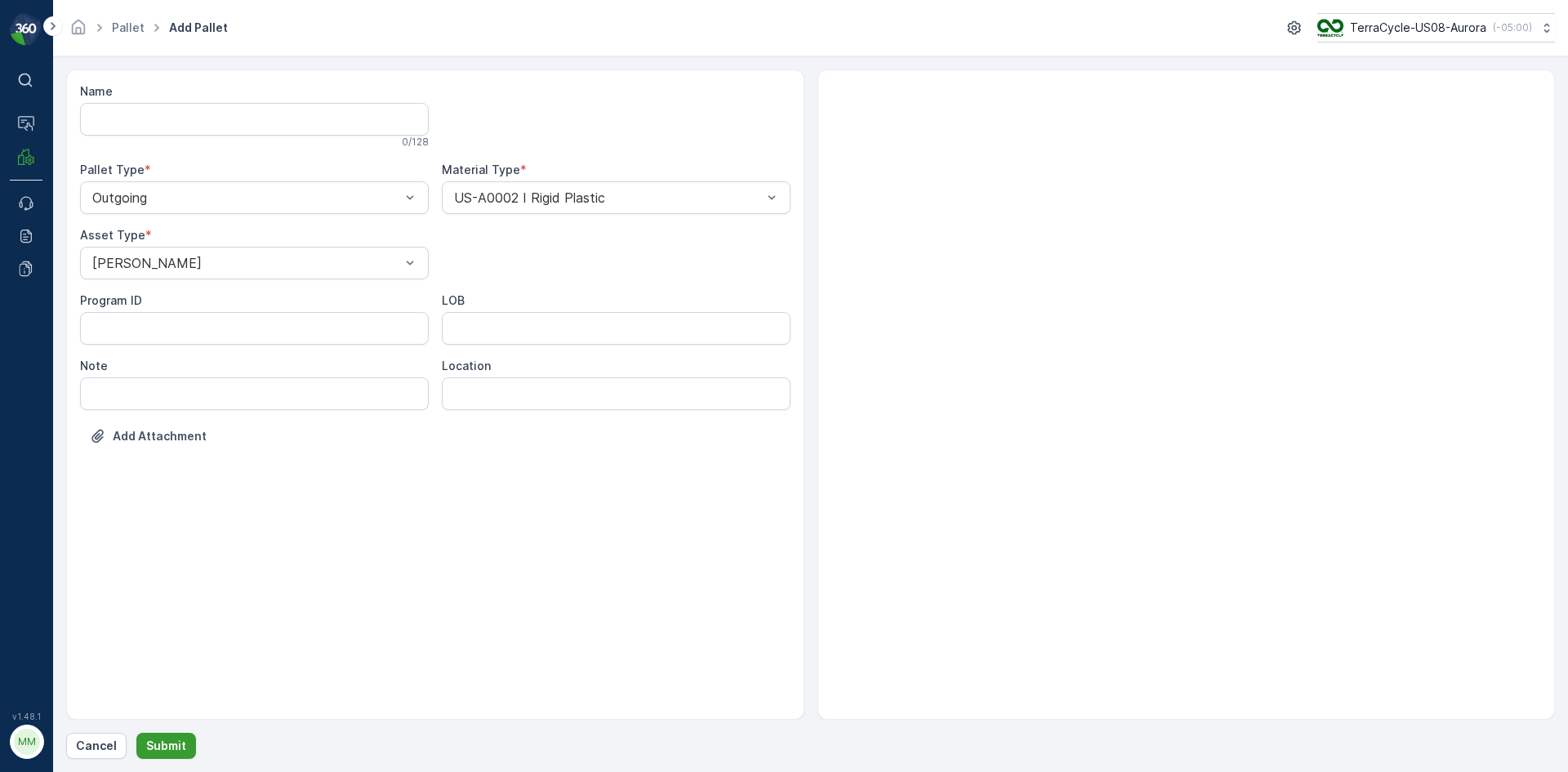
click at [178, 739] on p "Submit" at bounding box center [166, 745] width 40 height 16
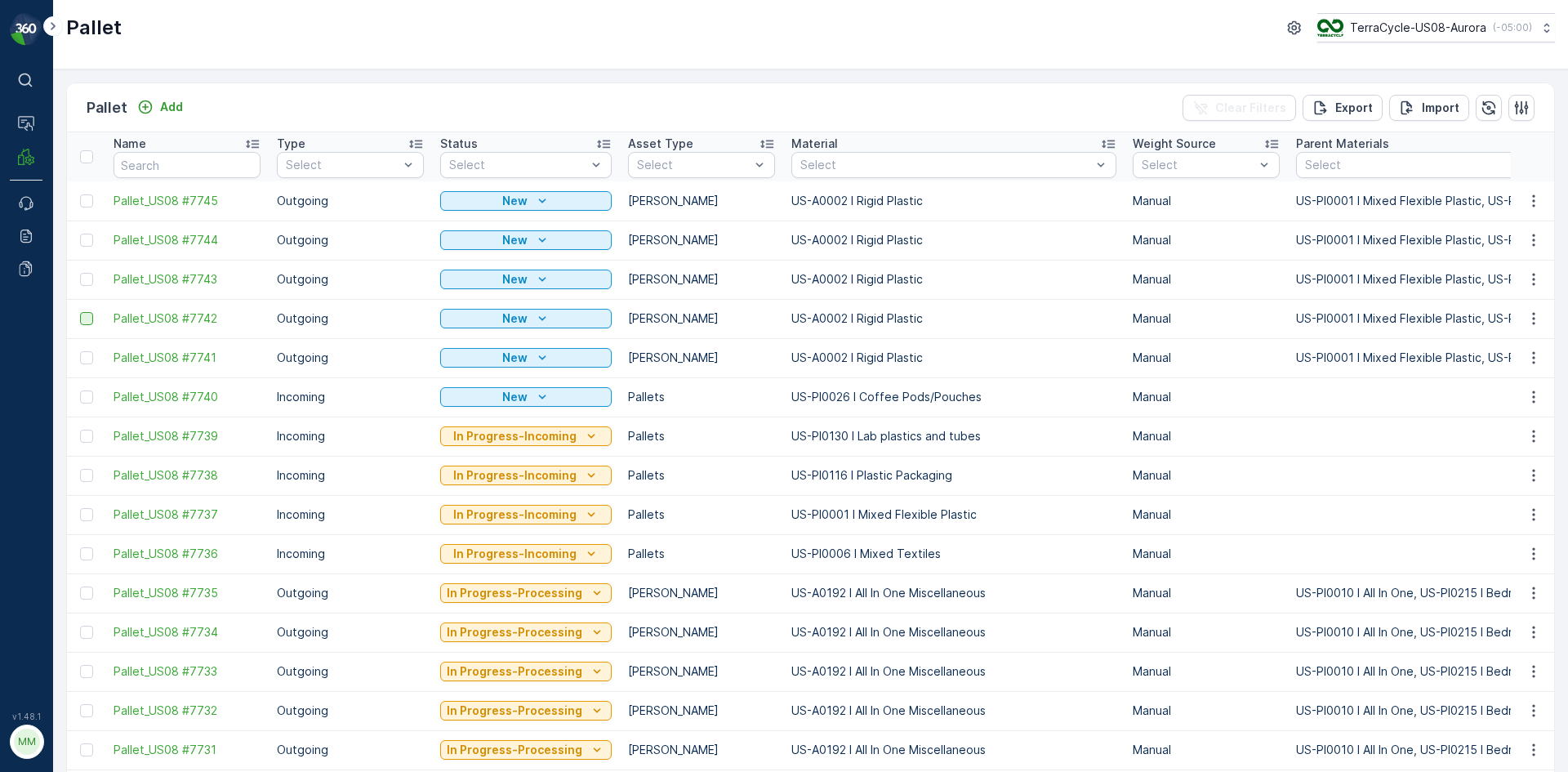
drag, startPoint x: 89, startPoint y: 361, endPoint x: 91, endPoint y: 314, distance: 47.0
click at [89, 361] on div at bounding box center [87, 358] width 13 height 13
click at [80, 352] on input "checkbox" at bounding box center [80, 352] width 0 height 0
click at [91, 314] on div at bounding box center [87, 319] width 13 height 13
click at [80, 312] on input "checkbox" at bounding box center [80, 312] width 0 height 0
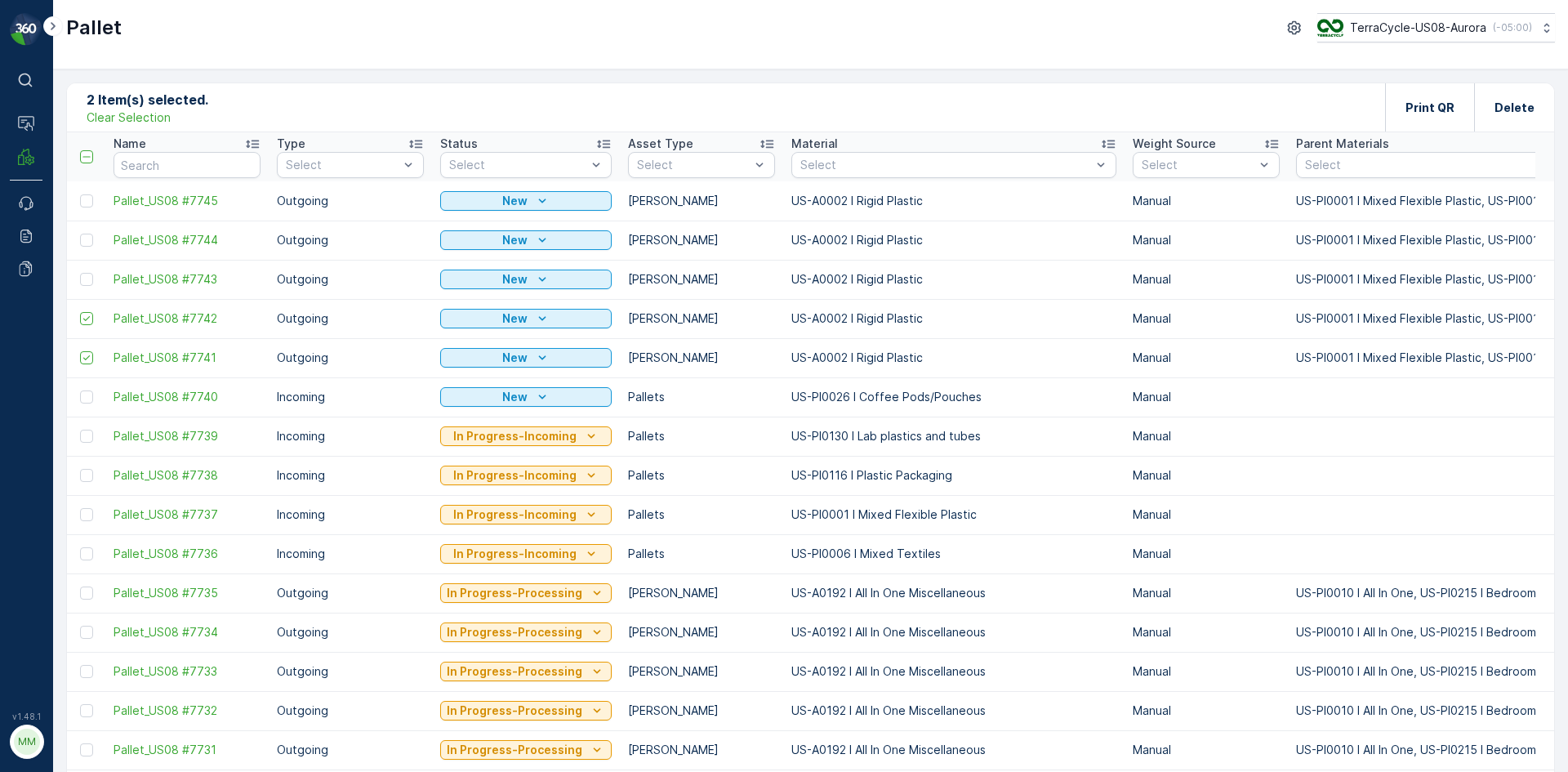
click at [86, 286] on td at bounding box center [86, 279] width 38 height 39
click at [85, 278] on div at bounding box center [87, 279] width 13 height 13
click at [80, 273] on input "checkbox" at bounding box center [80, 273] width 0 height 0
click at [87, 239] on div at bounding box center [87, 240] width 13 height 13
click at [80, 234] on input "checkbox" at bounding box center [80, 234] width 0 height 0
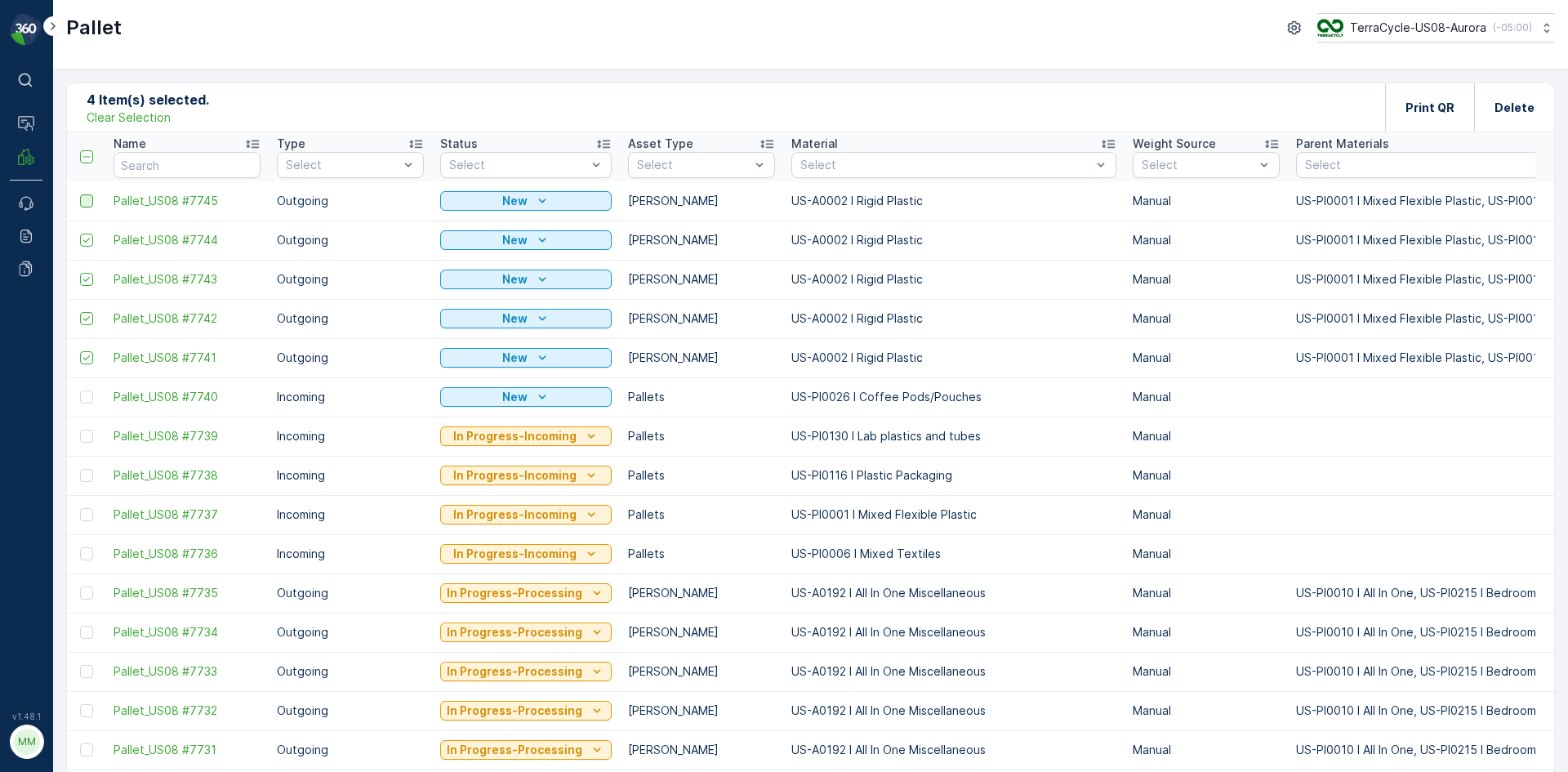
click at [86, 200] on div at bounding box center [87, 201] width 13 height 13
click at [80, 195] on input "checkbox" at bounding box center [80, 195] width 0 height 0
click at [1423, 120] on div "Print QR" at bounding box center [1430, 107] width 49 height 48
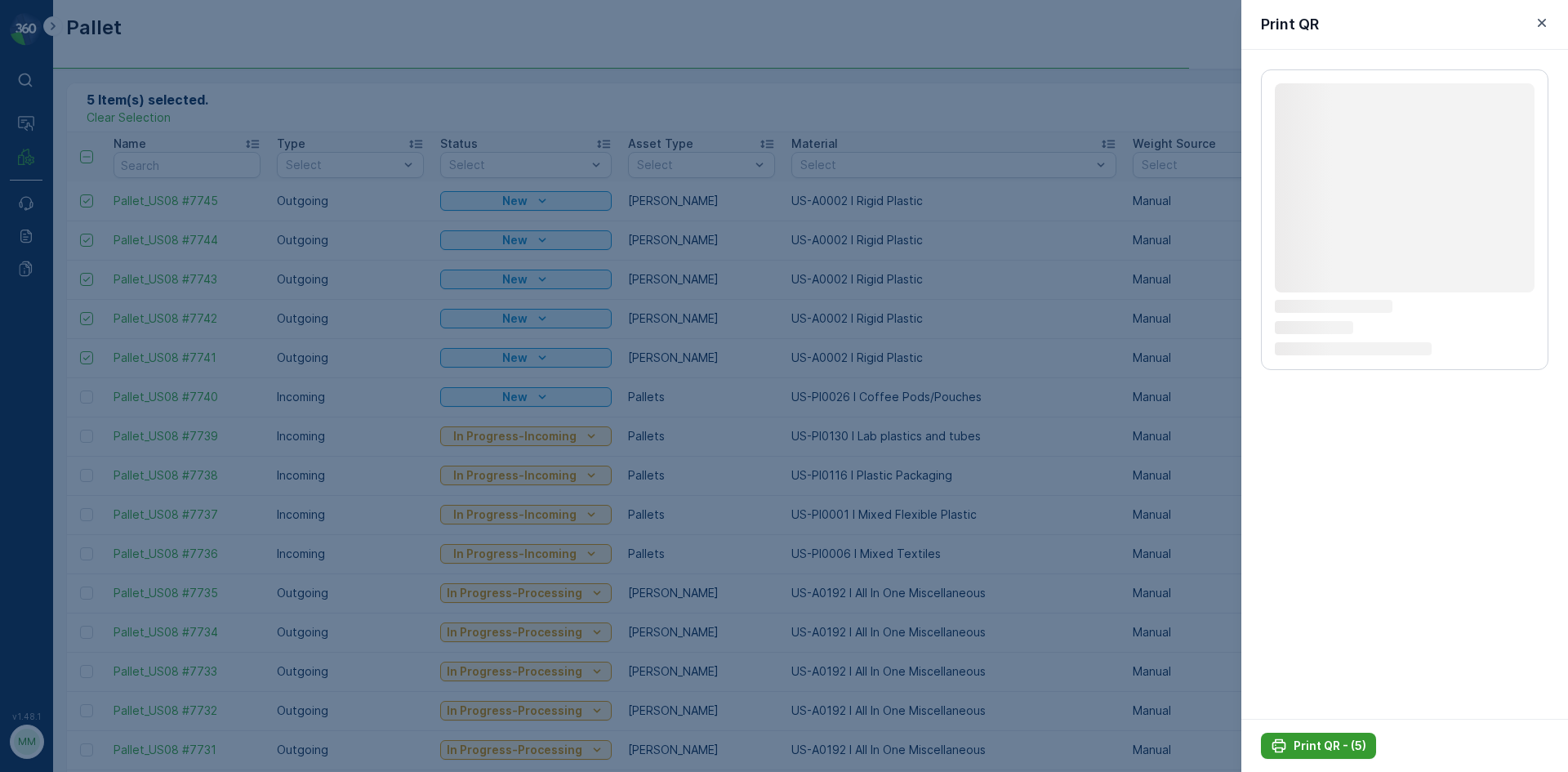
click at [1340, 740] on p "Print QR - (5)" at bounding box center [1330, 745] width 72 height 16
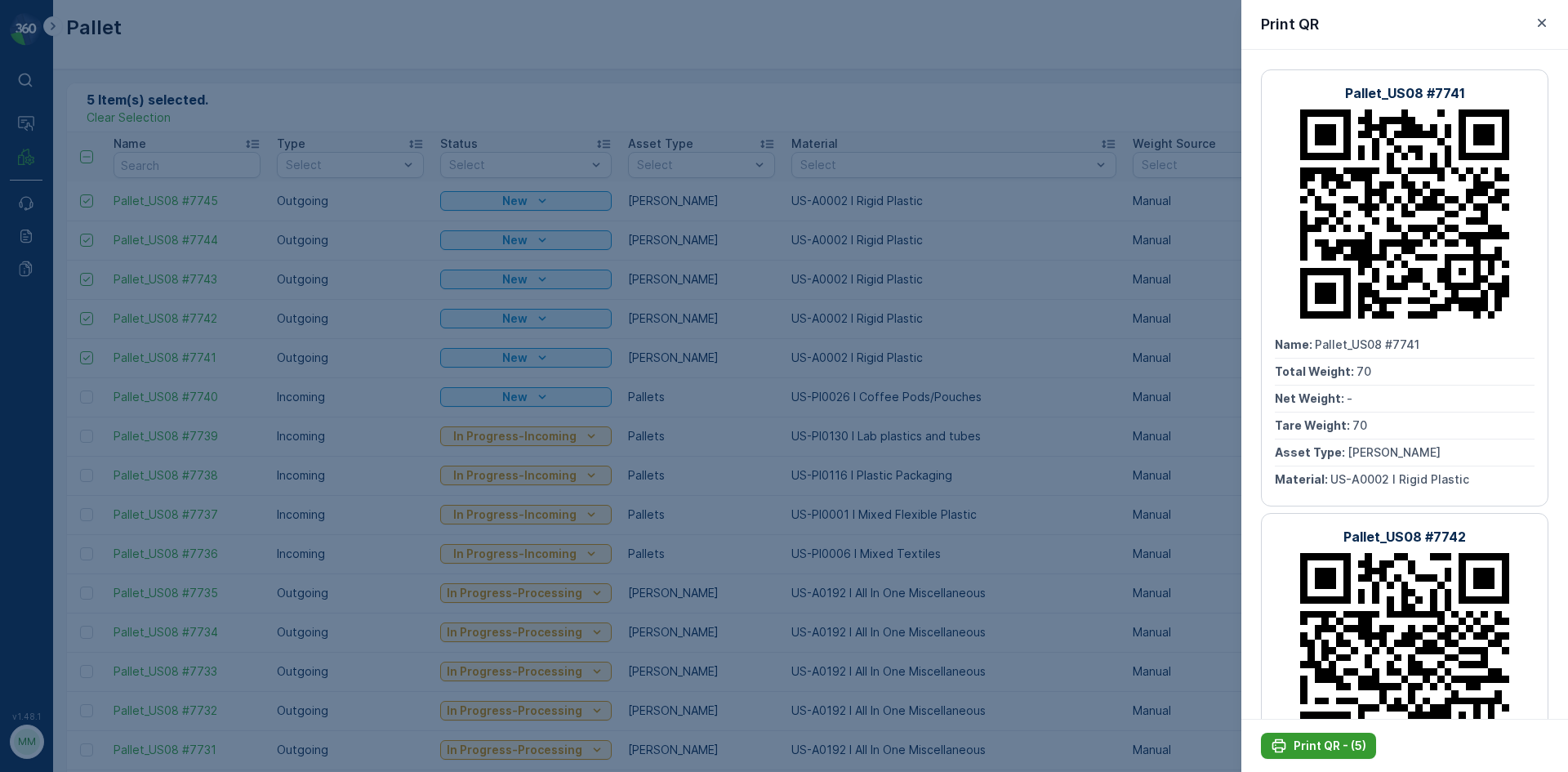
click at [1345, 747] on p "Print QR - (5)" at bounding box center [1330, 745] width 72 height 16
click at [1539, 24] on icon "button" at bounding box center [1542, 22] width 16 height 16
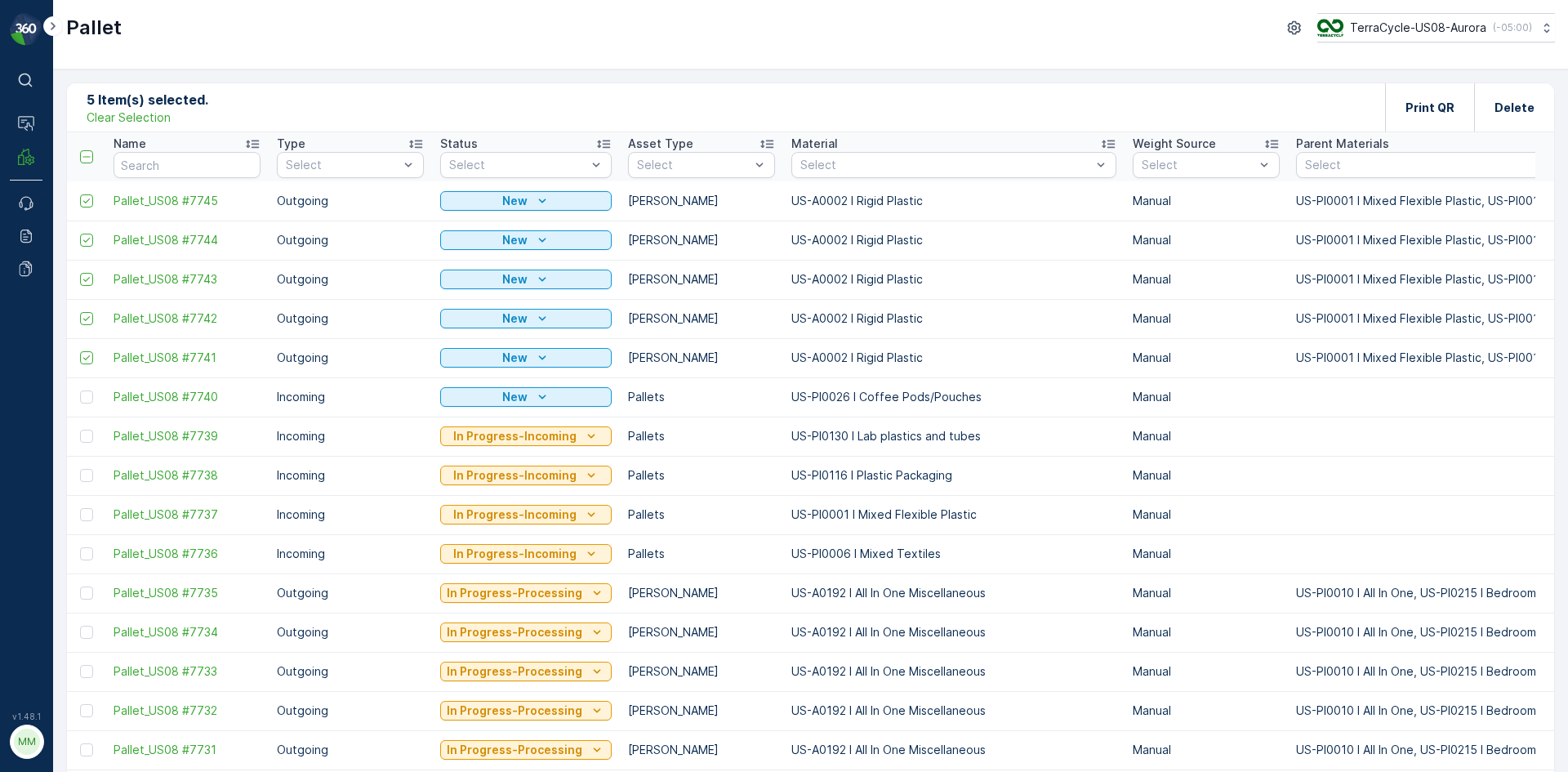
click at [120, 112] on p "Clear Selection" at bounding box center [129, 118] width 84 height 16
click at [190, 167] on input "text" at bounding box center [187, 164] width 147 height 26
type input "7665"
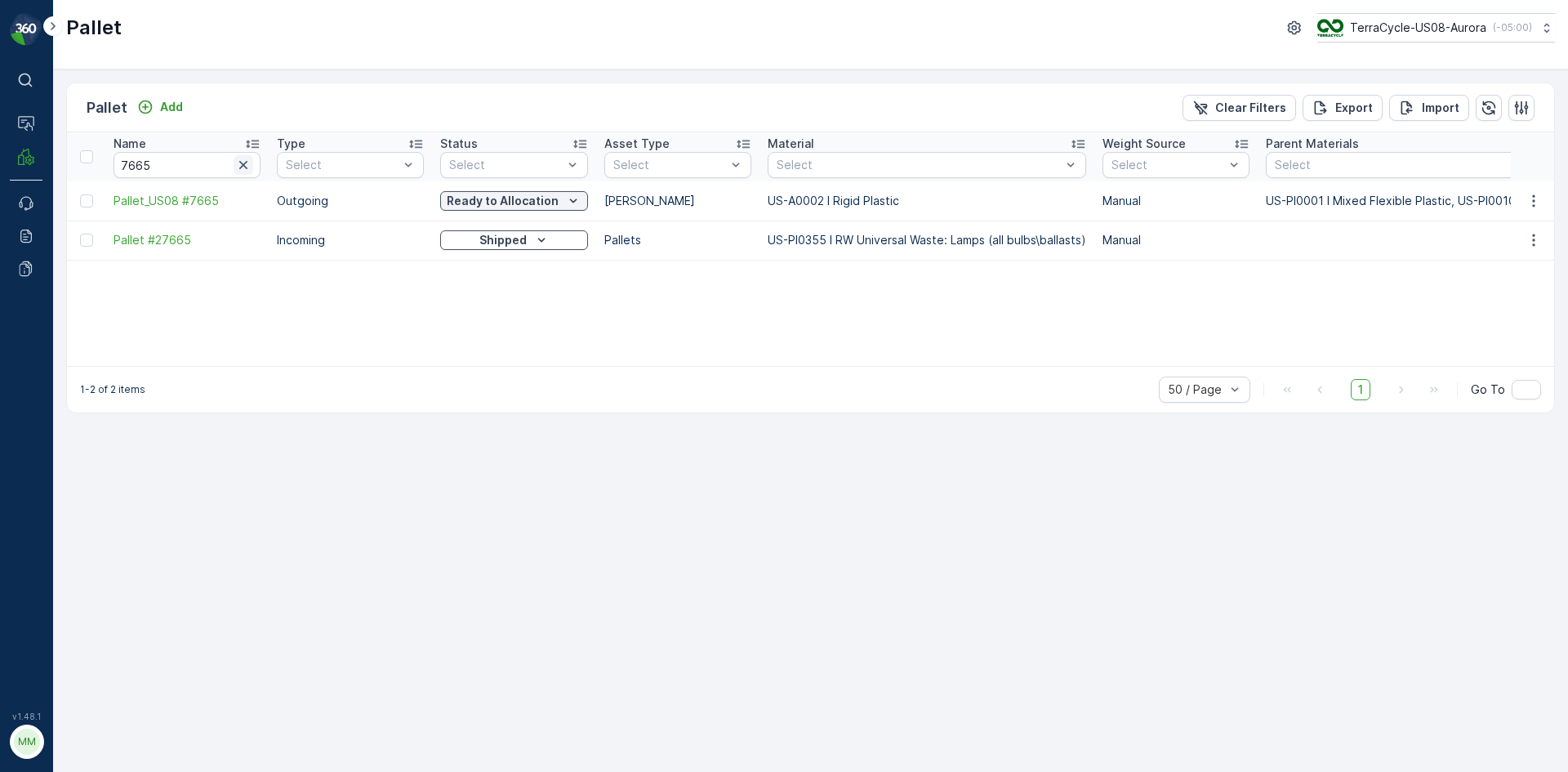
click at [247, 169] on icon "button" at bounding box center [244, 165] width 16 height 16
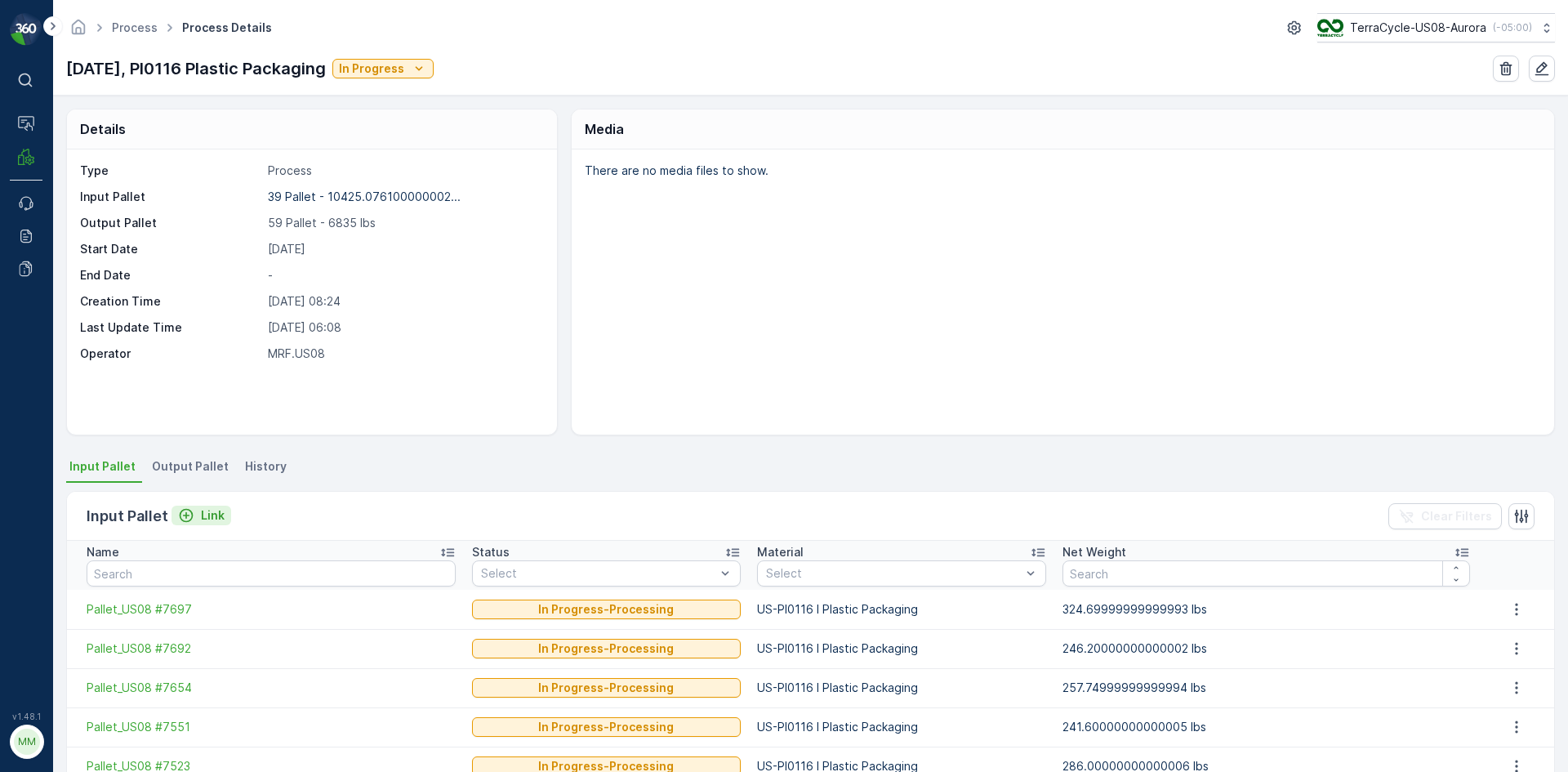
click at [197, 523] on div "Link" at bounding box center [202, 515] width 46 height 16
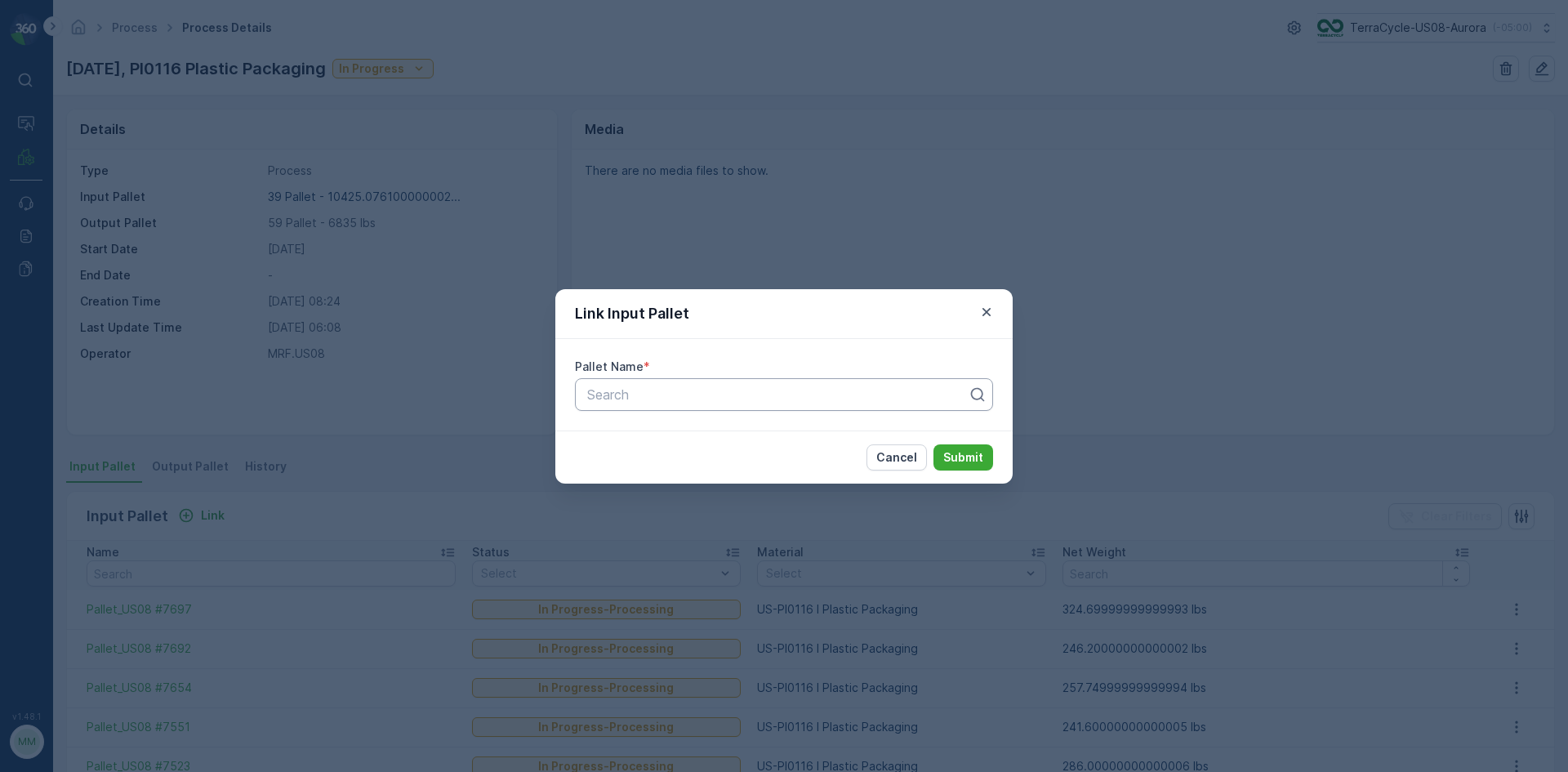
click at [701, 389] on div at bounding box center [777, 394] width 384 height 14
type input "5495"
click at [715, 457] on div "Pallet_US08 #5495" at bounding box center [784, 462] width 399 height 14
click at [951, 452] on p "Submit" at bounding box center [963, 457] width 40 height 16
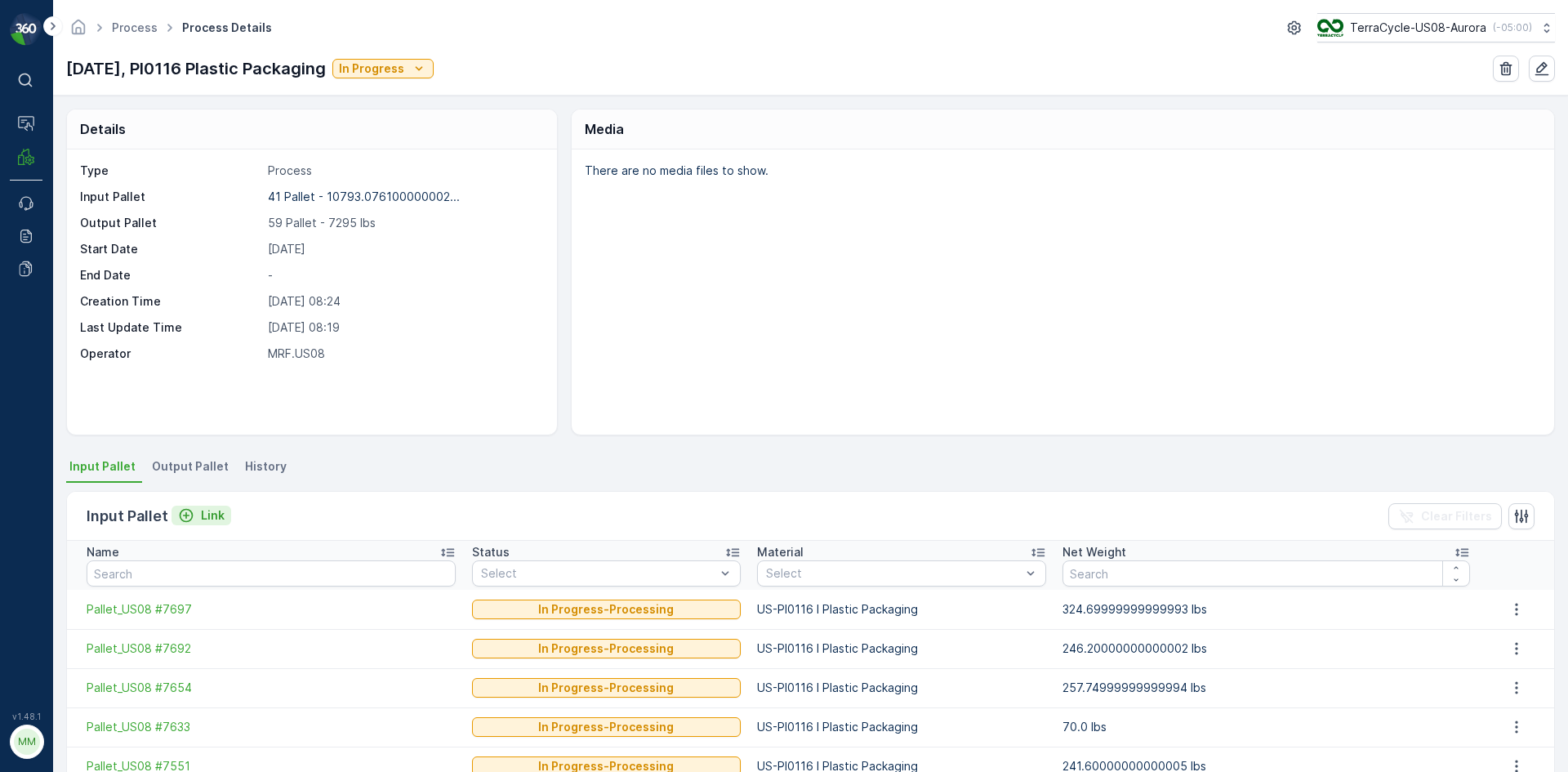
click at [190, 512] on icon "Link" at bounding box center [187, 516] width 14 height 14
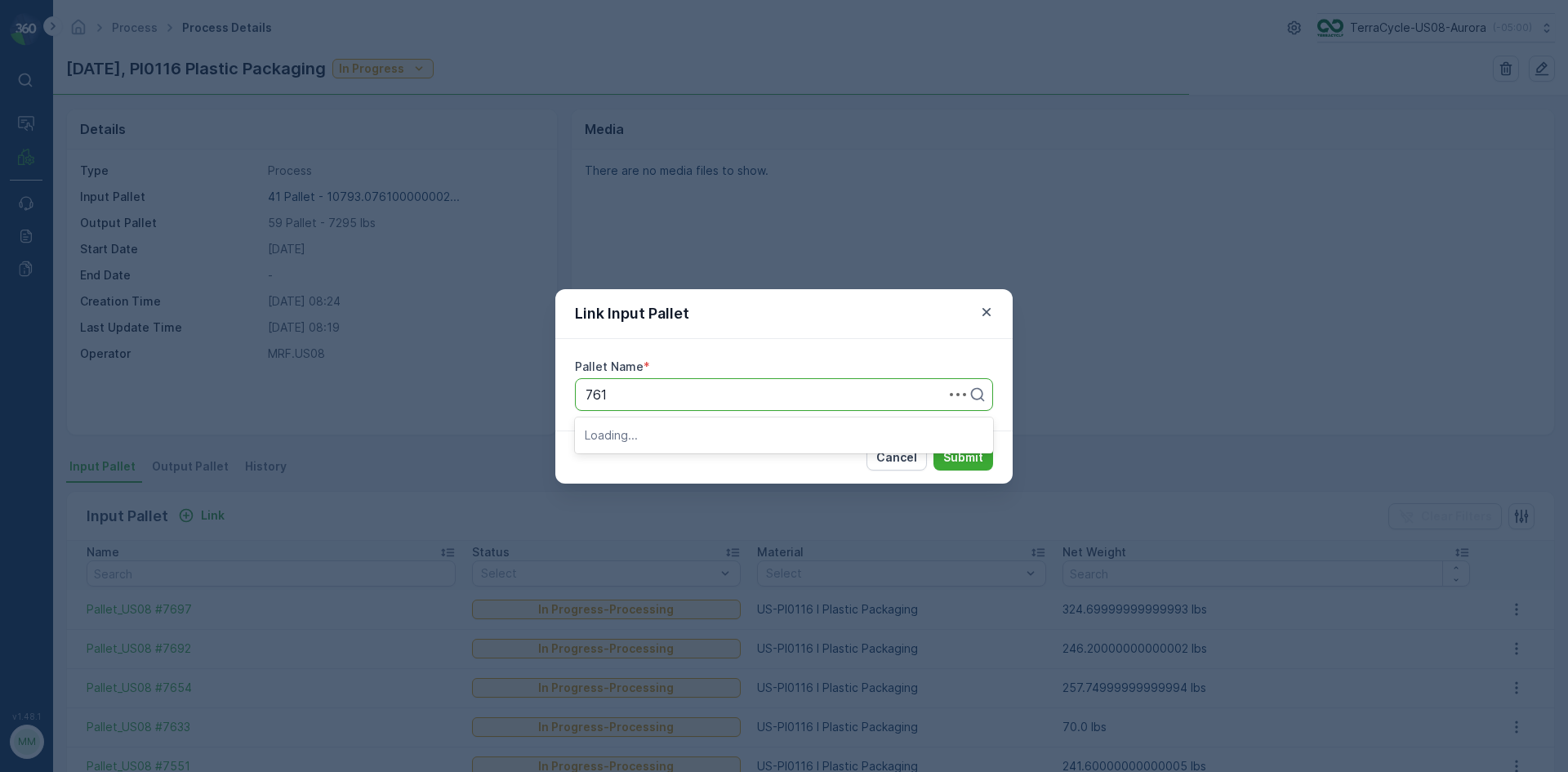
type input "7617"
click at [746, 443] on div "Pallet_US08 #7617" at bounding box center [784, 434] width 419 height 28
click at [969, 456] on p "Submit" at bounding box center [963, 457] width 40 height 16
